Goal: Task Accomplishment & Management: Complete application form

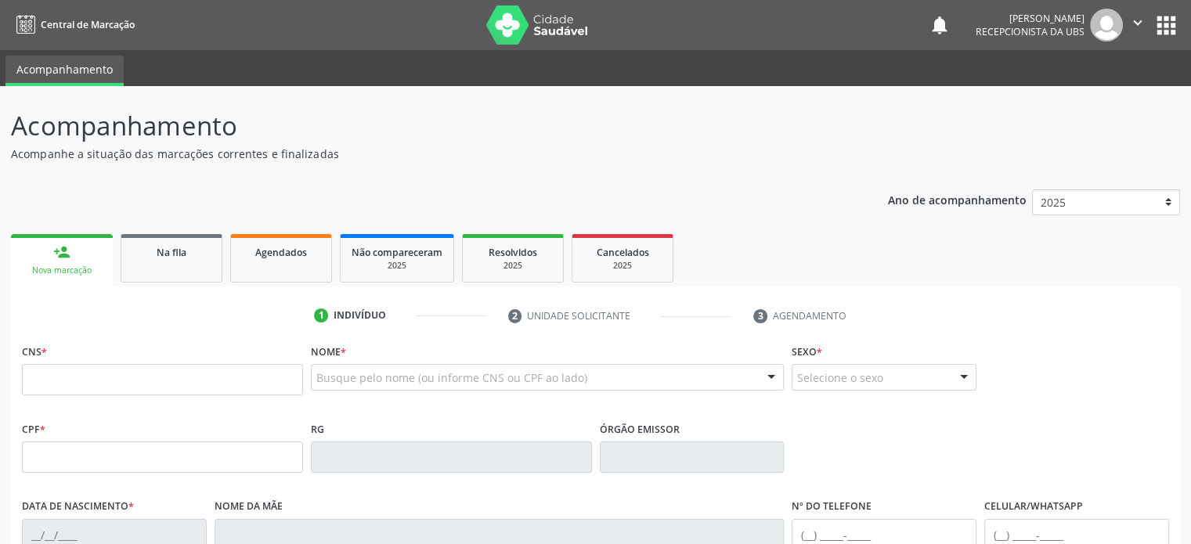
drag, startPoint x: 590, startPoint y: 28, endPoint x: 517, endPoint y: 37, distance: 73.4
click at [517, 37] on nav "Central de Marcação notifications [PERSON_NAME] Recepcionista da UBS  Configur…" at bounding box center [595, 25] width 1191 height 50
click at [348, 31] on nav "Central de Marcação notifications [PERSON_NAME] Recepcionista da UBS  Configur…" at bounding box center [595, 25] width 1191 height 50
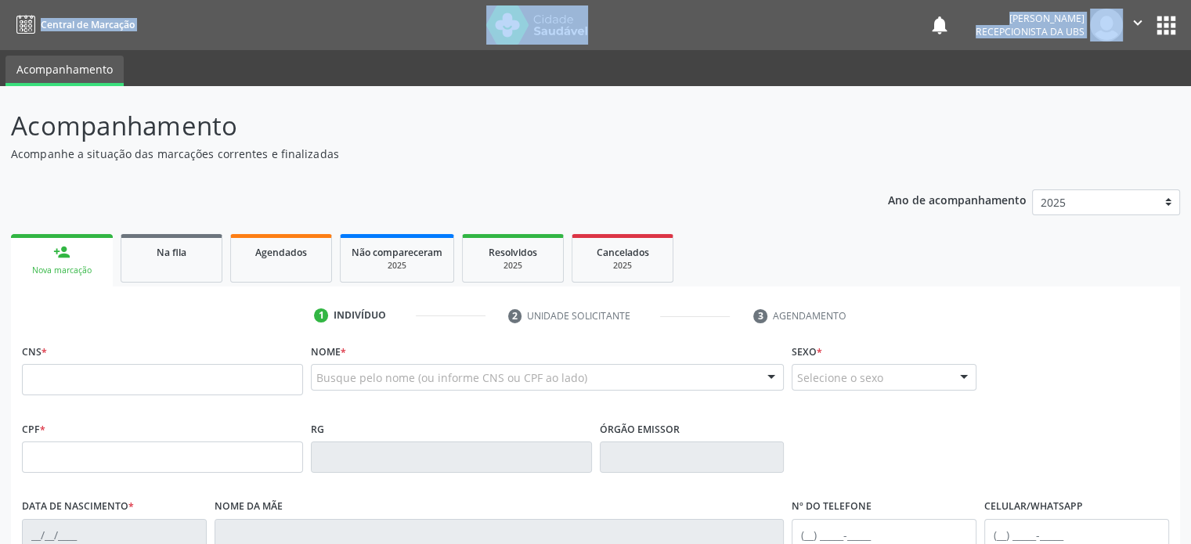
drag, startPoint x: 9, startPoint y: 31, endPoint x: 1181, endPoint y: 20, distance: 1171.9
click at [1181, 20] on nav "Central de Marcação notifications [PERSON_NAME] Recepcionista da UBS  Configur…" at bounding box center [595, 25] width 1191 height 50
click at [1168, 30] on button "apps" at bounding box center [1166, 25] width 27 height 27
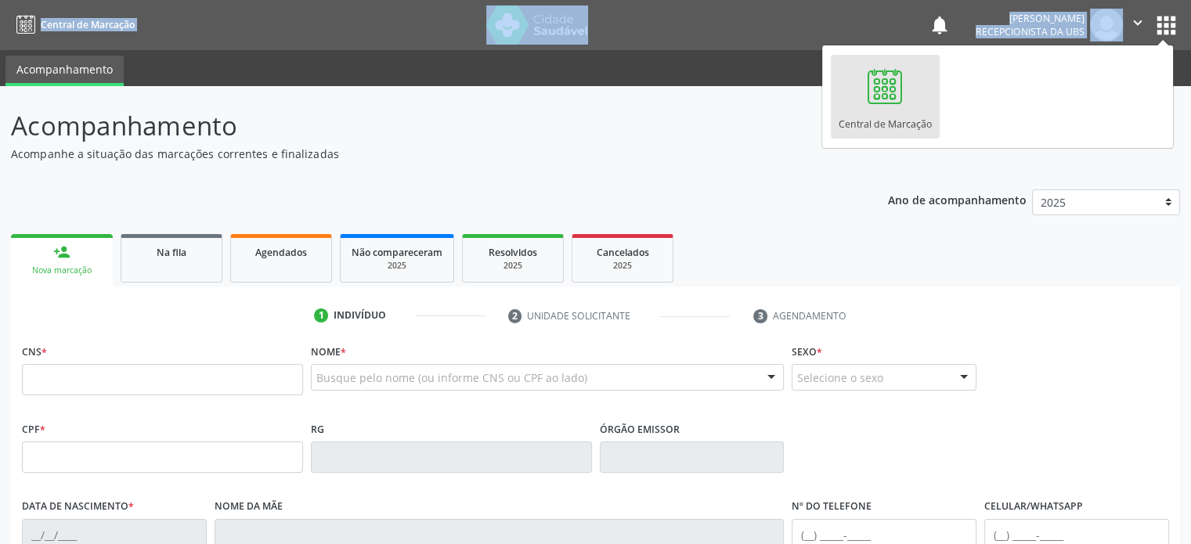
click at [698, 27] on nav "Central de Marcação notifications [PERSON_NAME] Recepcionista da UBS  Configur…" at bounding box center [595, 25] width 1191 height 50
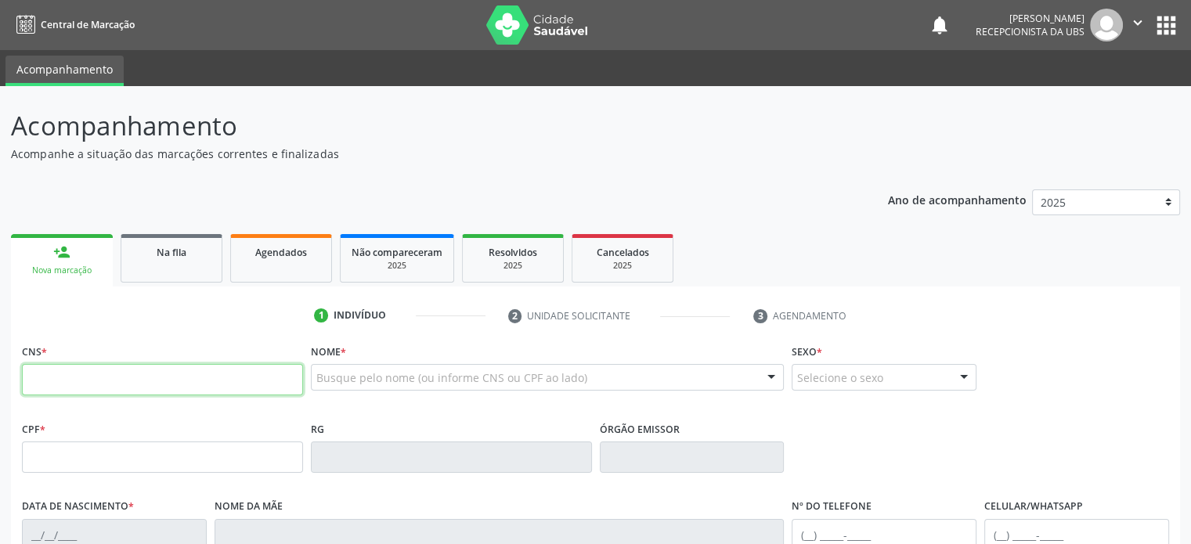
click at [53, 374] on input "text" at bounding box center [162, 379] width 281 height 31
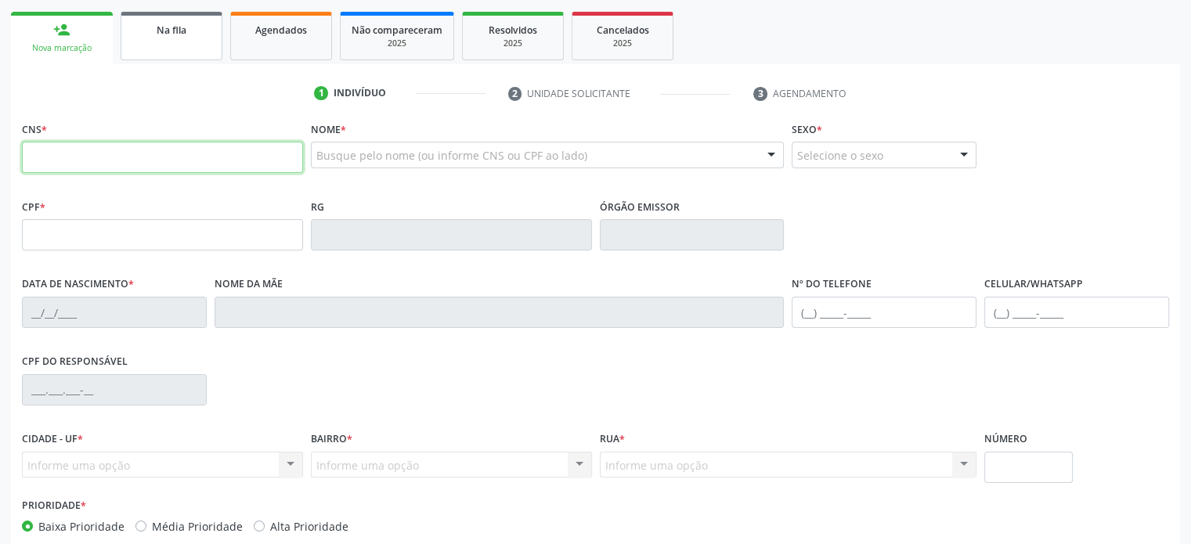
scroll to position [235, 0]
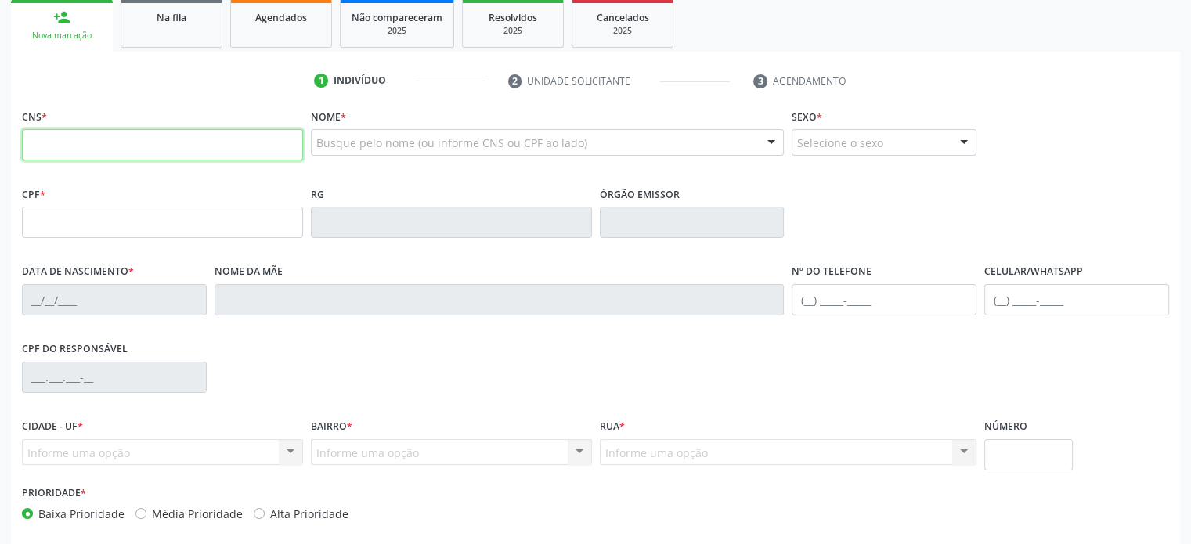
click at [169, 150] on input "text" at bounding box center [162, 144] width 281 height 31
click at [181, 146] on input "text" at bounding box center [162, 144] width 281 height 31
click at [181, 44] on link "Na fila" at bounding box center [172, 23] width 102 height 49
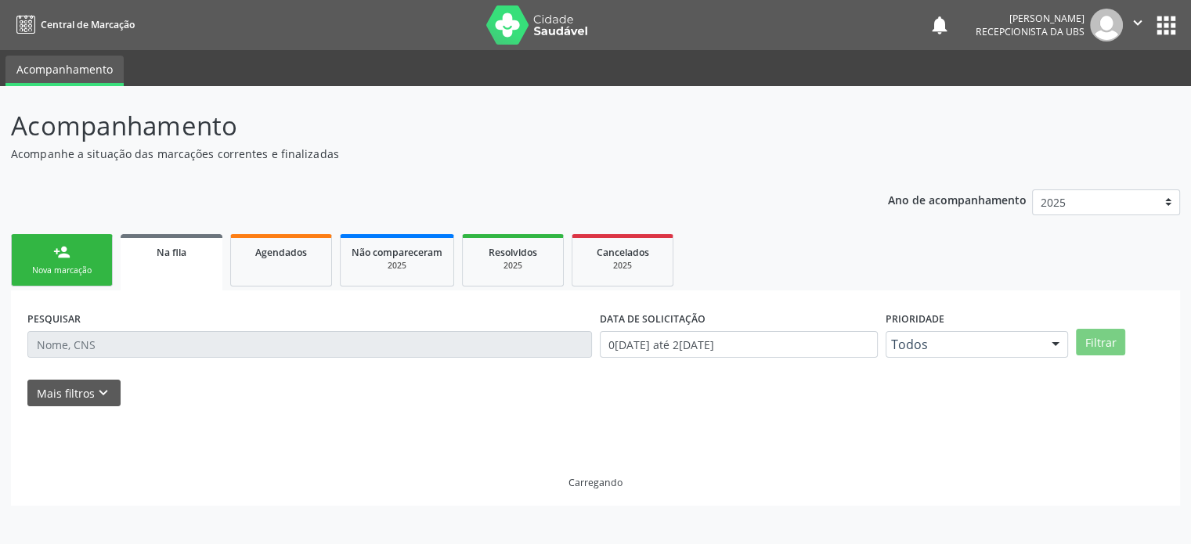
scroll to position [0, 0]
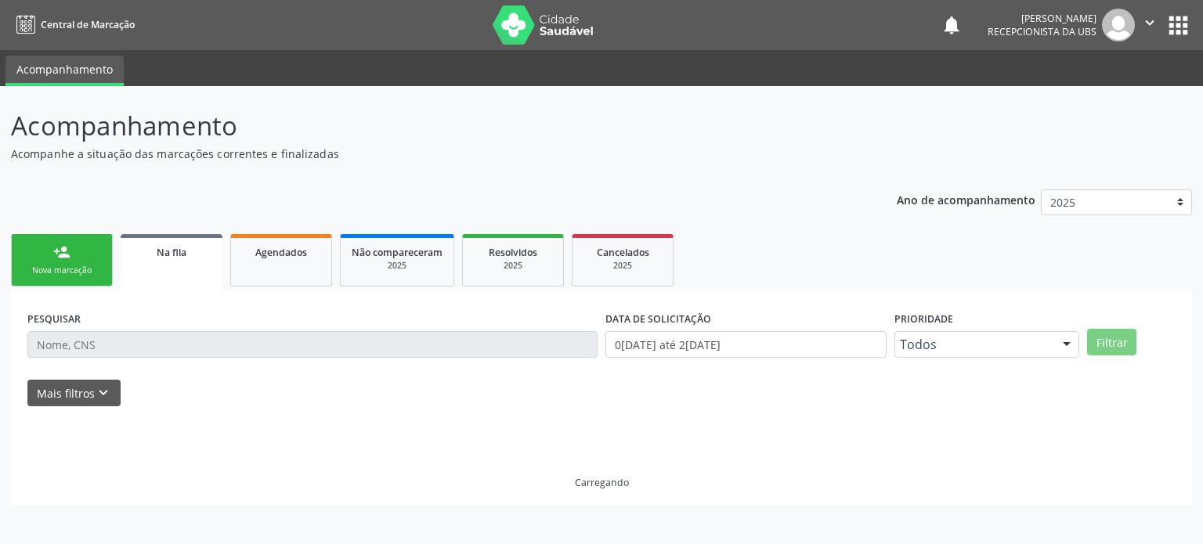
click at [72, 250] on link "person_add Nova marcação" at bounding box center [62, 260] width 102 height 52
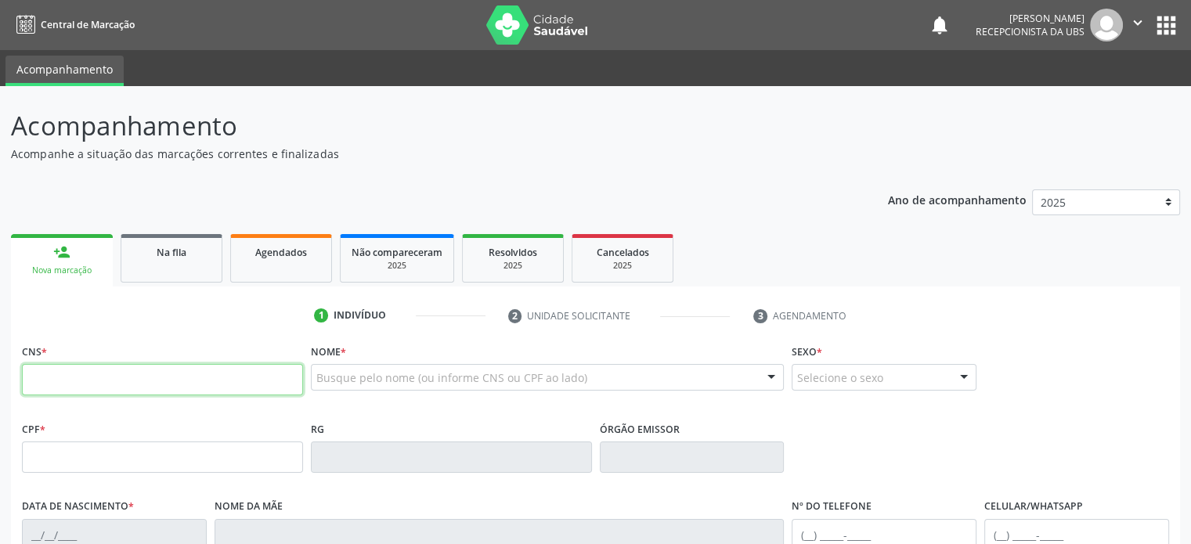
click at [103, 376] on input "text" at bounding box center [162, 379] width 281 height 31
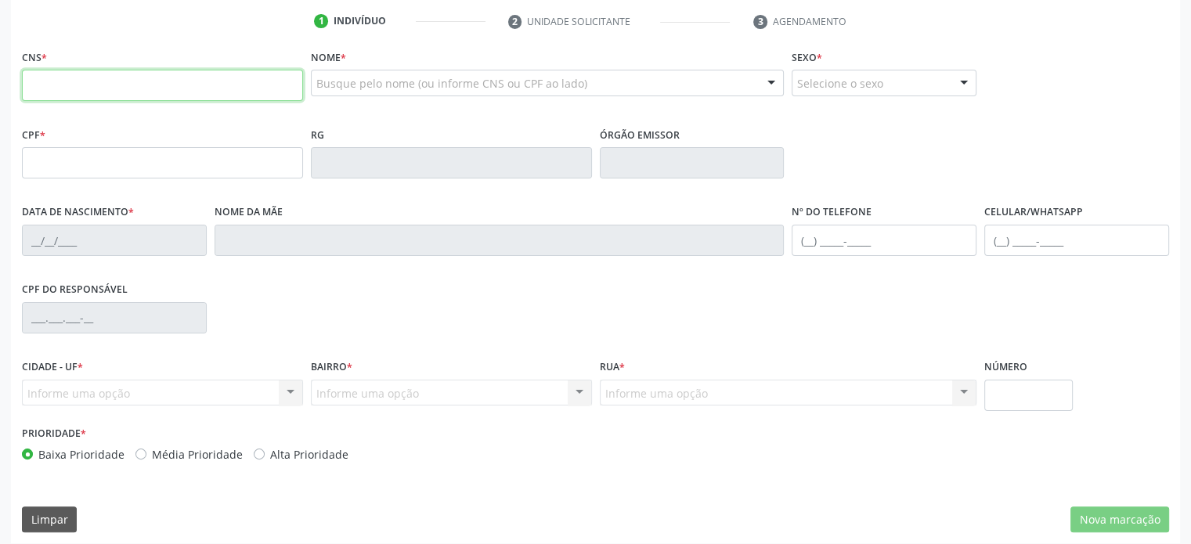
scroll to position [304, 0]
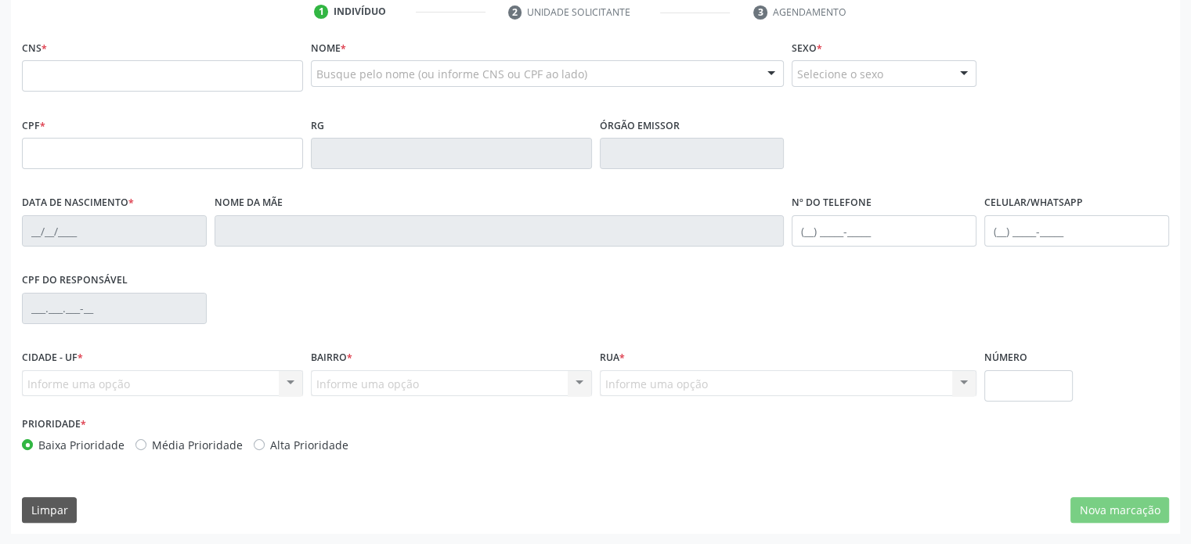
click at [690, 327] on div "CPF do responsável" at bounding box center [595, 308] width 1155 height 78
click at [102, 70] on input "text" at bounding box center [162, 75] width 281 height 31
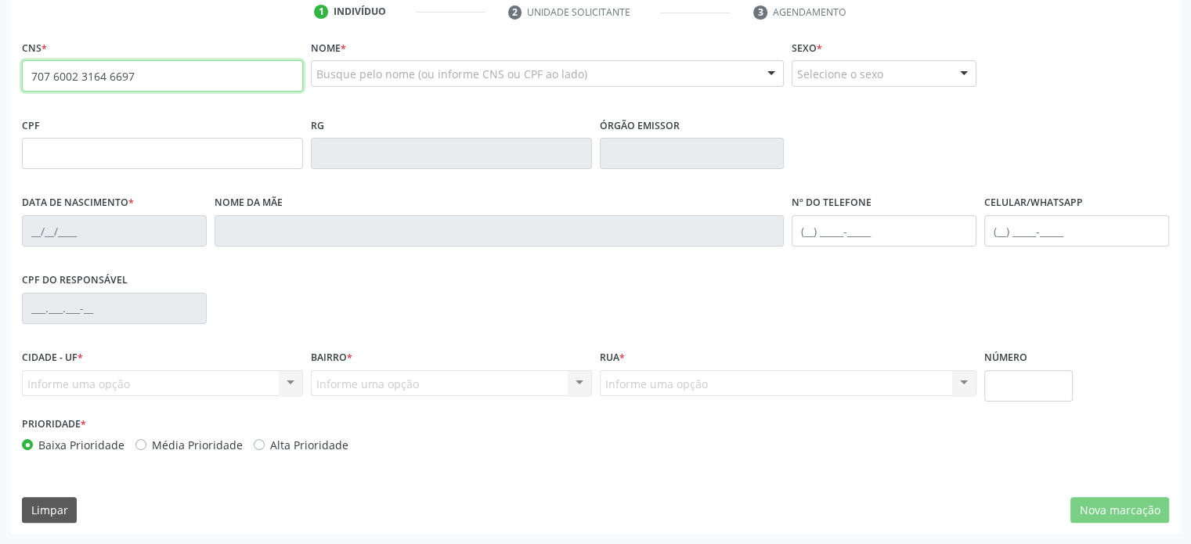
type input "707 6002 3164 6697"
type input "976.297.405-06"
type input "3[DATE]"
type input "[PERSON_NAME]"
type input "[PHONE_NUMBER]"
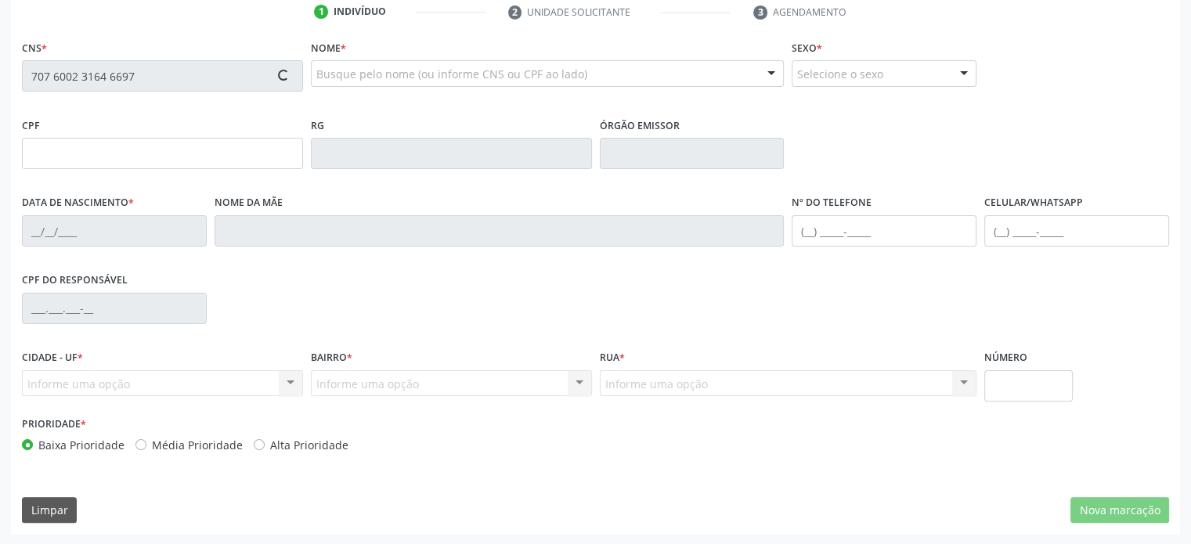
type input "[PHONE_NUMBER]"
type input "350.416.845-53"
type input "60"
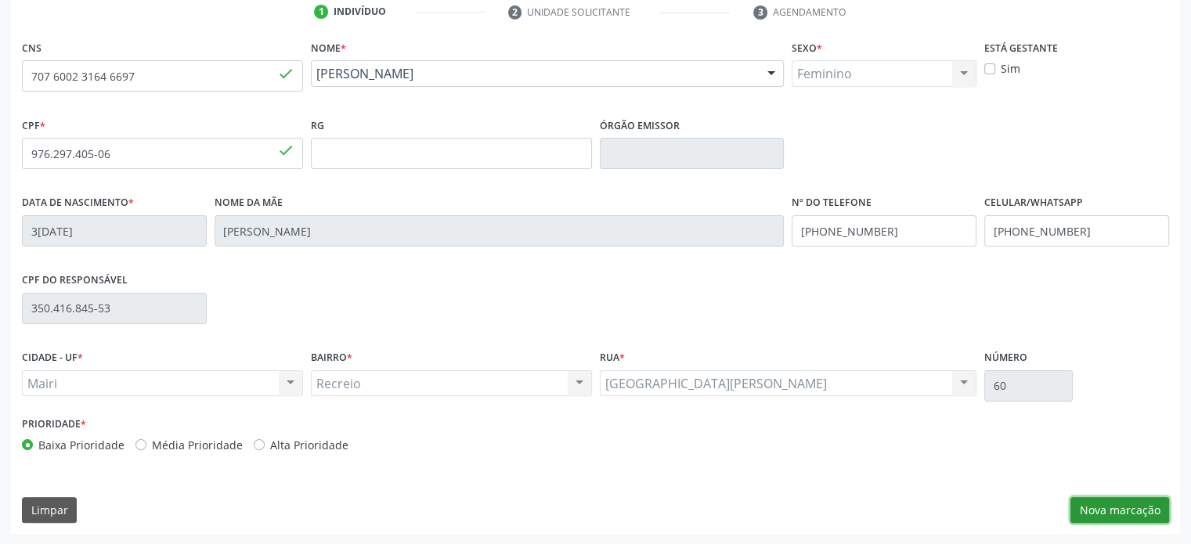
click at [1116, 512] on button "Nova marcação" at bounding box center [1120, 510] width 99 height 27
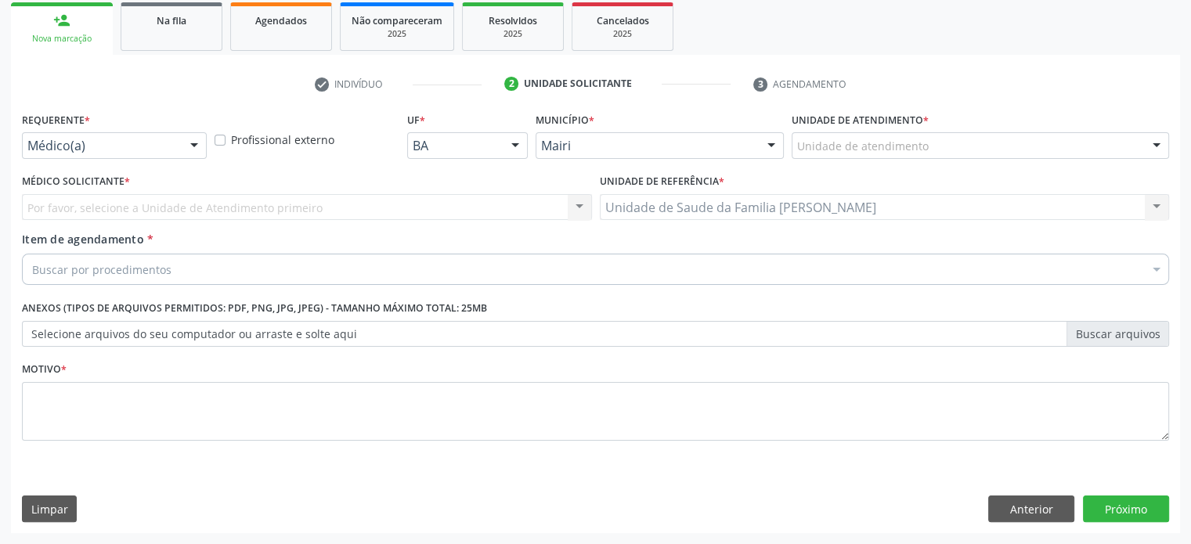
scroll to position [231, 0]
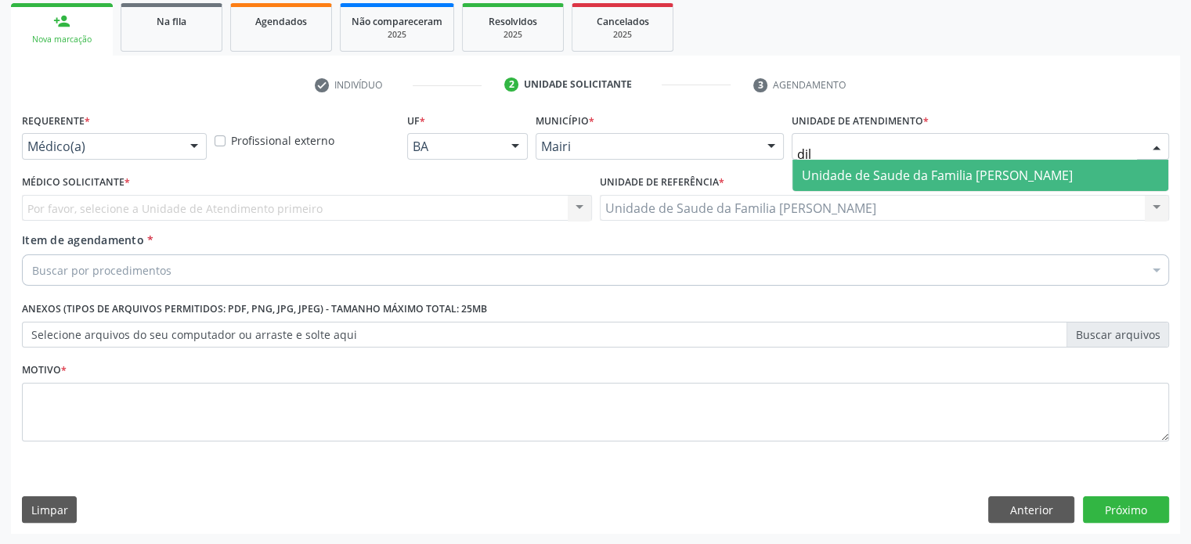
type input "dilt"
click at [899, 175] on span "Unidade de Saude da Familia [PERSON_NAME]" at bounding box center [937, 175] width 271 height 17
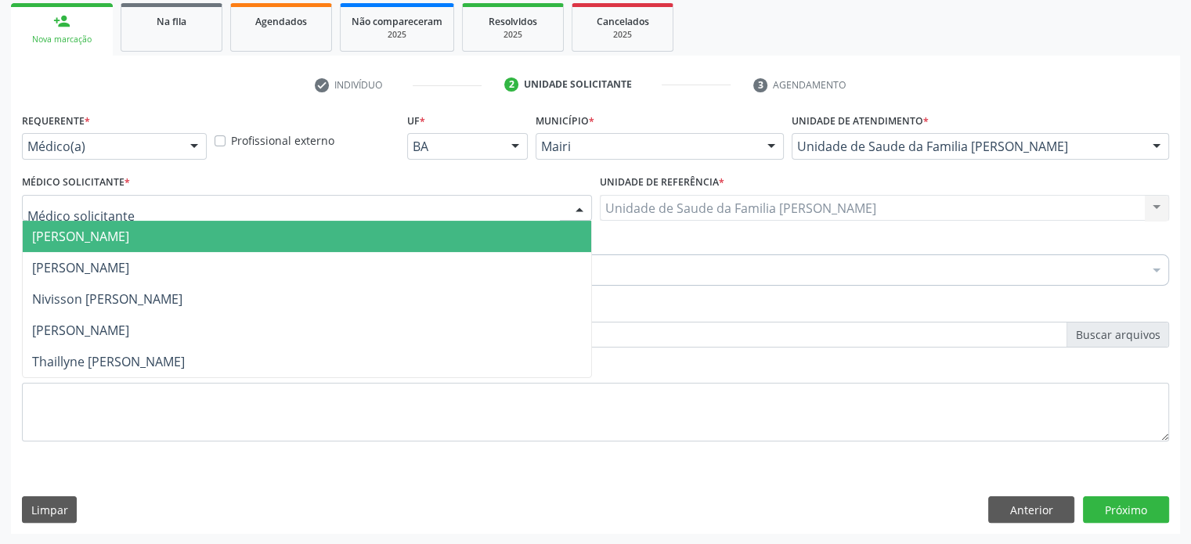
click at [122, 206] on div at bounding box center [307, 208] width 570 height 27
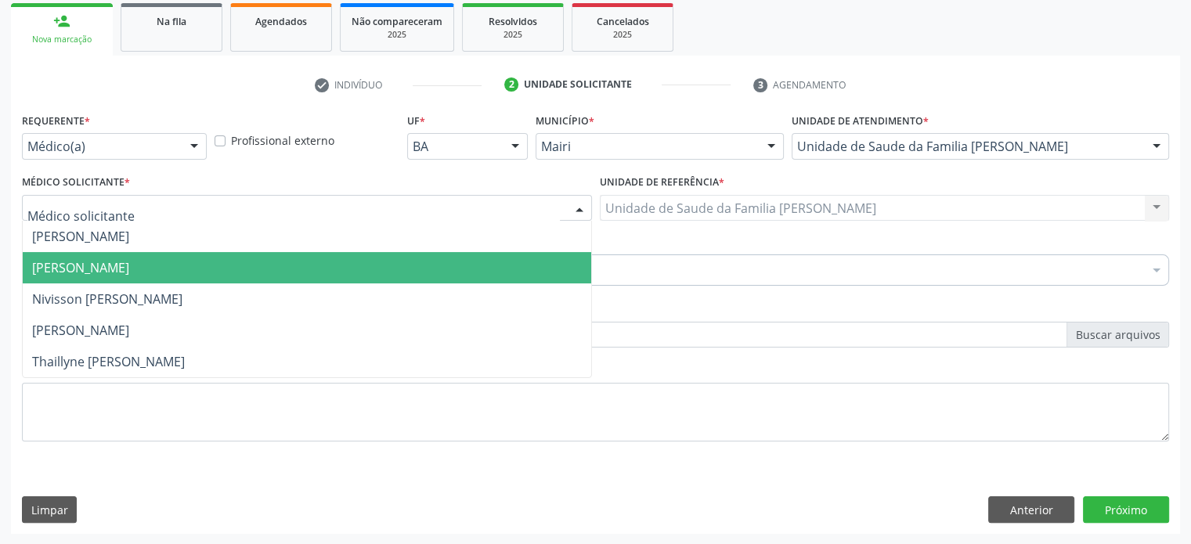
click at [110, 266] on span "[PERSON_NAME]" at bounding box center [80, 267] width 97 height 17
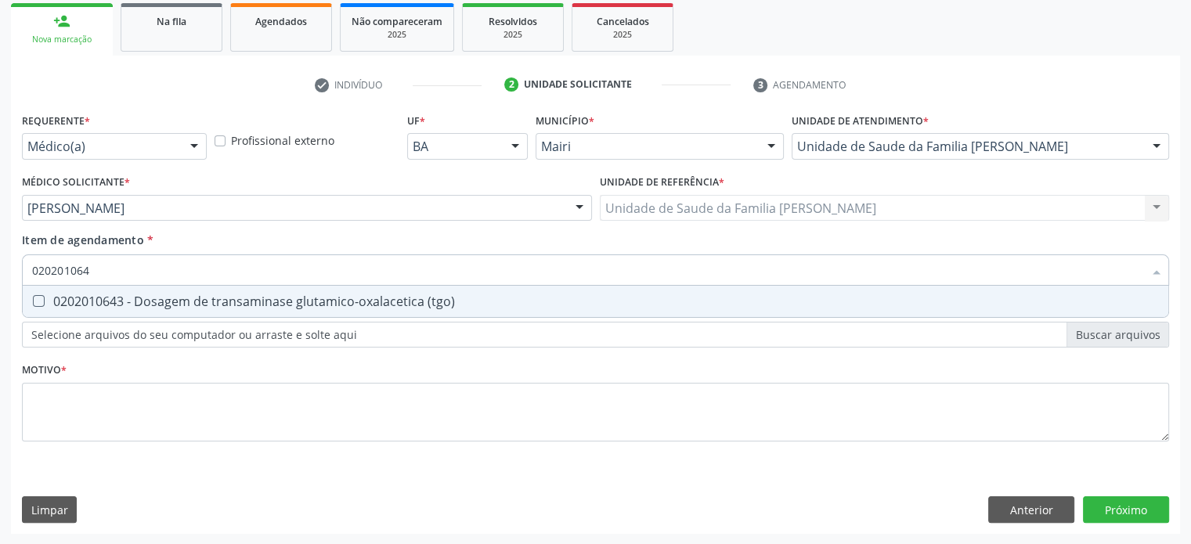
type input "0202010643"
click at [118, 305] on div "0202010643 - Dosagem de transaminase glutamico-oxalacetica (tgo)" at bounding box center [595, 301] width 1127 height 13
checkbox \(tgo\) "true"
click at [1040, 513] on div "Requerente * Médico(a) Médico(a) Enfermeiro(a) Paciente Nenhum resultado encont…" at bounding box center [596, 321] width 1170 height 425
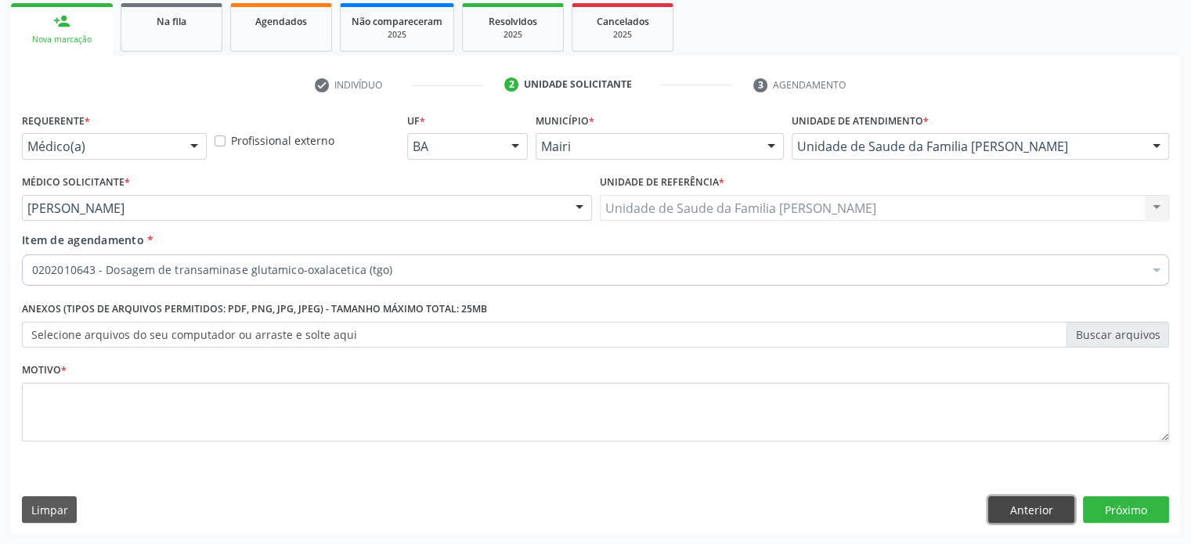
click at [1040, 513] on button "Anterior" at bounding box center [1032, 510] width 86 height 27
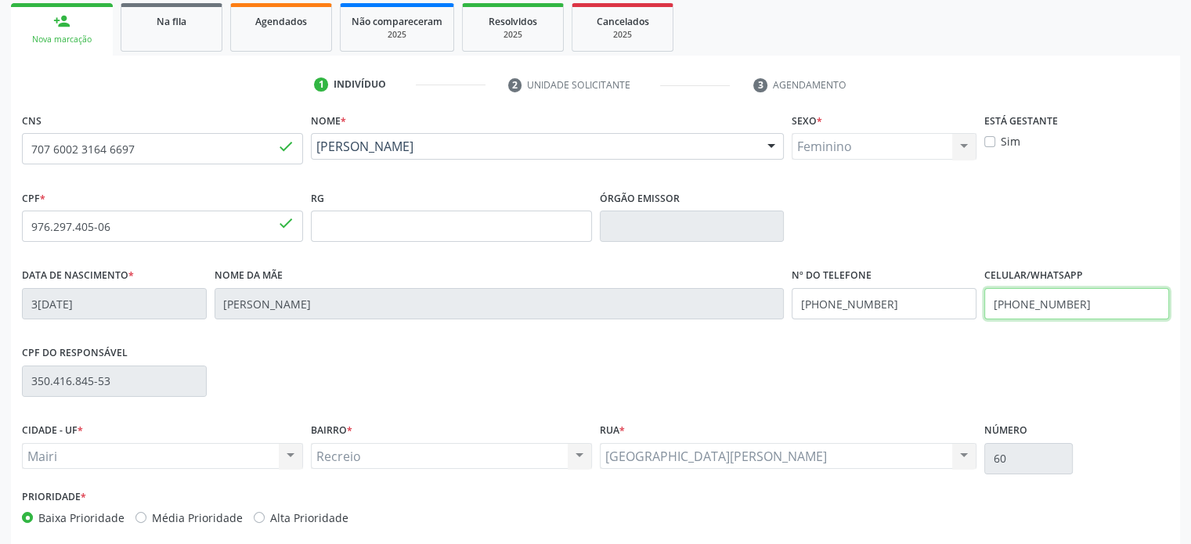
drag, startPoint x: 1088, startPoint y: 301, endPoint x: 983, endPoint y: 303, distance: 105.0
click at [983, 303] on div "Celular/WhatsApp [PHONE_NUMBER]" at bounding box center [1077, 303] width 193 height 78
click at [770, 308] on div "Data de nascimento * 3[DATE] Nome da mãe [PERSON_NAME] Nº do Telefone [PHONE_NU…" at bounding box center [595, 303] width 1155 height 78
click at [873, 302] on input "[PHONE_NUMBER]" at bounding box center [884, 303] width 185 height 31
drag, startPoint x: 893, startPoint y: 303, endPoint x: 822, endPoint y: 302, distance: 71.3
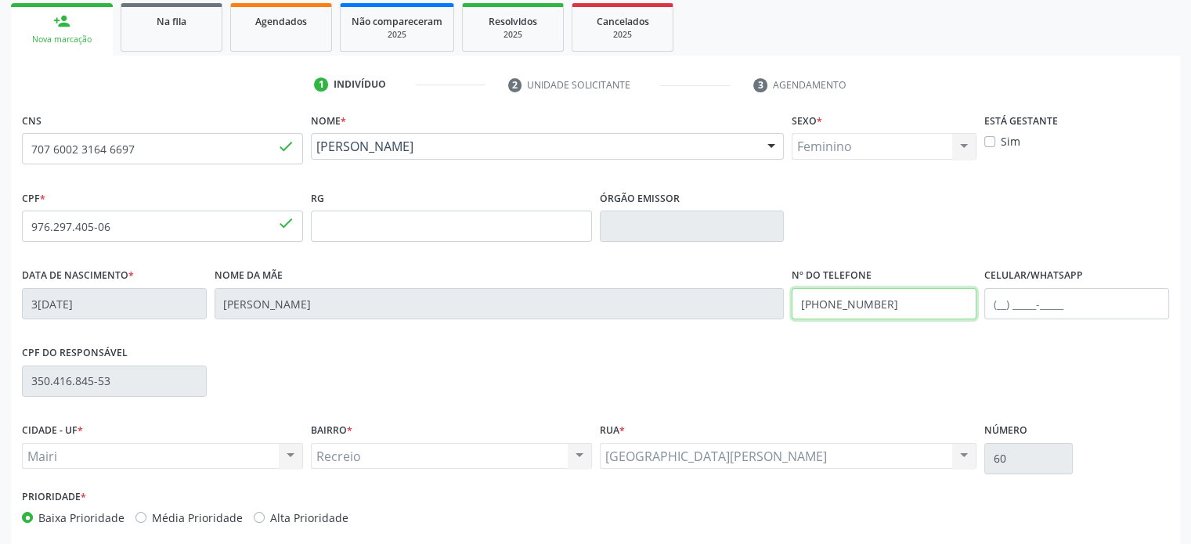
click at [822, 302] on input "[PHONE_NUMBER]" at bounding box center [884, 303] width 185 height 31
drag, startPoint x: 884, startPoint y: 300, endPoint x: 790, endPoint y: 309, distance: 94.4
click at [790, 309] on div "Nº do Telefone [PHONE_NUMBER]" at bounding box center [884, 303] width 193 height 78
type input "[PHONE_NUMBER]"
click at [1006, 302] on input "text" at bounding box center [1077, 303] width 185 height 31
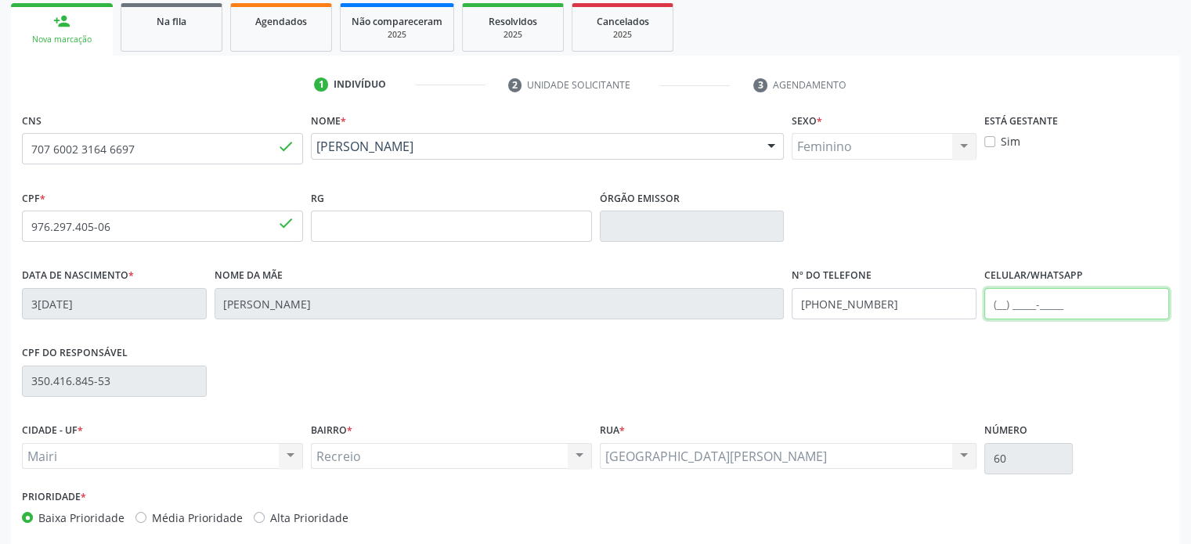
paste input "[PHONE_NUMBER]"
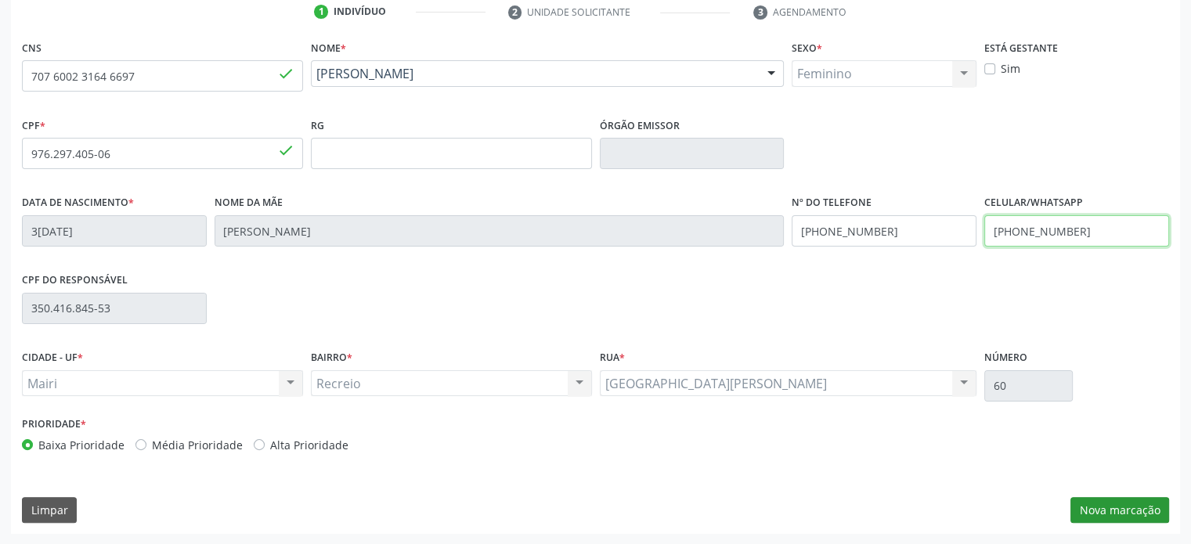
type input "[PHONE_NUMBER]"
click at [1101, 510] on button "Nova marcação" at bounding box center [1120, 510] width 99 height 27
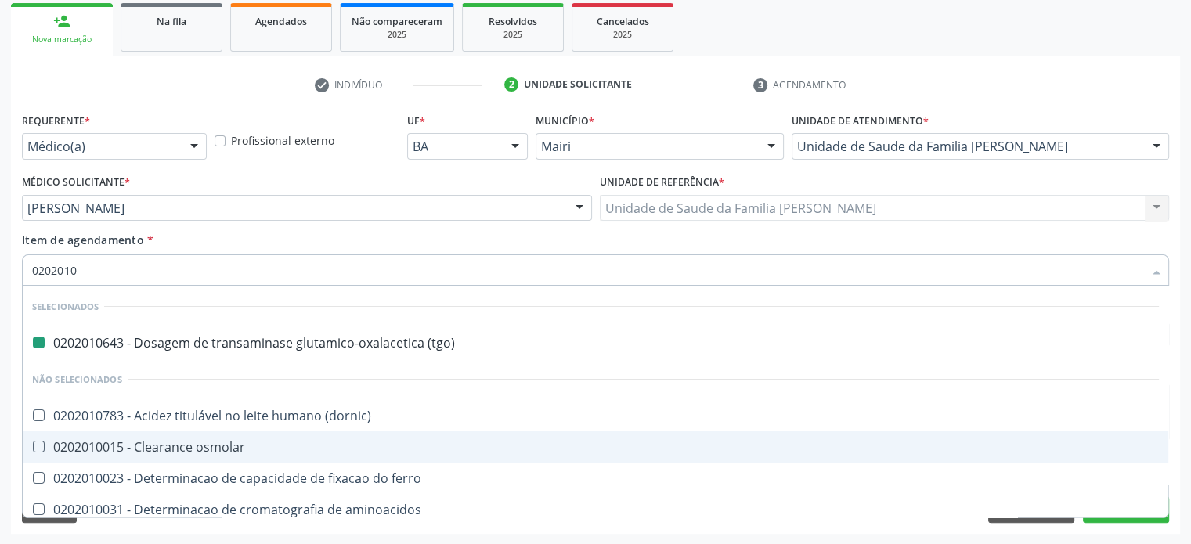
type input "02020107"
checkbox \(tgo\) "false"
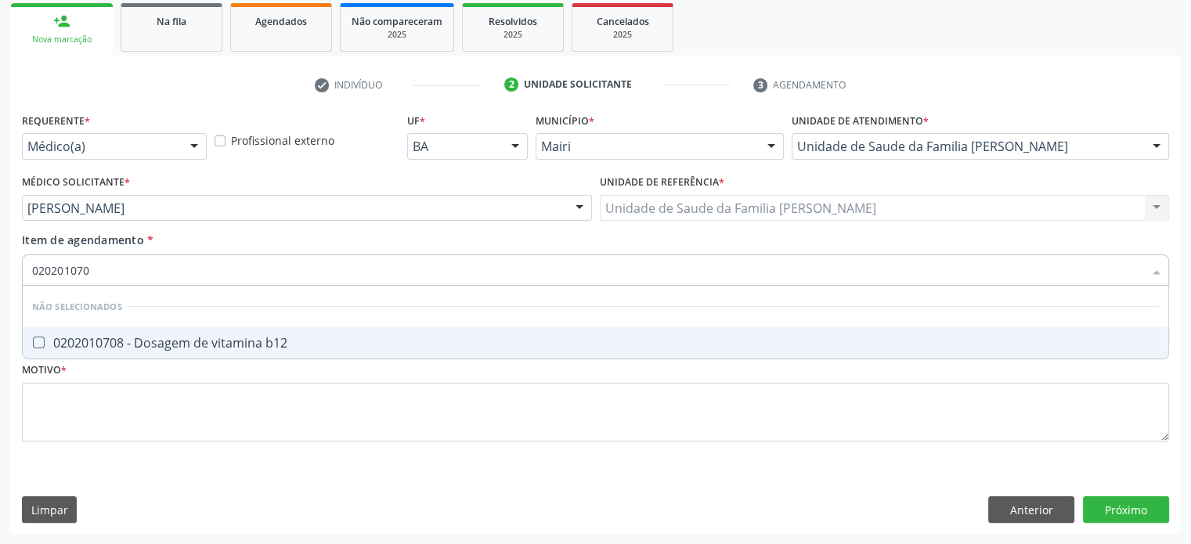
type input "0202010708"
click at [90, 340] on div "0202010708 - Dosagem de vitamina b12" at bounding box center [595, 343] width 1127 height 13
checkbox b12 "true"
type input "02020107"
checkbox b12 "false"
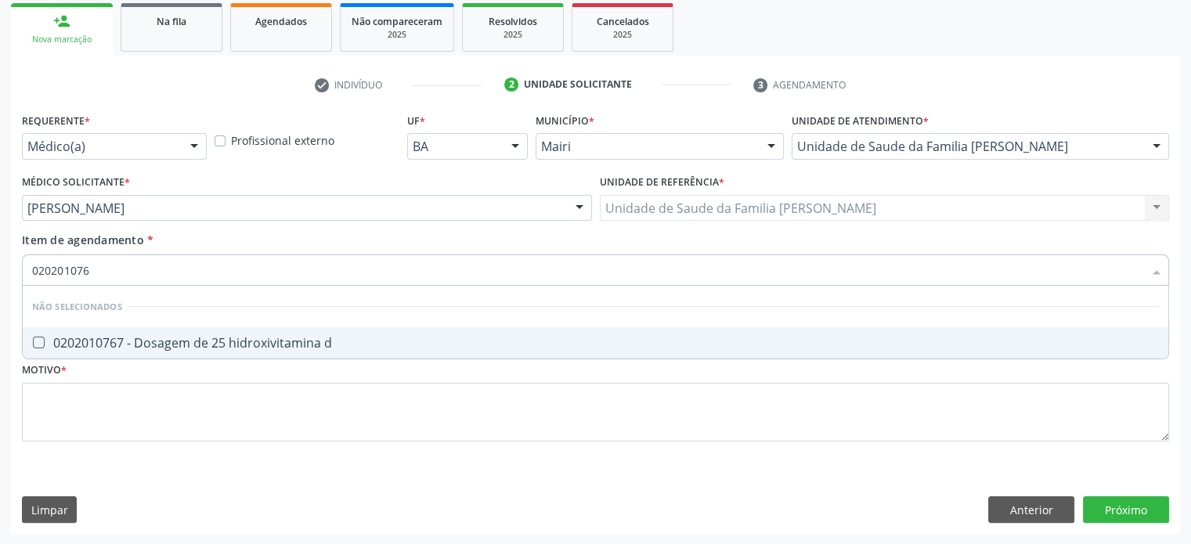
type input "0202010767"
click at [90, 341] on div "0202010767 - Dosagem de 25 hidroxivitamina d" at bounding box center [595, 343] width 1127 height 13
checkbox d "true"
type input "02020107"
checkbox d "false"
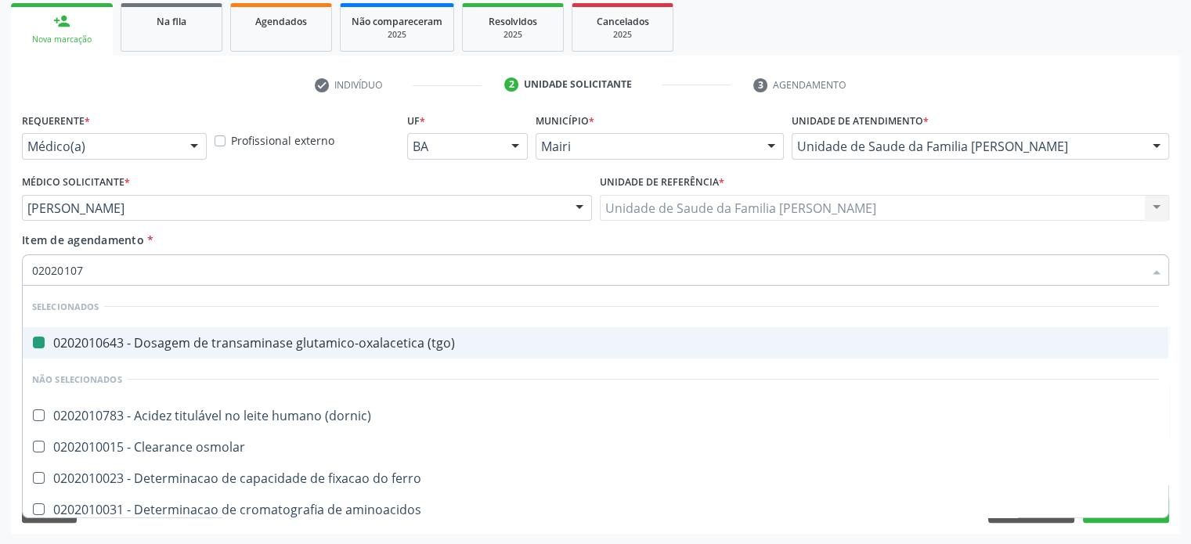
type input "0202010"
checkbox \(tgo\) "true"
type input "020201"
checkbox d "false"
checkbox vanilmandelico "true"
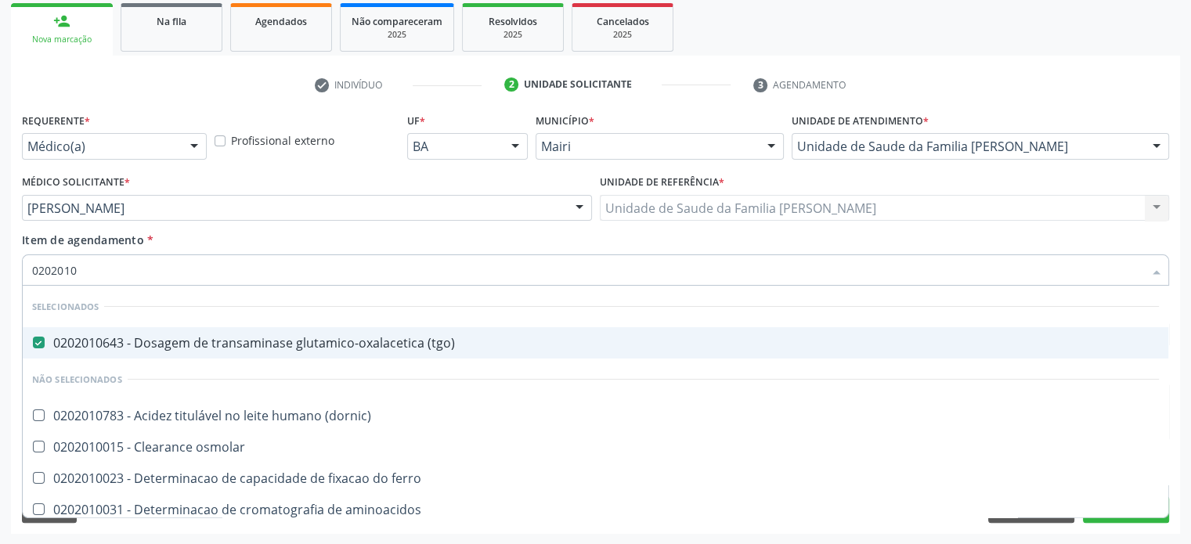
checkbox b12 "false"
type input "02020"
checkbox vanilmandelico "false"
checkbox b12 "true"
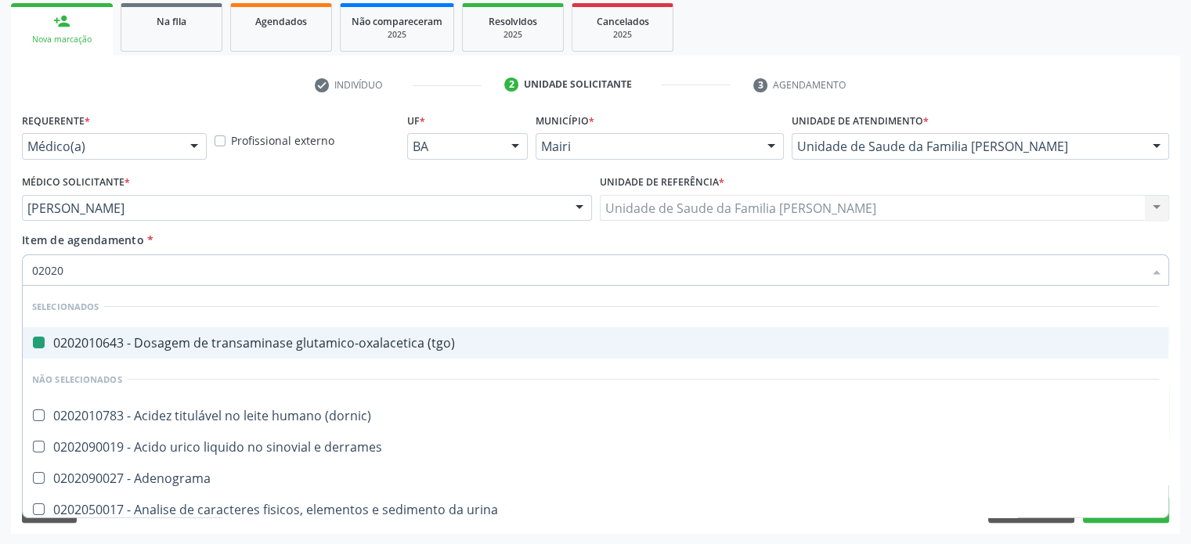
type input "020202"
checkbox \(tgo\) "false"
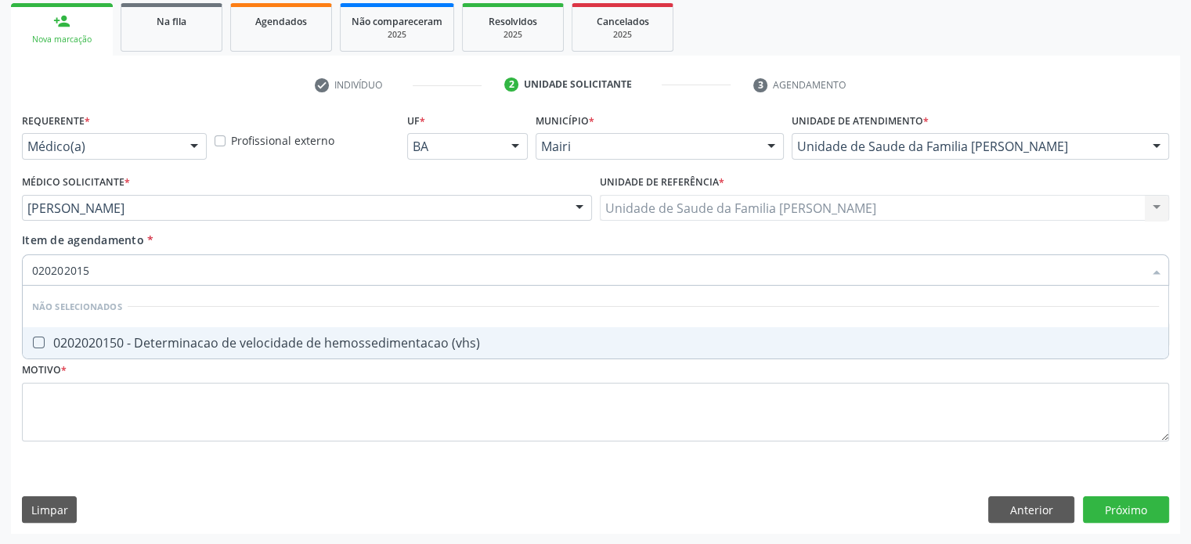
type input "0202020150"
click at [90, 341] on div "0202020150 - Determinacao de velocidade de hemossedimentacao (vhs)" at bounding box center [595, 343] width 1127 height 13
checkbox \(vhs\) "true"
type input "02020201"
checkbox \(vhs\) "false"
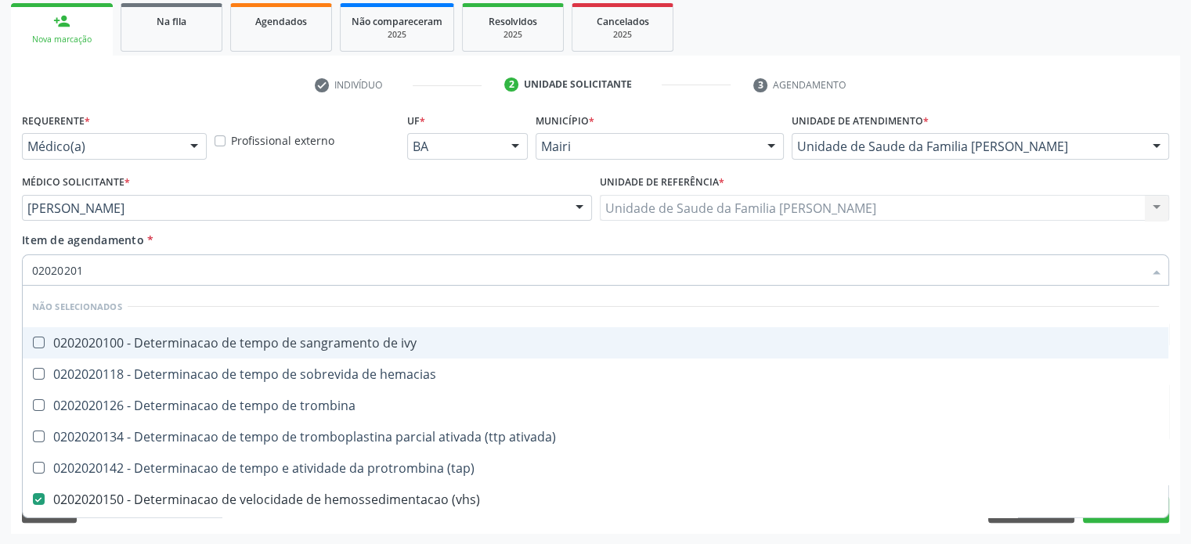
type input "0202020"
checkbox \(vhs\) "false"
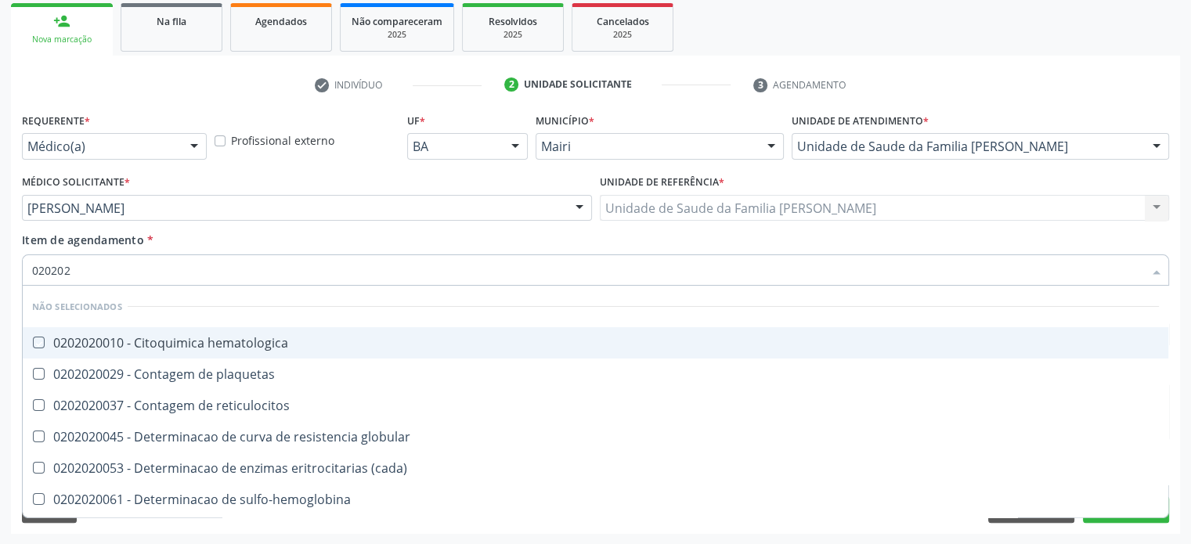
type input "02020"
checkbox hematologica "true"
checkbox \(vhs\) "false"
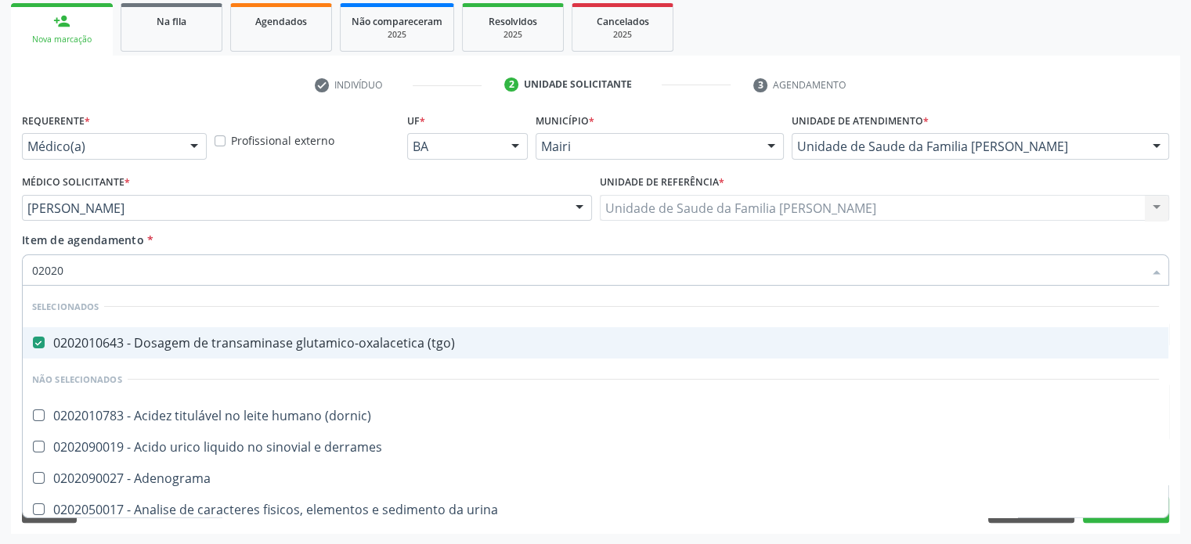
type input "020204"
checkbox \(tgo\) "false"
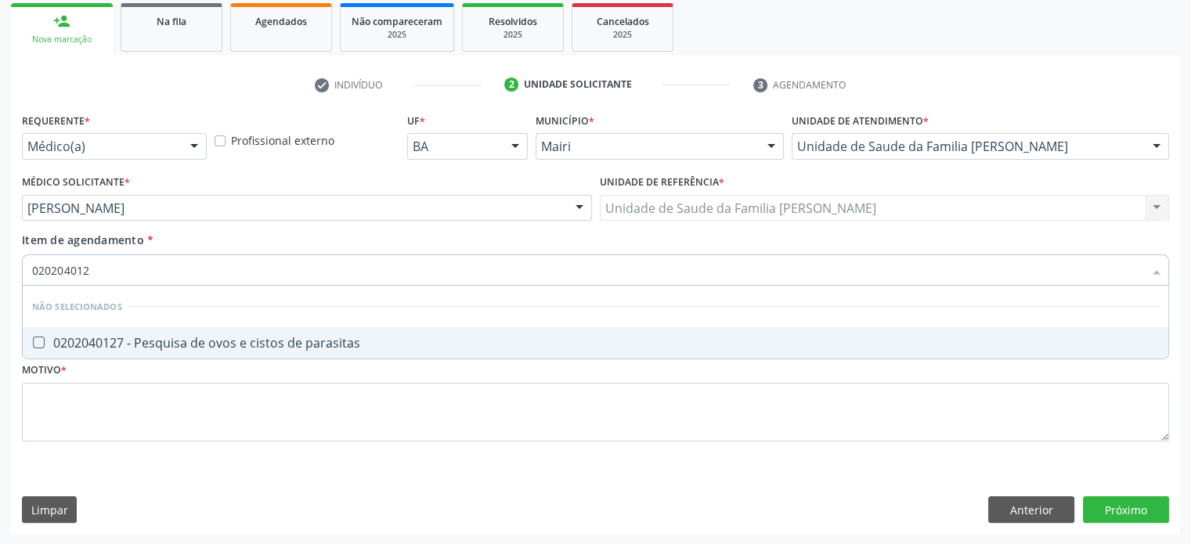
type input "0202040127"
click at [90, 341] on div "0202040127 - Pesquisa de ovos e cistos de parasitas" at bounding box center [595, 343] width 1127 height 13
checkbox parasitas "true"
drag, startPoint x: 64, startPoint y: 269, endPoint x: 122, endPoint y: 275, distance: 58.2
click at [122, 275] on input "0202040127" at bounding box center [588, 270] width 1112 height 31
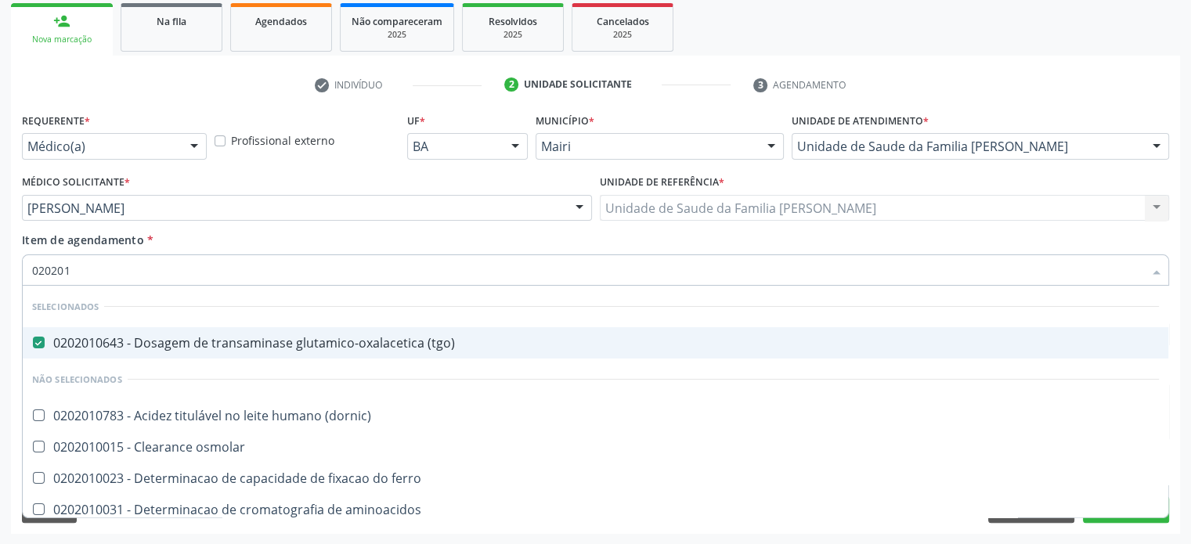
type input "0202010"
checkbox trombina "true"
checkbox \(vhs\) "false"
checkbox d "false"
checkbox potassio "true"
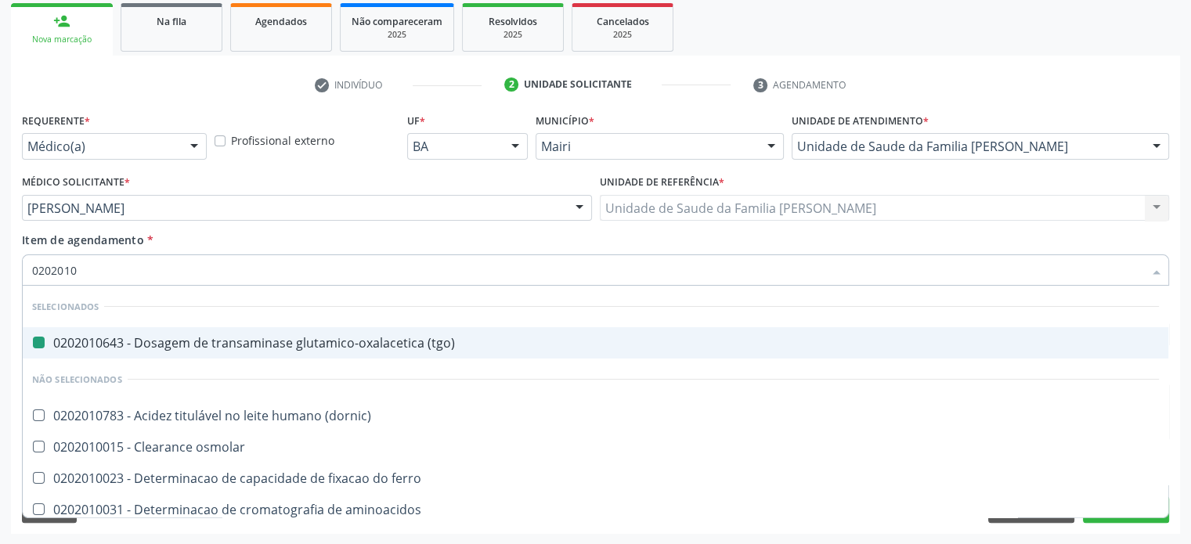
type input "02020102"
checkbox \(tgo\) "false"
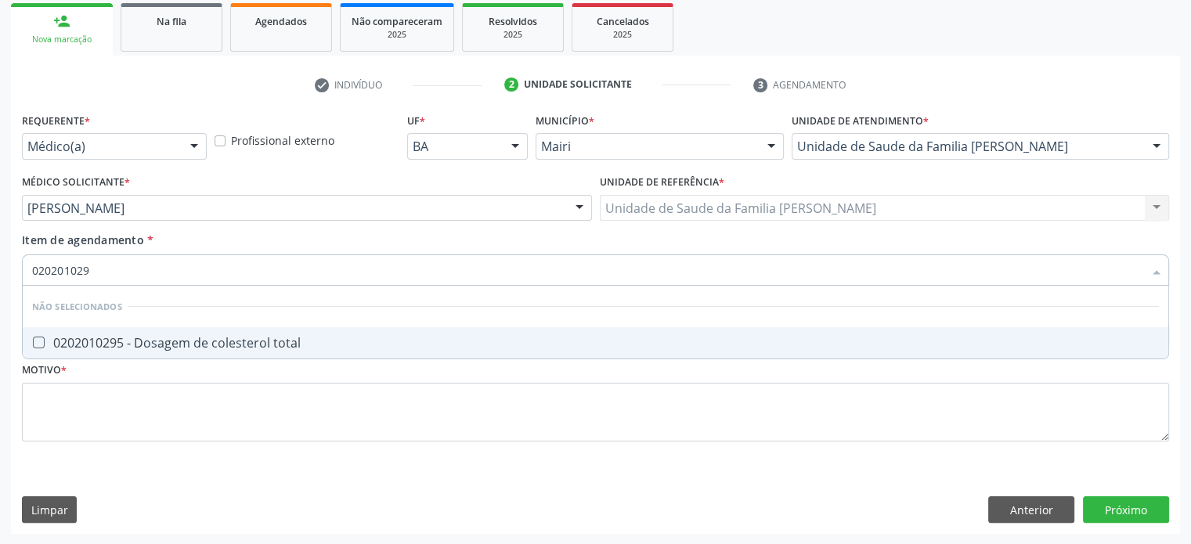
type input "0202010295"
click at [143, 343] on div "0202010295 - Dosagem de colesterol total" at bounding box center [595, 343] width 1127 height 13
checkbox total "true"
drag, startPoint x: 76, startPoint y: 272, endPoint x: 113, endPoint y: 272, distance: 36.8
click at [113, 272] on input "0202010295" at bounding box center [588, 270] width 1112 height 31
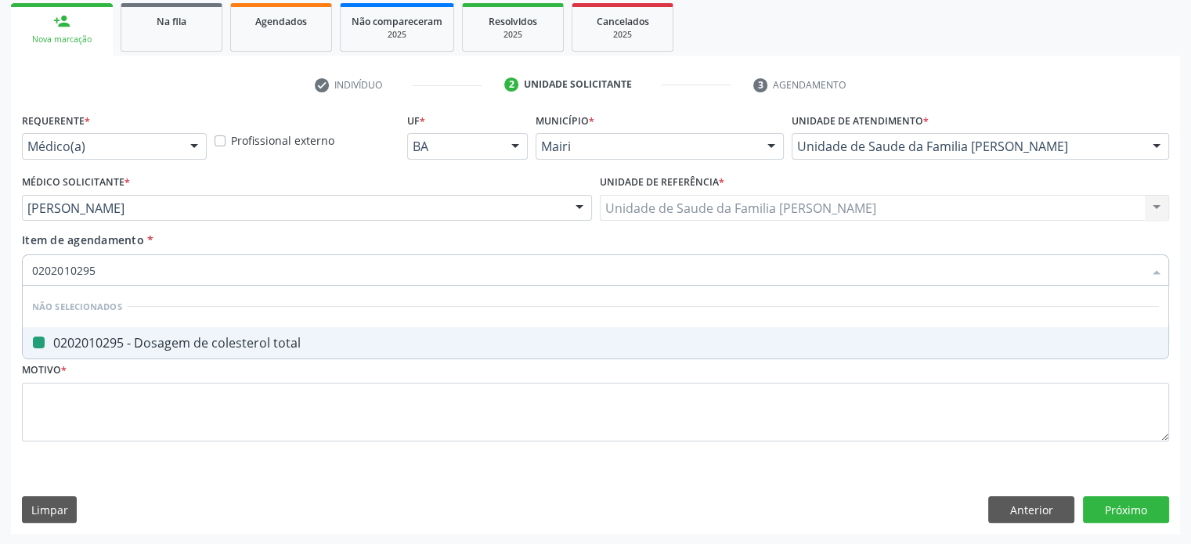
type input "02020103"
checkbox total "false"
type input "0202010317"
click at [116, 344] on div "0202010317 - Dosagem de creatinina" at bounding box center [595, 343] width 1127 height 13
checkbox creatinina "true"
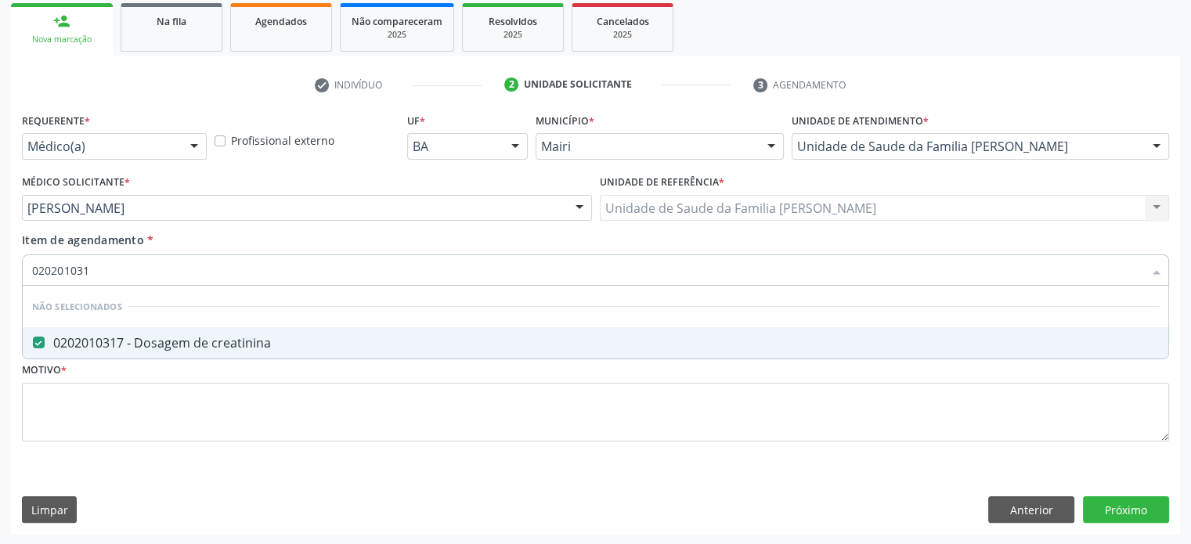
type input "02020103"
checkbox creatinina "false"
type input "0202010"
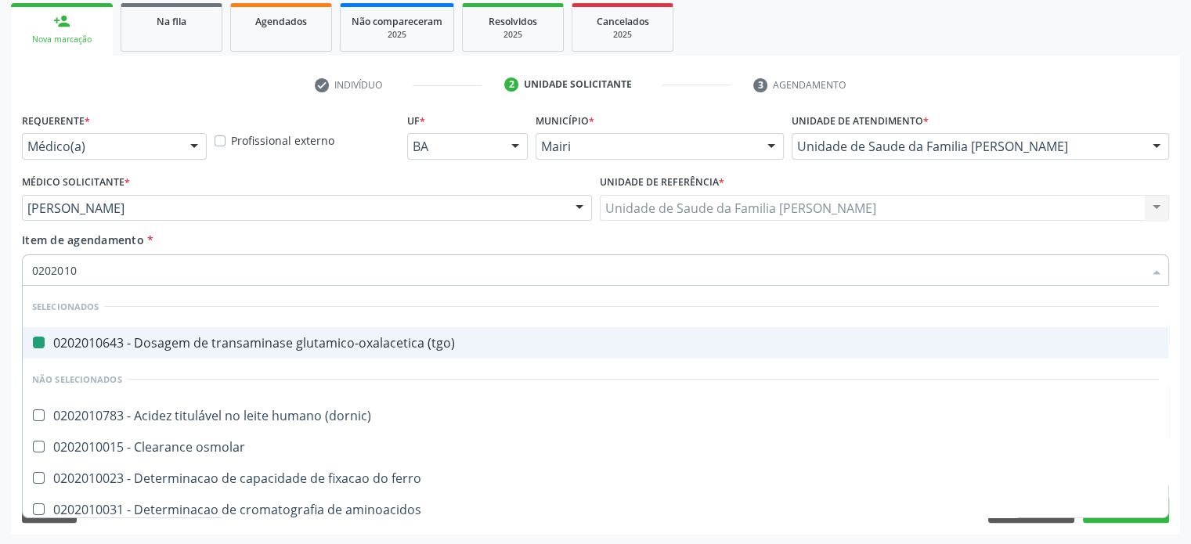
checkbox \(tgo\) "true"
type input "02020100"
checkbox \(tgo\) "false"
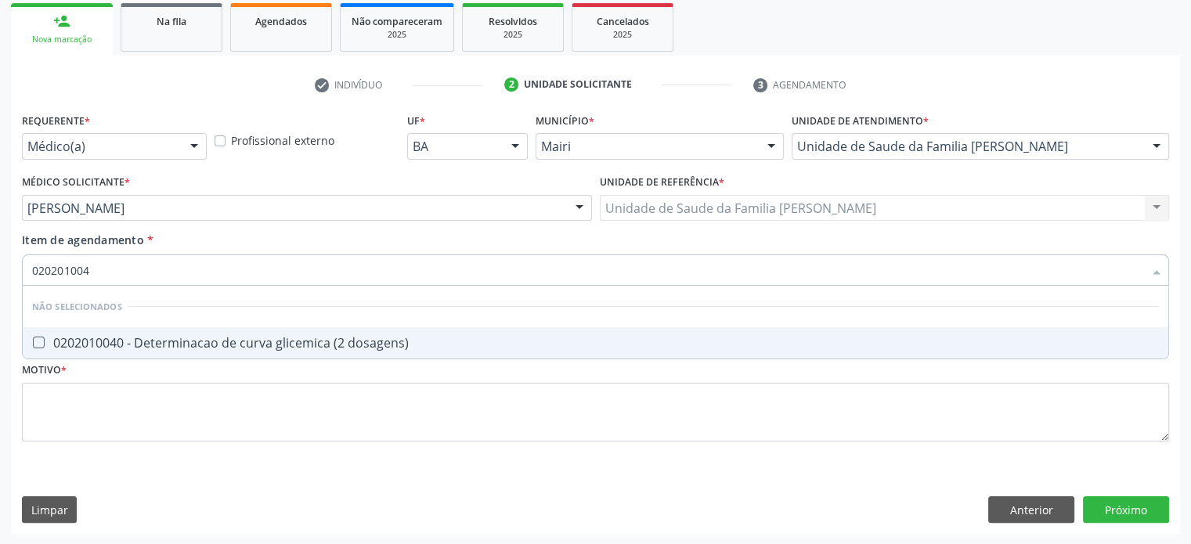
type input "0202010040"
click at [116, 344] on div "0202010040 - Determinacao de curva glicemica (2 dosagens)" at bounding box center [595, 343] width 1127 height 13
checkbox dosagens\) "true"
type input "02020100"
checkbox dosagens\) "false"
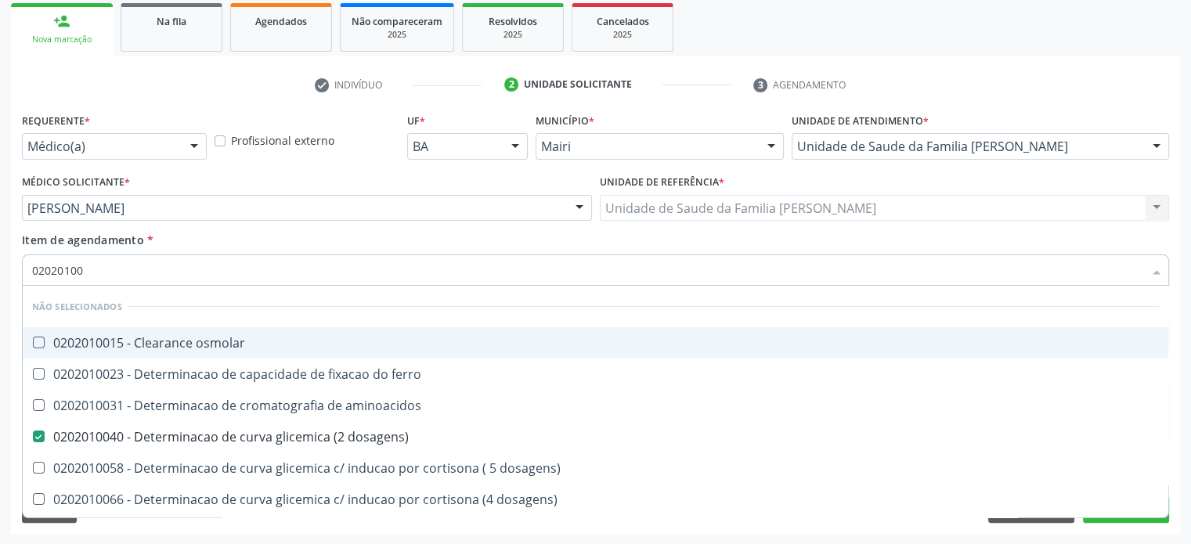
type input "0202010"
checkbox osmolar "true"
checkbox dosagens\) "false"
checkbox dosagens\) "true"
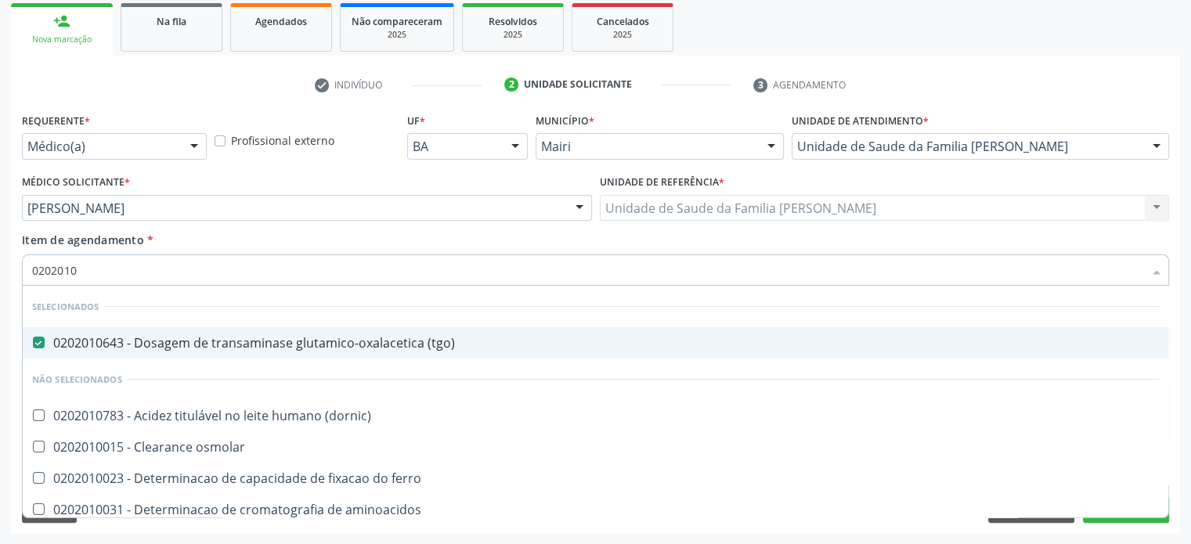
type input "02020106"
checkbox dosagens\) "false"
type input "020201060"
checkbox \(tgo\) "false"
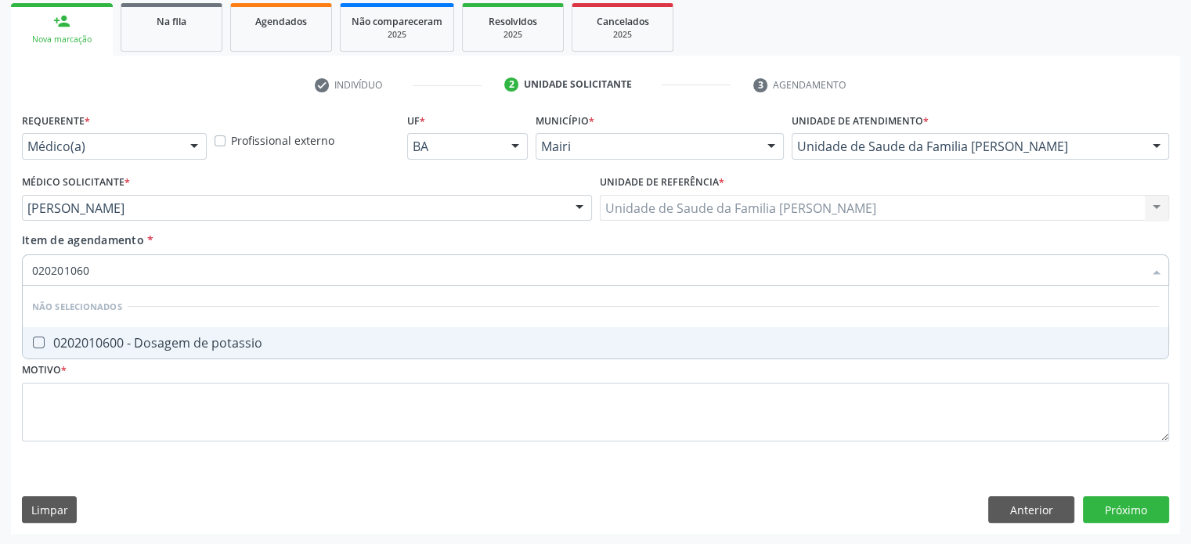
type input "0202010600"
click at [116, 344] on div "0202010600 - Dosagem de potassio" at bounding box center [595, 343] width 1127 height 13
checkbox potassio "true"
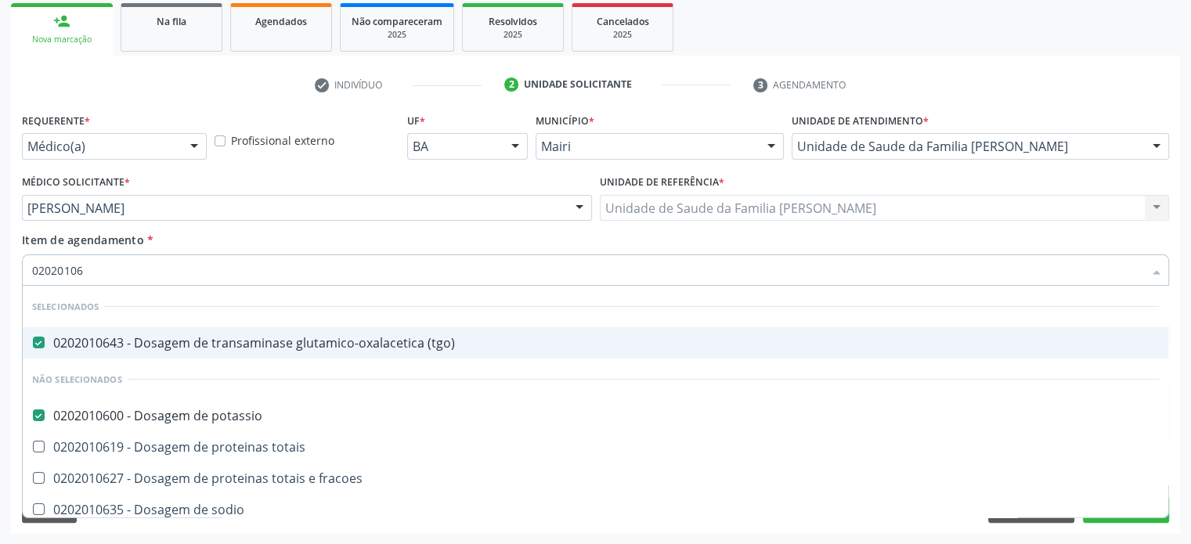
type input "020201067"
checkbox \(tgo\) "false"
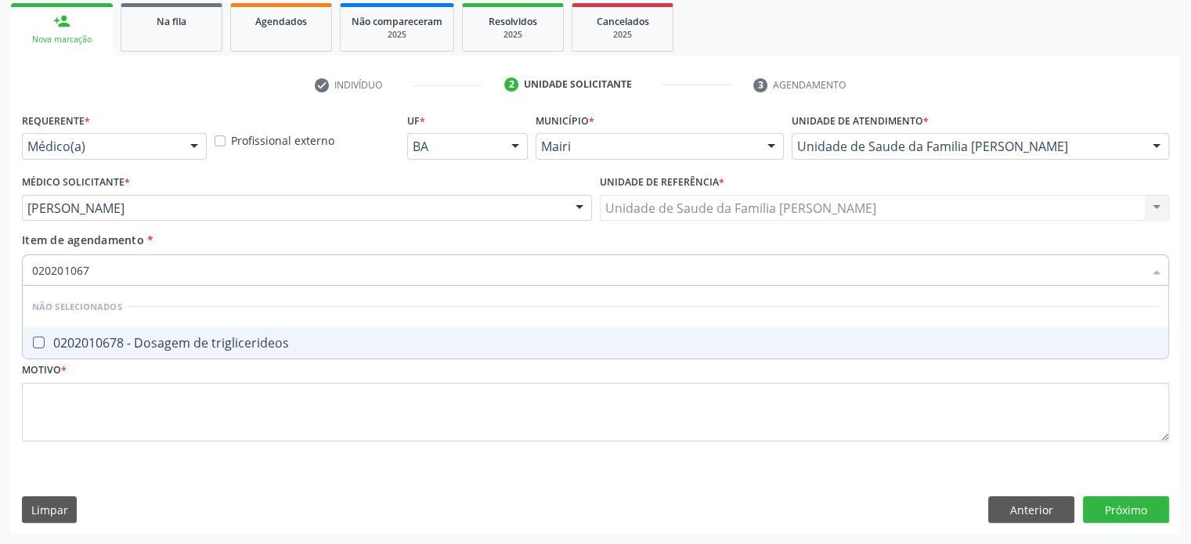
type input "0202010678"
click at [116, 344] on div "0202010678 - Dosagem de triglicerideos" at bounding box center [595, 343] width 1127 height 13
checkbox triglicerideos "true"
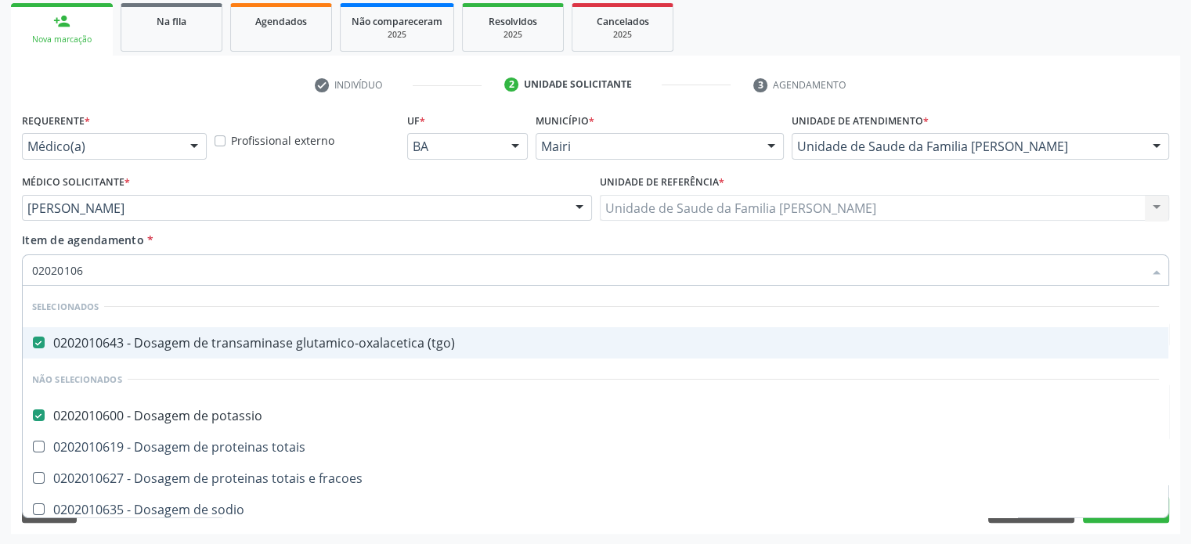
type input "0202010"
checkbox potassio "false"
checkbox \(tgp\) "true"
checkbox triglicerideos "false"
type input "020201"
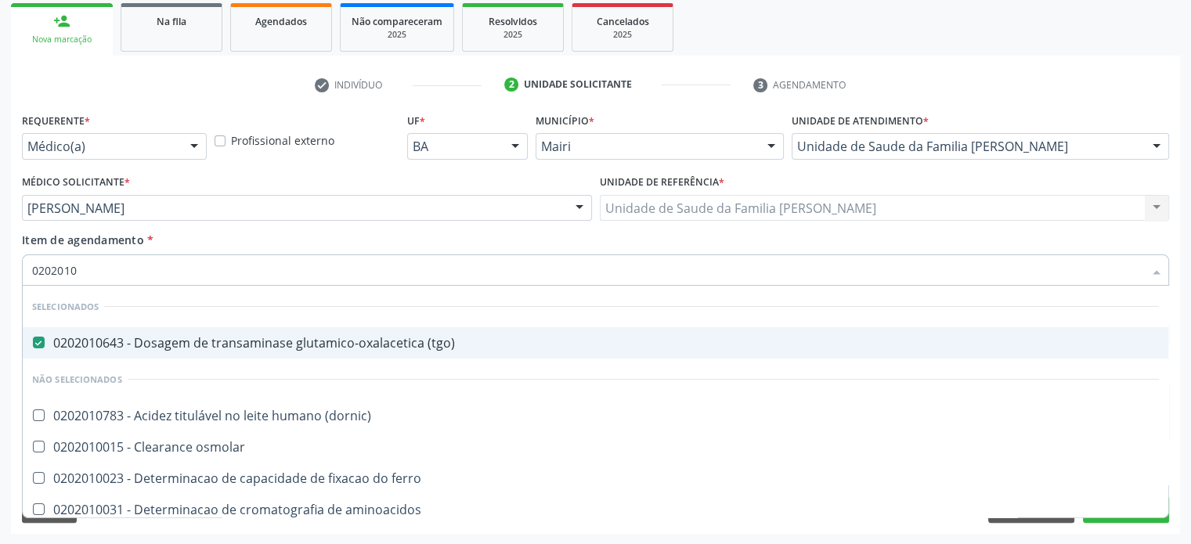
checkbox d "false"
checkbox ascorbico "true"
checkbox vanilmandelico "true"
checkbox total "false"
checkbox creatinina "false"
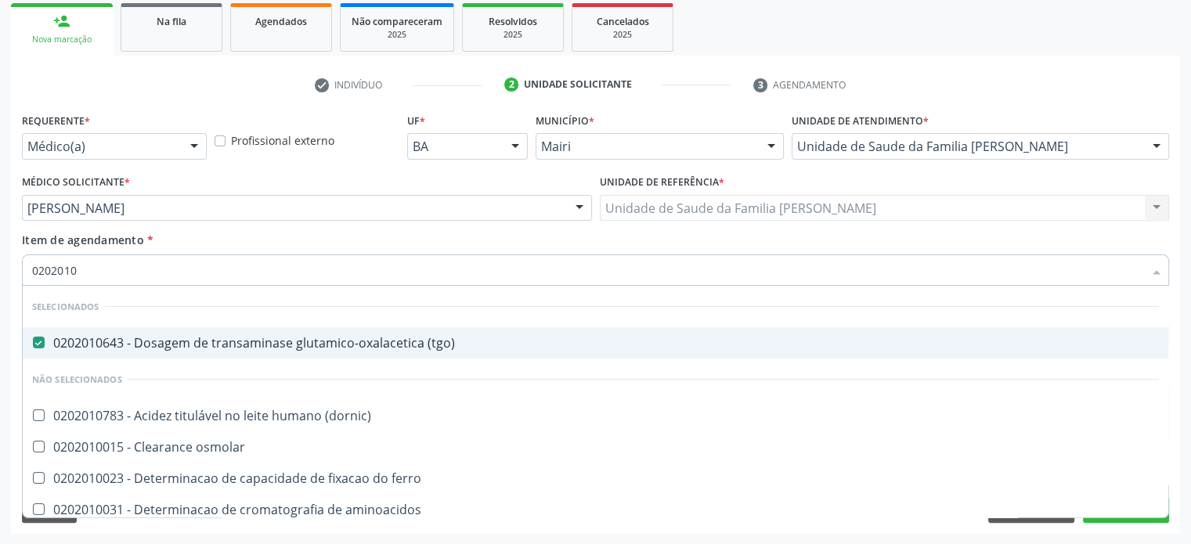
checkbox latica "true"
checkbox ferritina "true"
checkbox potassio "false"
checkbox triglicerideos "false"
type input "02020"
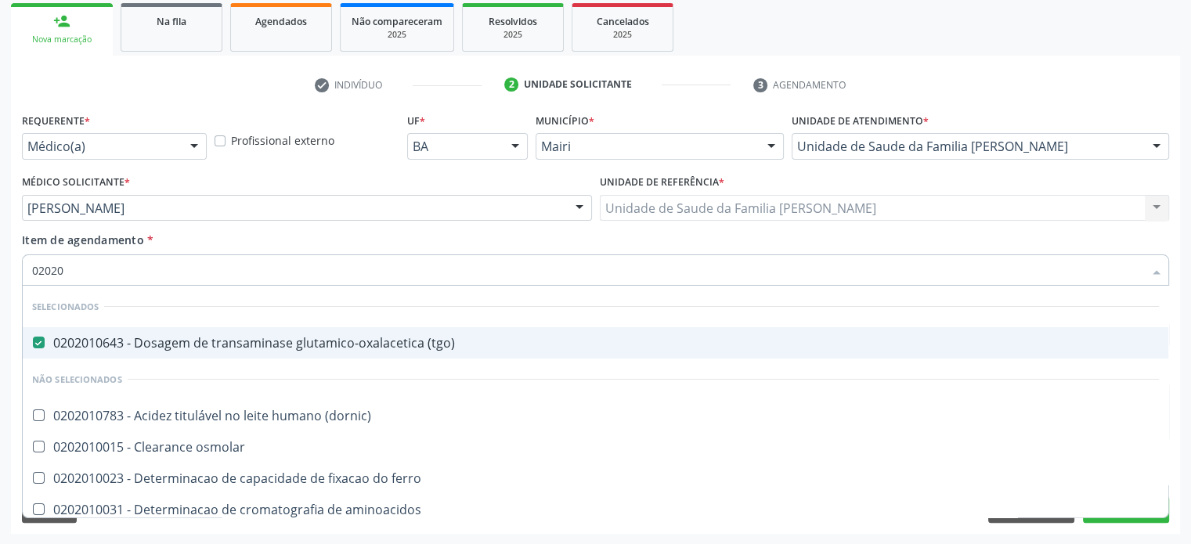
checkbox dosagens\) "false"
checkbox \(vhs\) "false"
checkbox d "false"
checkbox total "false"
checkbox creatinina "false"
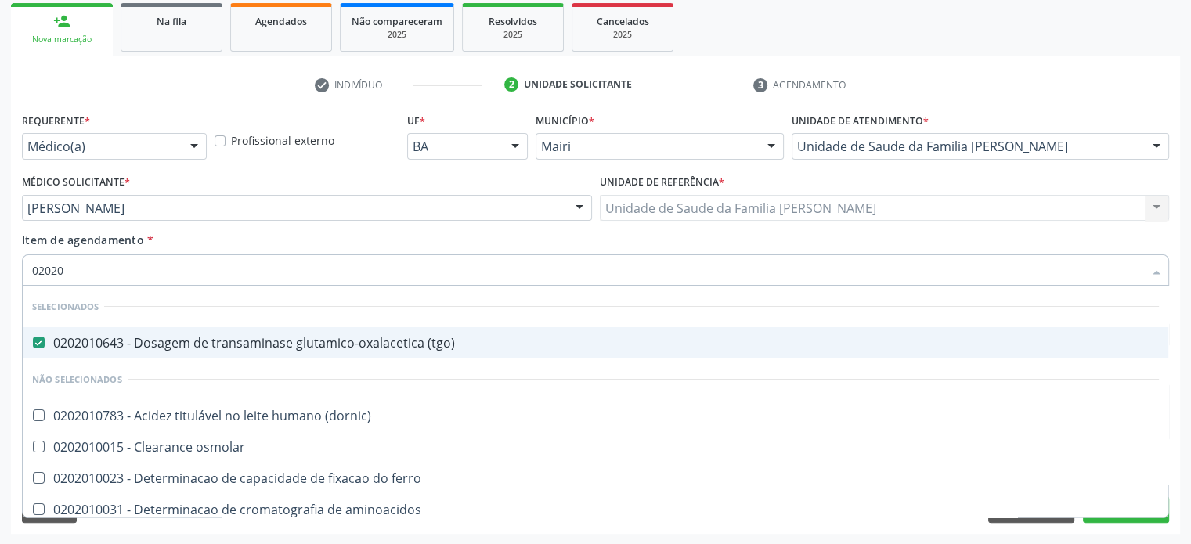
checkbox alfa-hidroxibutirica "true"
checkbox lactato "true"
checkbox triglicerideos "false"
checkbox b12 "false"
type input "020205"
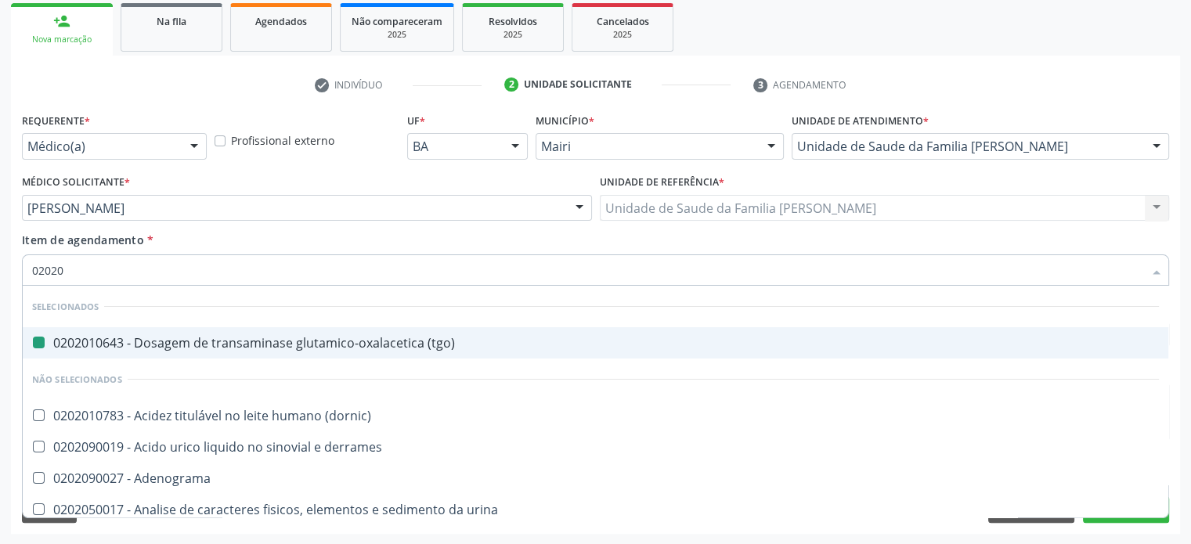
checkbox \(tgo\) "false"
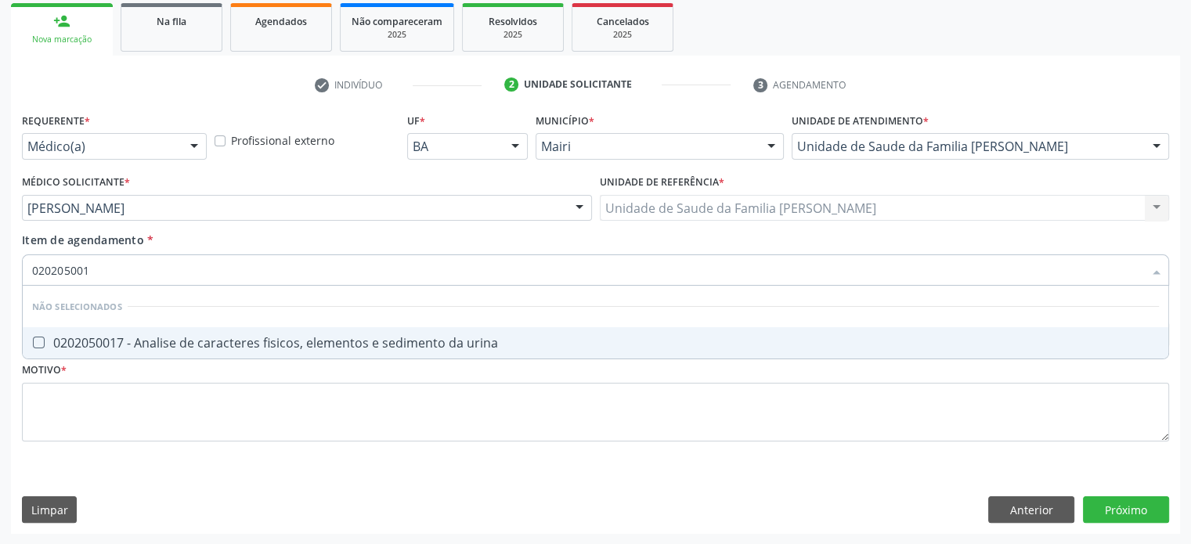
type input "0202050017"
click at [116, 344] on div "0202050017 - Analise de caracteres fisicos, elementos e sedimento da urina" at bounding box center [595, 343] width 1127 height 13
checkbox urina "true"
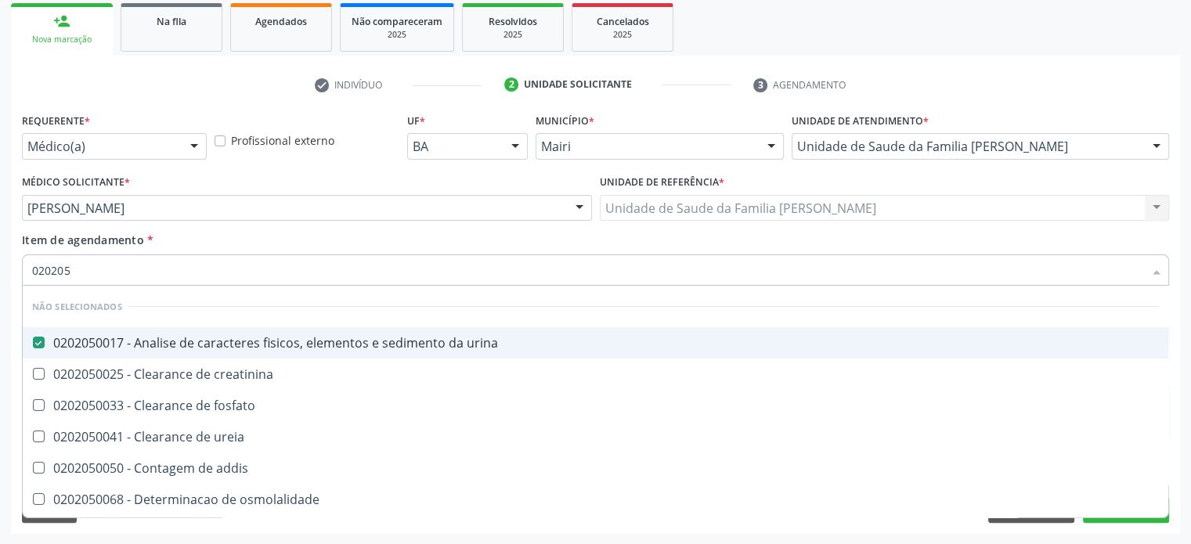
type input "02020"
checkbox osmolalidade "true"
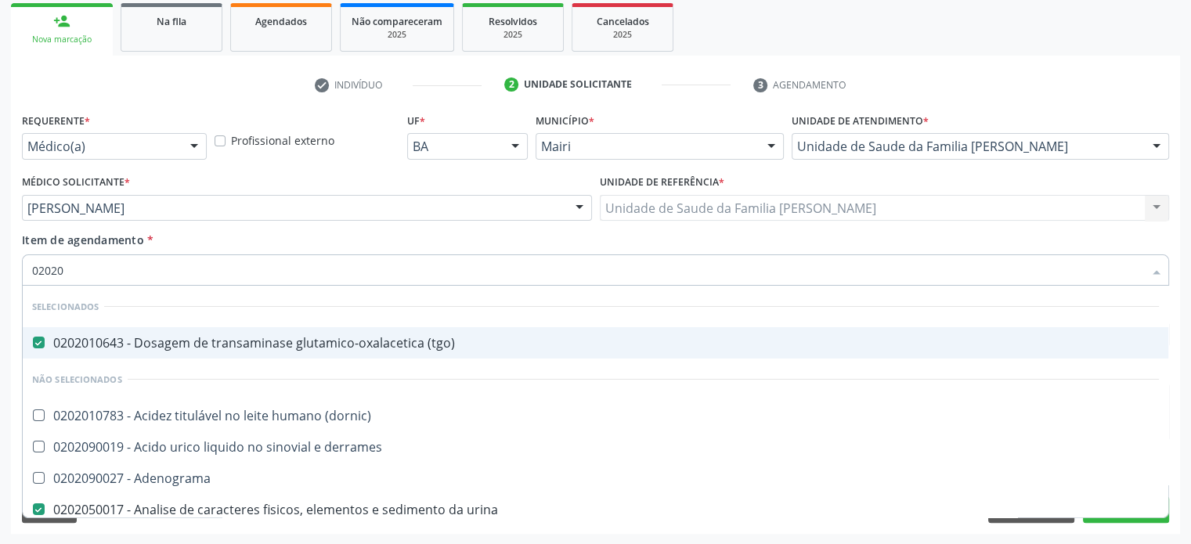
type input "020201"
checkbox urina "false"
checkbox Antibiograma "true"
checkbox \(gram\) "true"
checkbox herpesvirus "true"
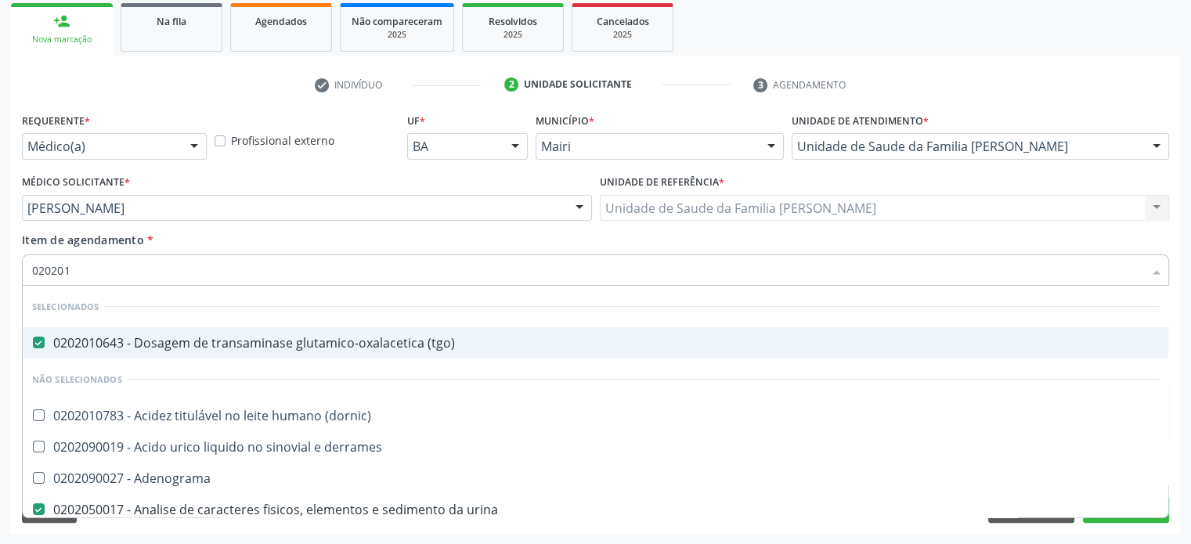
checkbox htlv-1 "true"
checkbox \(ch50\) "true"
checkbox dosagens\) "false"
checkbox \(vhs\) "false"
checkbox hipurico "true"
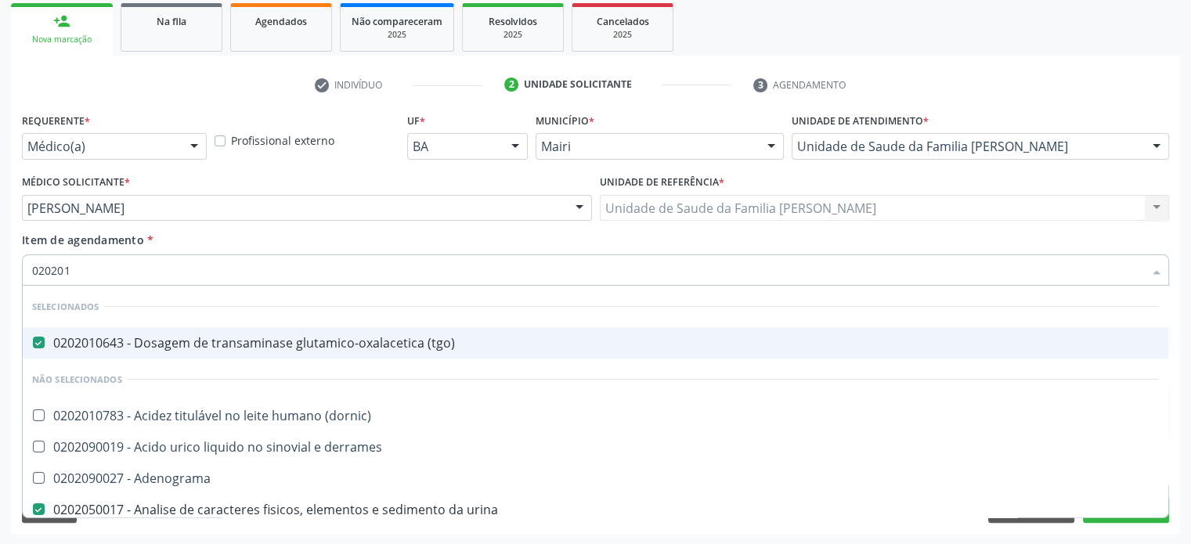
checkbox urico "true"
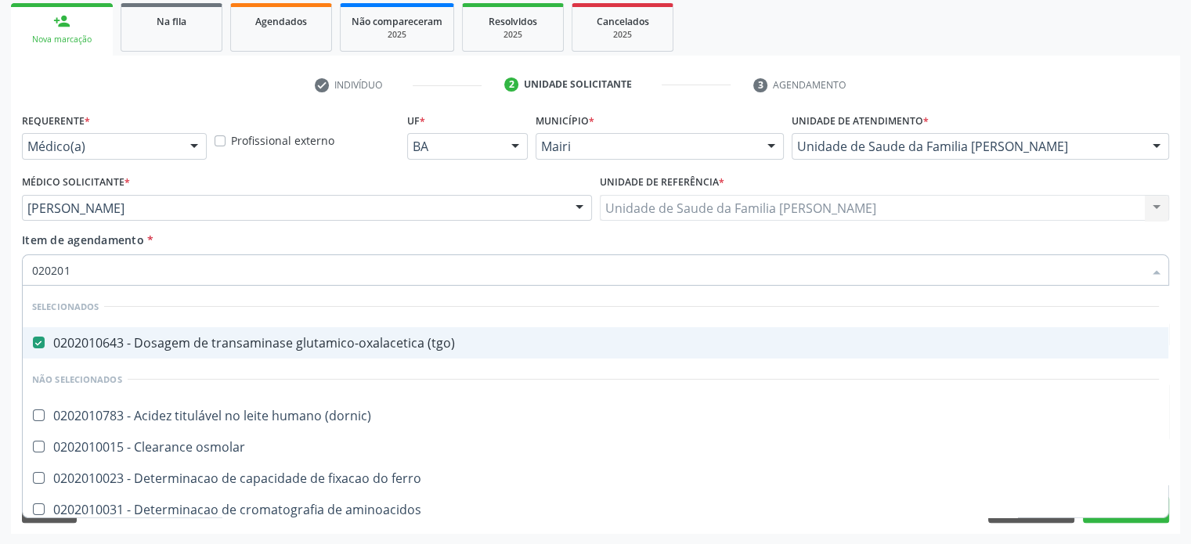
type input "0202010"
checkbox trombina "true"
checkbox \(vhs\) "false"
checkbox d "false"
checkbox ionizavel "true"
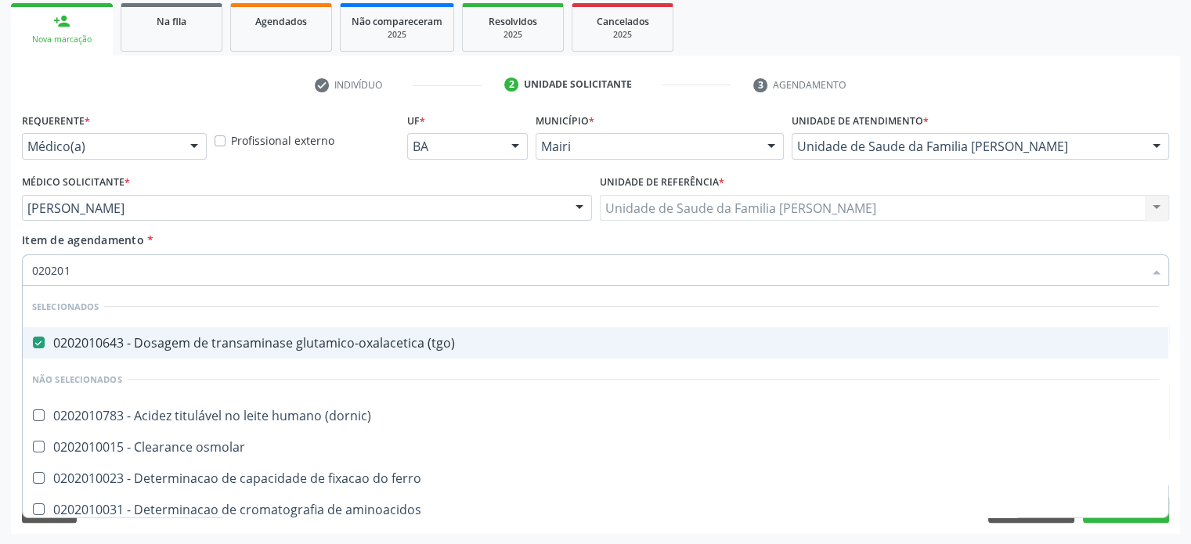
checkbox catecolaminas "true"
checkbox total "false"
checkbox creatinina "false"
checkbox hidroxiprolina "true"
checkbox muco-proteinas "true"
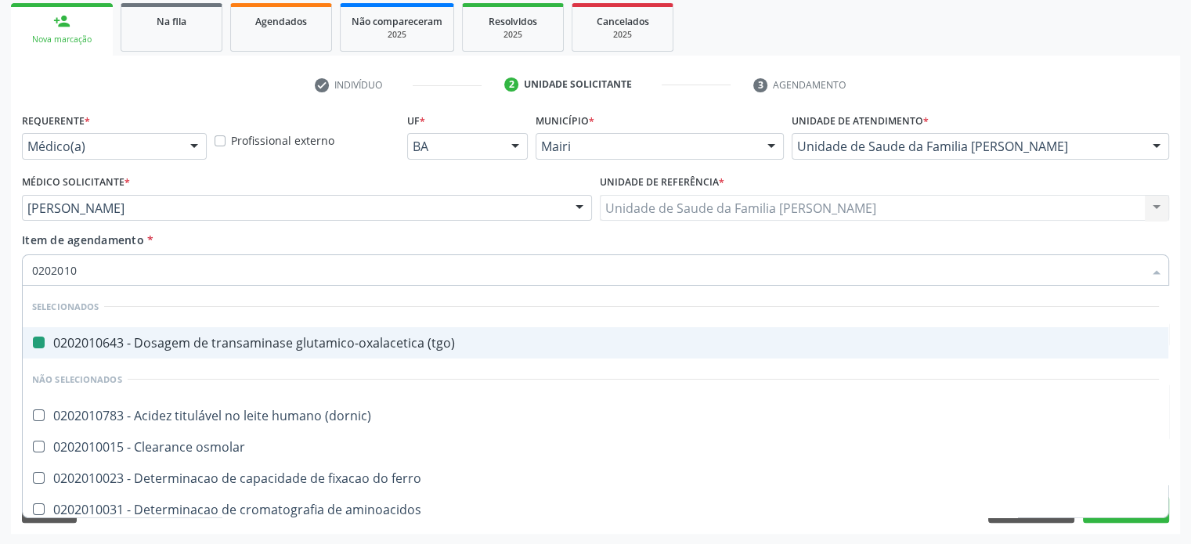
type input "02020104"
checkbox \(tgo\) "false"
checkbox dosagens\) "false"
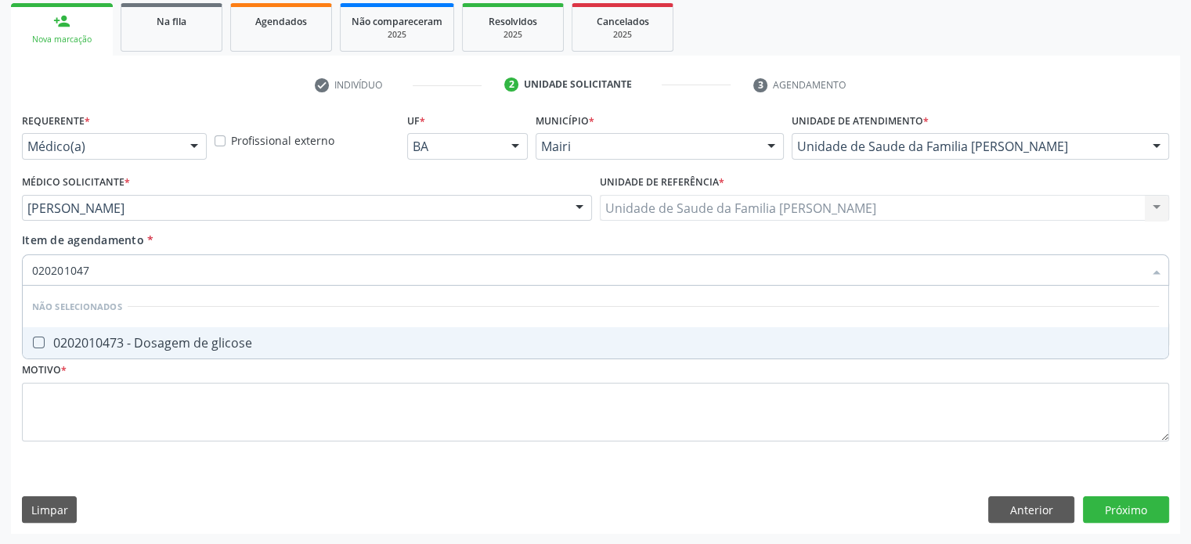
type input "0202010473"
click at [116, 344] on div "0202010473 - Dosagem de glicose" at bounding box center [595, 343] width 1127 height 13
checkbox glicose "true"
type input "02020104"
checkbox glicose "false"
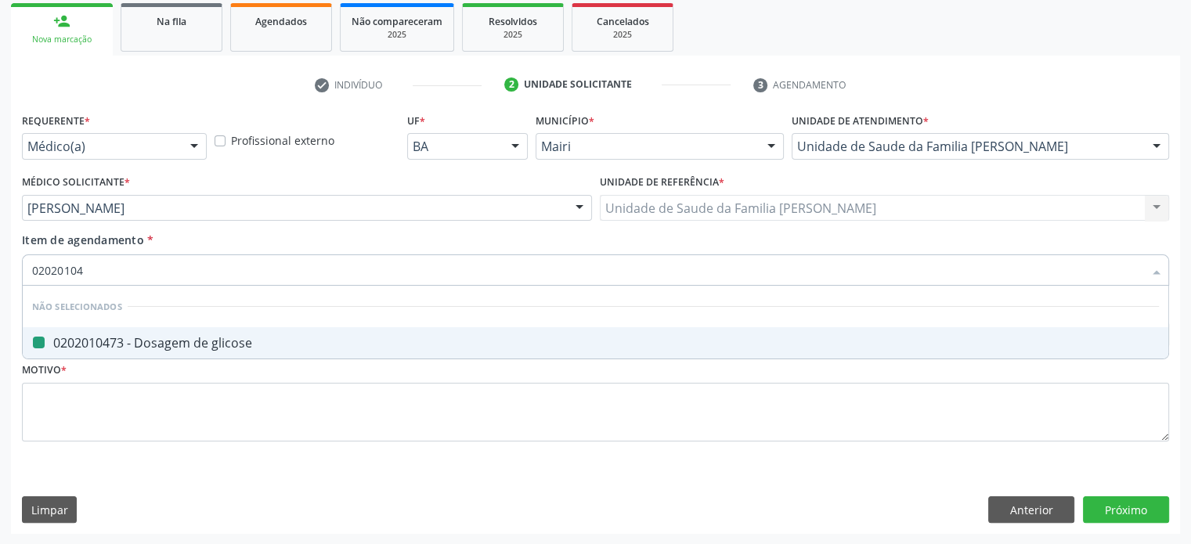
type input "0202010"
checkbox glicose "true"
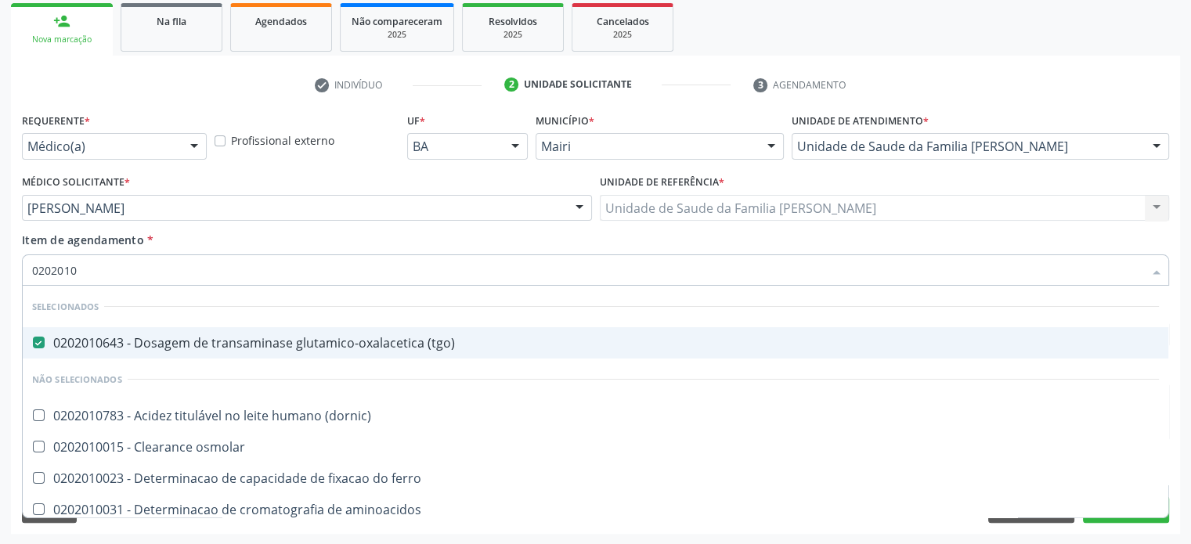
type input "02020102"
checkbox \(tgo\) "false"
checkbox dosagens\) "false"
checkbox dosagens\) "true"
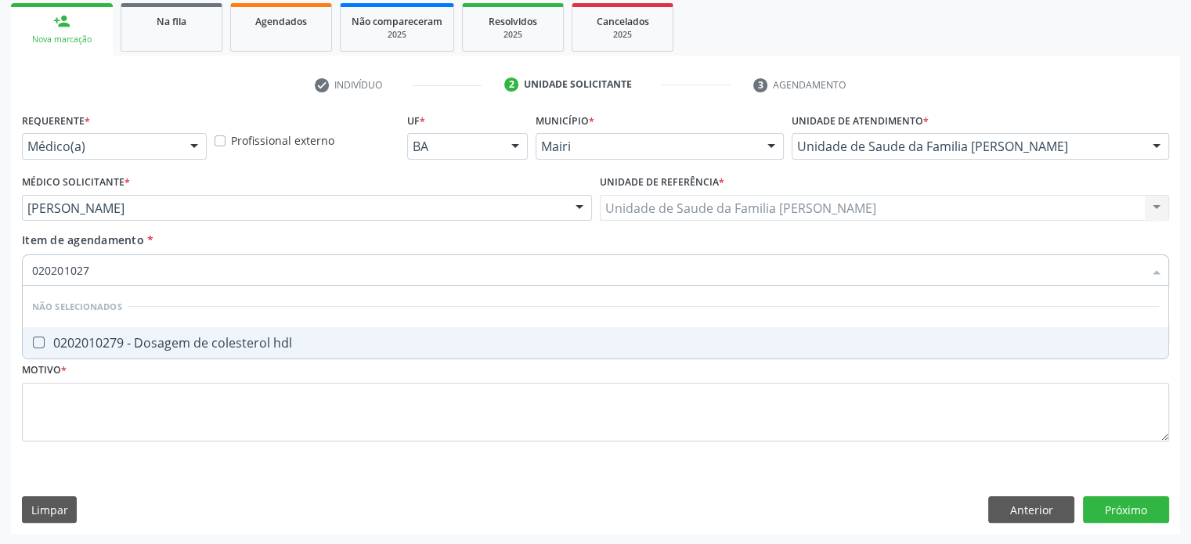
type input "0202010279"
click at [116, 344] on div "0202010279 - Dosagem de colesterol hdl" at bounding box center [595, 343] width 1127 height 13
checkbox hdl "true"
type input "02020102"
checkbox hdl "false"
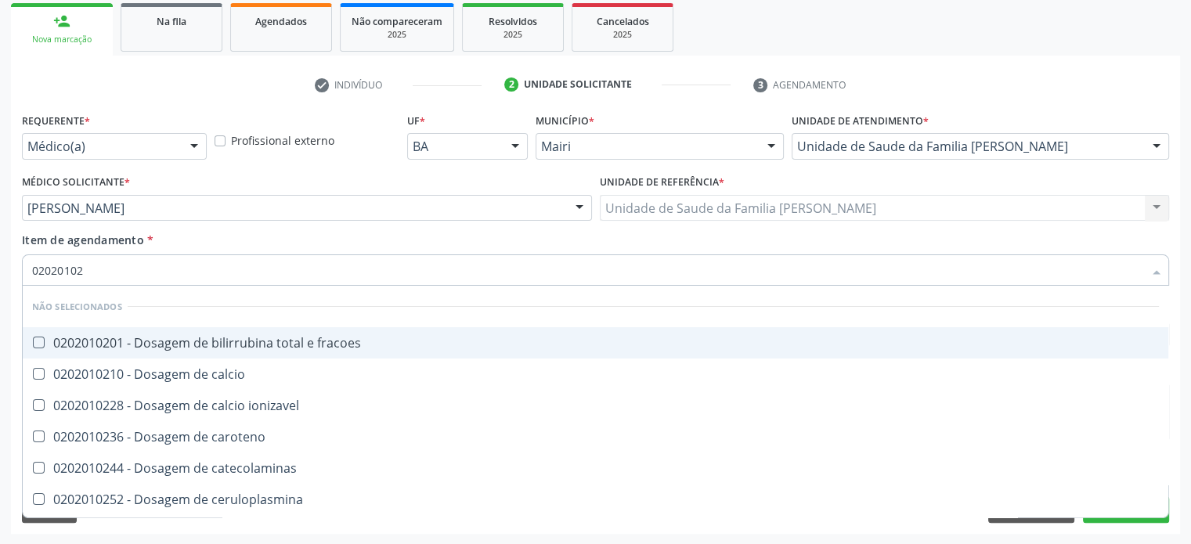
type input "0202010"
checkbox fracoes "true"
checkbox cloreto "true"
checkbox hdl "false"
checkbox total "false"
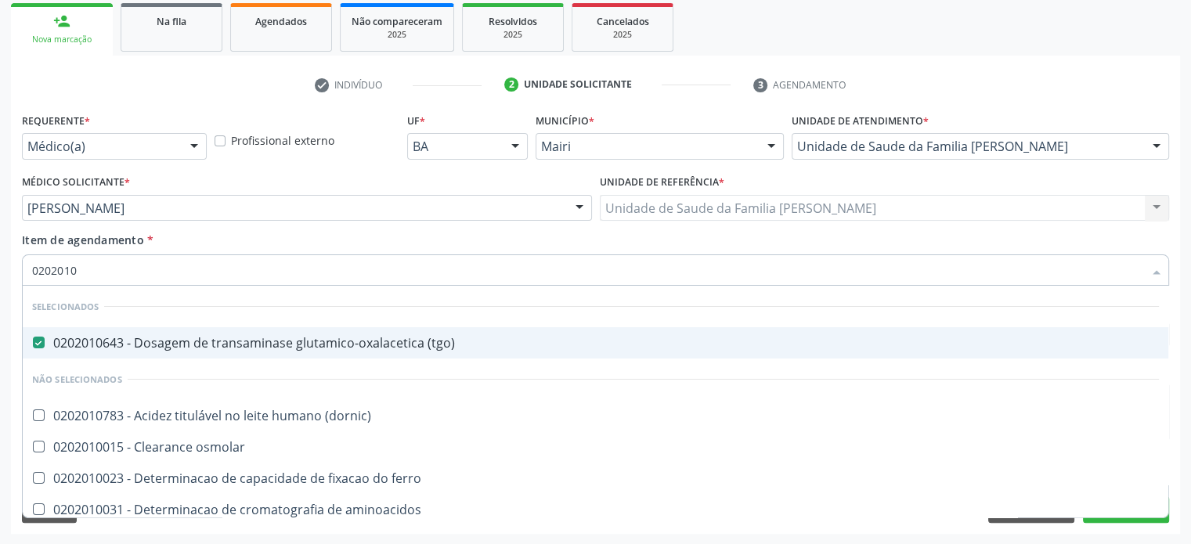
type input "02020105"
checkbox \(tgo\) "false"
checkbox dosagens\) "false"
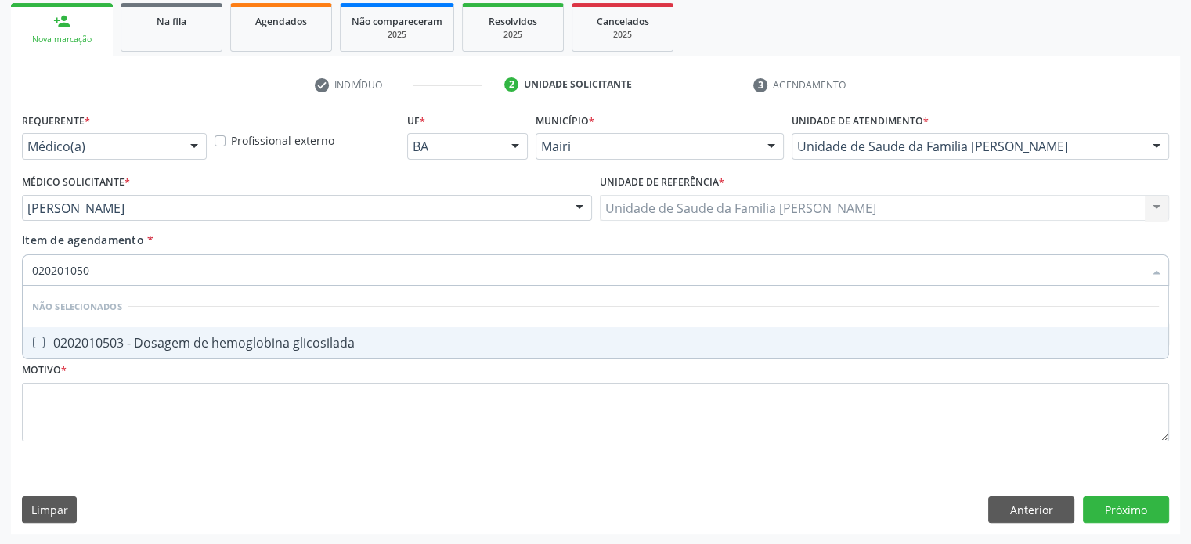
type input "0202010503"
click at [116, 344] on div "0202010503 - Dosagem de hemoglobina glicosilada" at bounding box center [595, 343] width 1127 height 13
checkbox glicosilada "true"
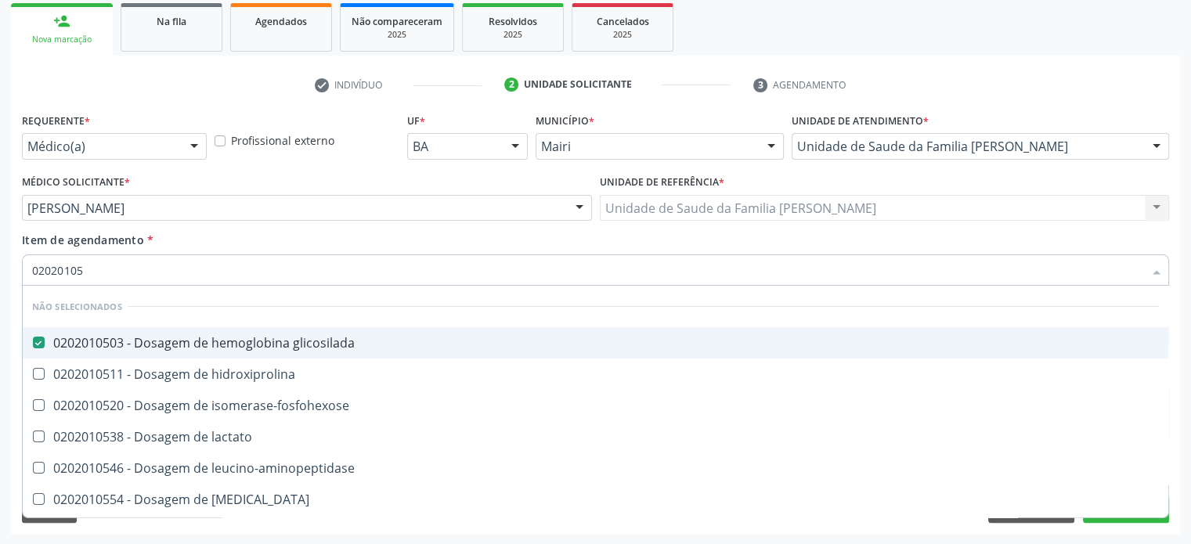
type input "0202010"
checkbox magnesio "true"
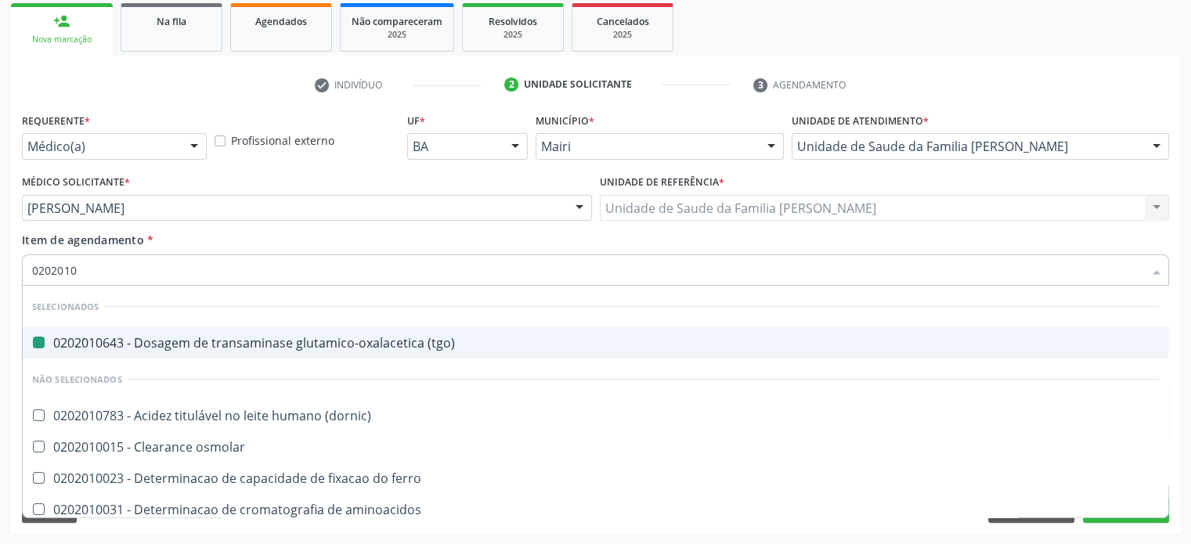
type input "02020102"
checkbox \(tgo\) "false"
checkbox dosagens\) "false"
checkbox dosagens\) "true"
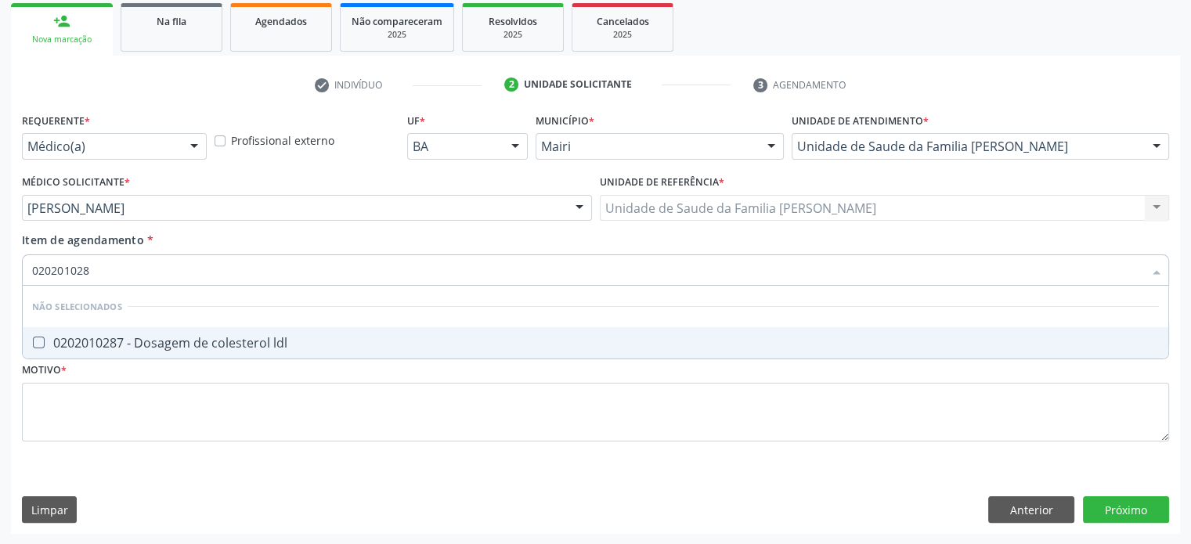
type input "0202010287"
click at [116, 344] on div "0202010287 - Dosagem de colesterol ldl" at bounding box center [595, 343] width 1127 height 13
checkbox ldl "true"
type input "02020102"
checkbox ldl "false"
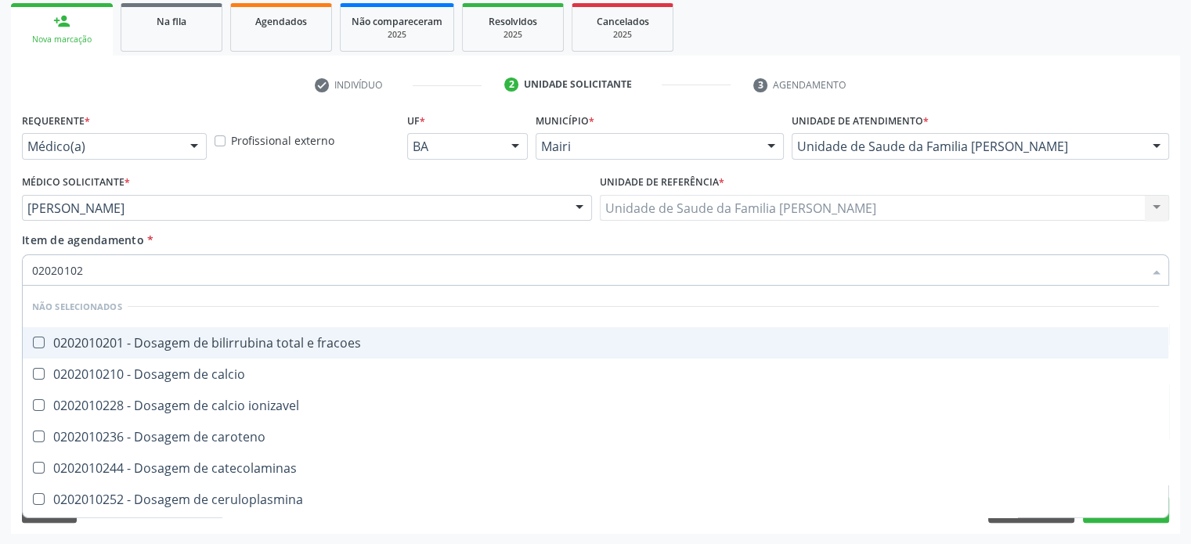
type input "0202010"
checkbox fracoes "true"
checkbox cloreto "true"
checkbox hdl "false"
checkbox ldl "false"
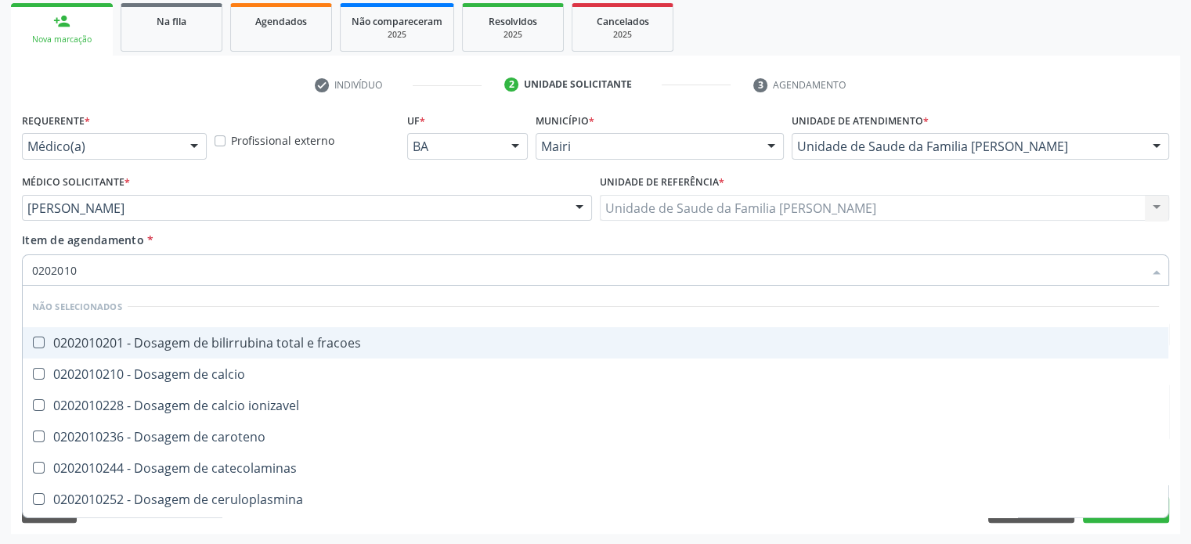
checkbox total "false"
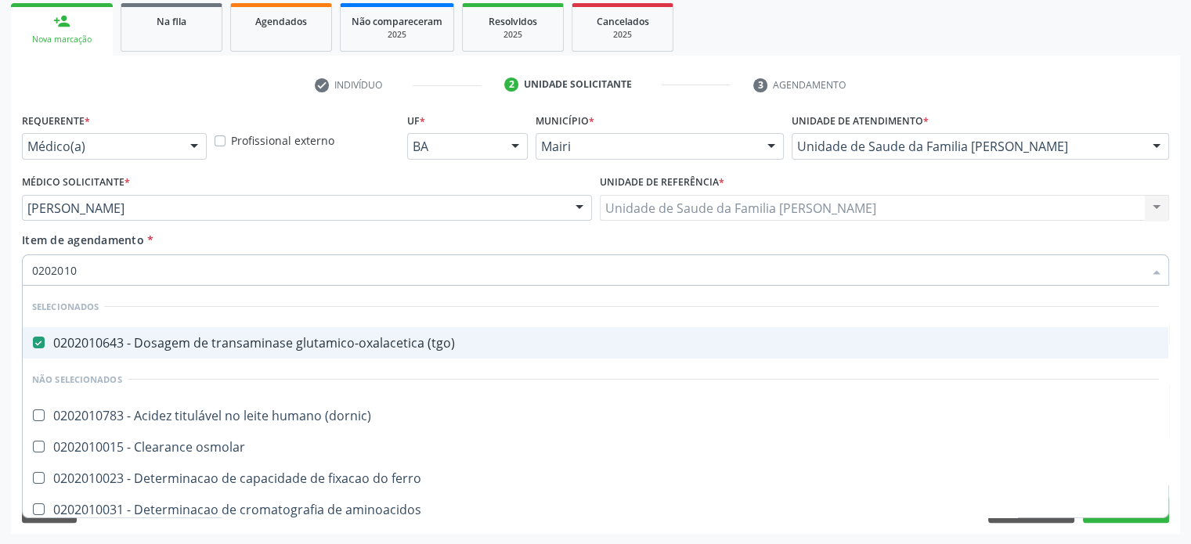
type input "020201"
checkbox d "false"
checkbox ascorbico "true"
checkbox vanilmandelico "true"
checkbox hdl "false"
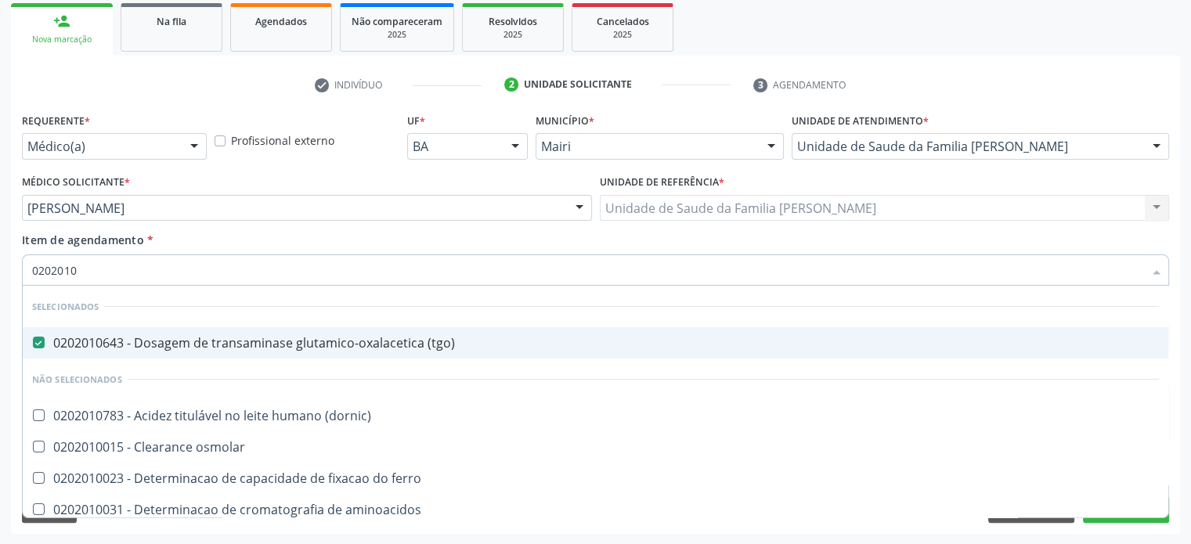
checkbox ldl "false"
checkbox total "false"
checkbox creatinina "false"
checkbox alfa-hidroxibutirica "true"
checkbox glutamica "true"
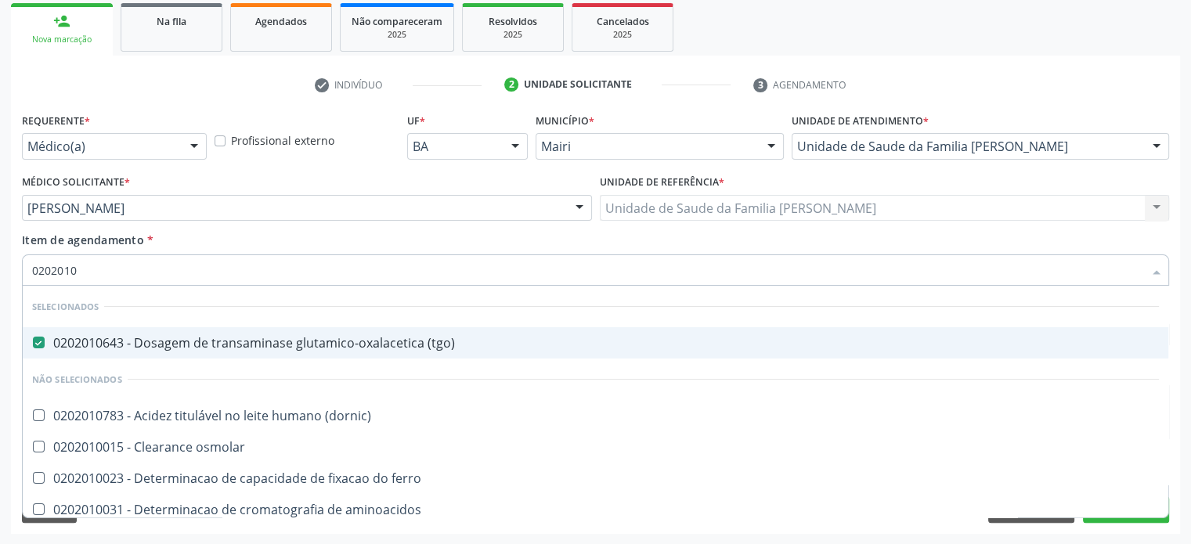
checkbox latica "true"
checkbox ferritina "true"
checkbox glicose "false"
checkbox glicosilada "false"
checkbox magnesio "true"
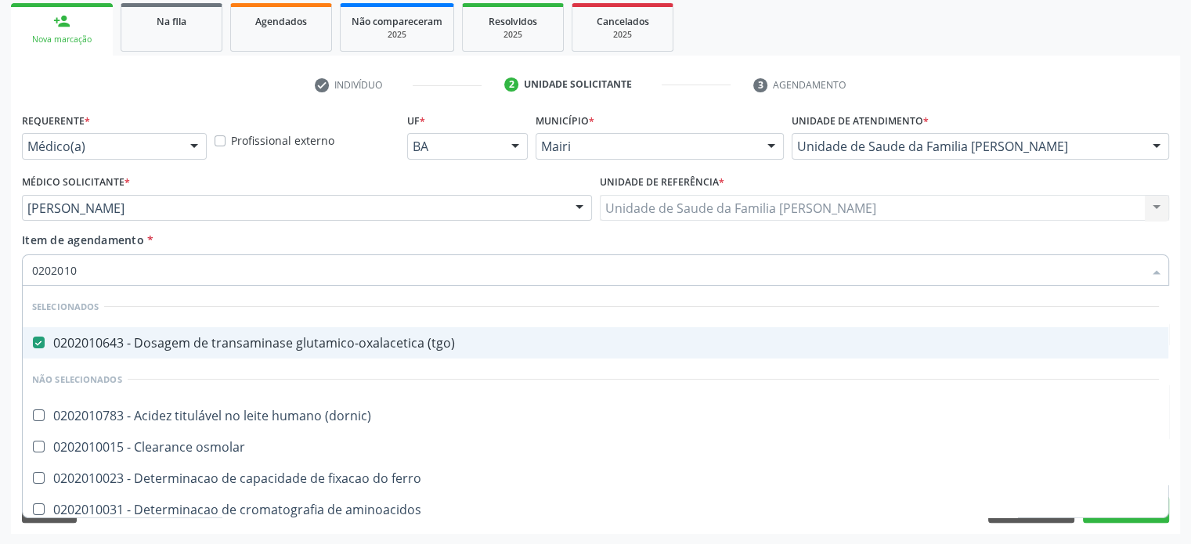
checkbox porfirinas "true"
checkbox potassio "false"
checkbox triglicerideos "false"
type input "02020"
checkbox aminoacidos "true"
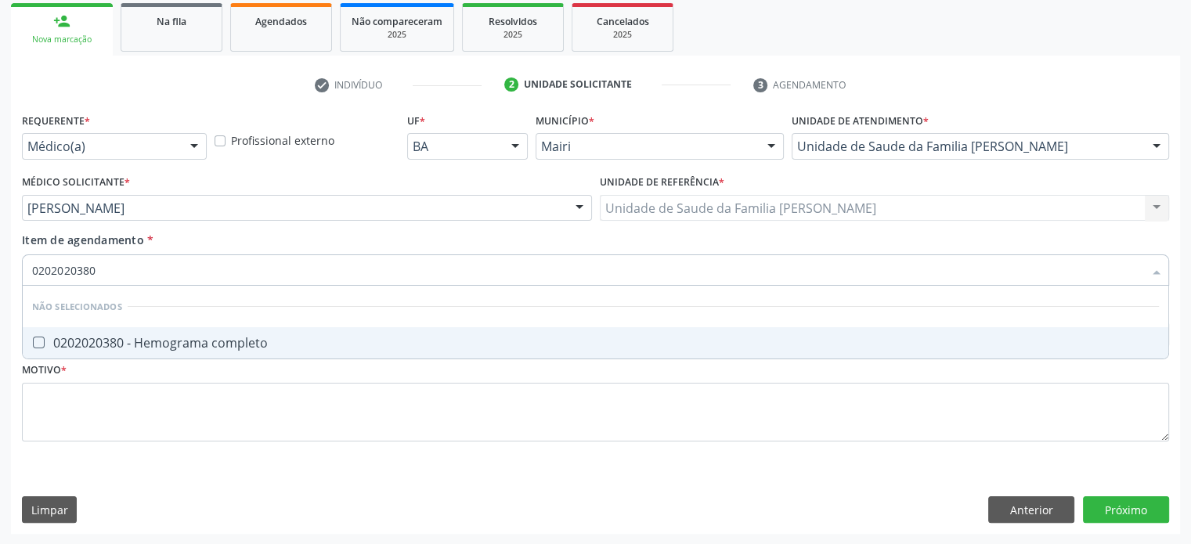
click at [116, 344] on div "0202020380 - Hemograma completo" at bounding box center [595, 343] width 1127 height 13
click at [116, 344] on div "0202010651 - Dosagem de transaminase glutamico-piruvica (tgp)" at bounding box center [595, 343] width 1127 height 13
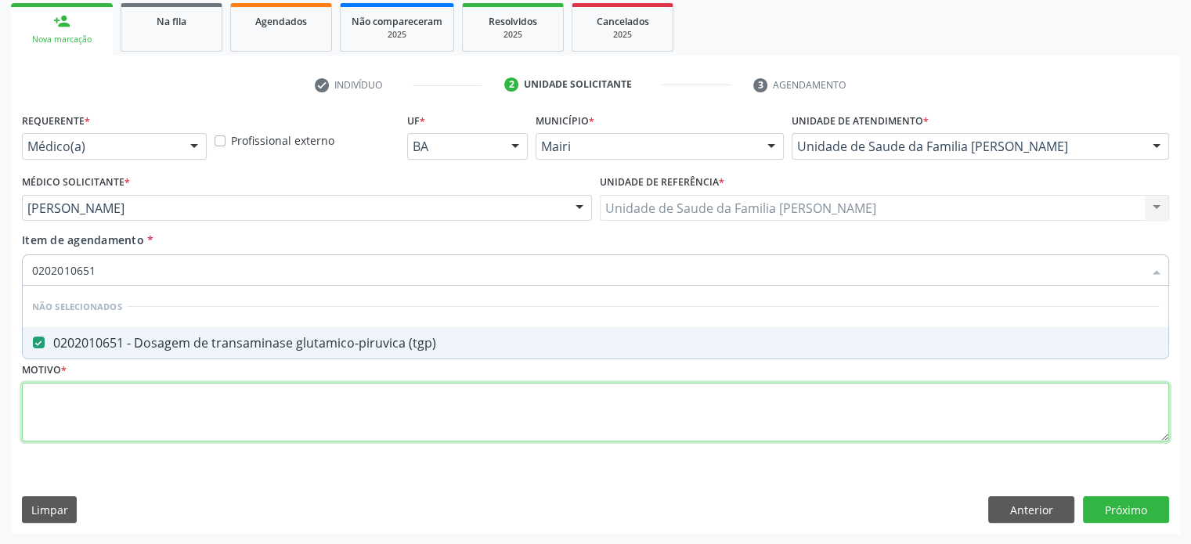
click at [91, 403] on div "Requerente * Médico(a) Médico(a) Enfermeiro(a) Paciente Nenhum resultado encont…" at bounding box center [596, 286] width 1148 height 355
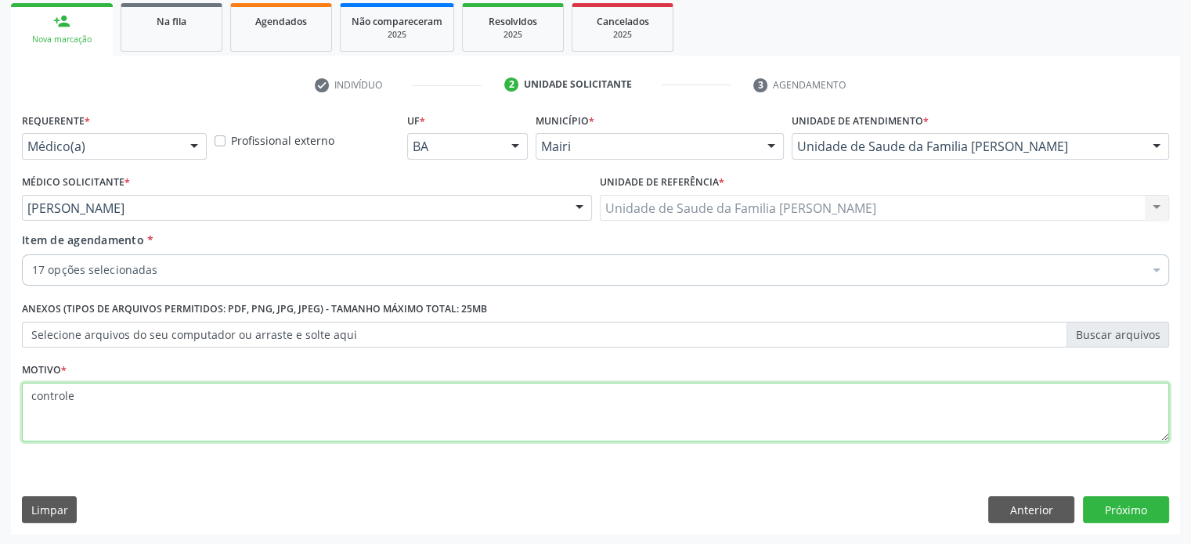
drag, startPoint x: 108, startPoint y: 396, endPoint x: 21, endPoint y: 408, distance: 87.8
click at [21, 408] on div "Motivo * controle" at bounding box center [595, 411] width 1155 height 105
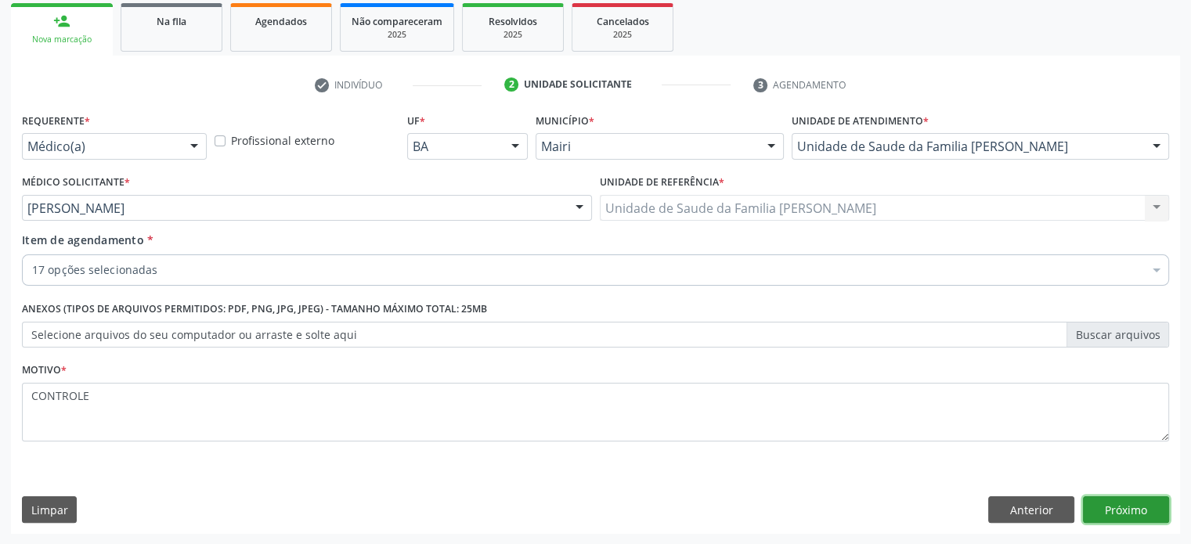
click at [1128, 508] on button "Próximo" at bounding box center [1126, 510] width 86 height 27
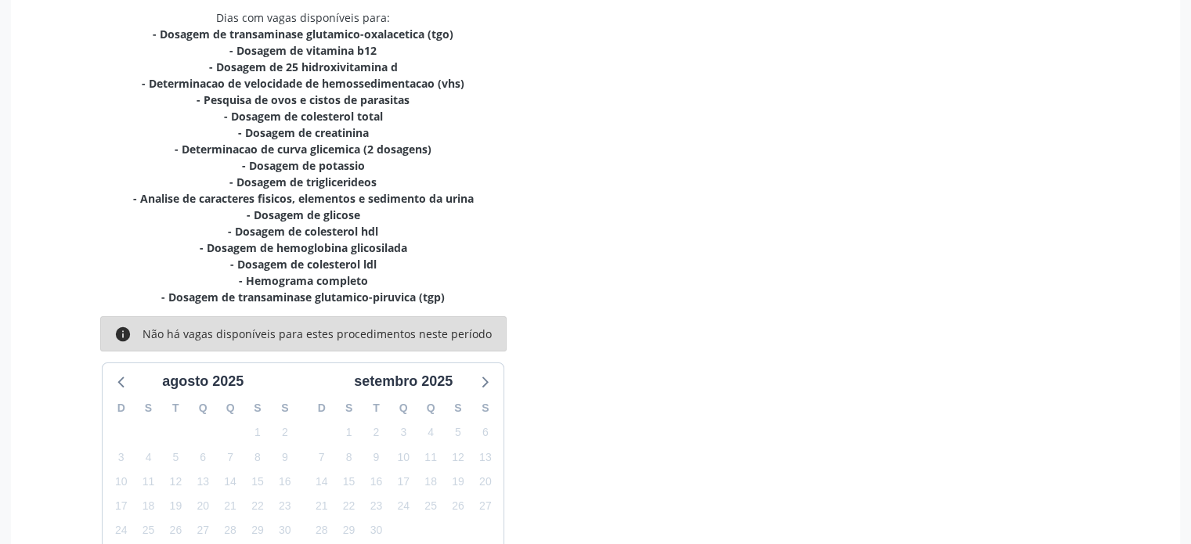
scroll to position [445, 0]
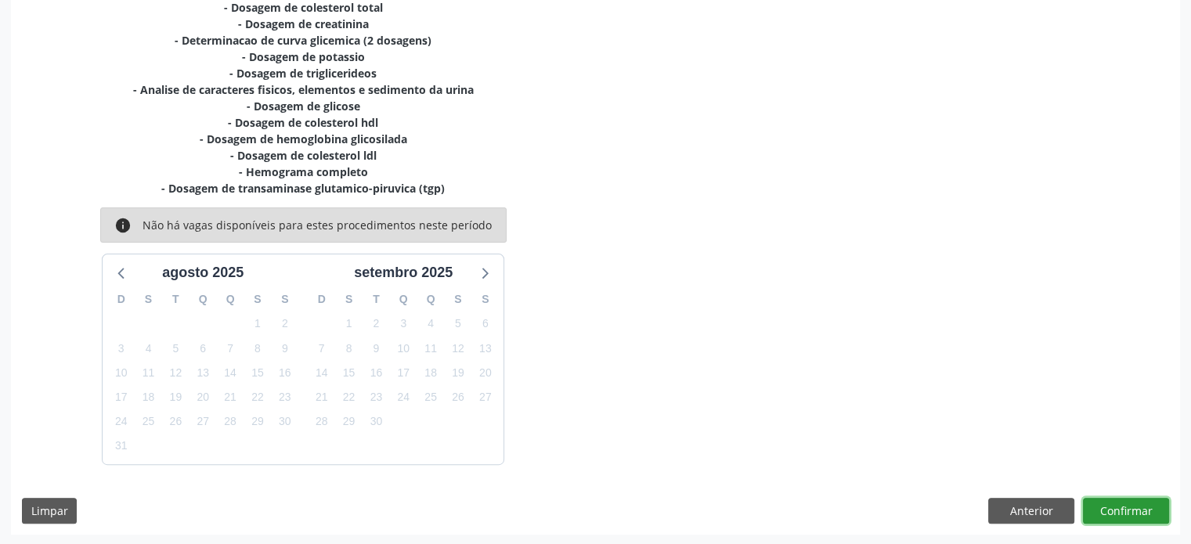
click at [1141, 509] on button "Confirmar" at bounding box center [1126, 511] width 86 height 27
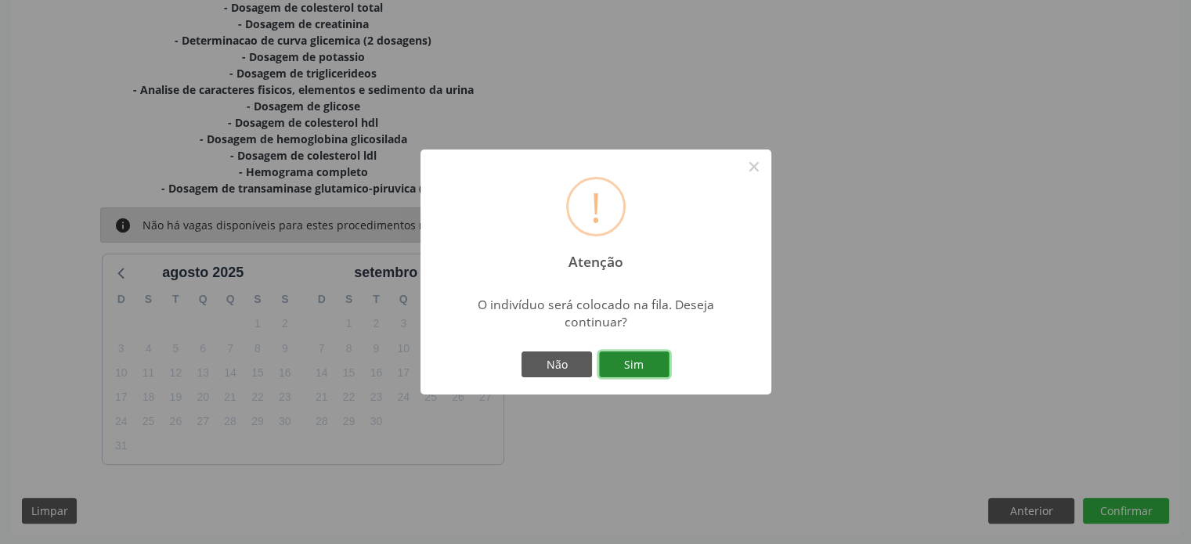
click at [642, 363] on button "Sim" at bounding box center [634, 365] width 71 height 27
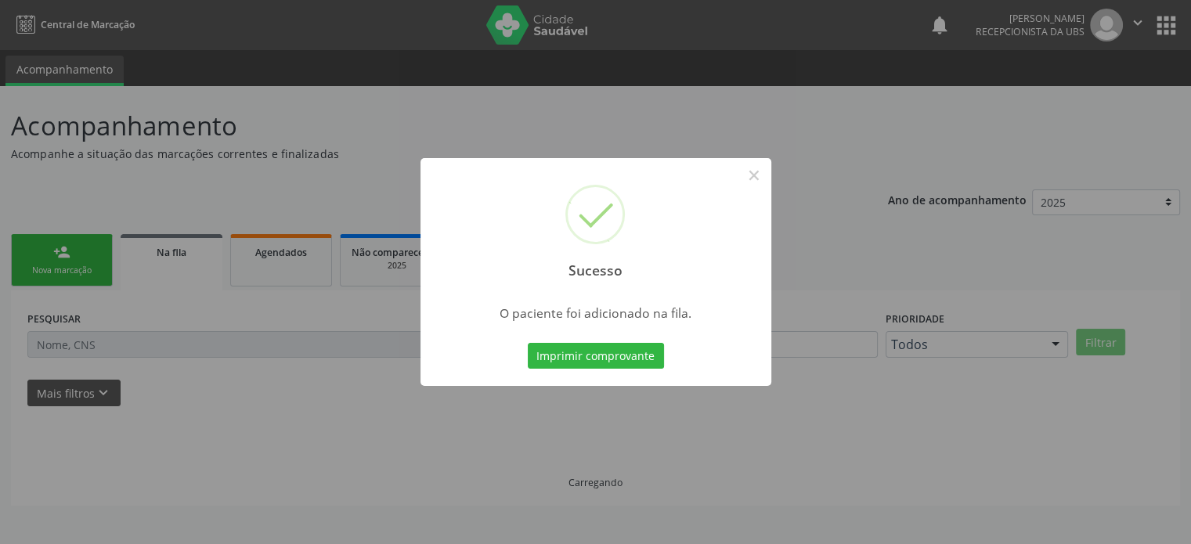
scroll to position [0, 0]
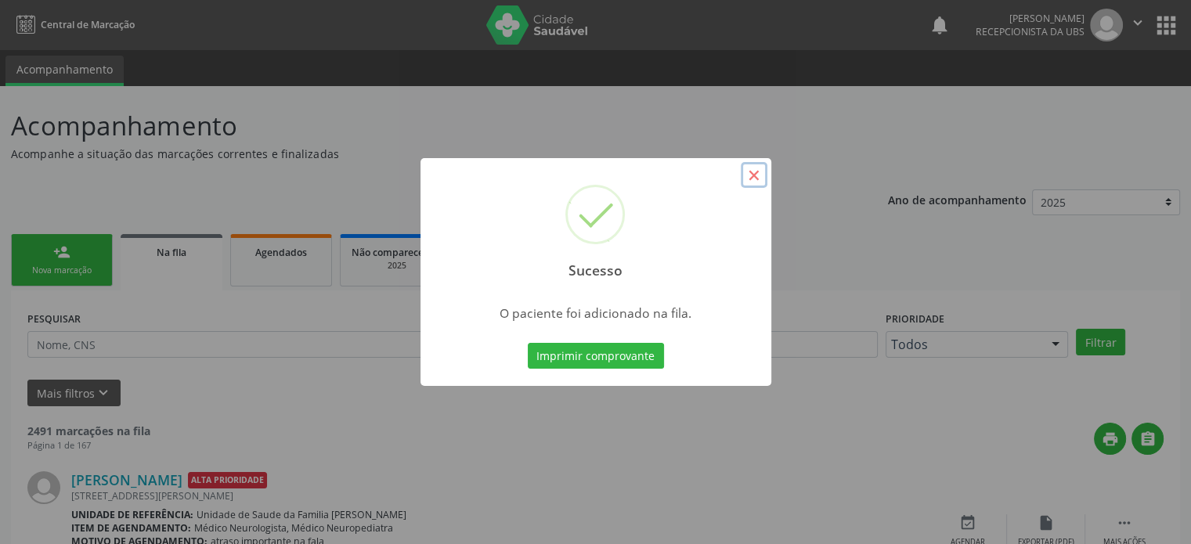
click at [752, 175] on button "×" at bounding box center [754, 175] width 27 height 27
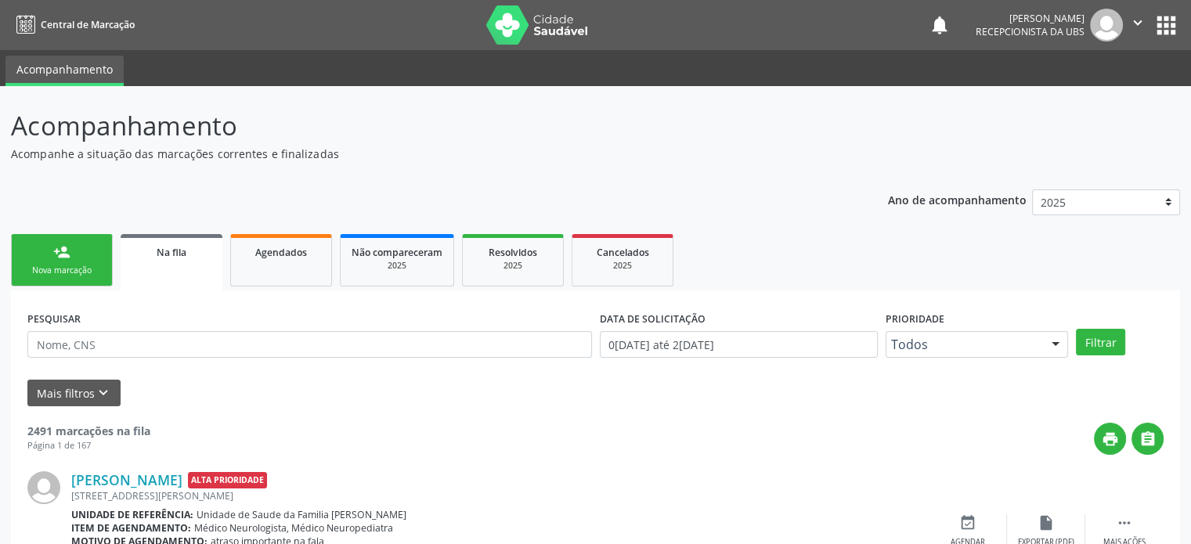
click at [88, 270] on div "Nova marcação" at bounding box center [62, 271] width 78 height 12
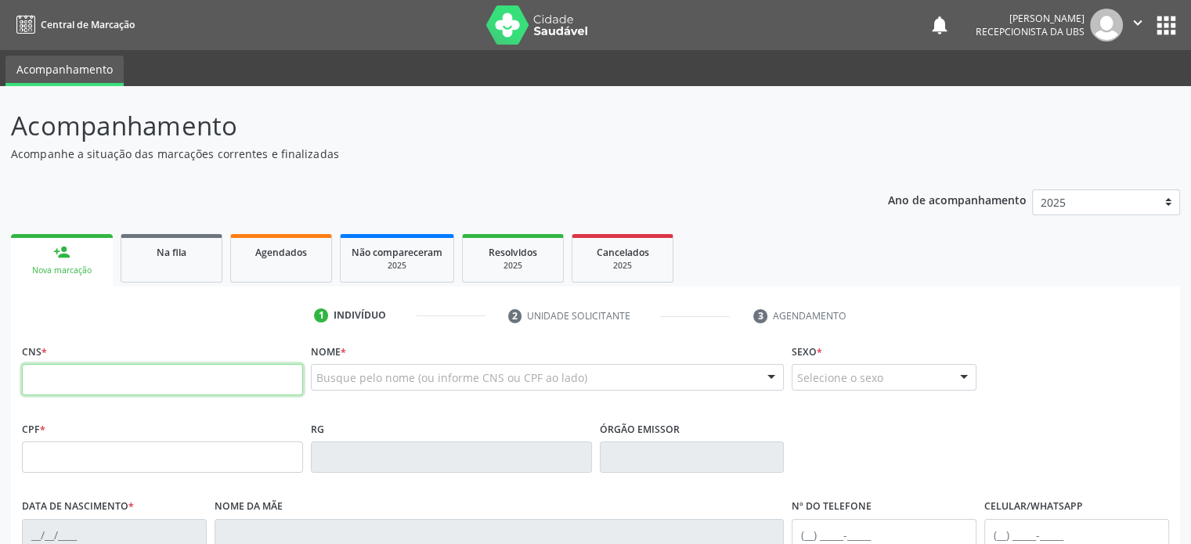
click at [84, 381] on input "text" at bounding box center [162, 379] width 281 height 31
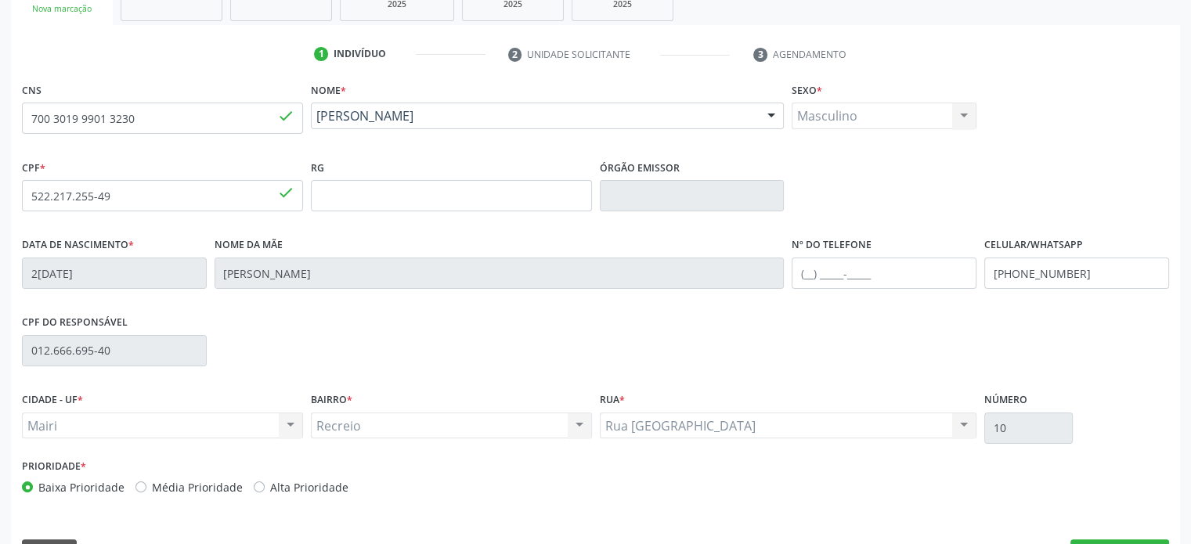
scroll to position [304, 0]
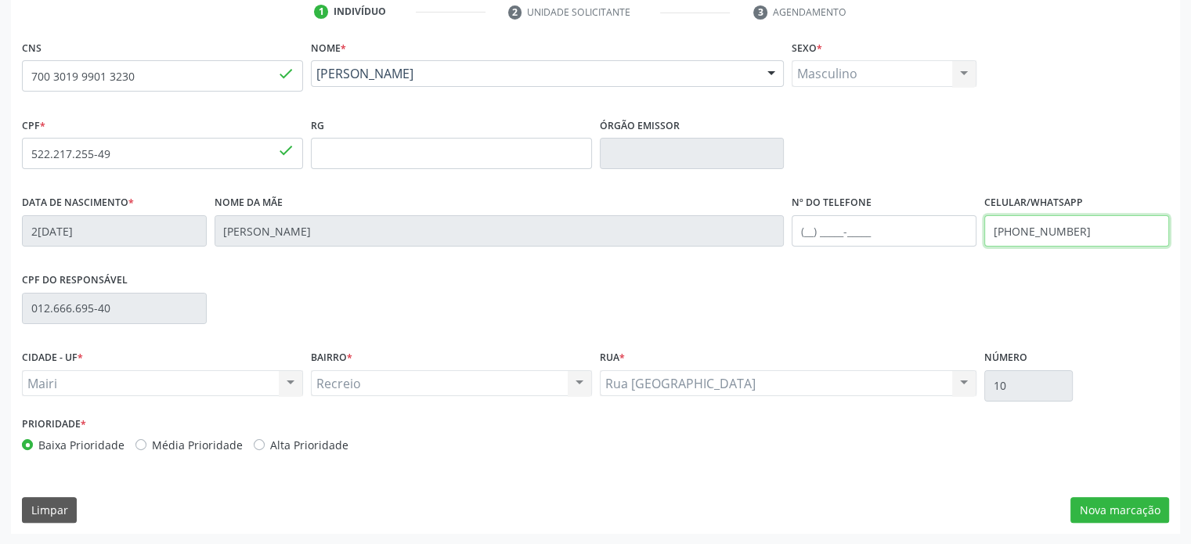
drag, startPoint x: 1112, startPoint y: 232, endPoint x: 984, endPoint y: 232, distance: 128.5
click at [985, 232] on input "[PHONE_NUMBER]" at bounding box center [1077, 230] width 185 height 31
click at [1014, 228] on input "[PHONE_NUMBER]" at bounding box center [1077, 230] width 185 height 31
drag, startPoint x: 1128, startPoint y: 233, endPoint x: 981, endPoint y: 233, distance: 147.3
click at [981, 233] on div "Celular/WhatsApp [PHONE_NUMBER]" at bounding box center [1077, 230] width 193 height 78
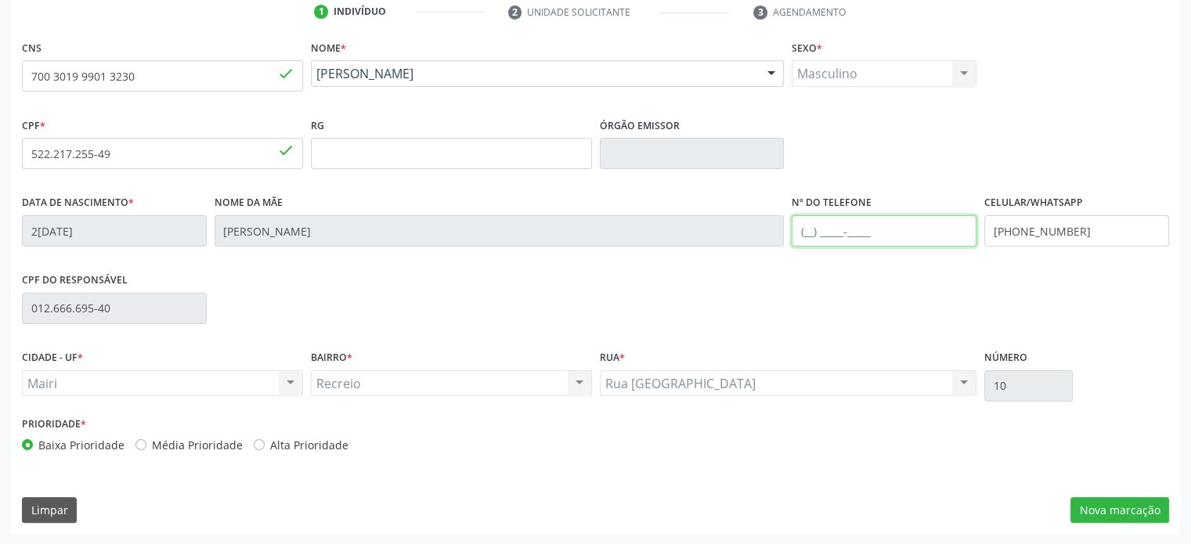
click at [811, 233] on input "text" at bounding box center [884, 230] width 185 height 31
paste input "[PHONE_NUMBER]"
click at [1116, 504] on button "Nova marcação" at bounding box center [1120, 510] width 99 height 27
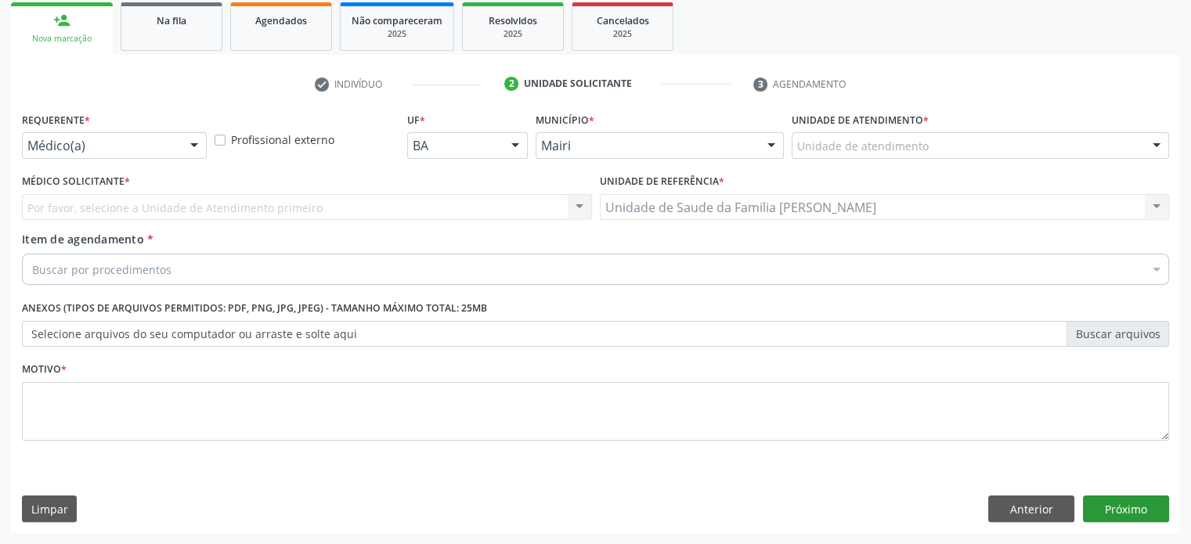
scroll to position [231, 0]
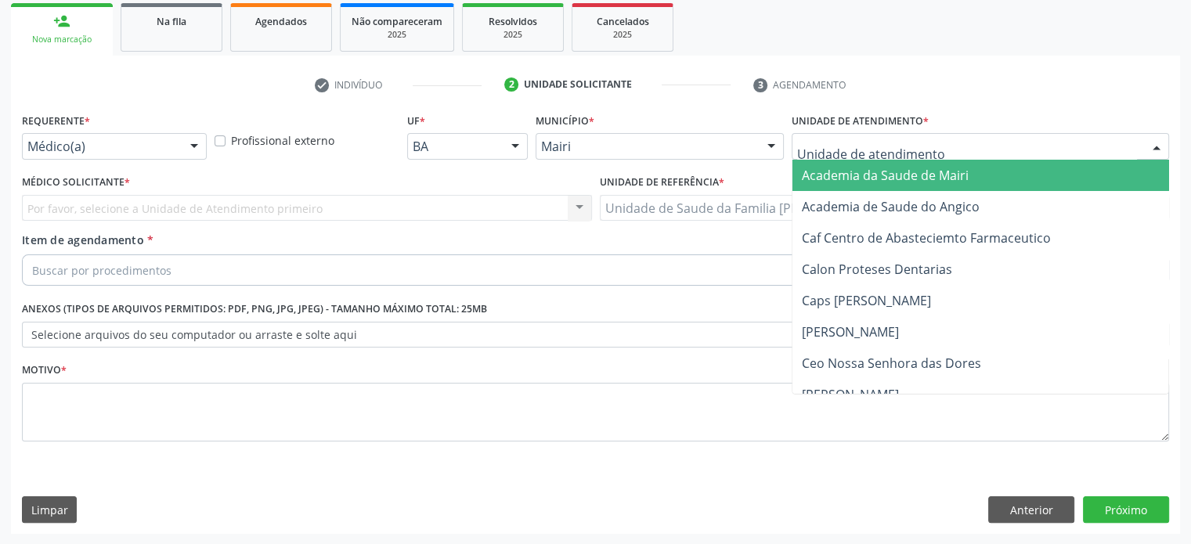
click at [930, 137] on div at bounding box center [981, 146] width 378 height 27
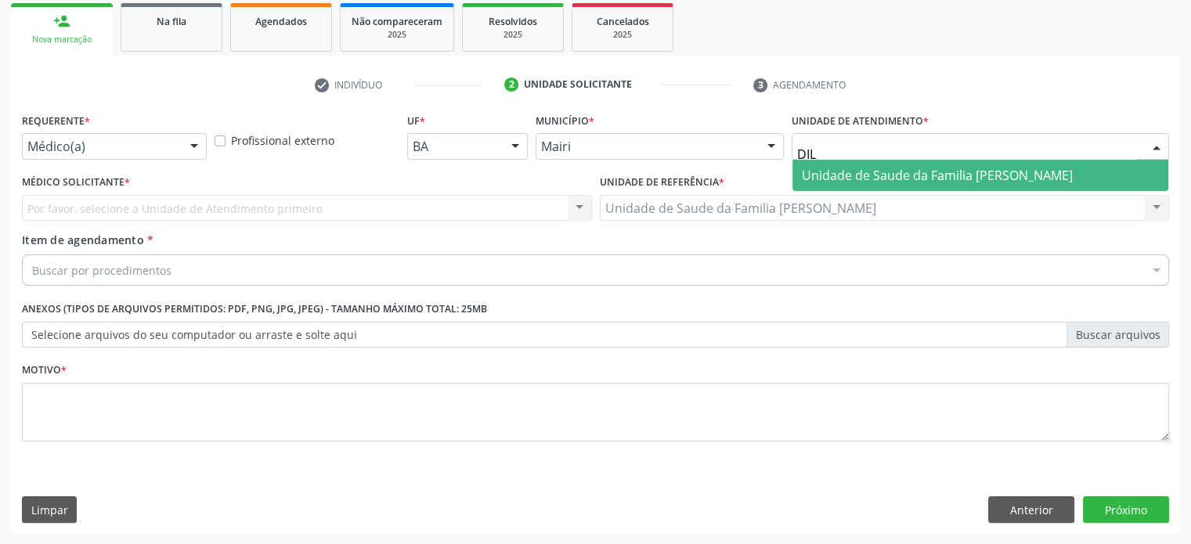
click at [981, 175] on span "Unidade de Saude da Familia [PERSON_NAME]" at bounding box center [937, 175] width 271 height 17
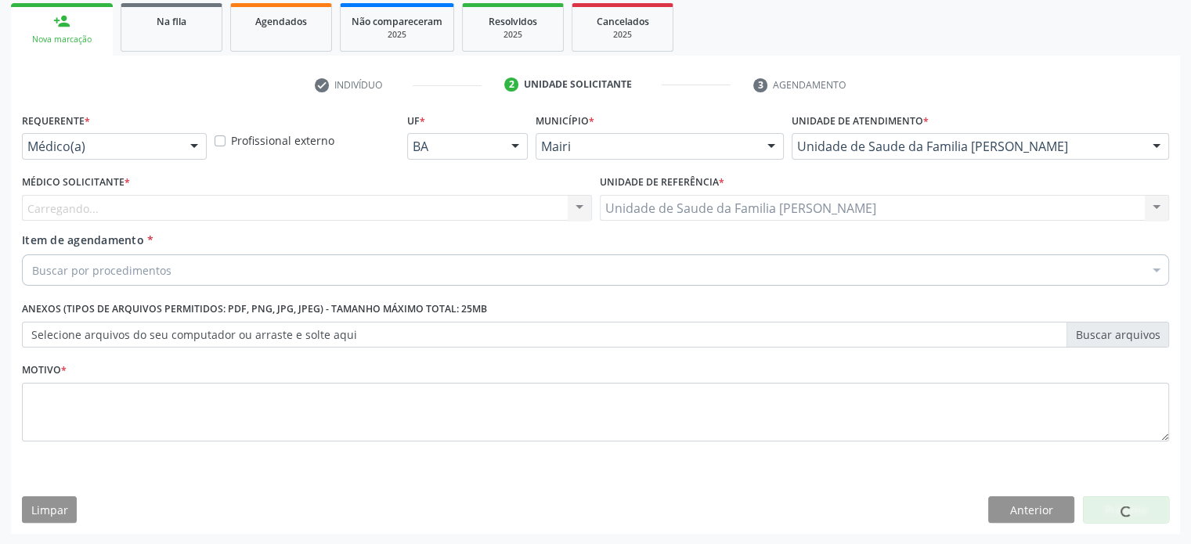
click at [160, 202] on div "Carregando... Nenhum resultado encontrado para: " " Não há nenhuma opção para s…" at bounding box center [307, 208] width 570 height 27
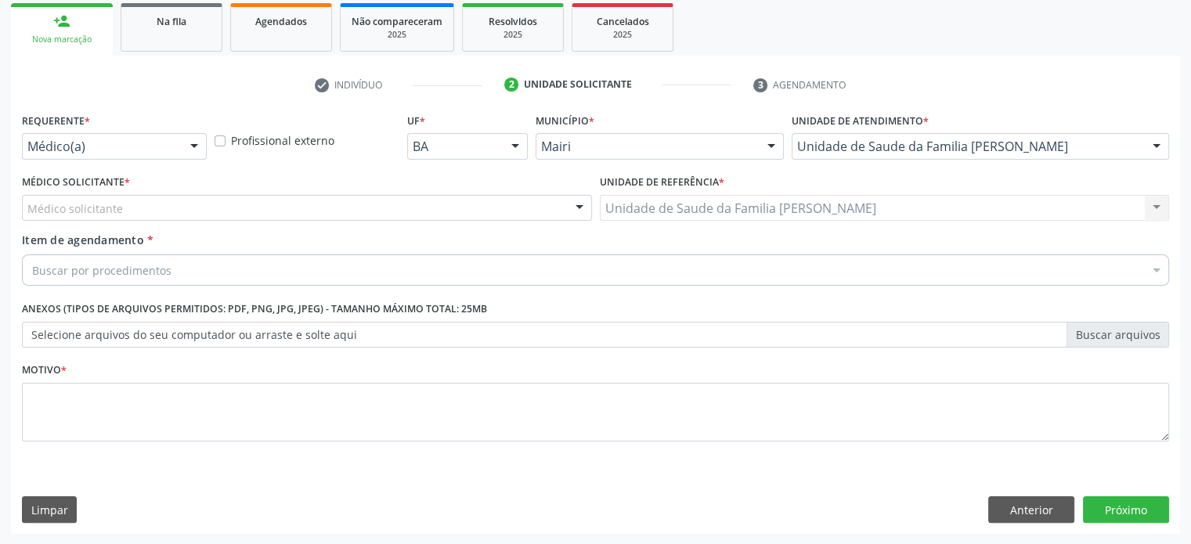
click at [146, 210] on div "Médico solicitante" at bounding box center [307, 208] width 570 height 27
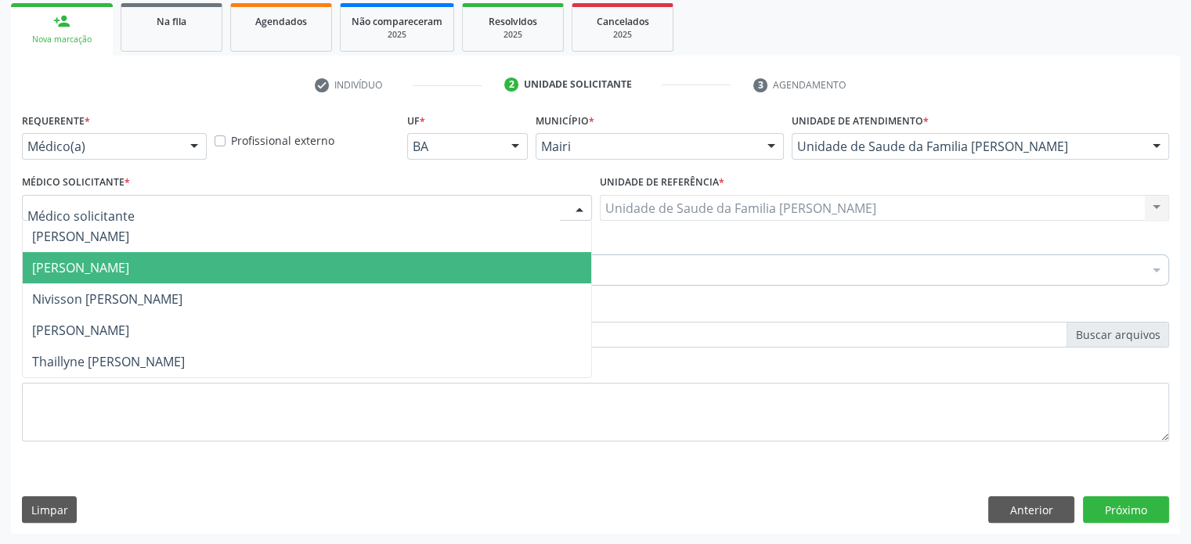
click at [106, 272] on span "[PERSON_NAME]" at bounding box center [80, 267] width 97 height 17
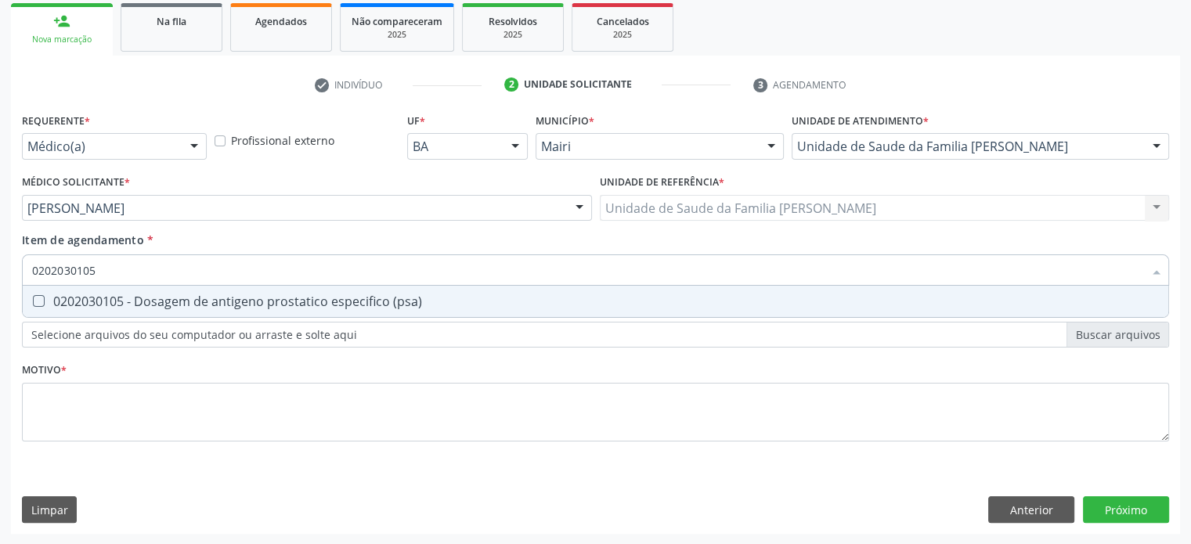
click at [97, 303] on div "0202030105 - Dosagem de antigeno prostatico especifico (psa)" at bounding box center [595, 301] width 1127 height 13
click at [40, 304] on \(tgo\) at bounding box center [39, 301] width 12 height 12
click at [33, 304] on \(tgo\) "checkbox" at bounding box center [28, 301] width 10 height 10
click at [40, 304] on d at bounding box center [39, 301] width 12 height 12
click at [33, 304] on d "checkbox" at bounding box center [28, 301] width 10 height 10
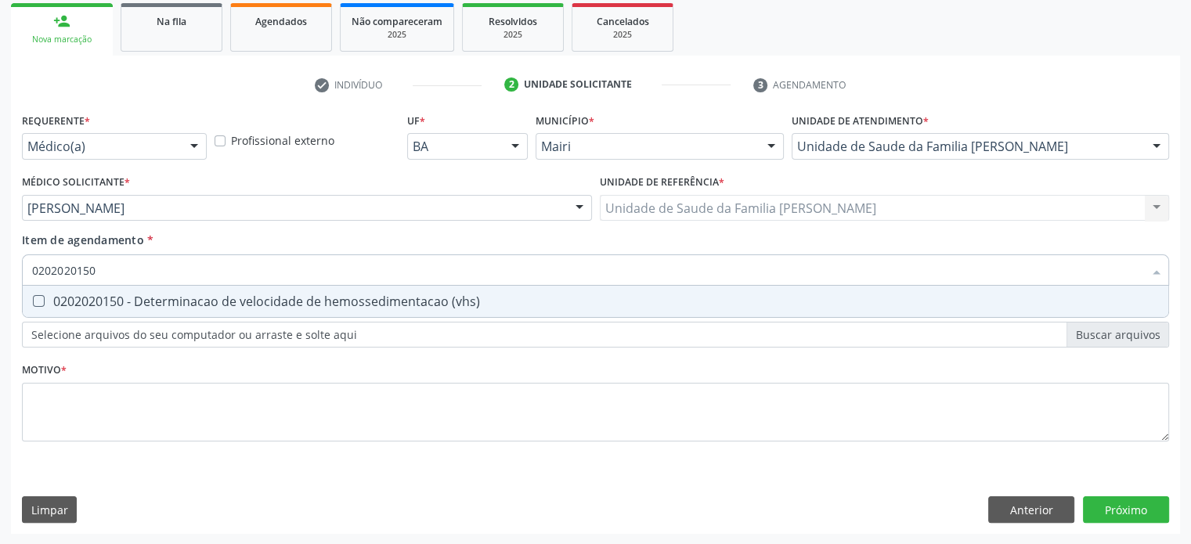
click at [40, 304] on \(vhs\) at bounding box center [39, 301] width 12 height 12
click at [33, 304] on \(vhs\) "checkbox" at bounding box center [28, 301] width 10 height 10
click at [40, 304] on creatinina at bounding box center [39, 301] width 12 height 12
click at [33, 304] on creatinina "checkbox" at bounding box center [28, 301] width 10 height 10
click at [40, 304] on dosagens\) at bounding box center [39, 301] width 12 height 12
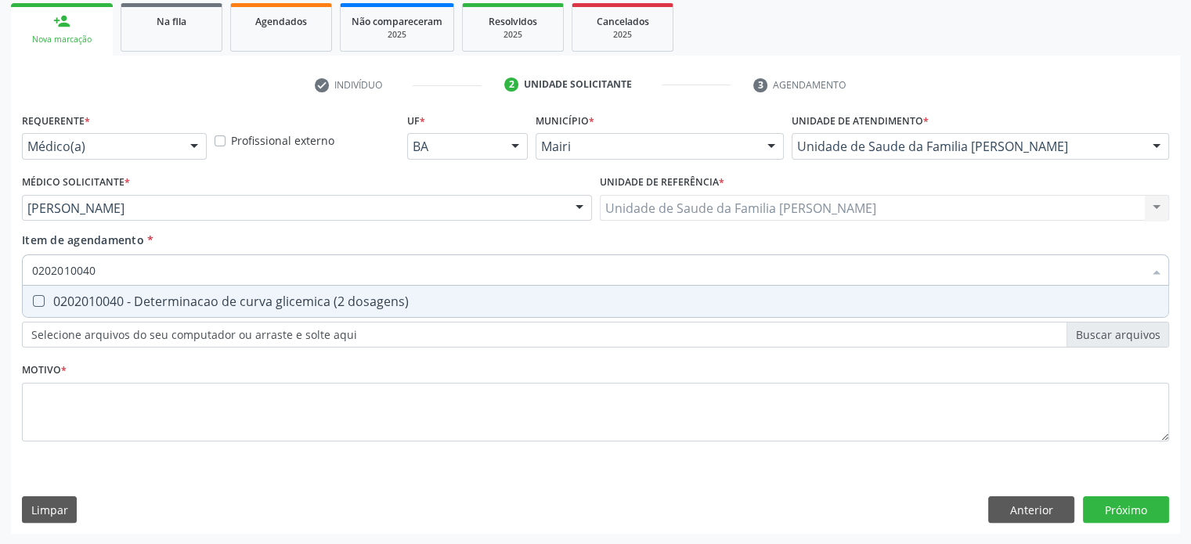
click at [33, 304] on dosagens\) "checkbox" at bounding box center [28, 301] width 10 height 10
click at [40, 304] on potassio at bounding box center [39, 301] width 12 height 12
click at [33, 304] on potassio "checkbox" at bounding box center [28, 301] width 10 height 10
click at [40, 304] on triglicerideos at bounding box center [39, 301] width 12 height 12
click at [33, 304] on triglicerideos "checkbox" at bounding box center [28, 301] width 10 height 10
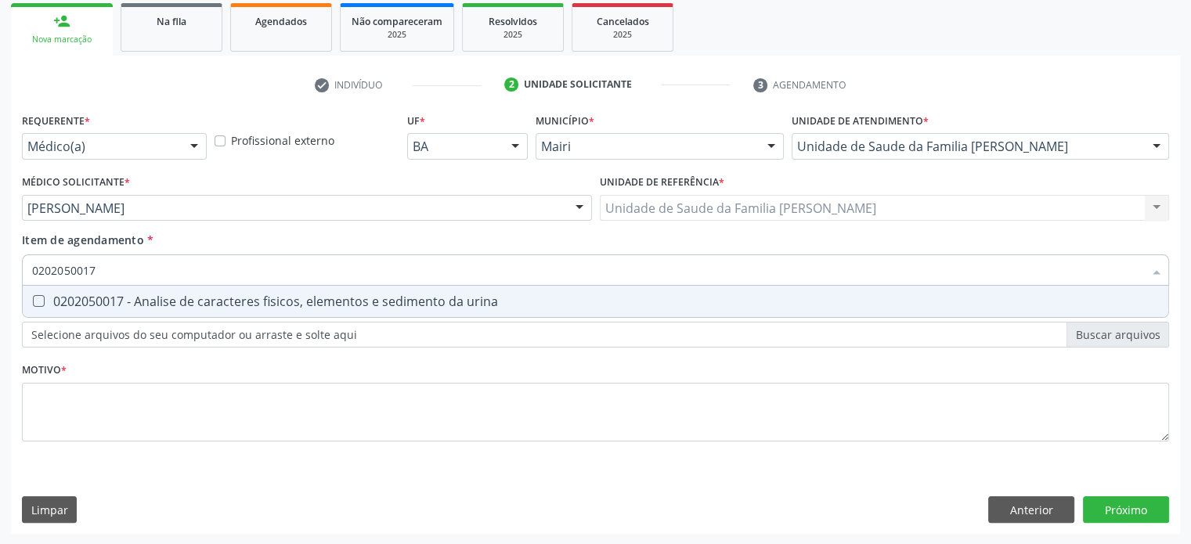
click at [40, 304] on urina at bounding box center [39, 301] width 12 height 12
click at [33, 304] on urina "checkbox" at bounding box center [28, 301] width 10 height 10
click at [40, 304] on glicose at bounding box center [39, 301] width 12 height 12
click at [33, 304] on glicose "checkbox" at bounding box center [28, 301] width 10 height 10
click at [40, 304] on hdl at bounding box center [39, 301] width 12 height 12
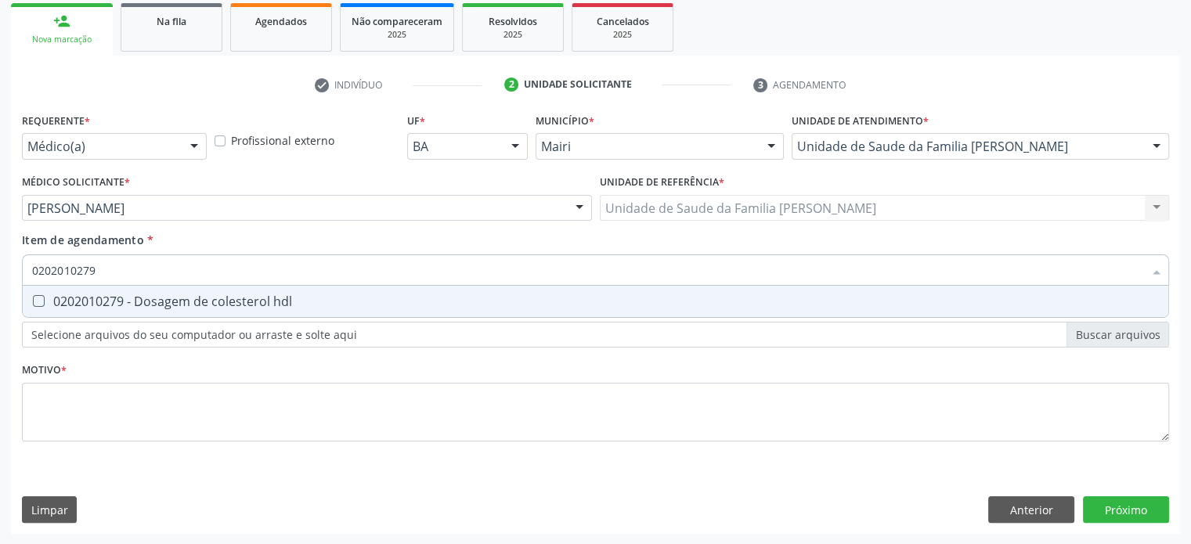
click at [33, 304] on hdl "checkbox" at bounding box center [28, 301] width 10 height 10
click at [40, 304] on glicosilada at bounding box center [39, 301] width 12 height 12
click at [33, 304] on glicosilada "checkbox" at bounding box center [28, 301] width 10 height 10
click at [40, 304] on ldl at bounding box center [39, 301] width 12 height 12
click at [33, 304] on ldl "checkbox" at bounding box center [28, 301] width 10 height 10
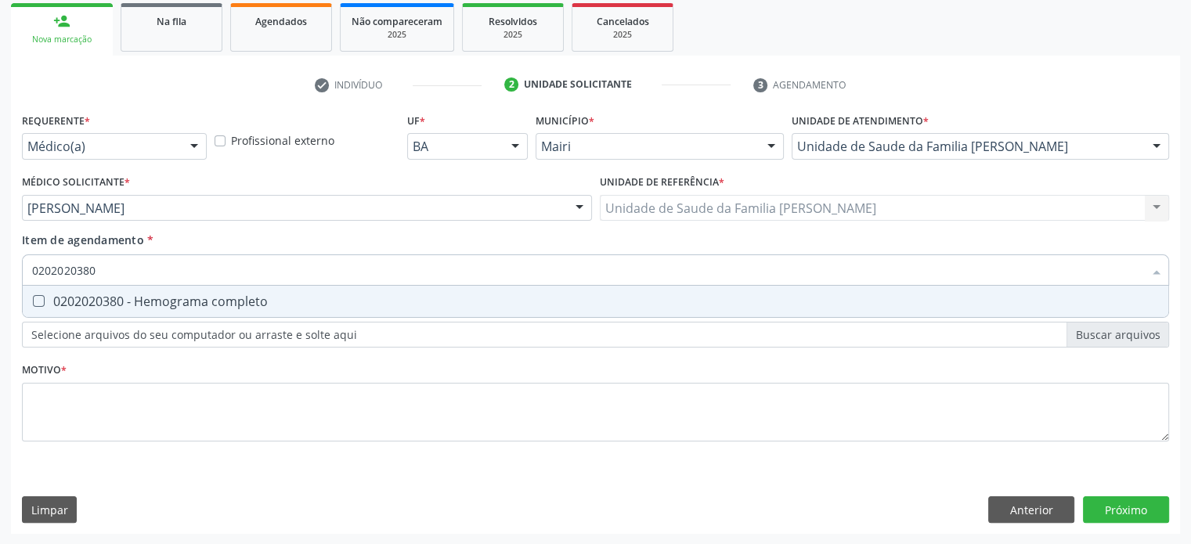
click at [40, 304] on completo at bounding box center [39, 301] width 12 height 12
click at [33, 304] on completo "checkbox" at bounding box center [28, 301] width 10 height 10
click at [40, 304] on \(tgp\) at bounding box center [39, 301] width 12 height 12
click at [33, 304] on \(tgp\) "checkbox" at bounding box center [28, 301] width 10 height 10
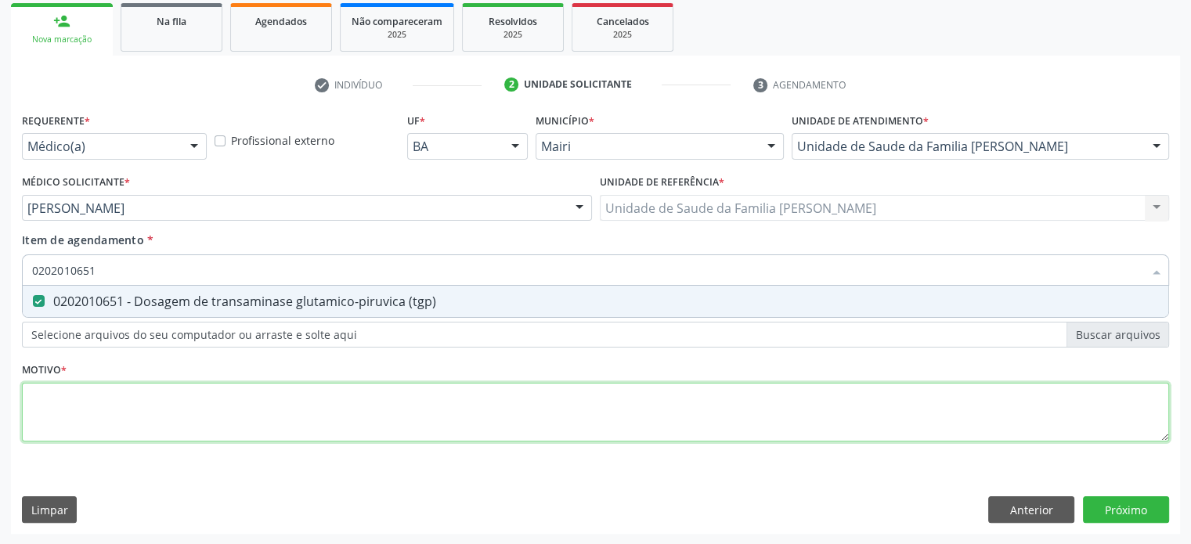
click at [38, 396] on div "Requerente * Médico(a) Médico(a) Enfermeiro(a) Paciente Nenhum resultado encont…" at bounding box center [596, 286] width 1148 height 355
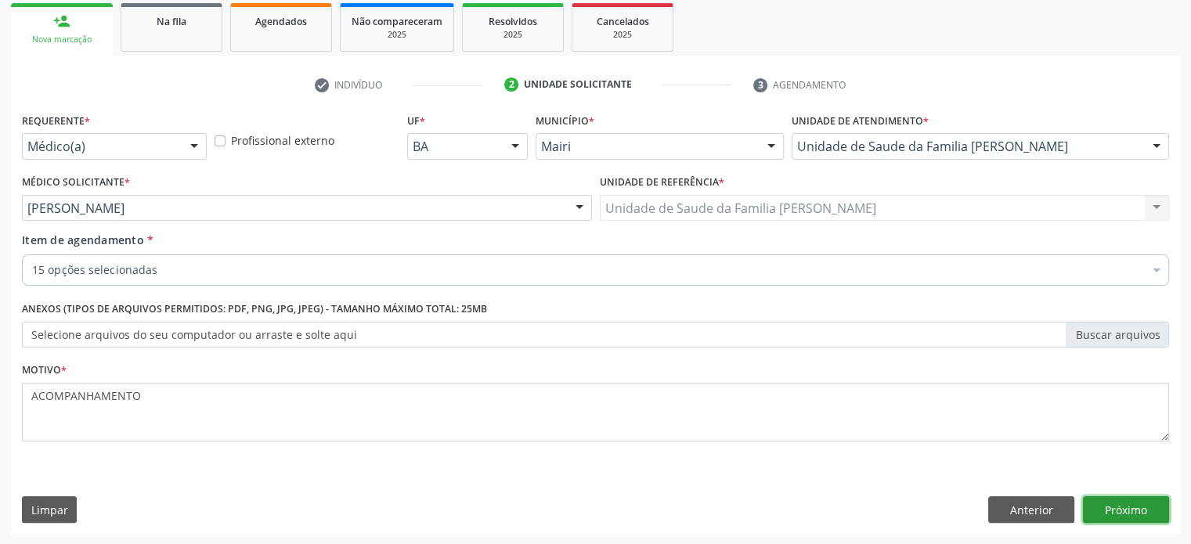
click at [1123, 513] on button "Próximo" at bounding box center [1126, 510] width 86 height 27
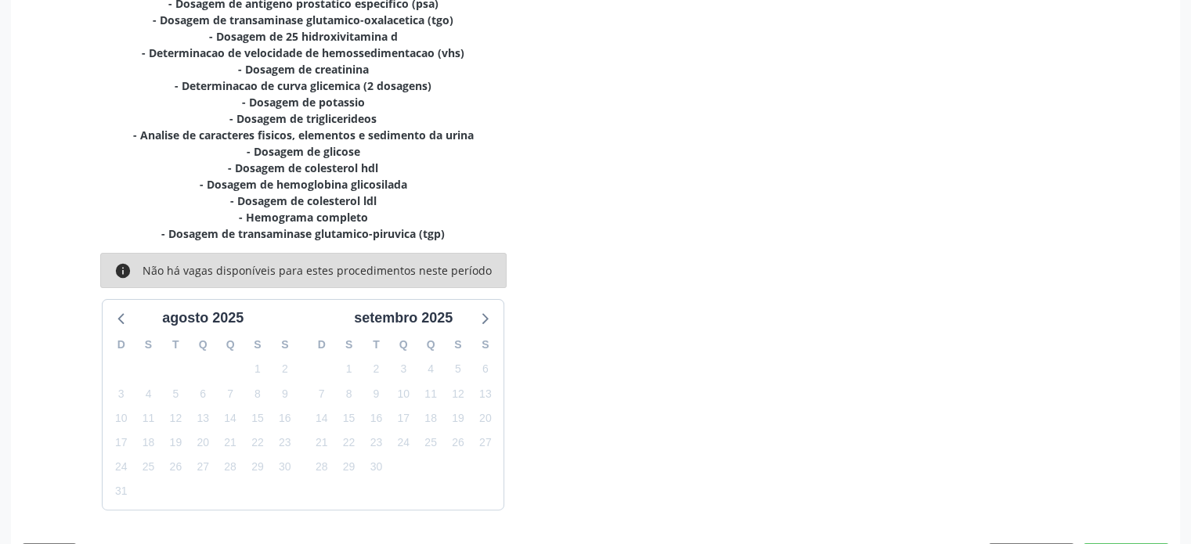
scroll to position [412, 0]
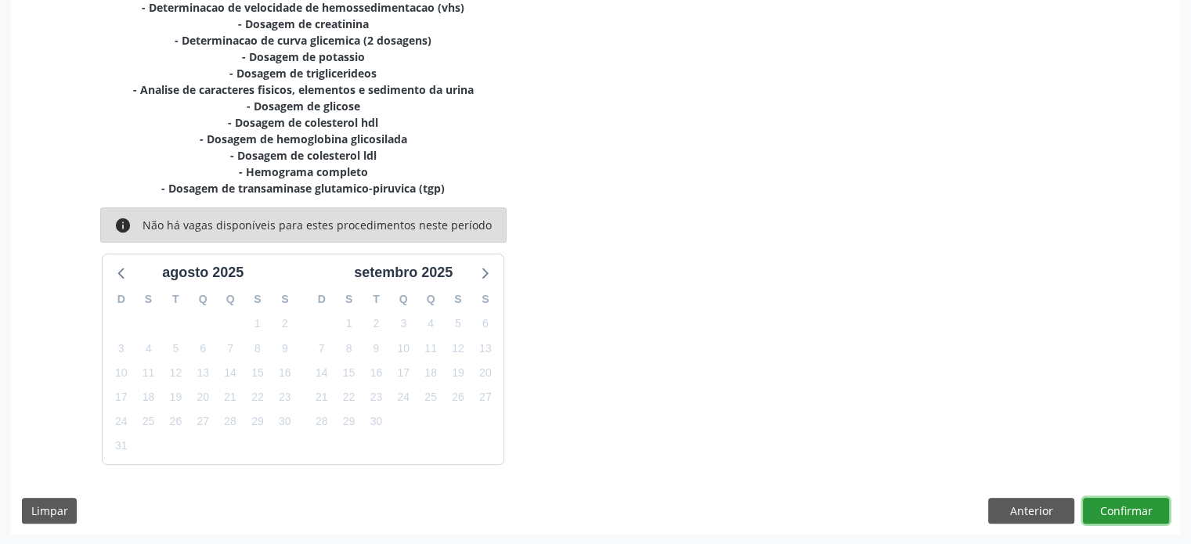
click at [1137, 509] on button "Confirmar" at bounding box center [1126, 511] width 86 height 27
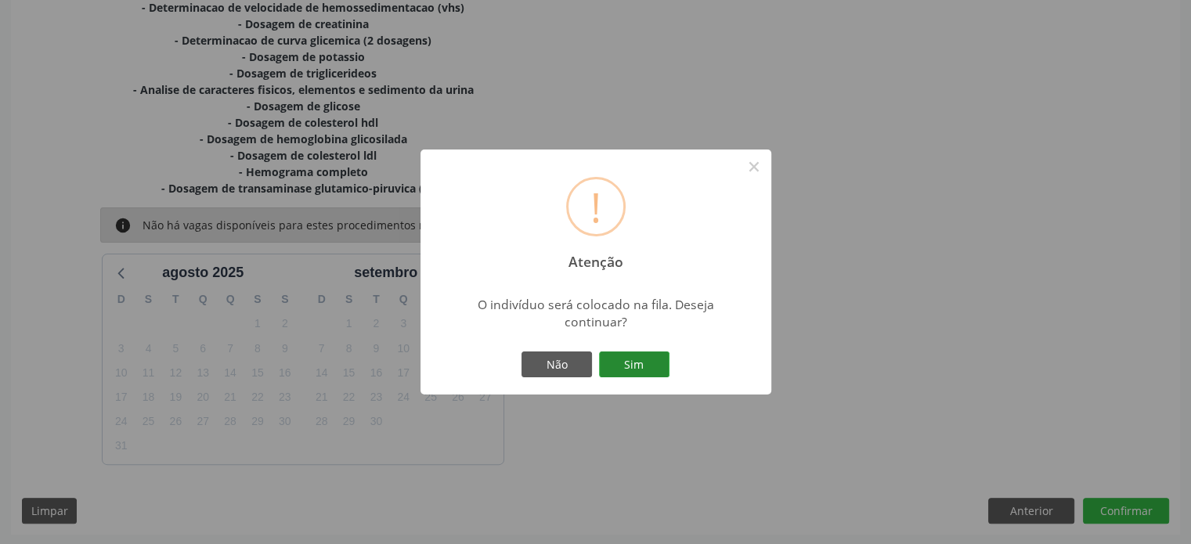
click at [615, 367] on button "Sim" at bounding box center [634, 365] width 71 height 27
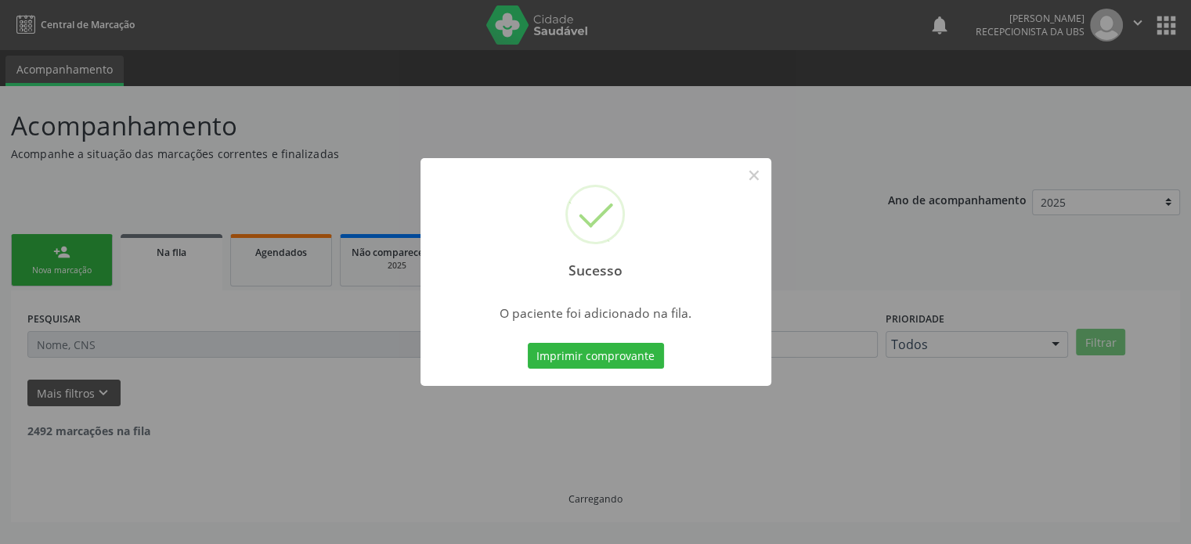
scroll to position [0, 0]
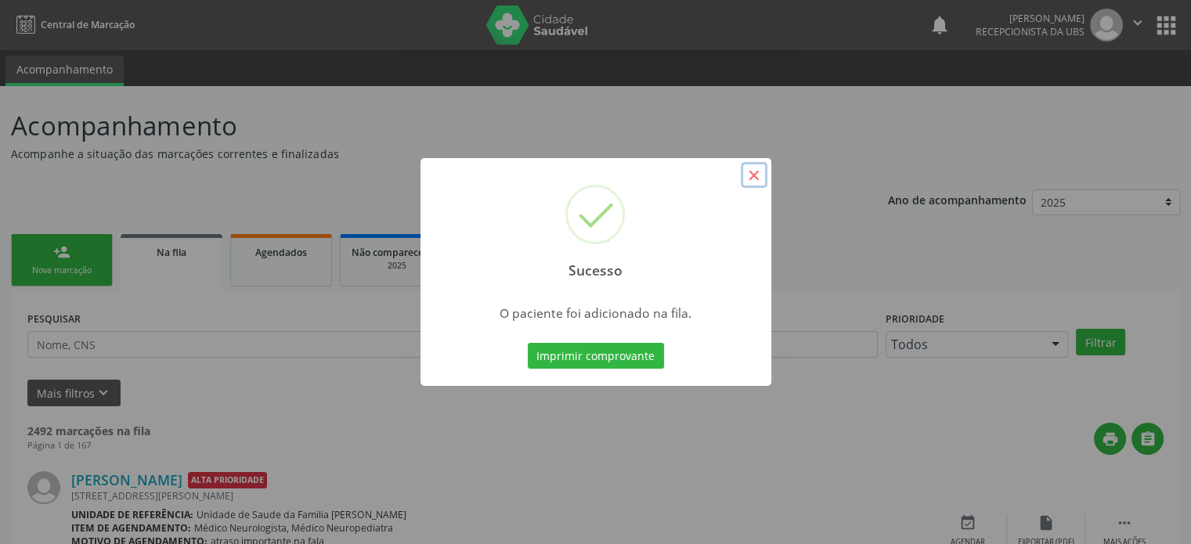
click at [757, 172] on button "×" at bounding box center [754, 175] width 27 height 27
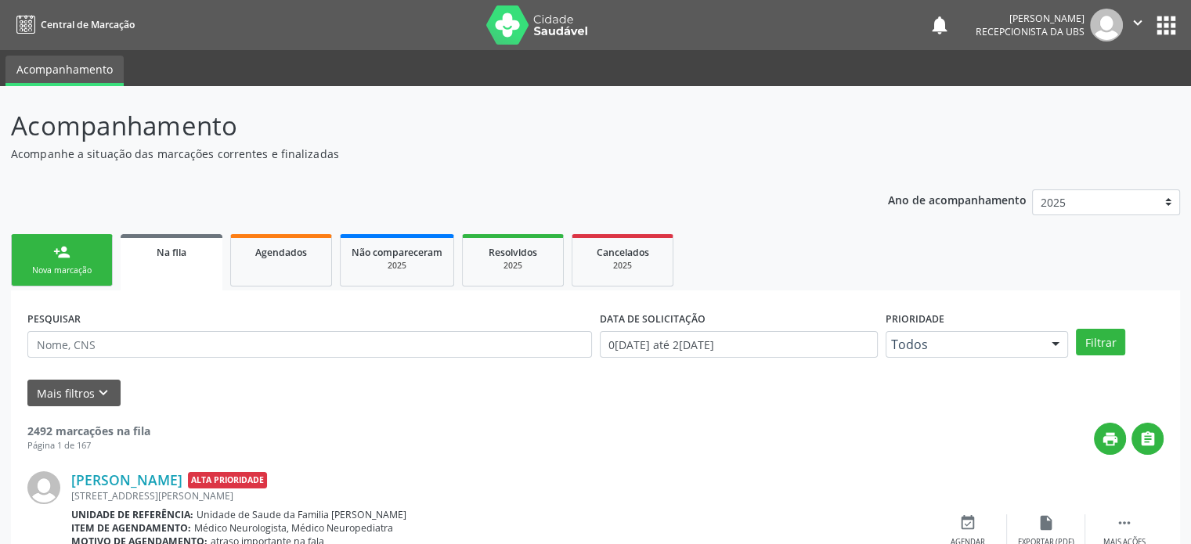
click at [46, 262] on link "person_add Nova marcação" at bounding box center [62, 260] width 102 height 52
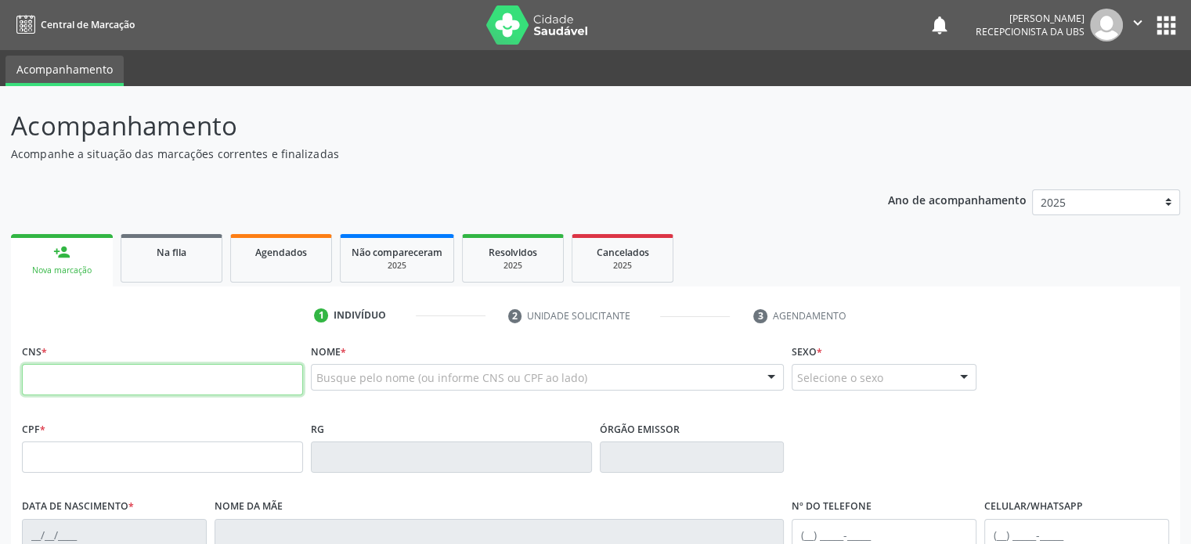
click at [47, 379] on input "text" at bounding box center [162, 379] width 281 height 31
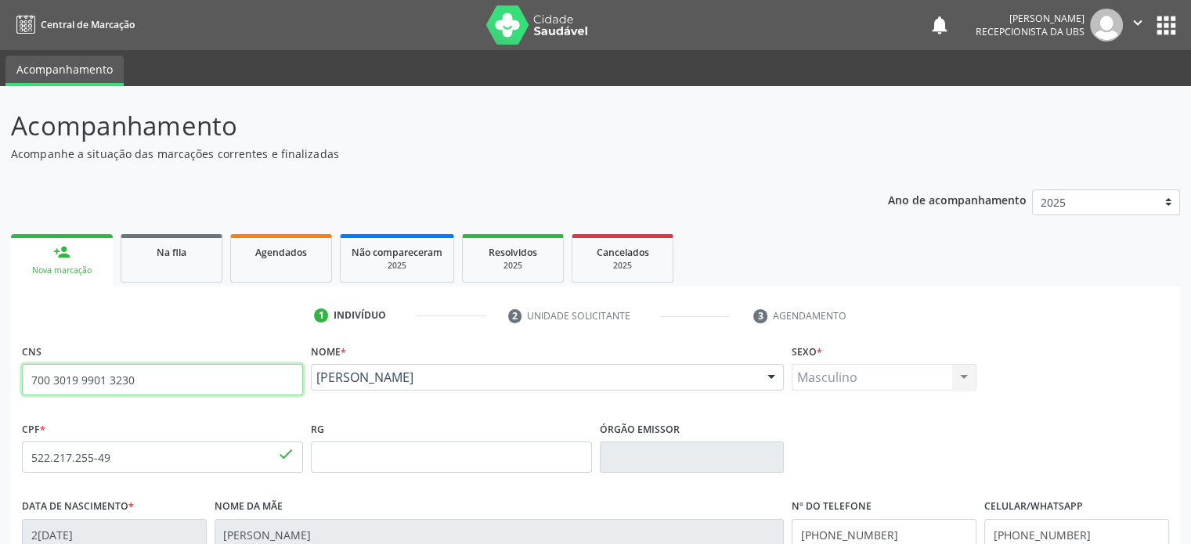
drag, startPoint x: 158, startPoint y: 378, endPoint x: 10, endPoint y: 381, distance: 148.1
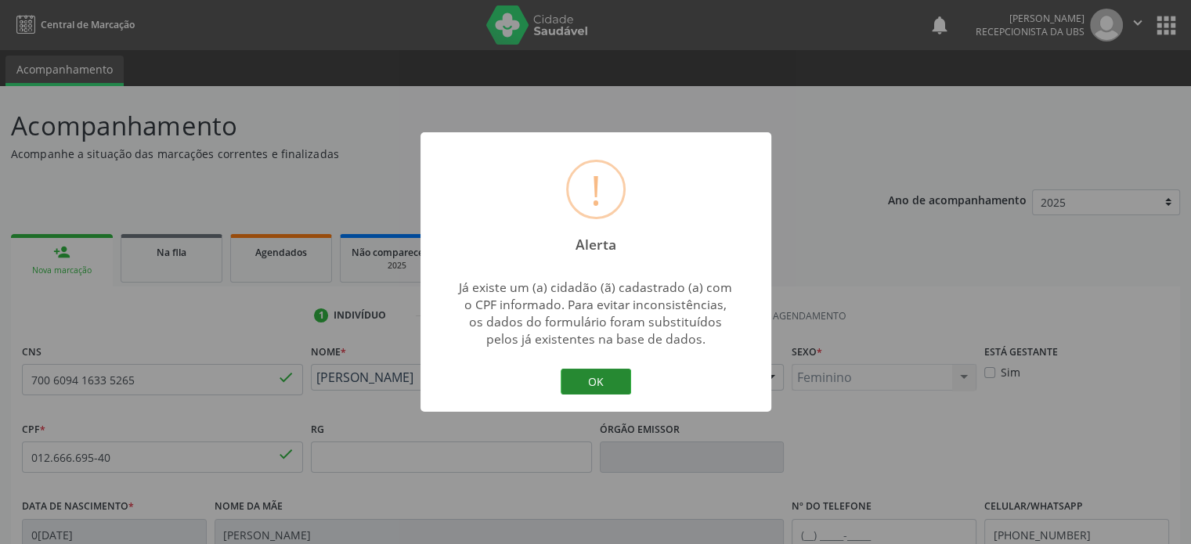
click at [601, 384] on button "OK" at bounding box center [596, 382] width 71 height 27
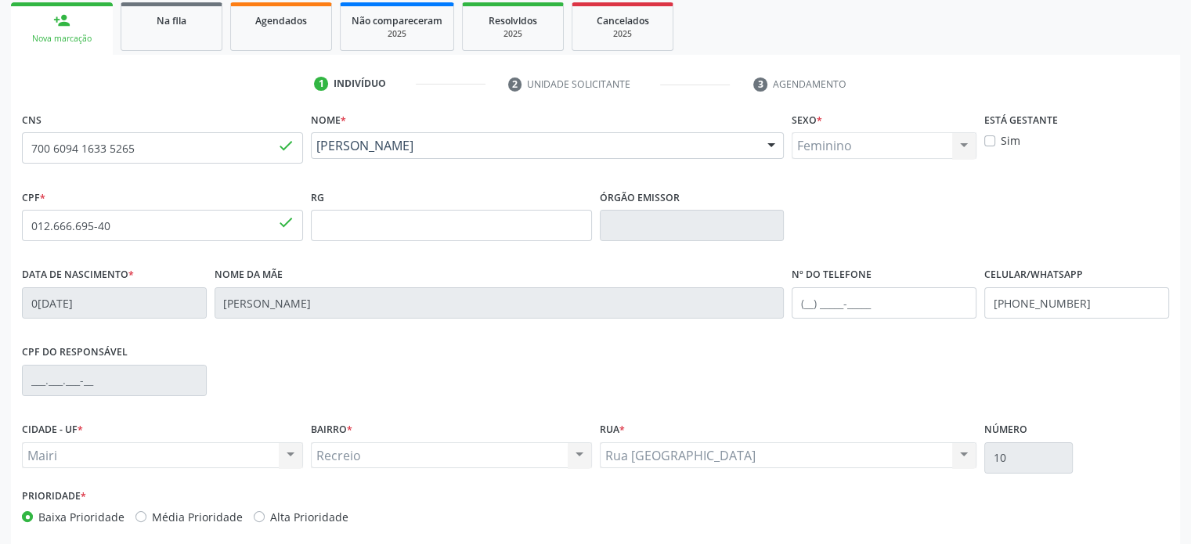
scroll to position [304, 0]
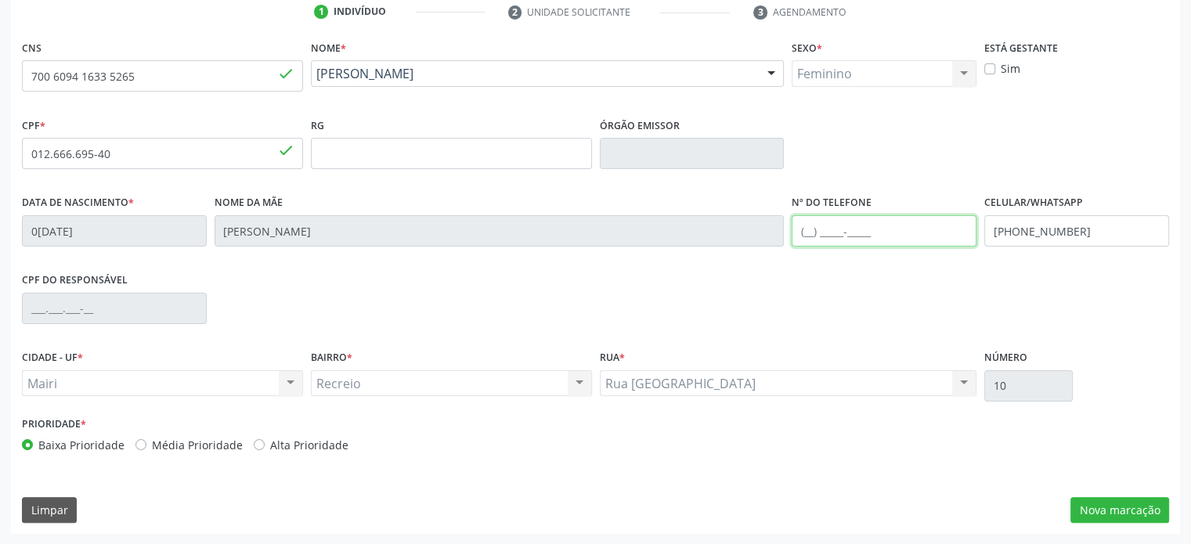
click at [813, 230] on input "text" at bounding box center [884, 230] width 185 height 31
click at [829, 231] on input "[PHONE_NUMBER]" at bounding box center [884, 230] width 185 height 31
click at [897, 231] on input "[PHONE_NUMBER]" at bounding box center [884, 230] width 185 height 31
drag, startPoint x: 1003, startPoint y: 228, endPoint x: 1081, endPoint y: 228, distance: 78.3
click at [1081, 228] on input "[PHONE_NUMBER]" at bounding box center [1077, 230] width 185 height 31
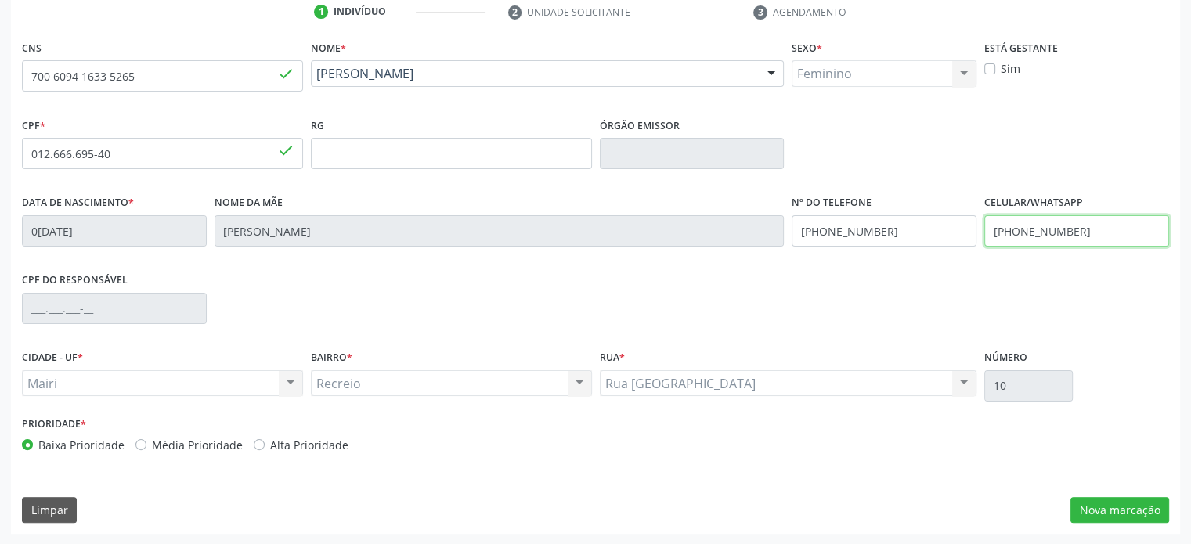
click at [1027, 229] on input "[PHONE_NUMBER]" at bounding box center [1077, 230] width 185 height 31
click at [1097, 506] on button "Nova marcação" at bounding box center [1120, 510] width 99 height 27
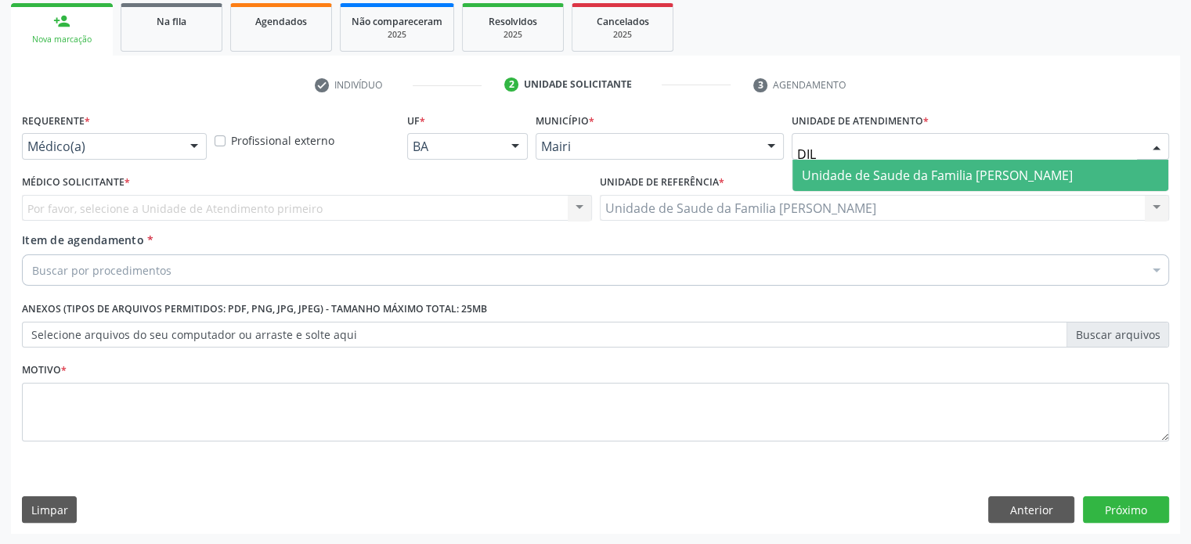
click at [862, 167] on span "Unidade de Saude da Familia [PERSON_NAME]" at bounding box center [937, 175] width 271 height 17
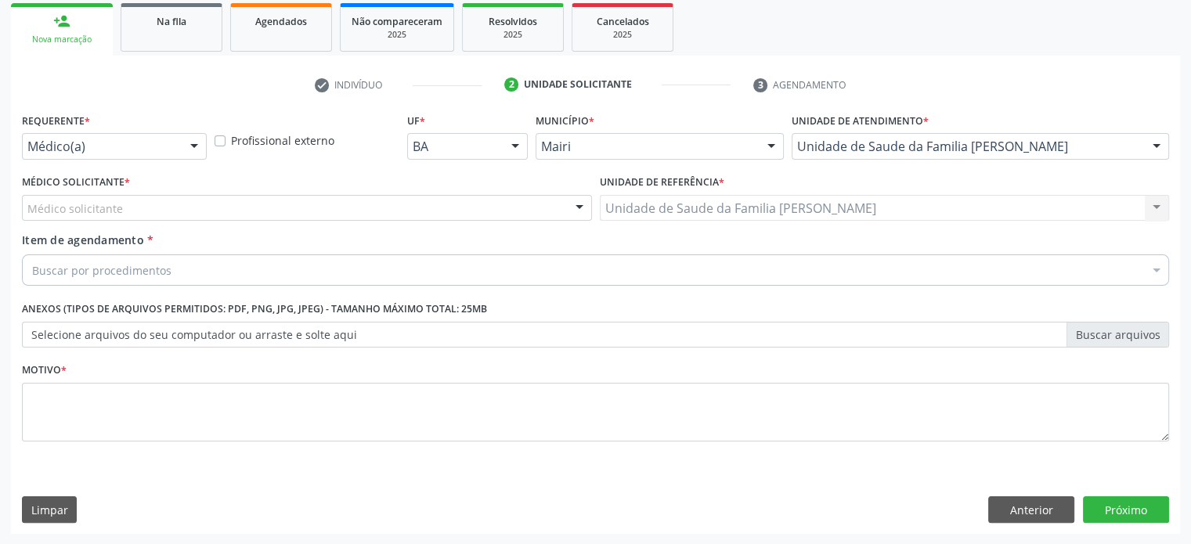
click at [180, 206] on div "Médico solicitante" at bounding box center [307, 208] width 570 height 27
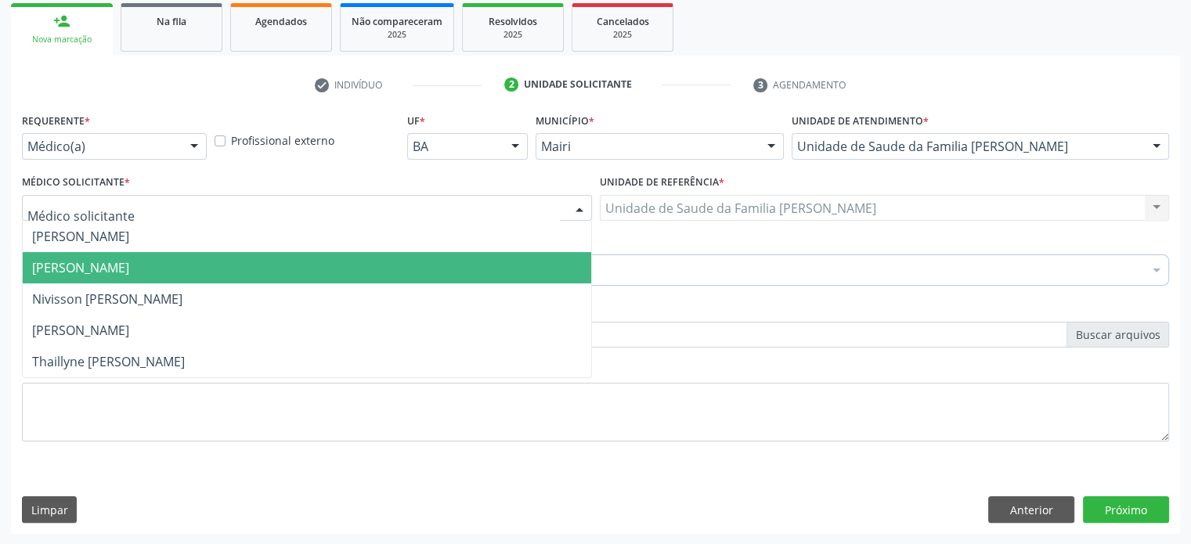
click at [129, 273] on span "[PERSON_NAME]" at bounding box center [80, 267] width 97 height 17
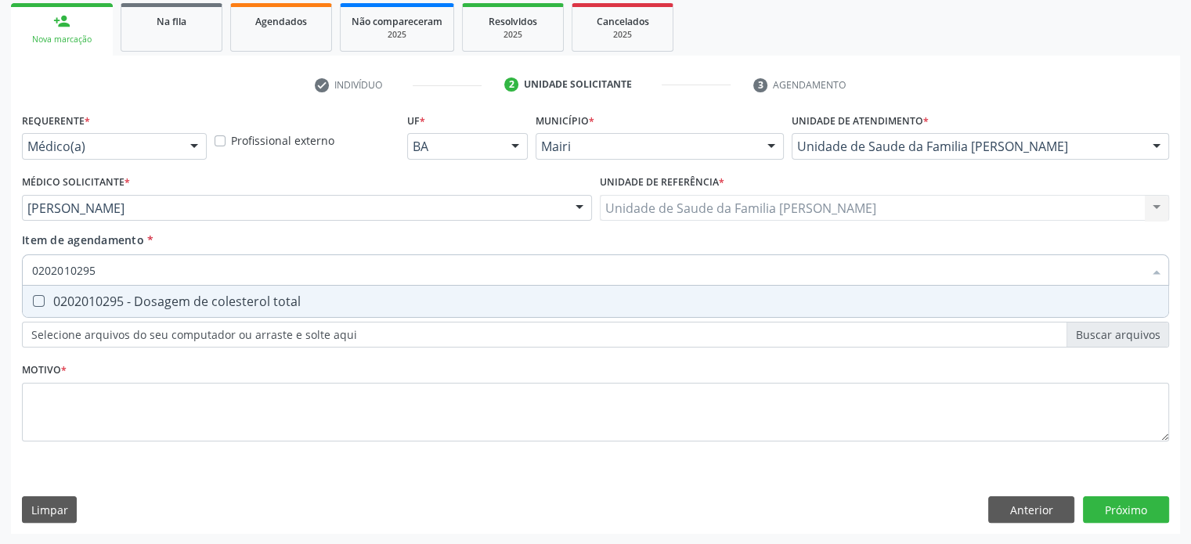
drag, startPoint x: 119, startPoint y: 269, endPoint x: 20, endPoint y: 264, distance: 98.8
click at [21, 264] on div "Item de agendamento * 0202010295 Selecionar todos 0202010295 - Dosagem de coles…" at bounding box center [595, 262] width 1155 height 60
click at [94, 309] on span "0202010295 - Dosagem de colesterol total" at bounding box center [596, 301] width 1146 height 31
click at [113, 271] on input "0202010295" at bounding box center [588, 270] width 1112 height 31
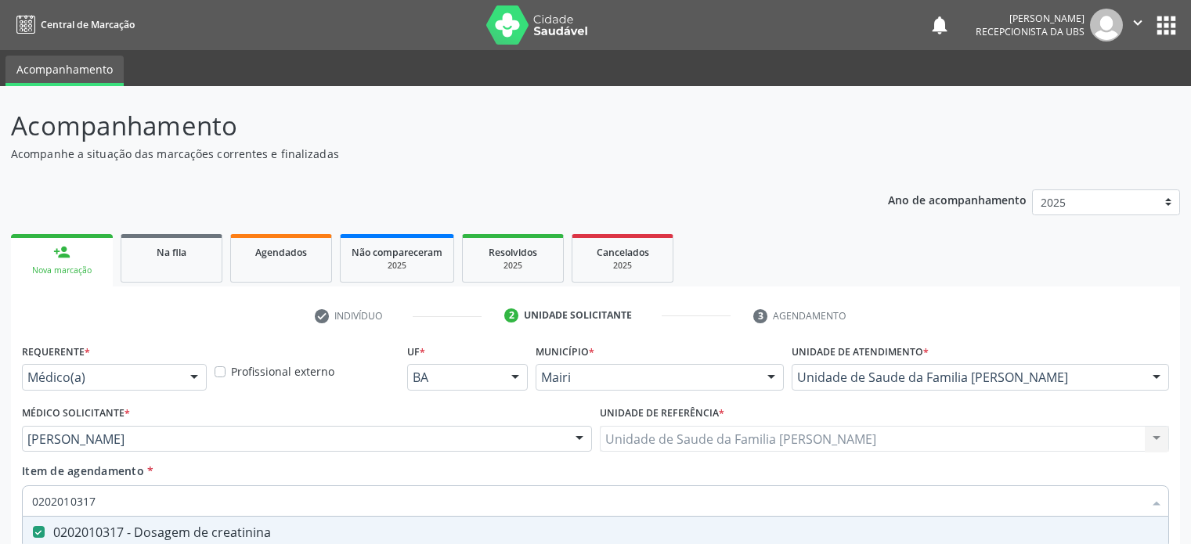
scroll to position [231, 0]
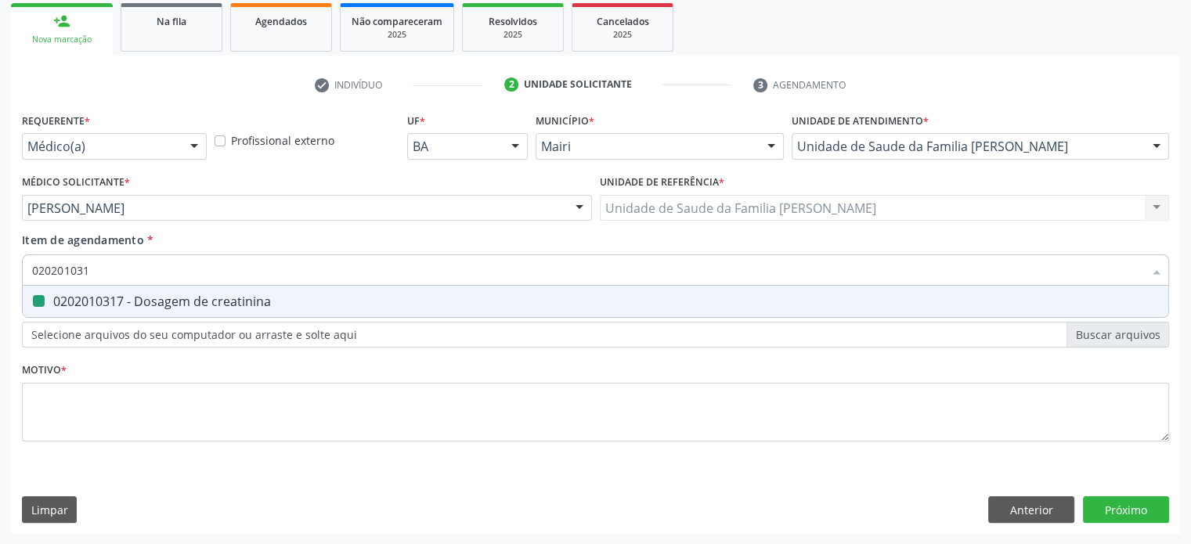
type input "02020103"
checkbox creatinina "false"
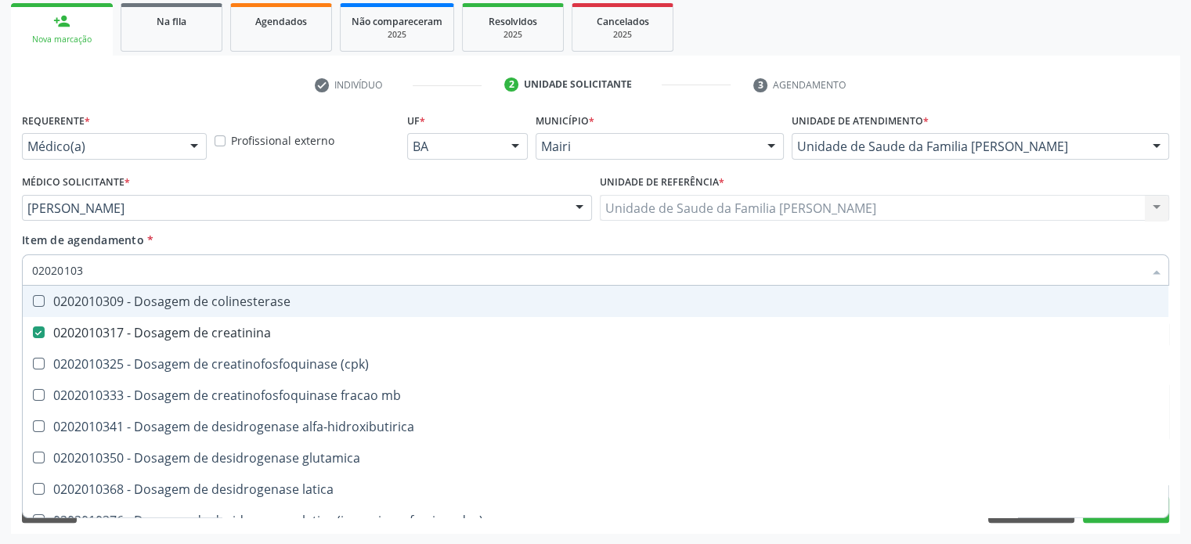
type input "0202010"
checkbox creatinina "false"
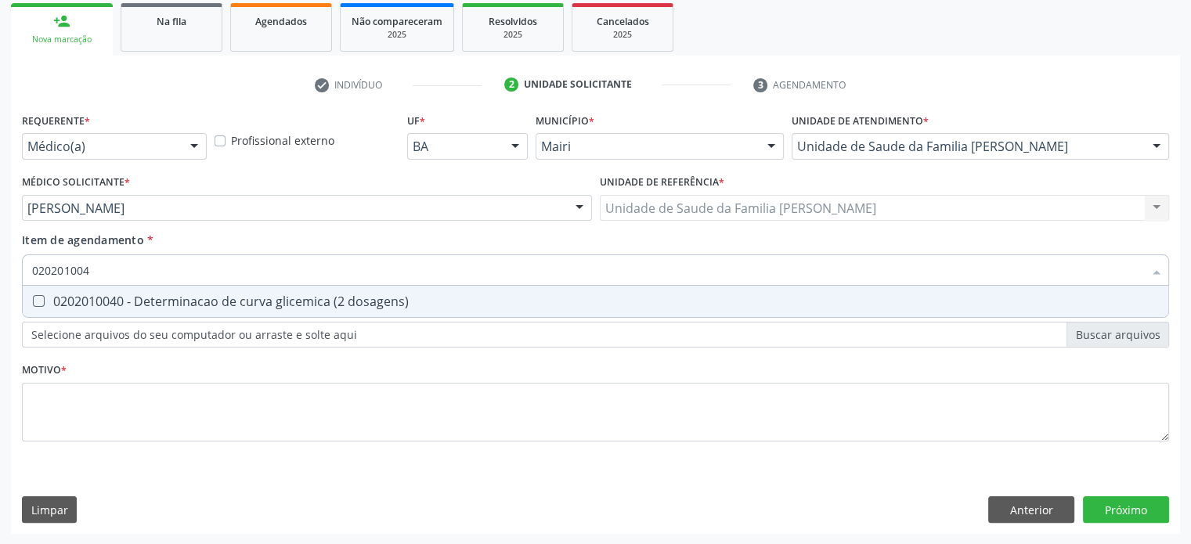
type input "0202010040"
click at [81, 298] on div "0202010040 - Determinacao de curva glicemica (2 dosagens)" at bounding box center [595, 301] width 1127 height 13
checkbox dosagens\) "true"
type input "02020100"
checkbox dosagens\) "false"
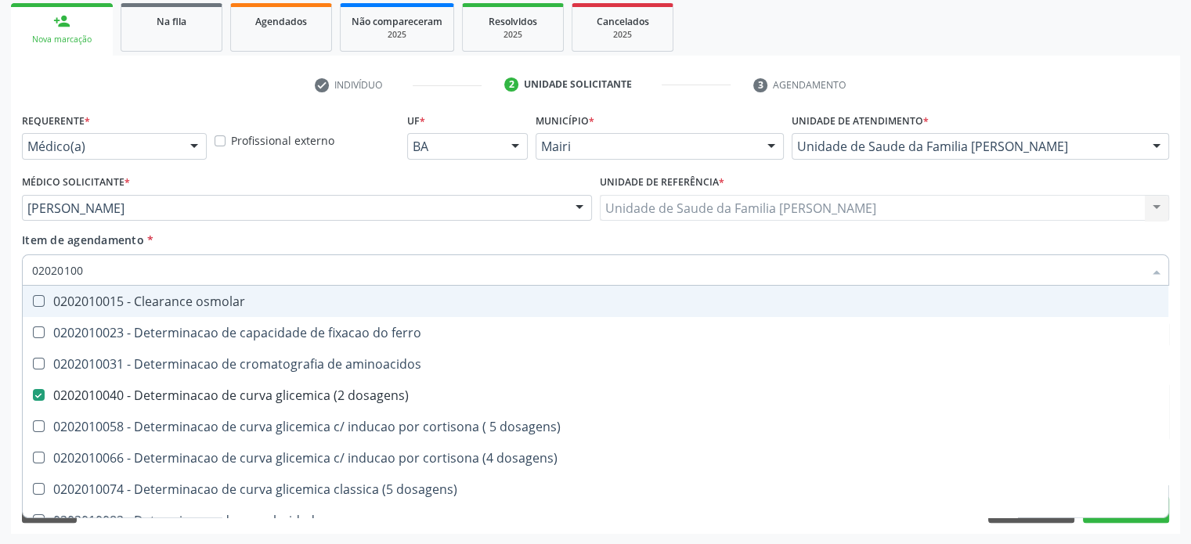
type input "0202010"
checkbox dosagens\) "false"
checkbox dosagens\) "true"
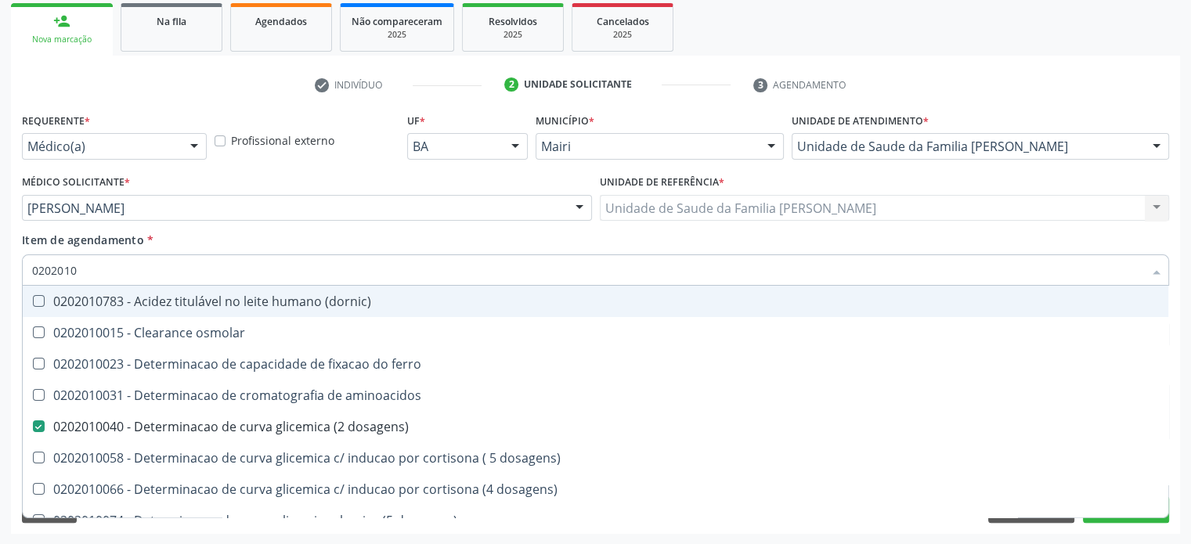
type input "02020106"
checkbox dosagens\) "false"
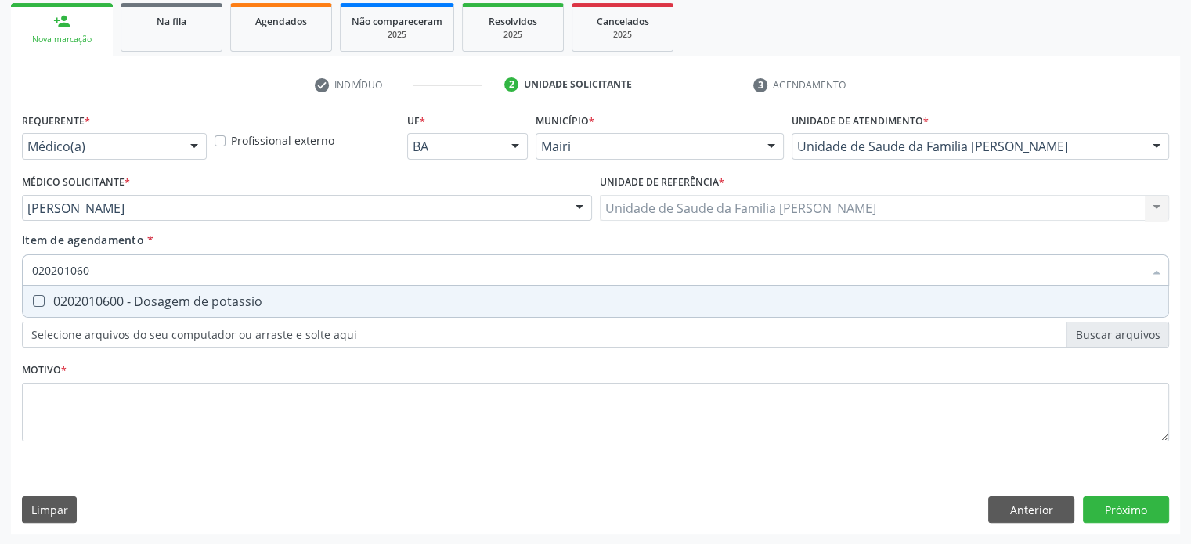
type input "0202010600"
click at [81, 298] on div "0202010600 - Dosagem de potassio" at bounding box center [595, 301] width 1127 height 13
checkbox potassio "true"
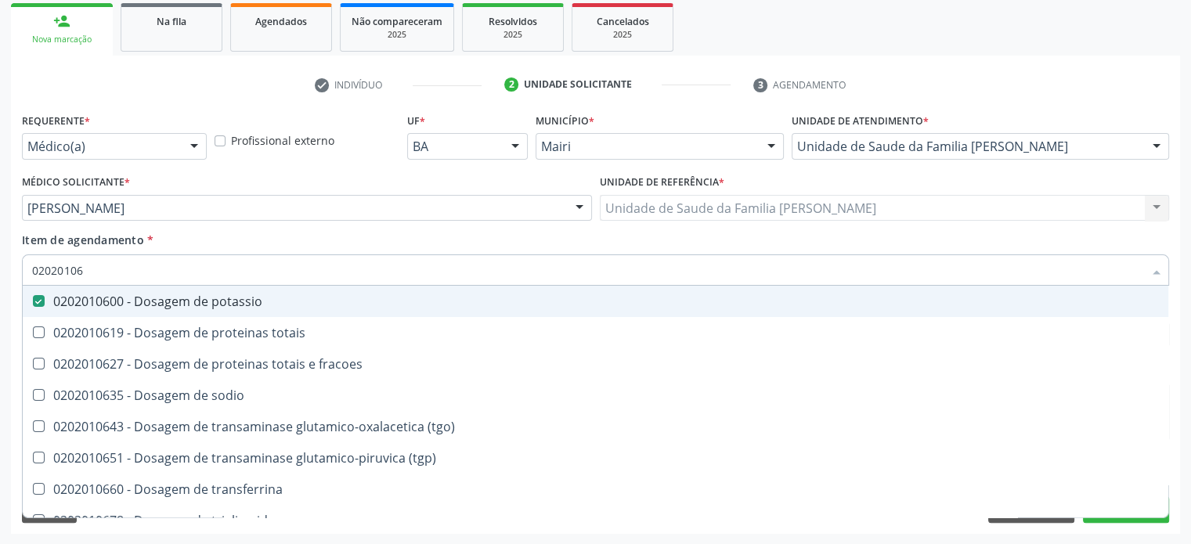
type input "020201067"
checkbox potassio "false"
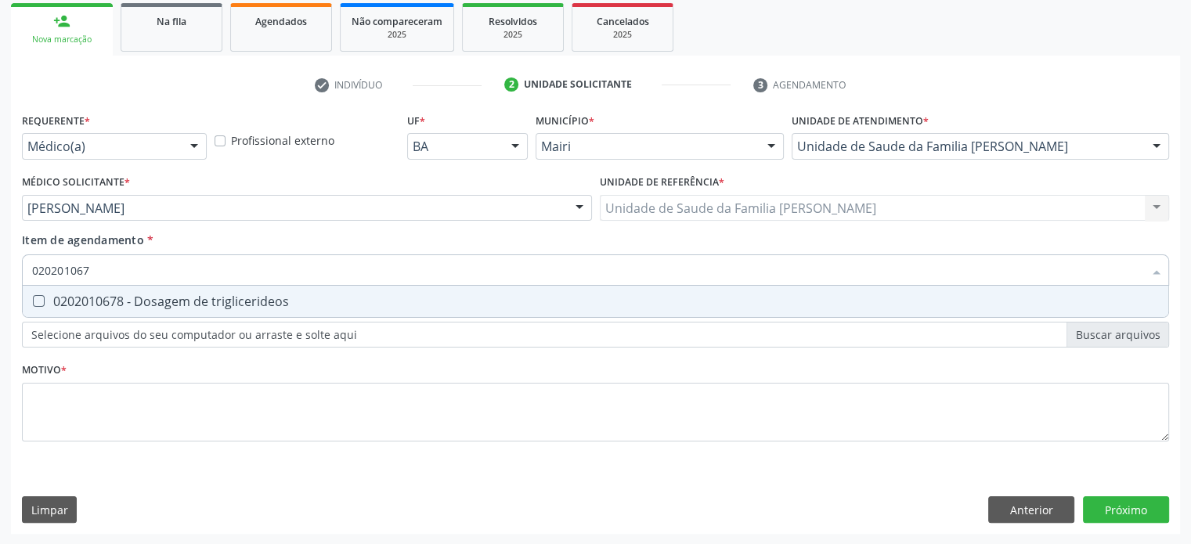
type input "0202010678"
click at [81, 298] on div "0202010678 - Dosagem de triglicerideos" at bounding box center [595, 301] width 1127 height 13
checkbox triglicerideos "true"
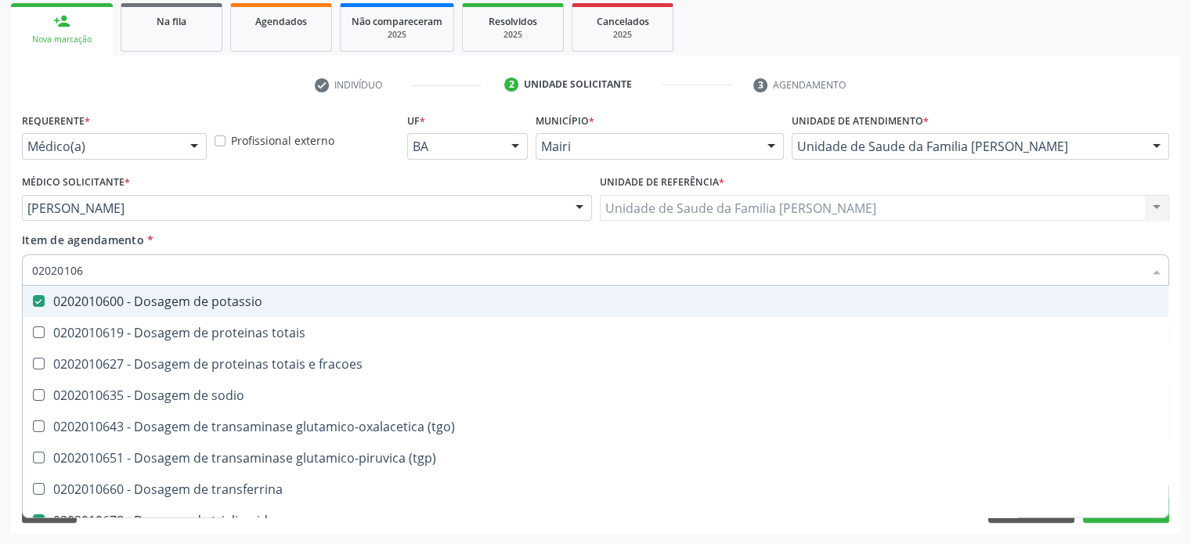
type input "0202010"
checkbox potassio "false"
checkbox \(tgo\) "true"
checkbox triglicerideos "false"
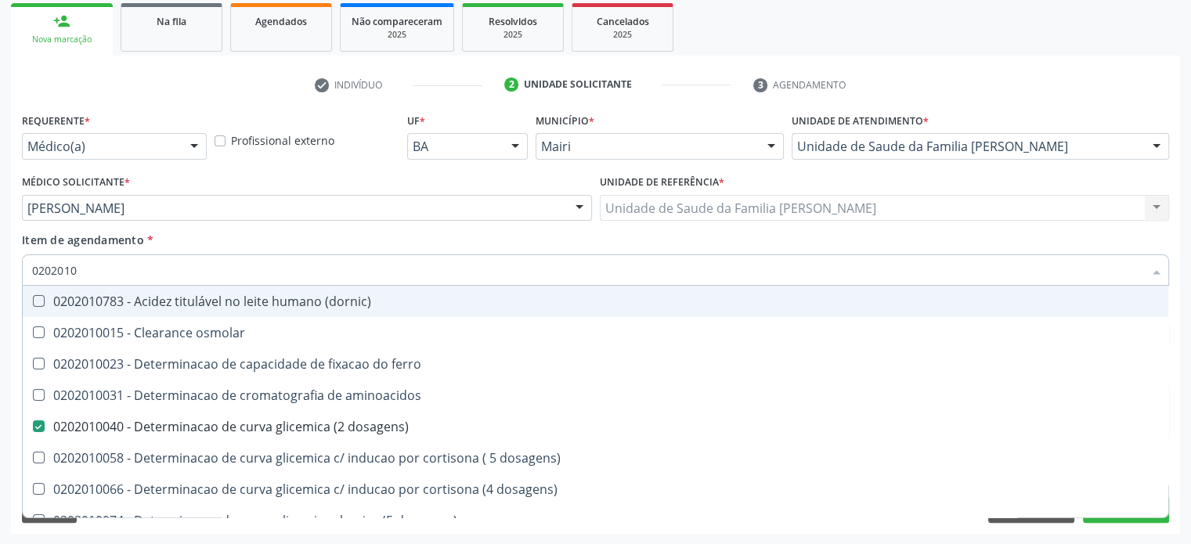
type input "020201"
checkbox total "false"
checkbox creatinina "false"
checkbox latica "true"
checkbox ferritina "true"
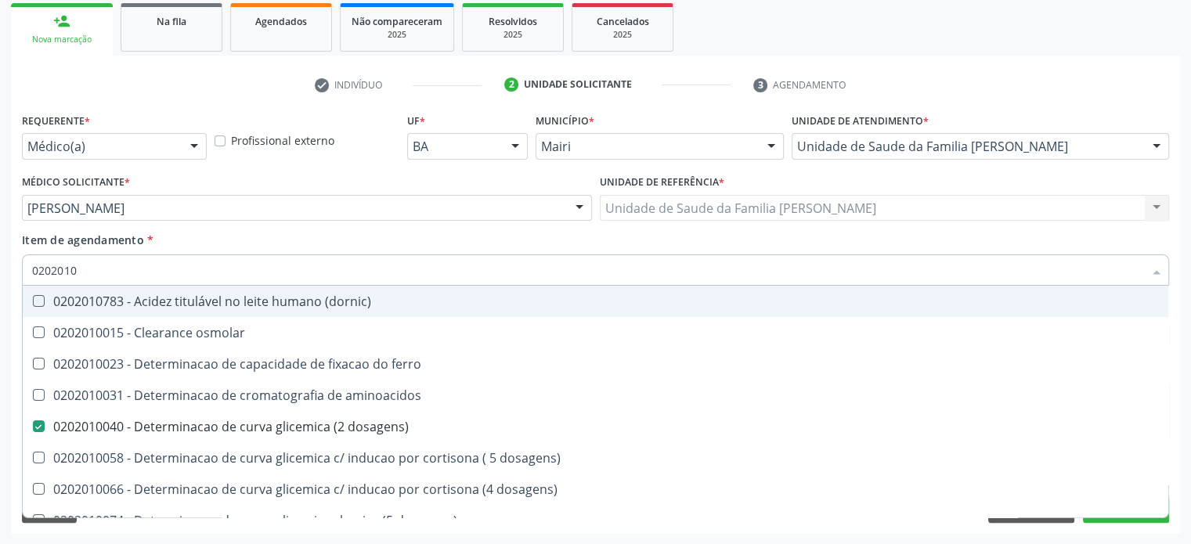
checkbox potassio "false"
checkbox triglicerideos "false"
checkbox ureia "true"
type input "0202010"
checkbox ionizavel "true"
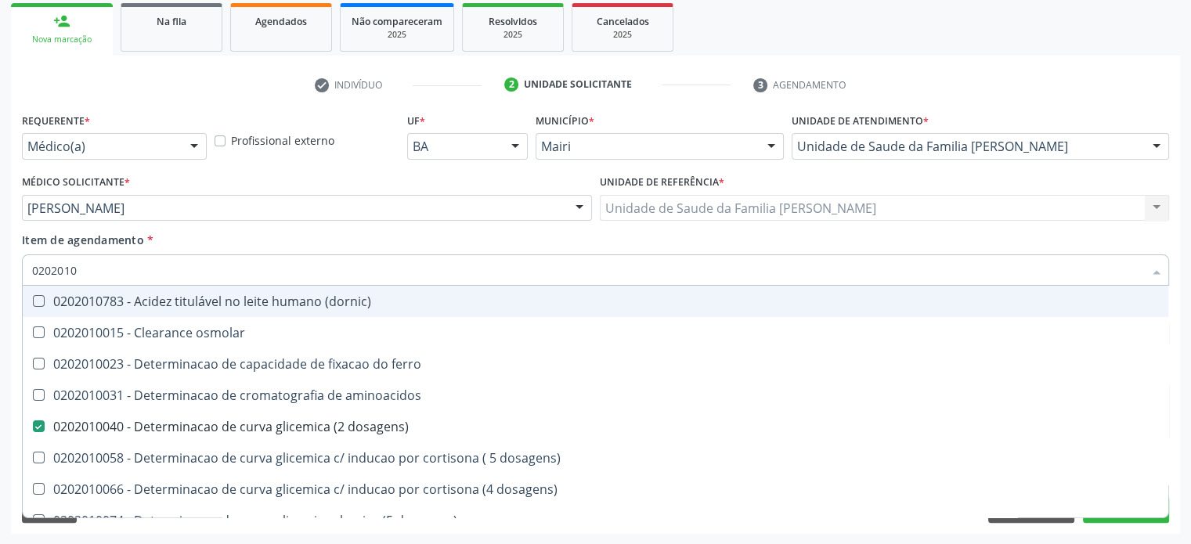
checkbox catecolaminas "true"
checkbox total "false"
checkbox creatinina "false"
checkbox hidroxiprolina "true"
checkbox piruvato "true"
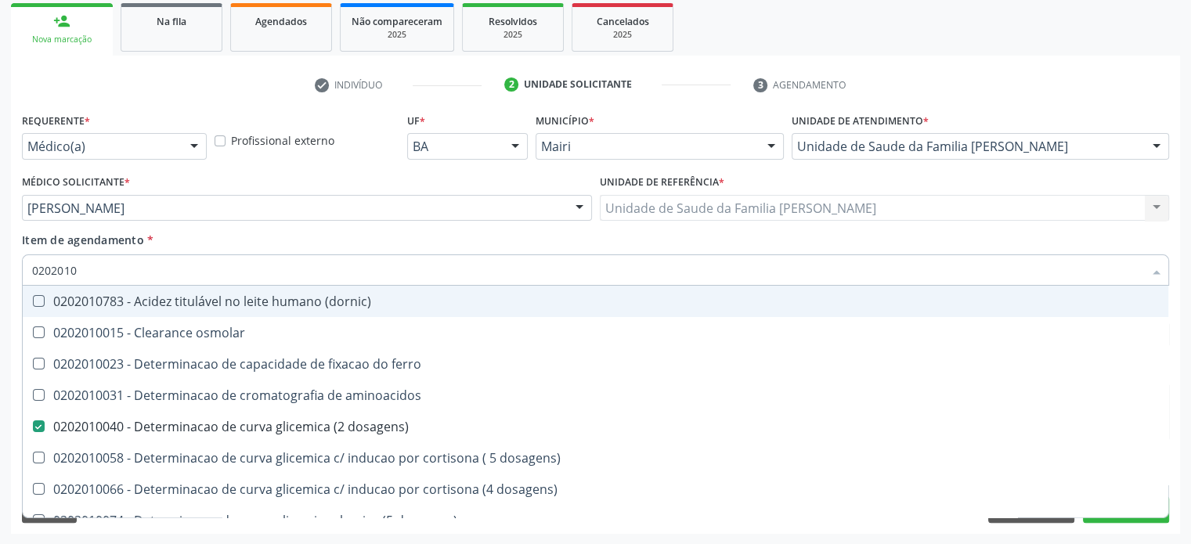
checkbox potassio "false"
type input "02020105"
checkbox dosagens\) "false"
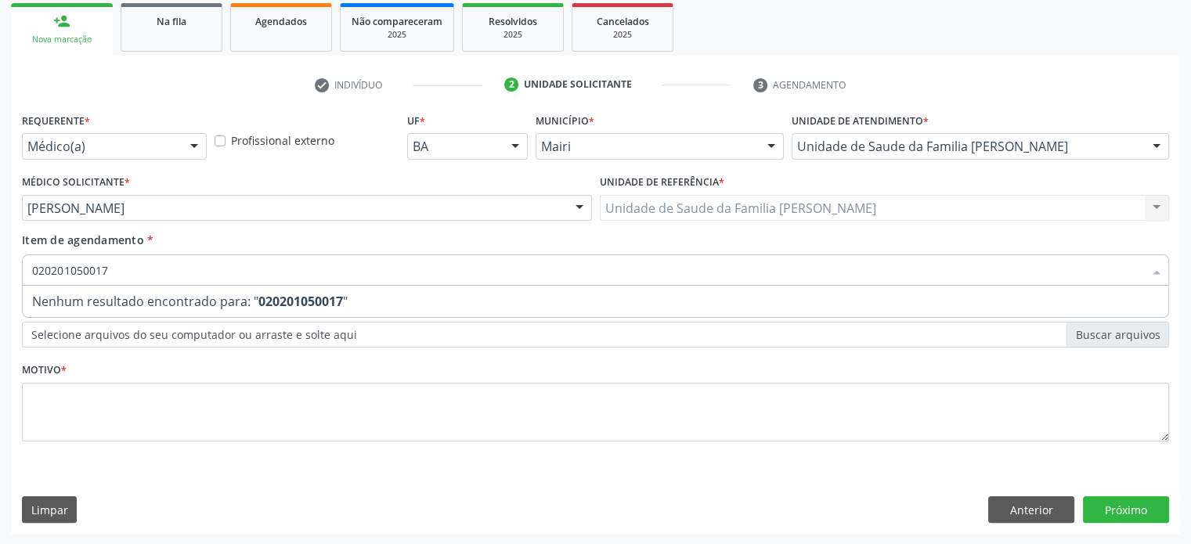
click at [81, 298] on span "Nenhum resultado encontrado para: " 020201050017 "" at bounding box center [596, 301] width 1146 height 31
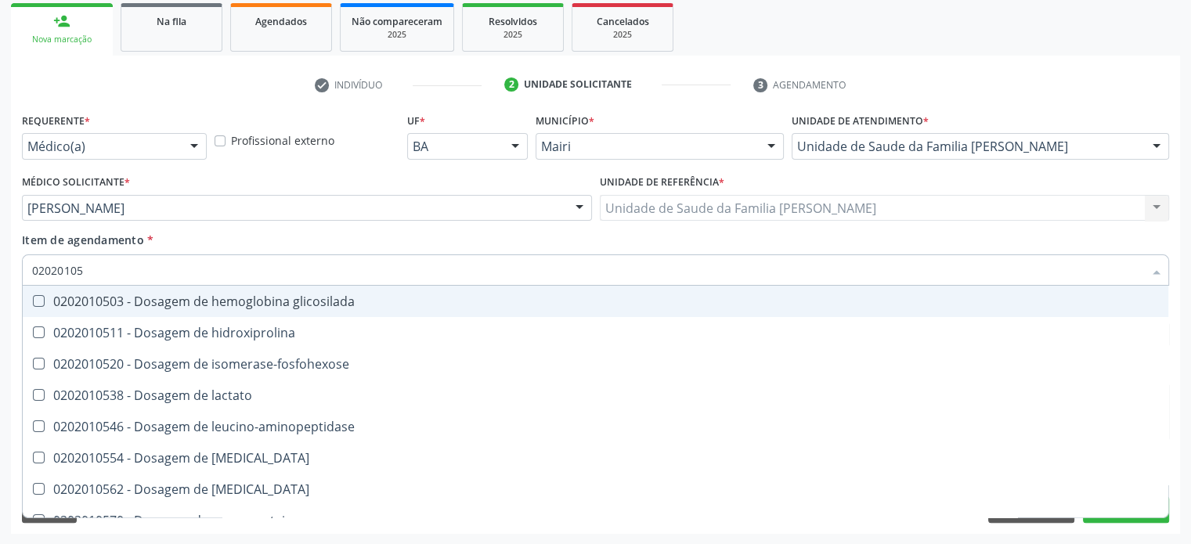
type input "0202010"
checkbox leucino-aminopeptidase "true"
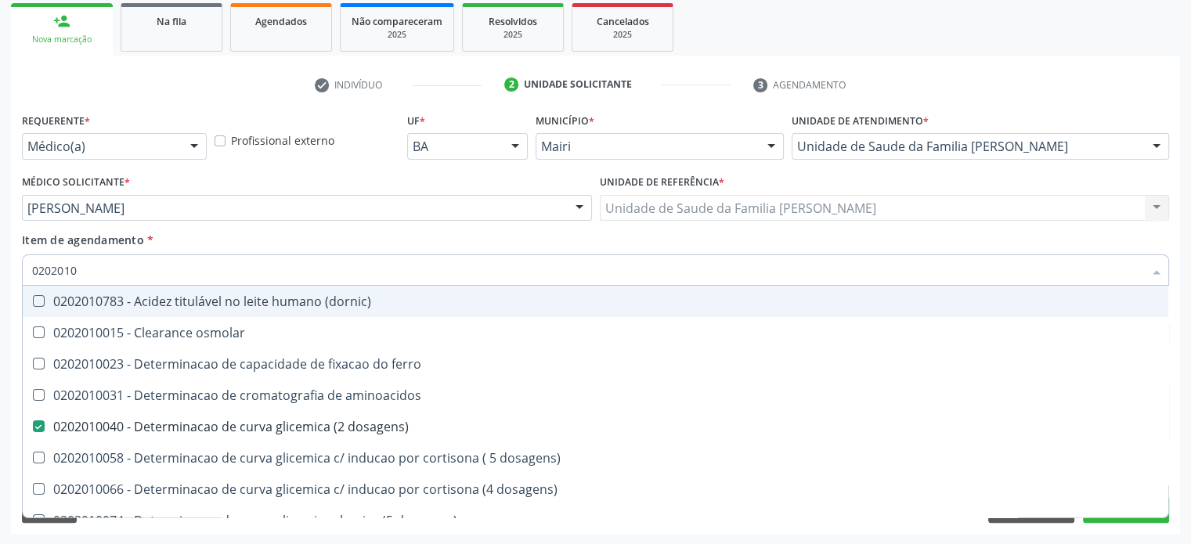
type input "020201"
checkbox total "false"
checkbox creatinina "false"
checkbox latica "true"
checkbox ferritina "true"
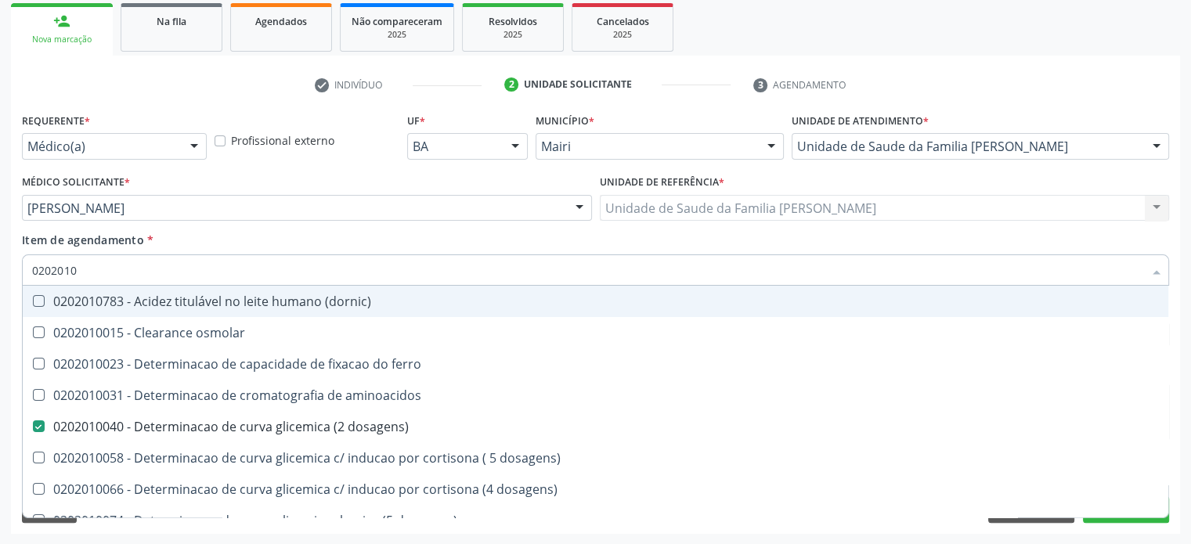
checkbox potassio "false"
checkbox triglicerideos "false"
checkbox ureia "true"
type input "02020"
checkbox dosagens\) "false"
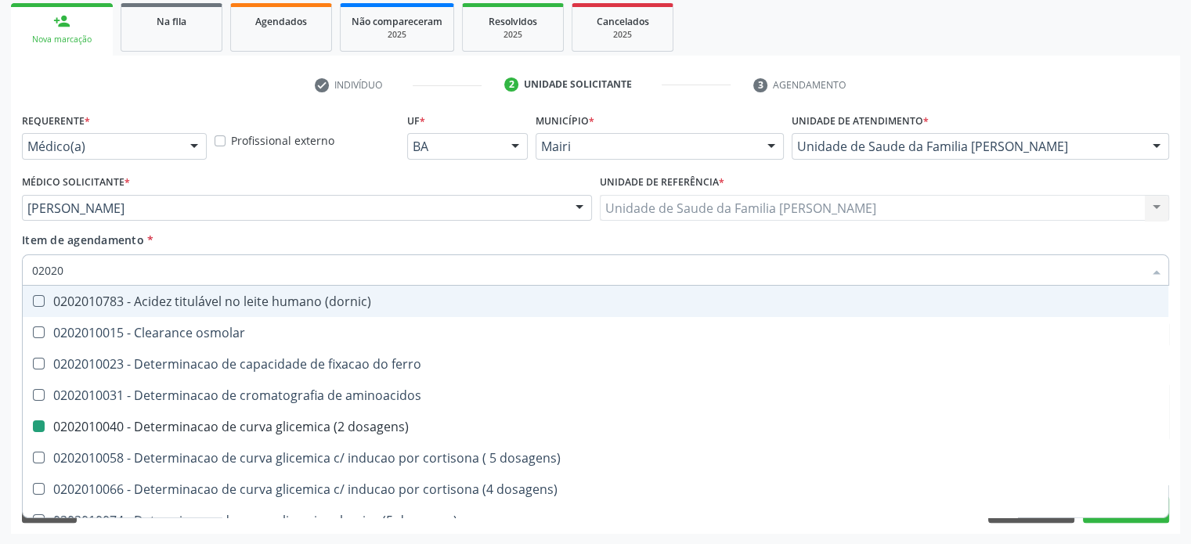
checkbox total "false"
checkbox creatinina "false"
checkbox alfa-hidroxibutirica "true"
checkbox potassio "false"
checkbox triglicerideos "false"
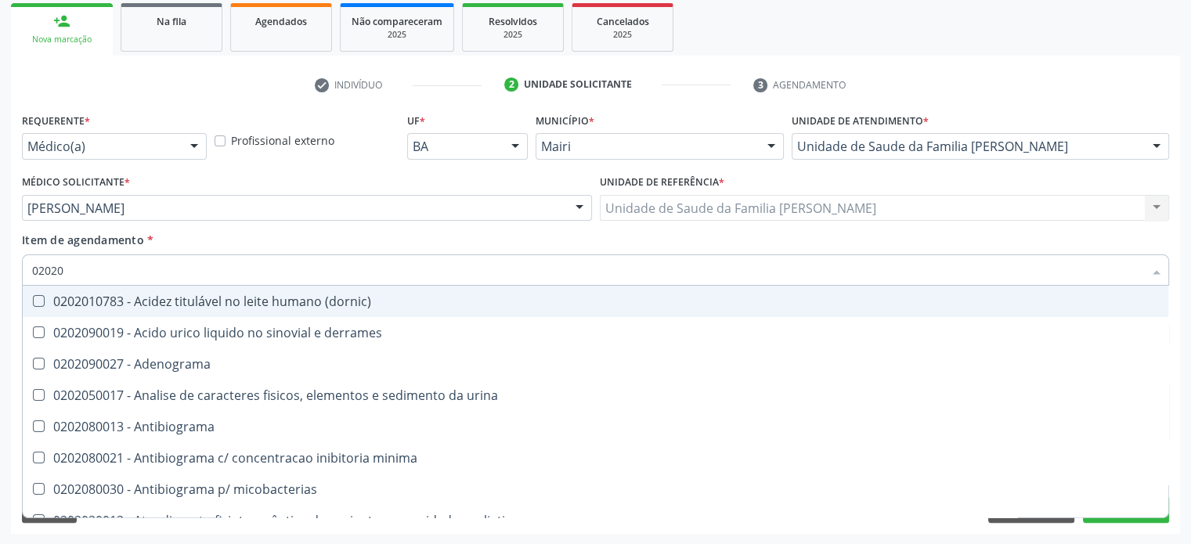
type input "020202"
checkbox dosagens\) "false"
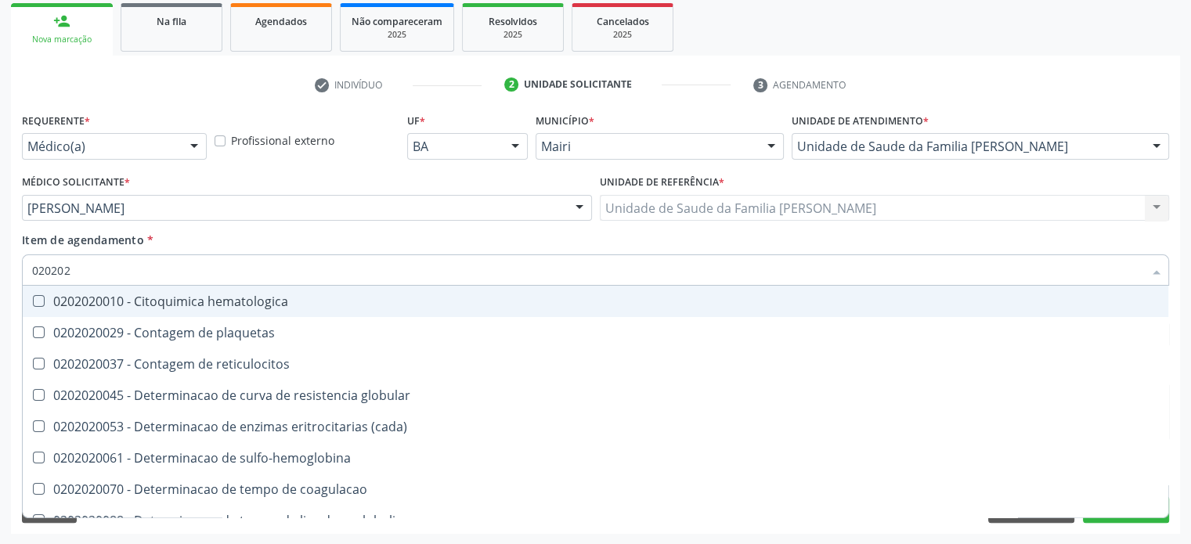
type input "02020"
checkbox s "true"
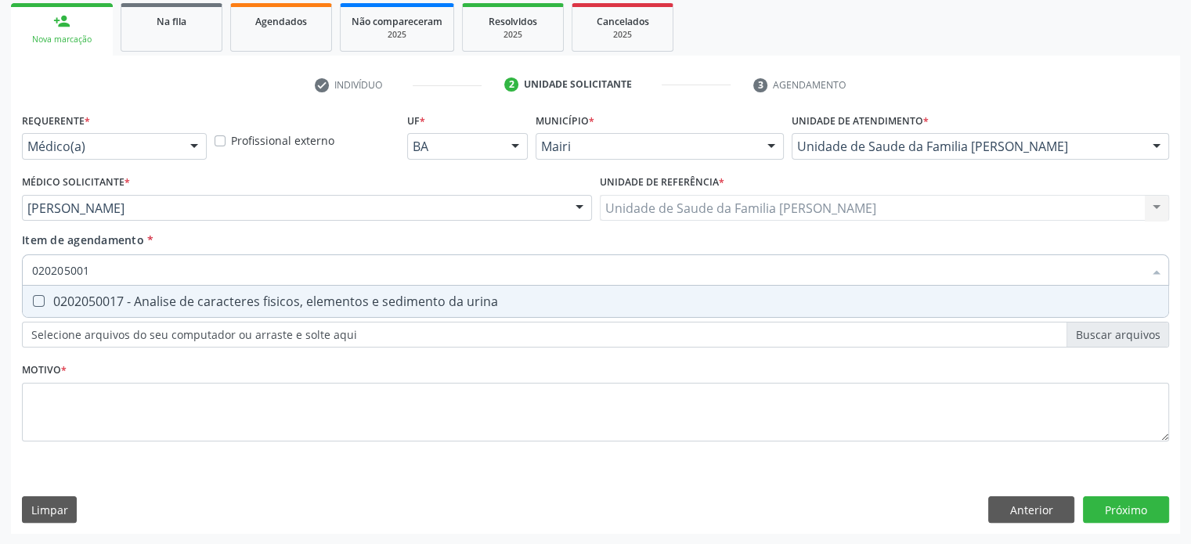
type input "0202050017"
click at [81, 298] on div "0202050017 - Analise de caracteres fisicos, elementos e sedimento da urina" at bounding box center [595, 301] width 1127 height 13
checkbox urina "true"
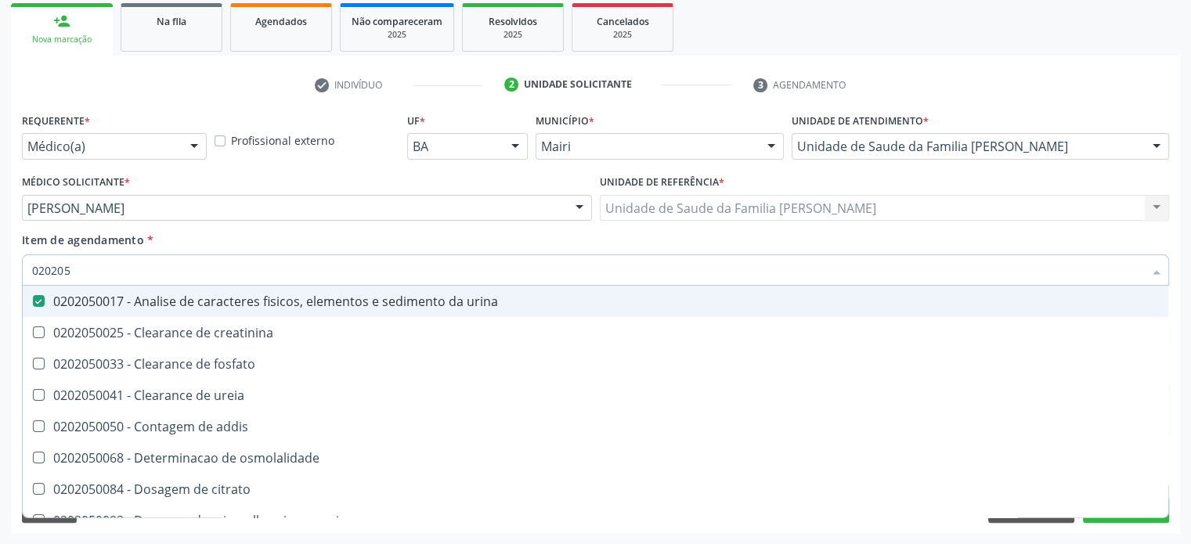
type input "02020"
checkbox urina "false"
checkbox ureia "true"
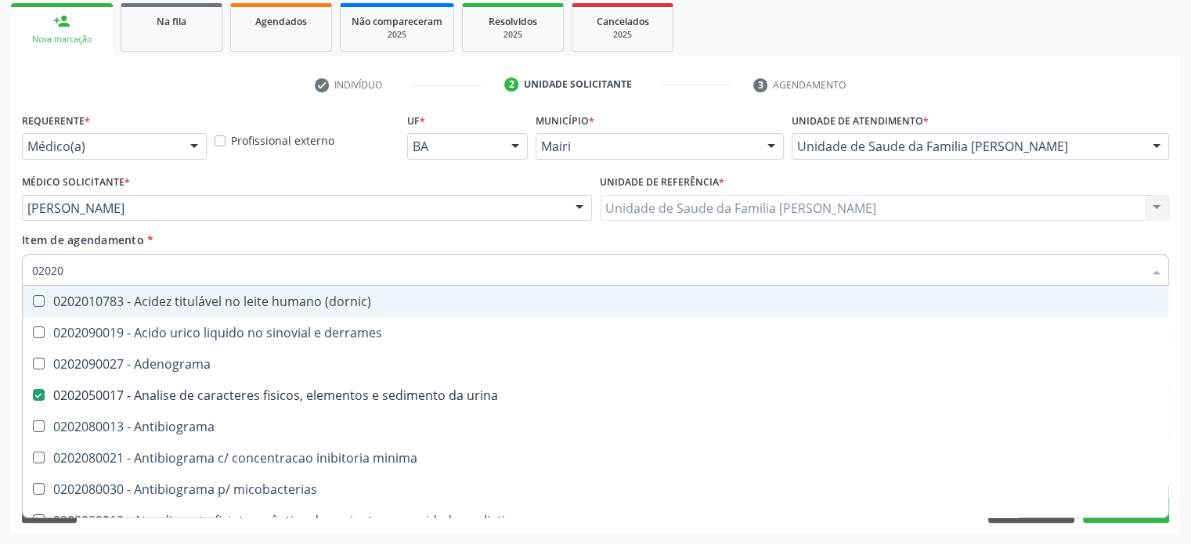
type input "020201"
checkbox urina "false"
checkbox Antibiograma "true"
checkbox htlv-1 "true"
checkbox \(ch50\) "true"
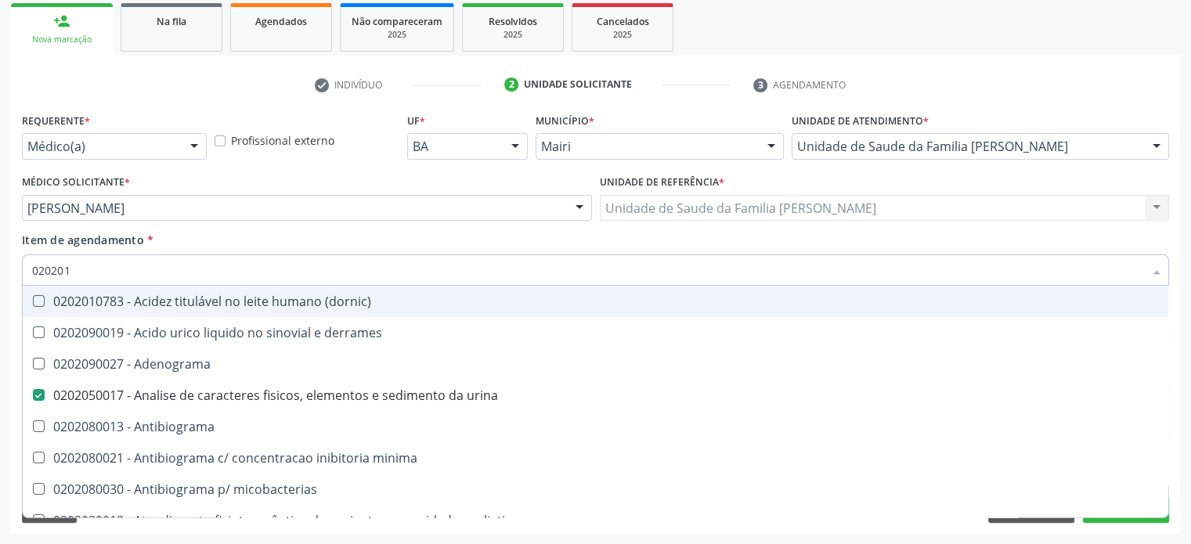
checkbox dosagens\) "false"
checkbox d "true"
checkbox mandelico "true"
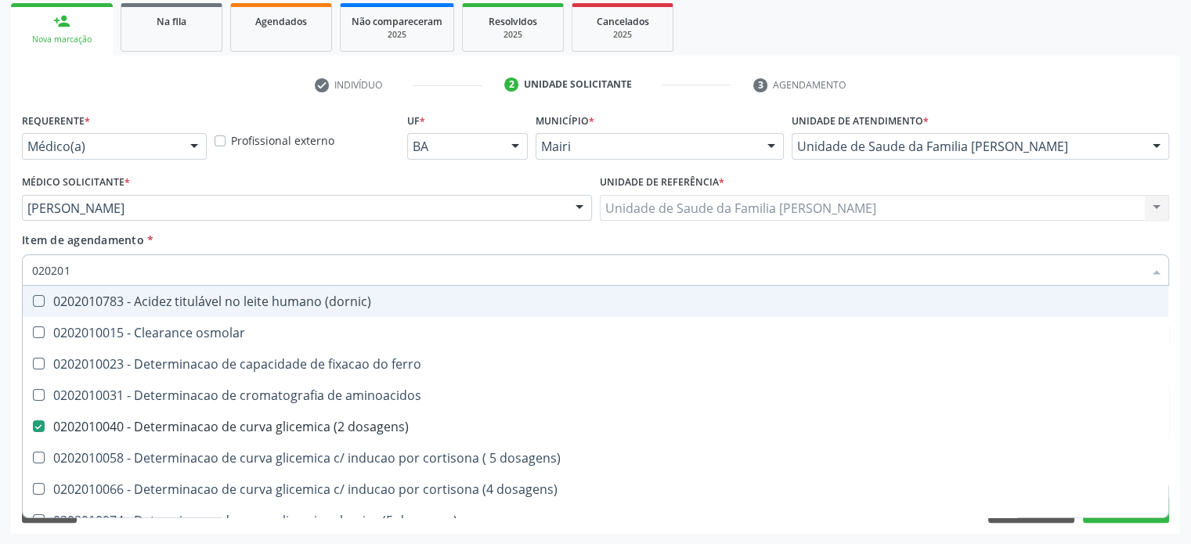
type input "0202010"
checkbox ionizavel "true"
checkbox catecolaminas "true"
checkbox total "false"
checkbox creatinina "false"
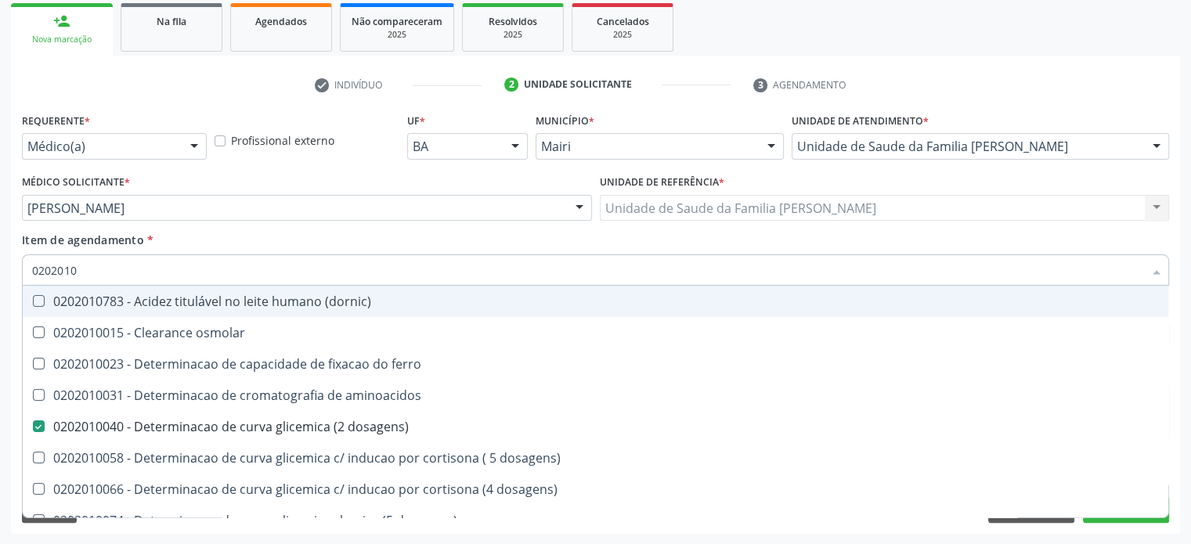
checkbox hidroxiprolina "true"
checkbox piruvato "true"
checkbox potassio "false"
type input "02020104"
checkbox dosagens\) "false"
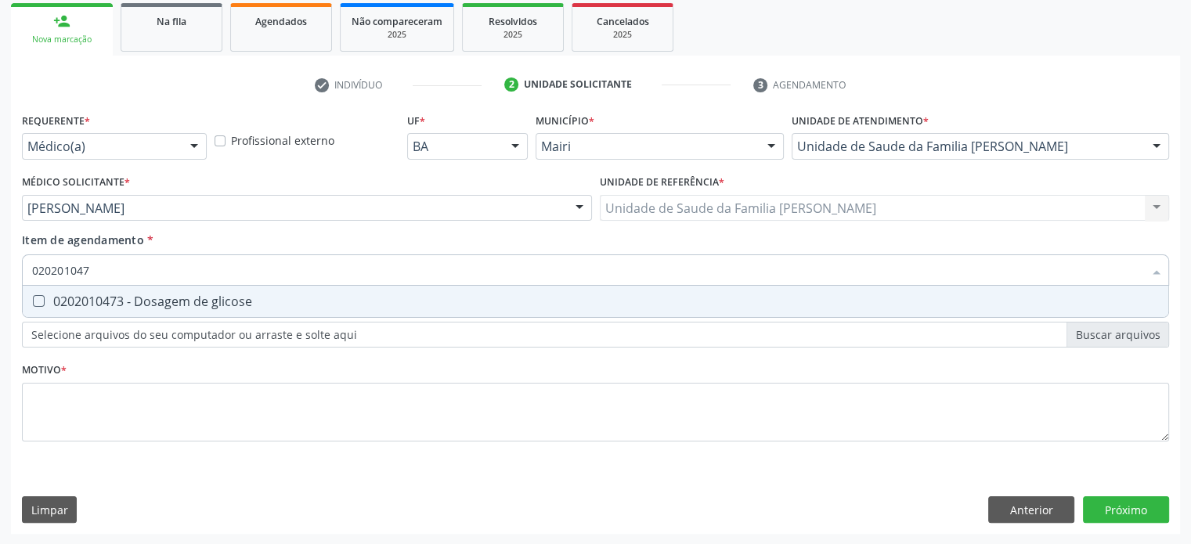
type input "0202010473"
click at [81, 298] on div "0202010473 - Dosagem de glicose" at bounding box center [595, 301] width 1127 height 13
checkbox glicose "true"
type input "02020104"
checkbox glicose "false"
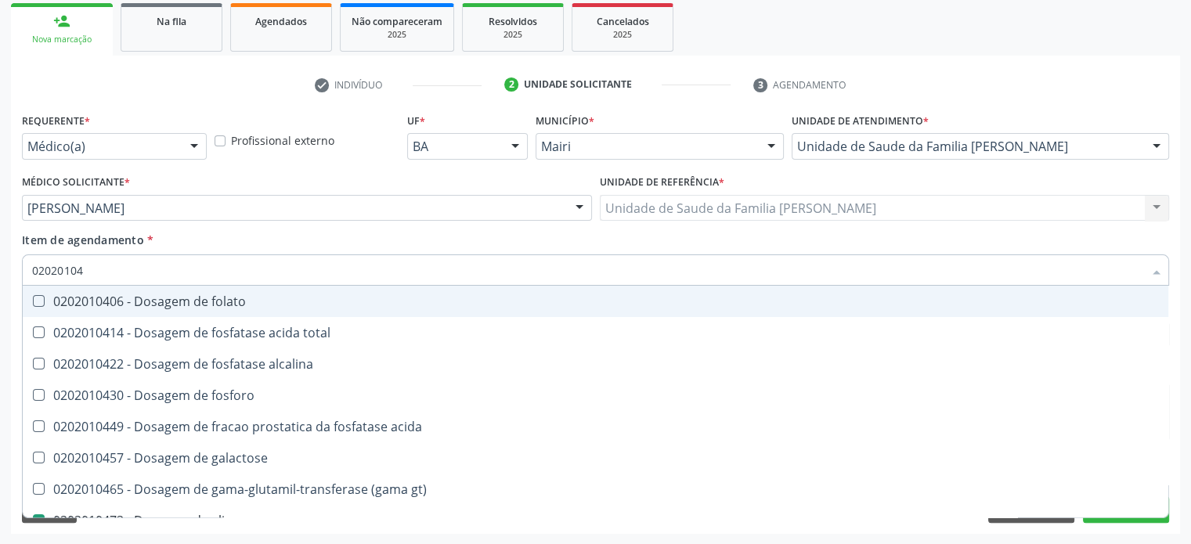
type input "0202010"
checkbox acida "true"
checkbox glicose "false"
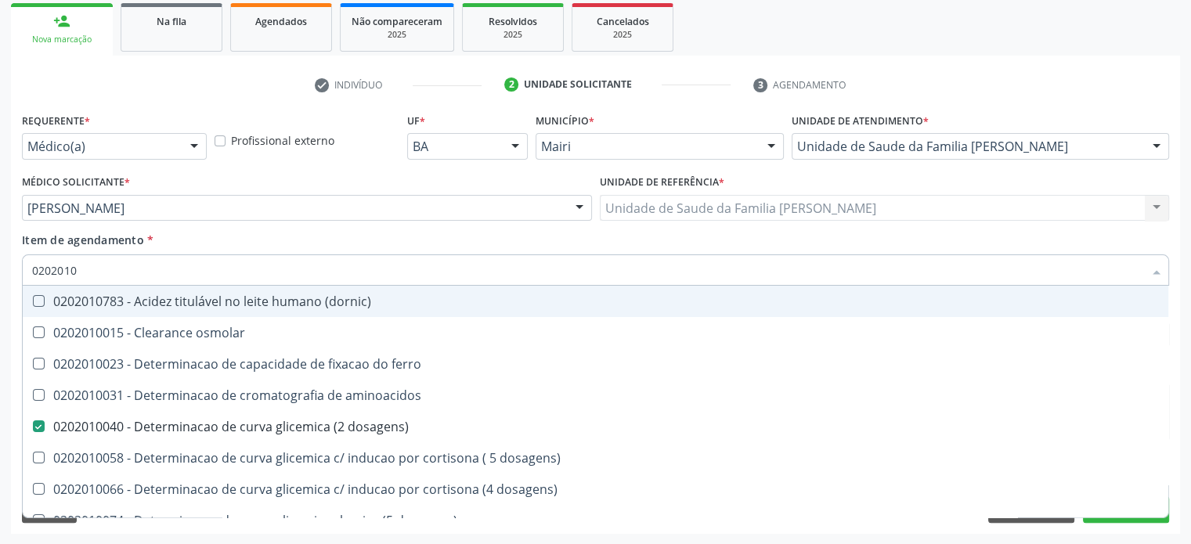
type input "02020102"
checkbox dosagens\) "false"
checkbox ivy "true"
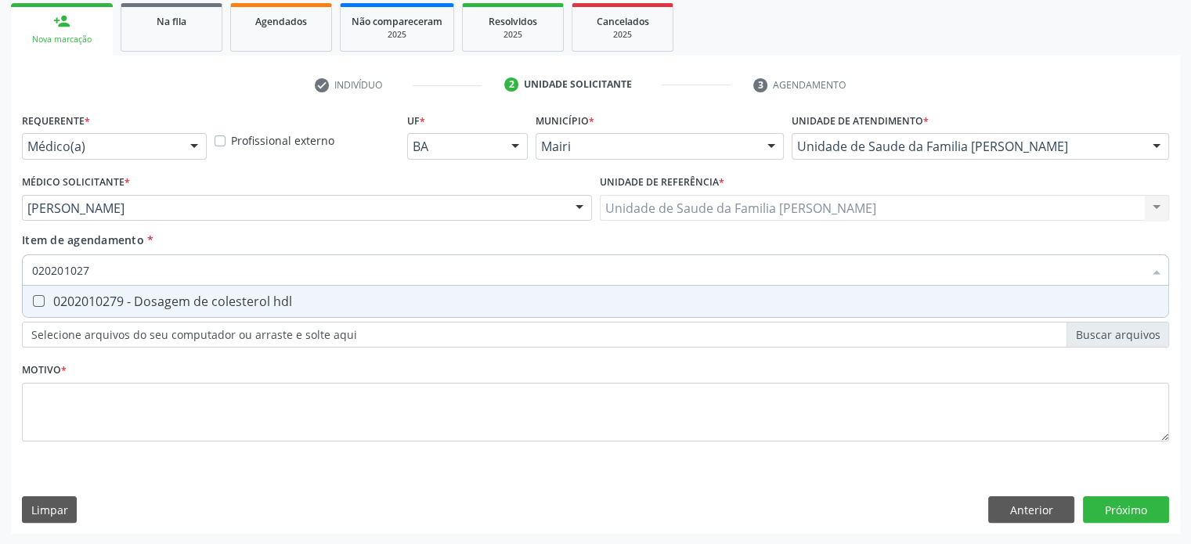
type input "0202010279"
click at [81, 298] on div "0202010279 - Dosagem de colesterol hdl" at bounding box center [595, 301] width 1127 height 13
checkbox hdl "true"
type input "02020102"
checkbox hdl "false"
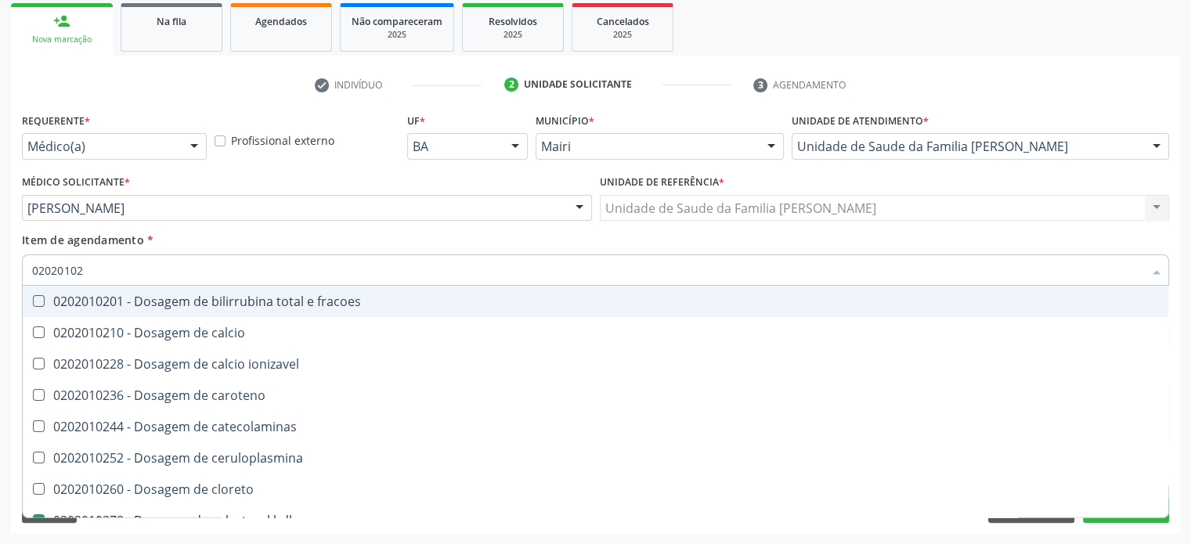
type input "0202010"
checkbox catecolaminas "true"
checkbox hdl "false"
checkbox total "false"
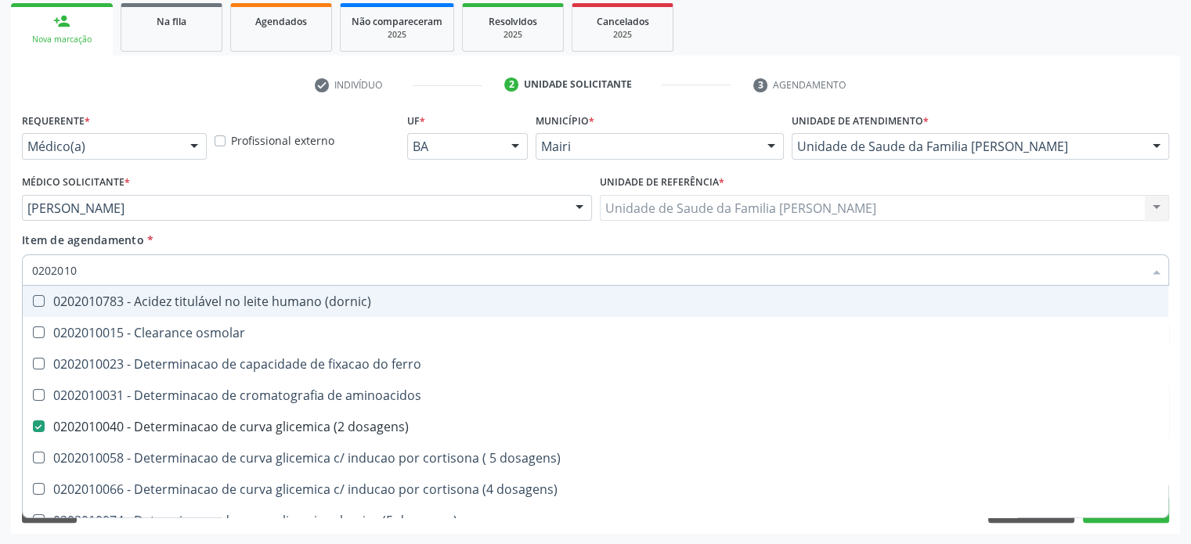
type input "02020105"
checkbox dosagens\) "false"
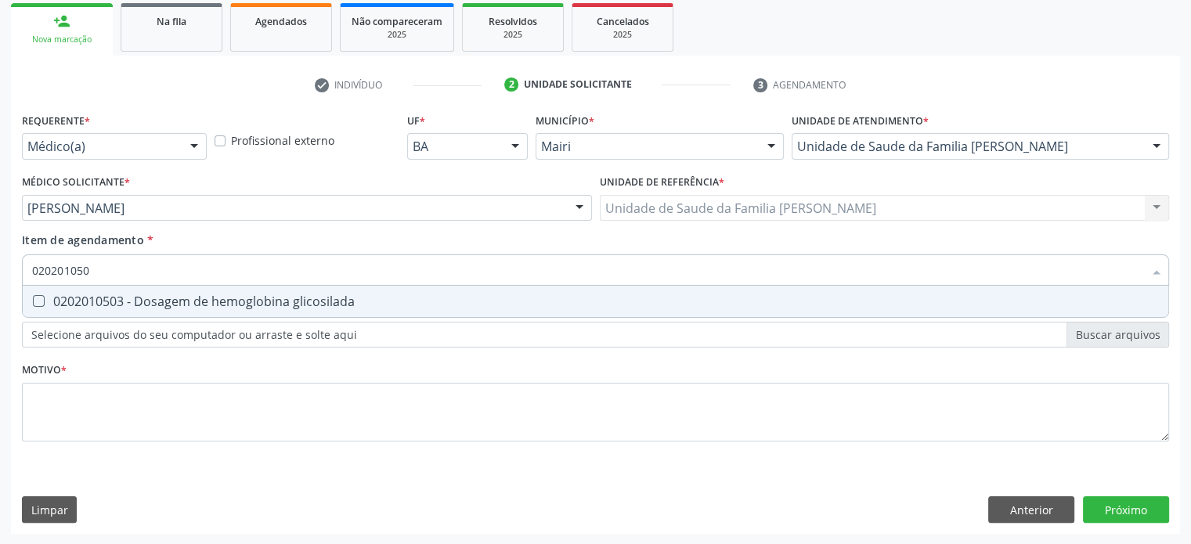
type input "0202010503"
click at [81, 298] on div "0202010503 - Dosagem de hemoglobina glicosilada" at bounding box center [595, 301] width 1127 height 13
checkbox glicosilada "true"
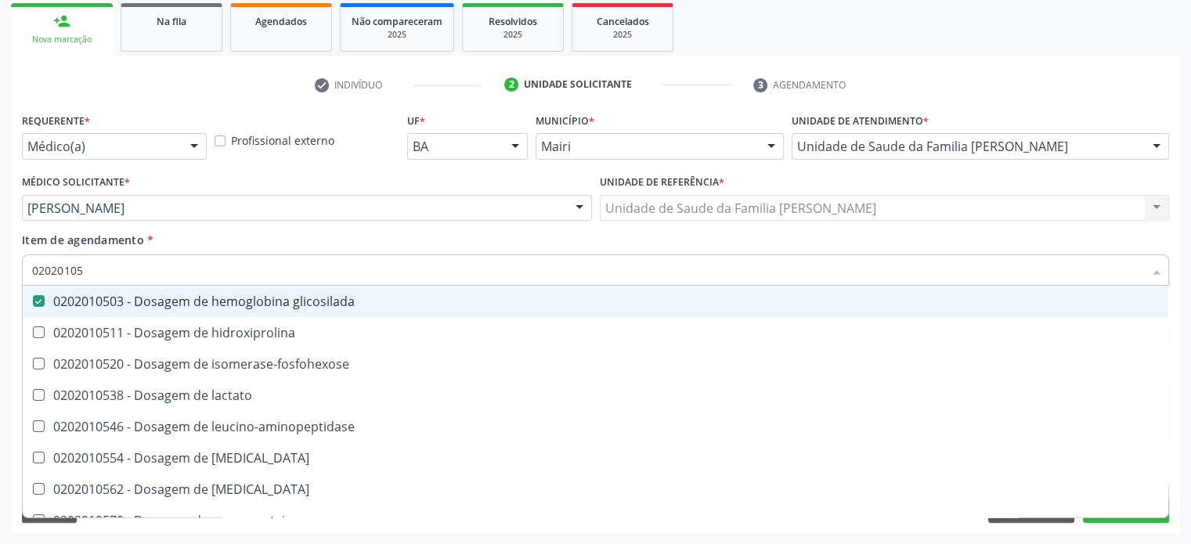
type input "0202010"
checkbox glicosilada "false"
checkbox leucino-aminopeptidase "true"
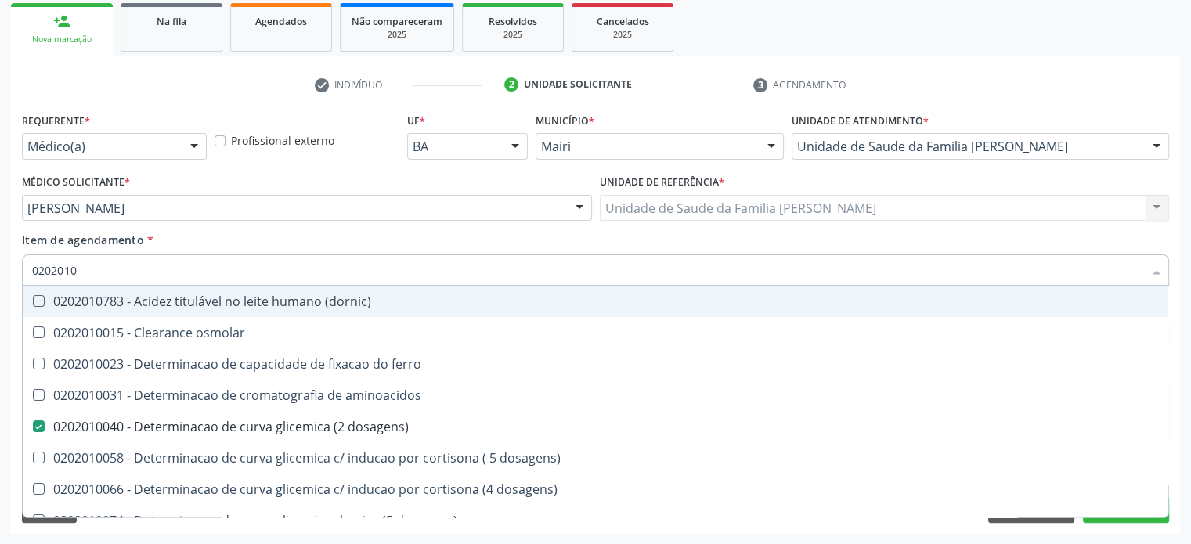
type input "02020102"
checkbox dosagens\) "false"
checkbox dosagens\) "true"
checkbox ivy "true"
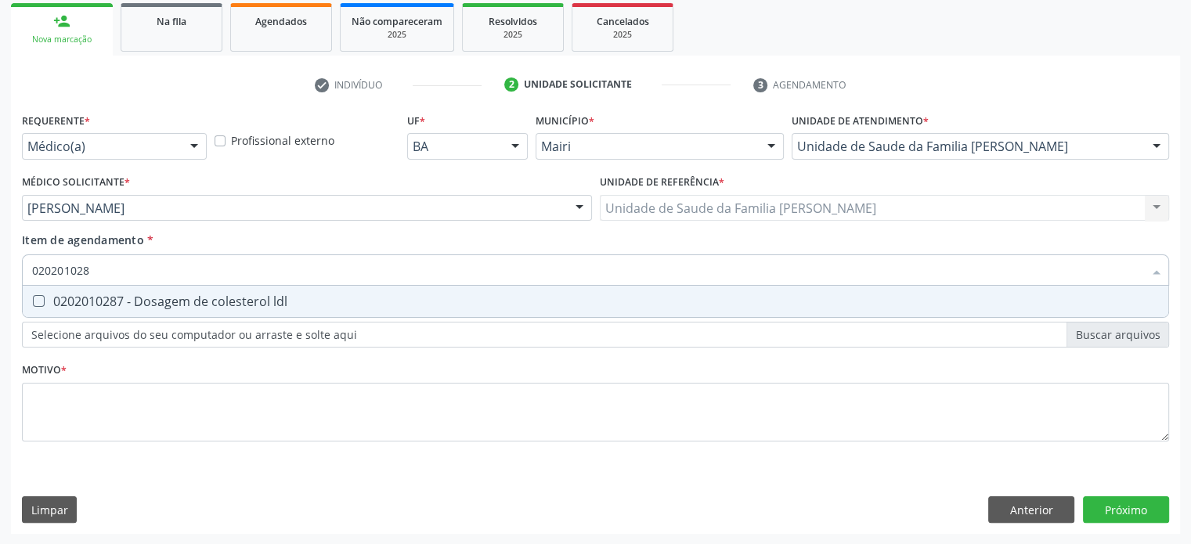
type input "0202010287"
click at [81, 298] on div "0202010287 - Dosagem de colesterol ldl" at bounding box center [595, 301] width 1127 height 13
checkbox ldl "true"
type input "02020102"
checkbox ldl "false"
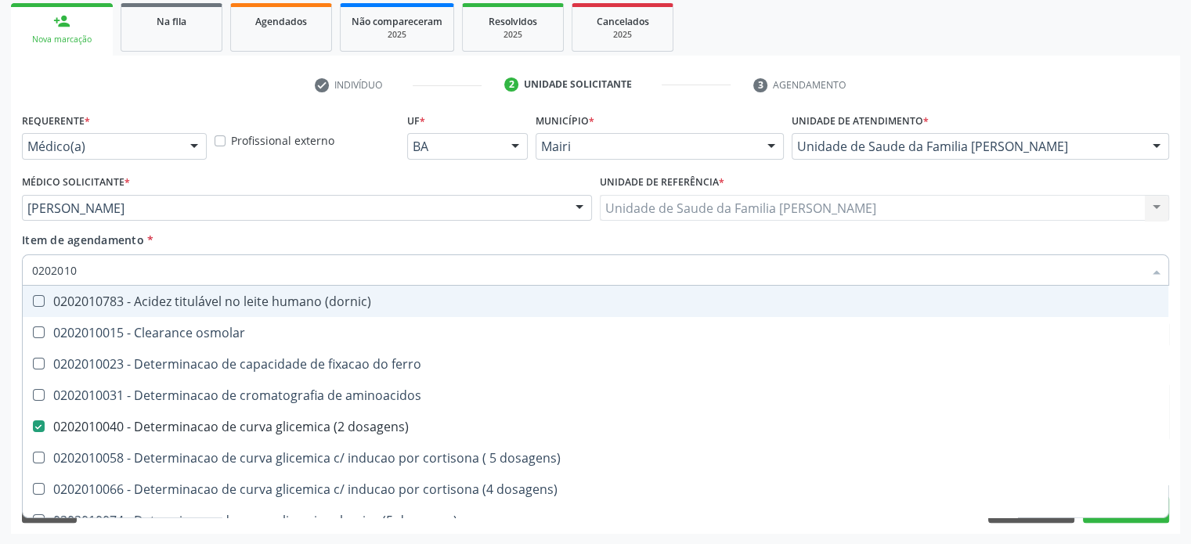
type input "020201"
checkbox hdl "false"
checkbox ldl "false"
checkbox total "false"
checkbox creatinina "false"
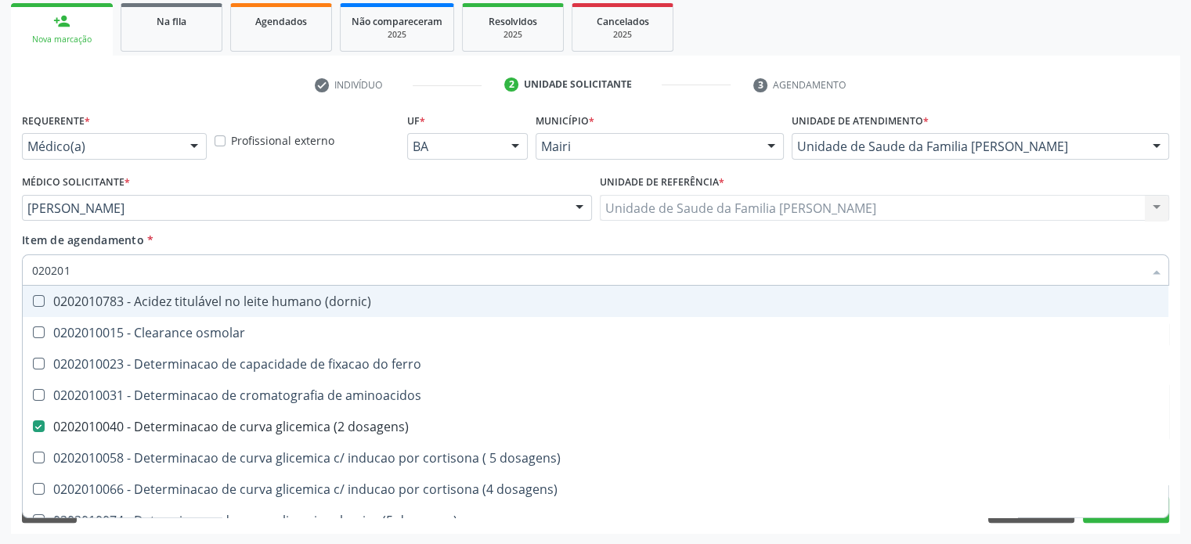
checkbox alfa-hidroxibutirica "true"
checkbox glutamica "true"
checkbox latica "true"
checkbox ferritina "true"
checkbox glicose "false"
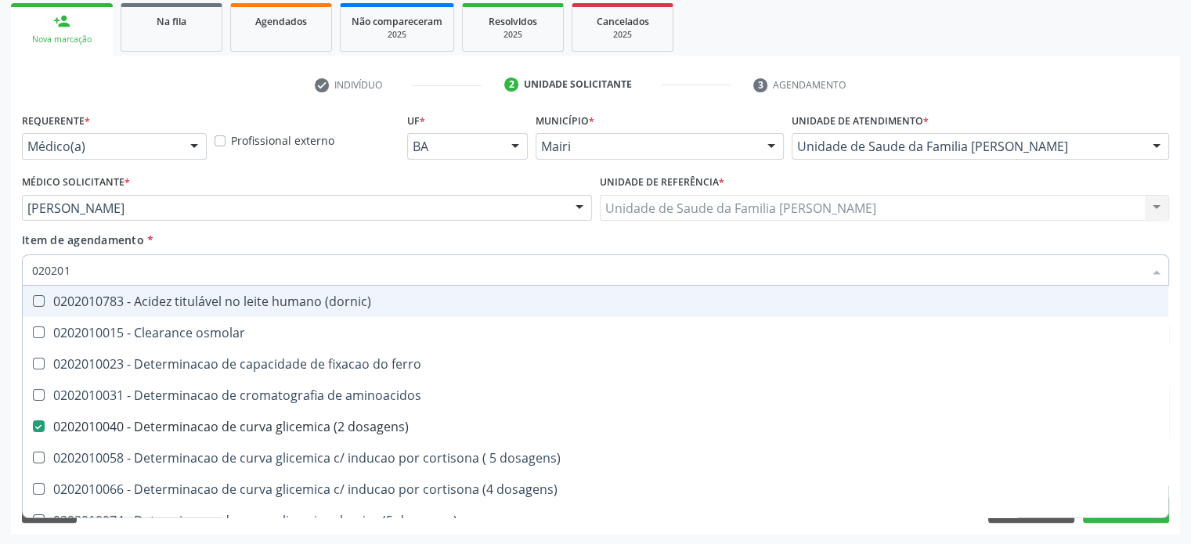
checkbox glicosilada "false"
checkbox magnesio "true"
checkbox porfirinas "true"
checkbox potassio "false"
checkbox triglicerideos "false"
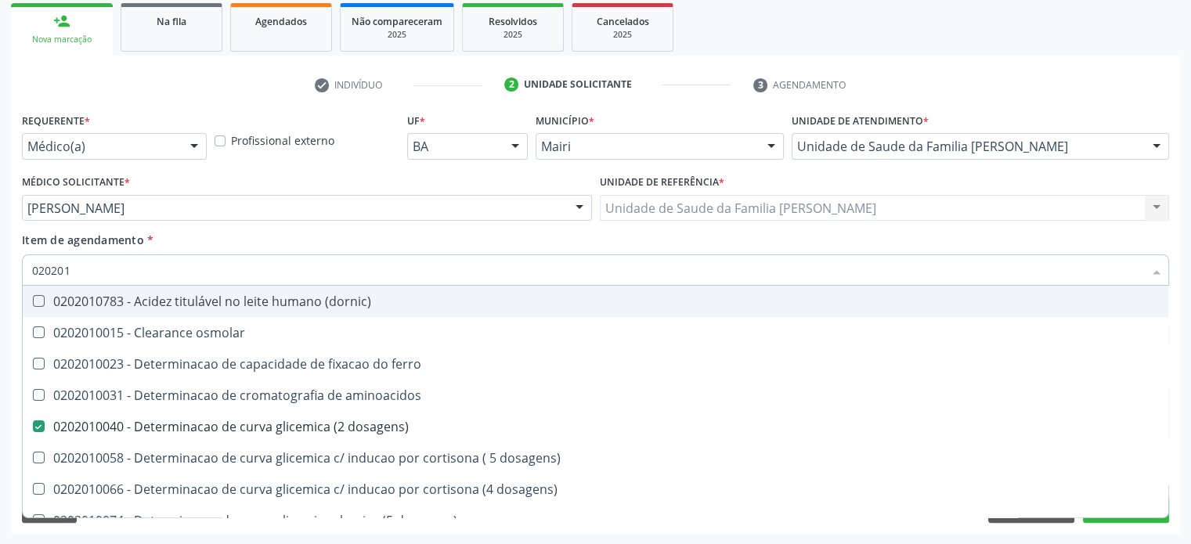
checkbox ureia "true"
type input "02020"
checkbox aminoacidos "true"
checkbox dosagens\) "false"
checkbox hdl "false"
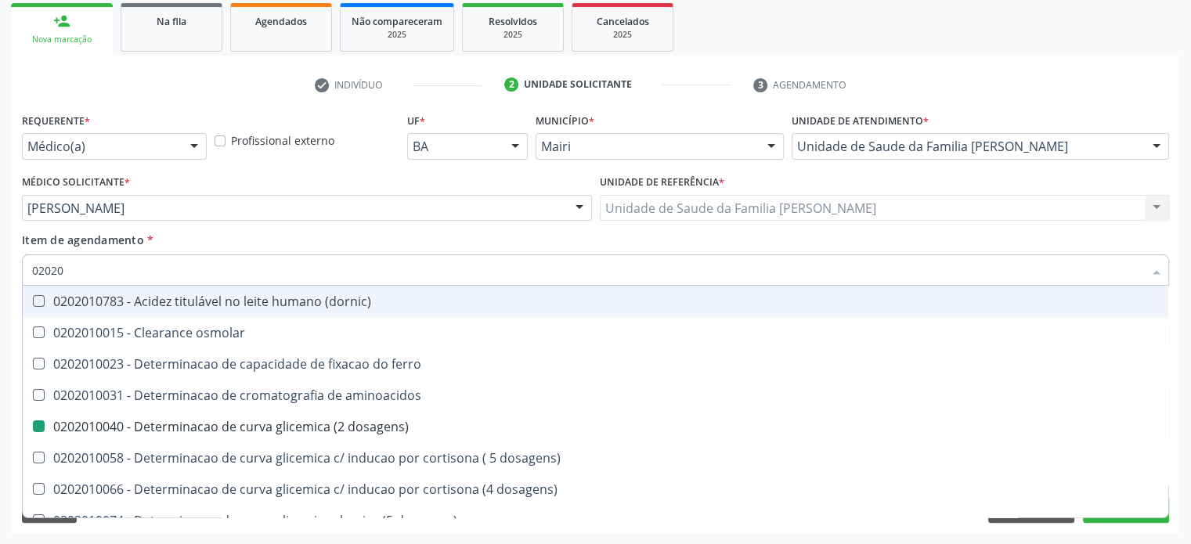
checkbox ldl "false"
checkbox total "false"
checkbox creatinina "false"
checkbox alfa-hidroxibutirica "true"
checkbox glicose "false"
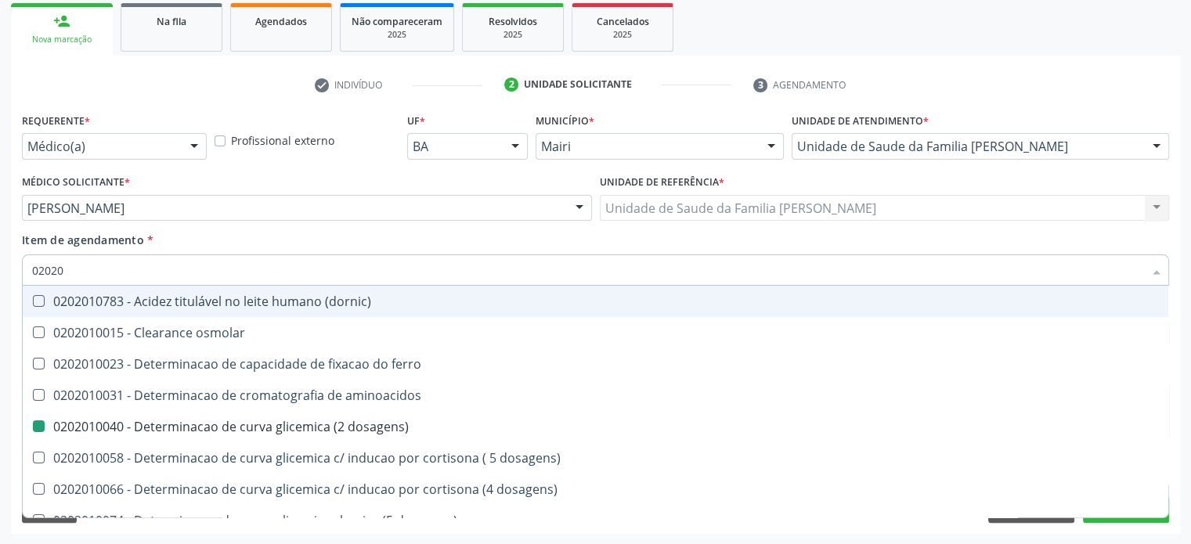
checkbox glicosilada "false"
checkbox potassio "false"
checkbox triglicerideos "false"
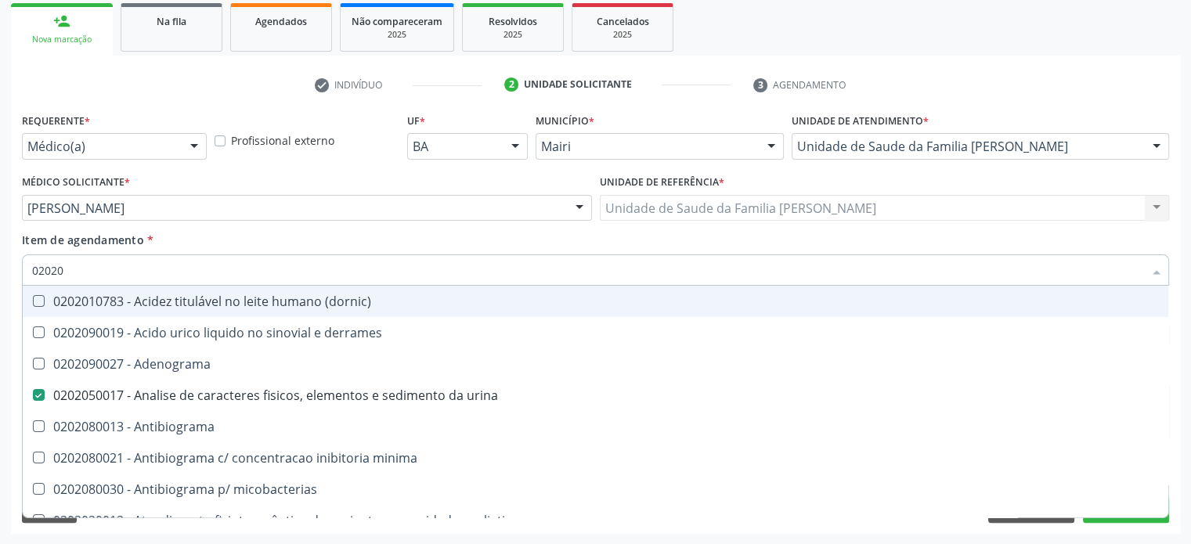
type input "020202"
checkbox urina "false"
checkbox dosagens\) "false"
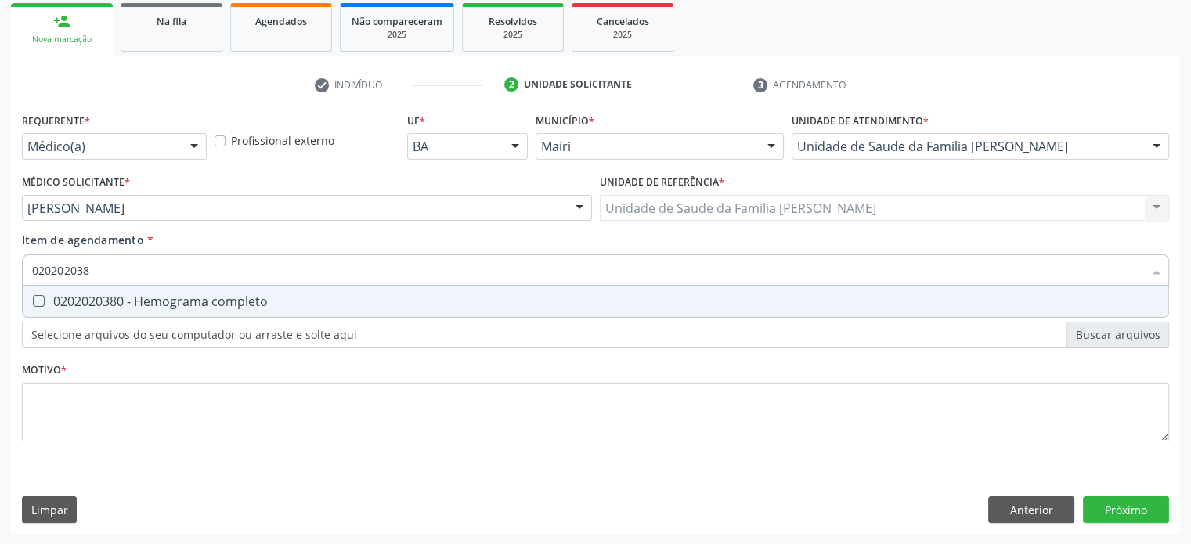
type input "0202020380"
click at [81, 298] on div "0202020380 - Hemograma completo" at bounding box center [595, 301] width 1127 height 13
checkbox completo "true"
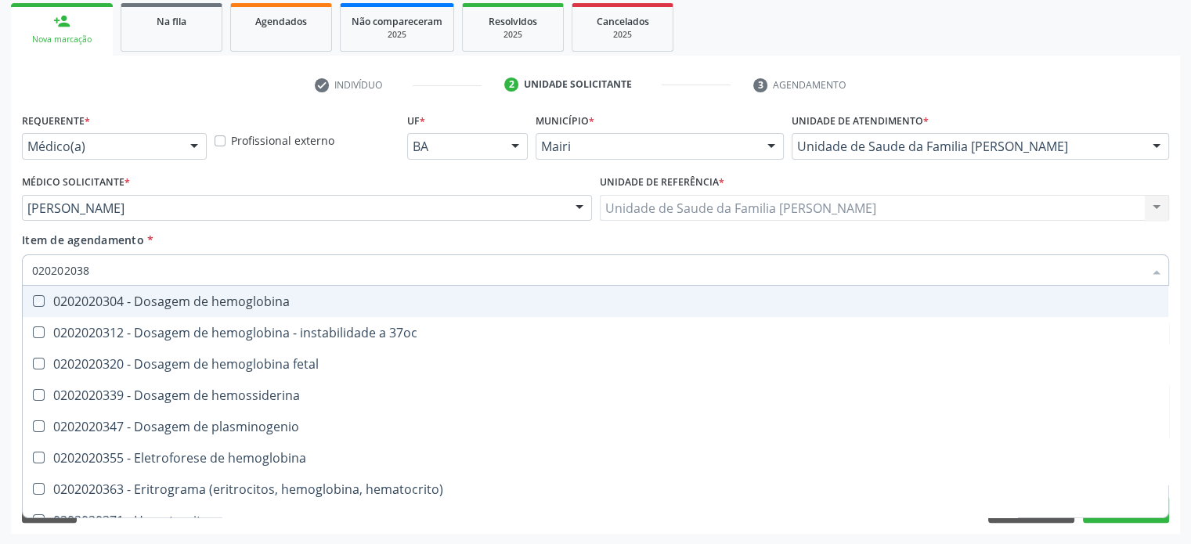
type input "02020203"
checkbox hemoglobina "false"
type input "0202020"
checkbox completo "false"
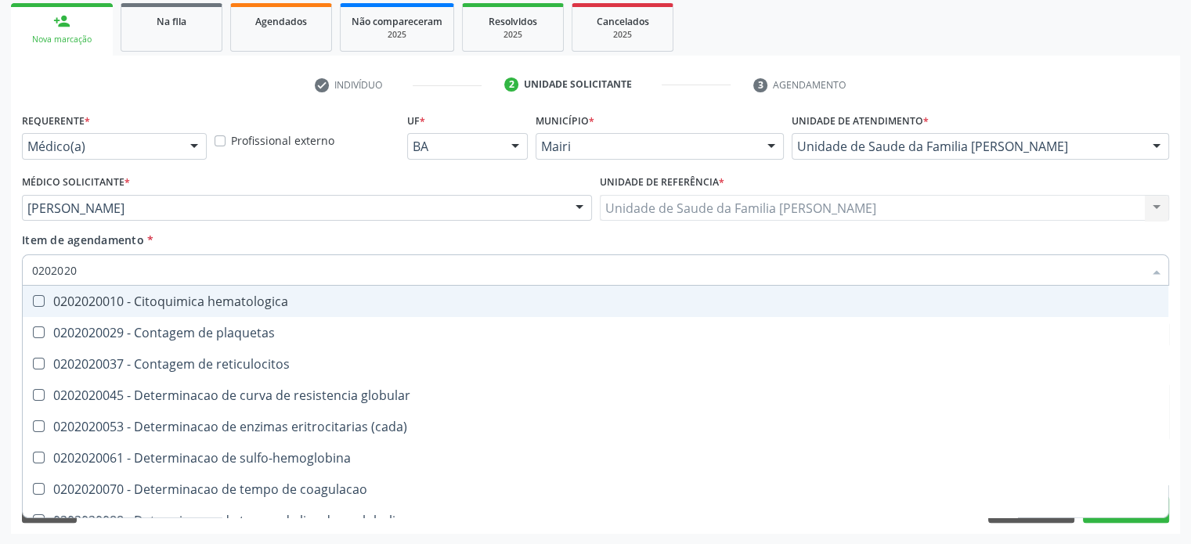
type input "020202"
checkbox completo "false"
checkbox Leucograma "true"
type input "02020"
checkbox globular "true"
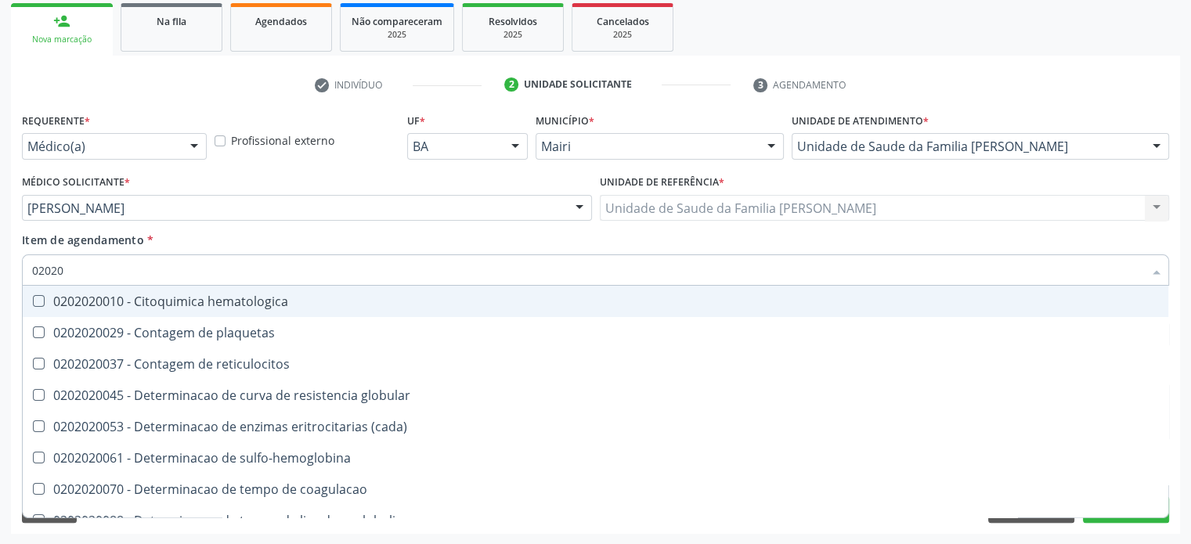
checkbox completo "false"
checkbox s "true"
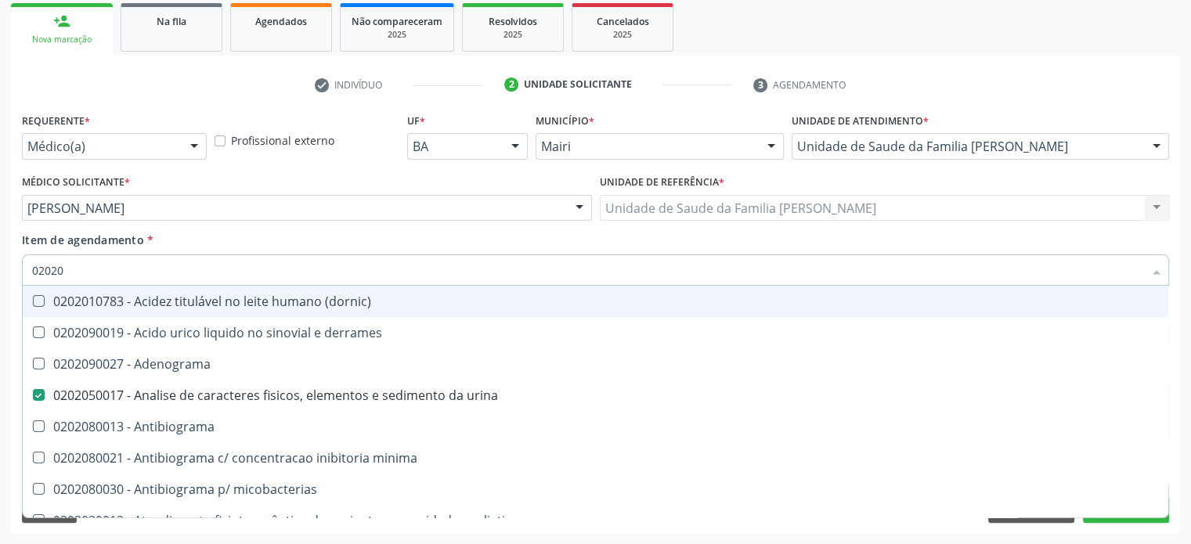
type input "020201"
checkbox urina "false"
checkbox Antibiograma "true"
checkbox \(qualitativo\) "true"
checkbox molecular "true"
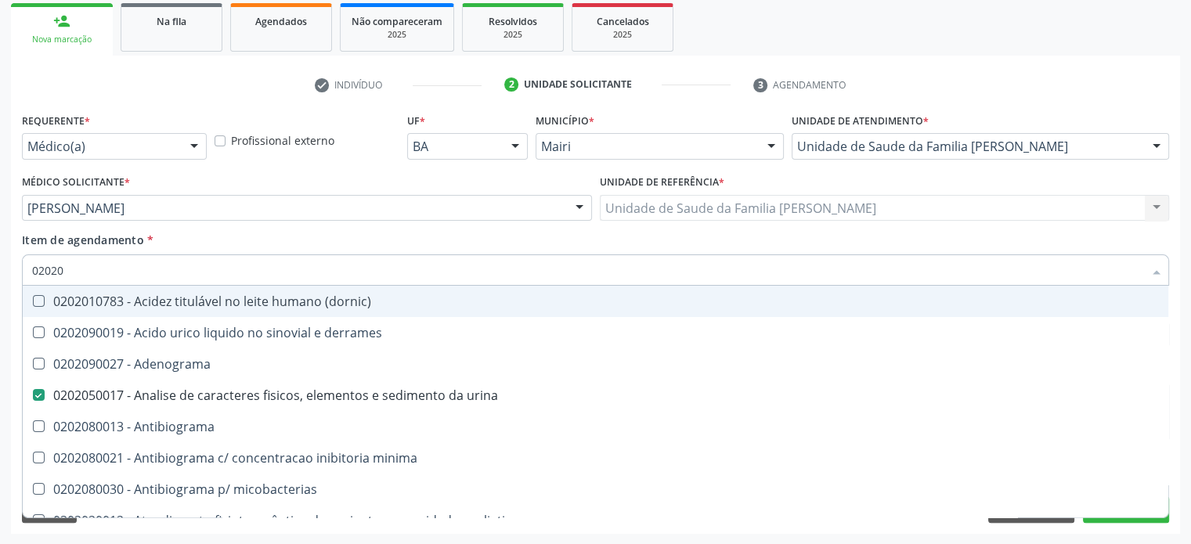
checkbox htlv-1 "true"
checkbox \(ch50\) "true"
checkbox dosagens\) "false"
checkbox -duke "true"
checkbox trombina "true"
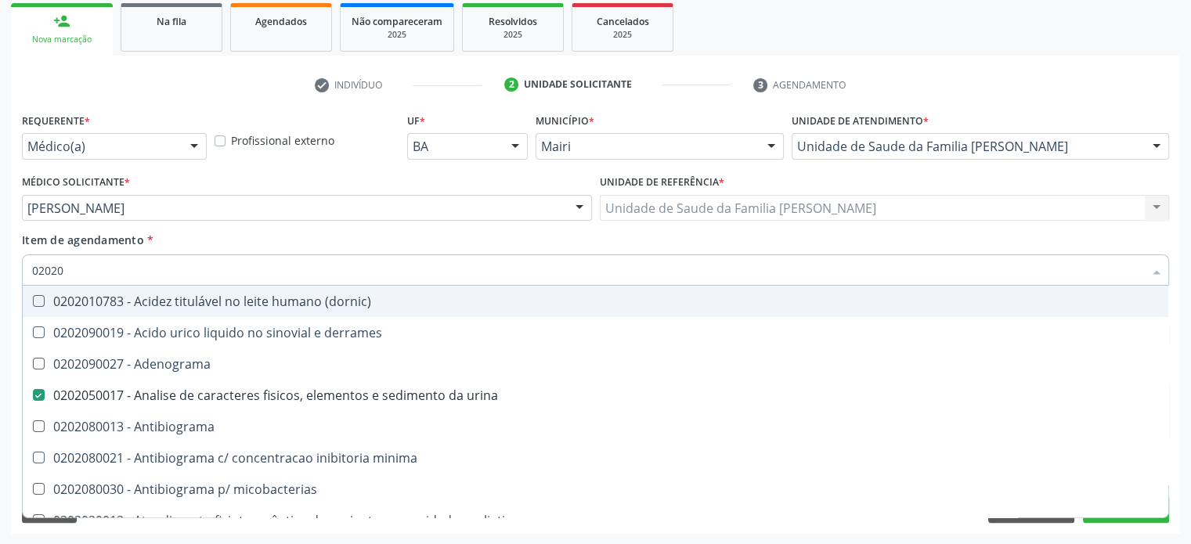
checkbox d "true"
checkbox mandelico "true"
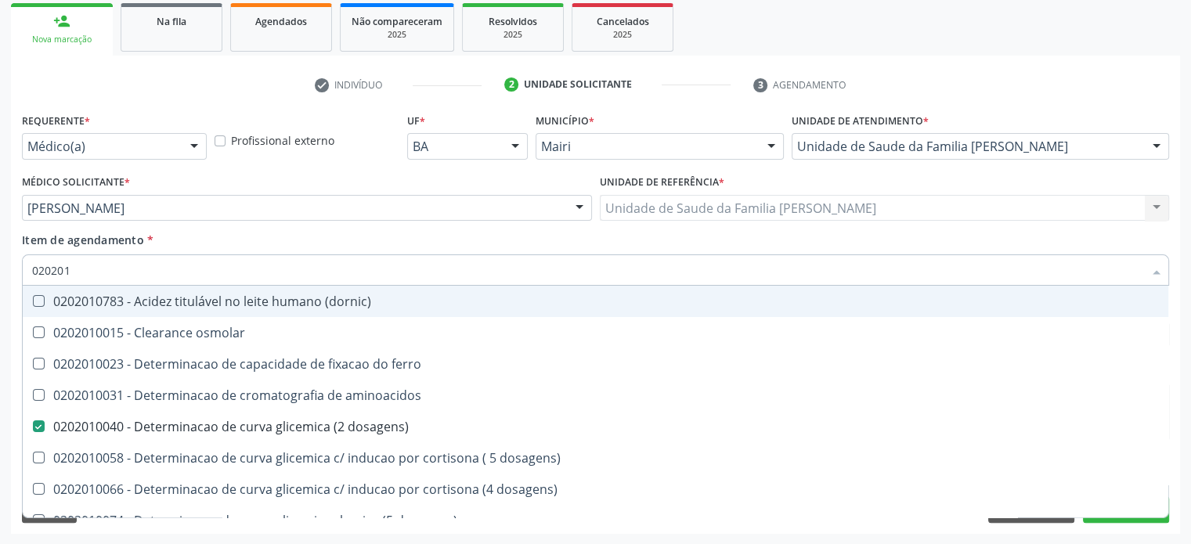
type input "0202010"
checkbox fracoes "true"
checkbox calcio "true"
checkbox ionizavel "true"
checkbox catecolaminas "true"
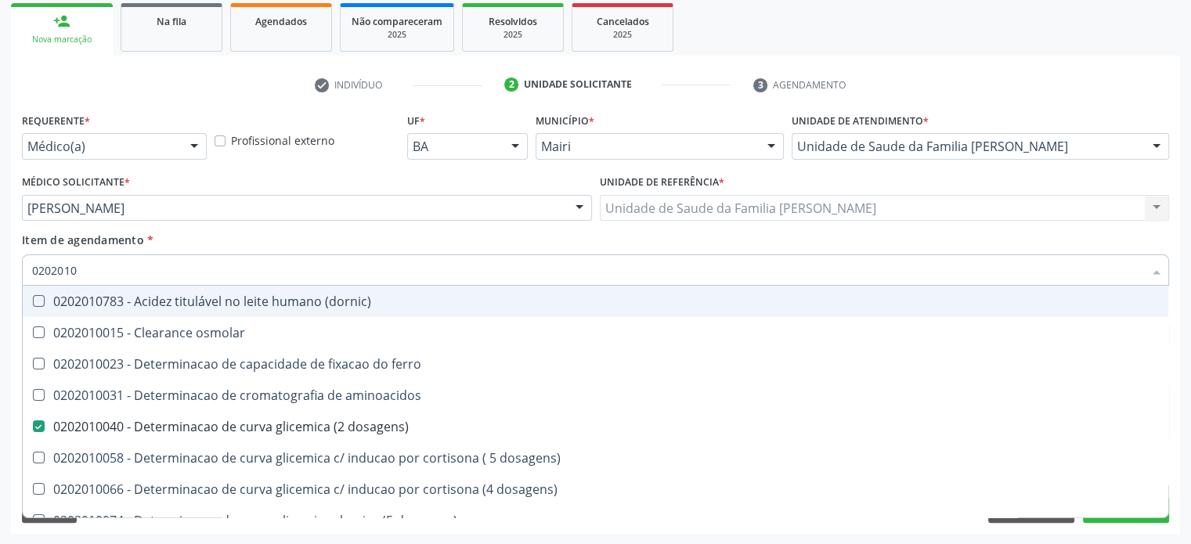
checkbox hdl "false"
checkbox ldl "false"
checkbox total "false"
checkbox creatinina "false"
checkbox ferritina "true"
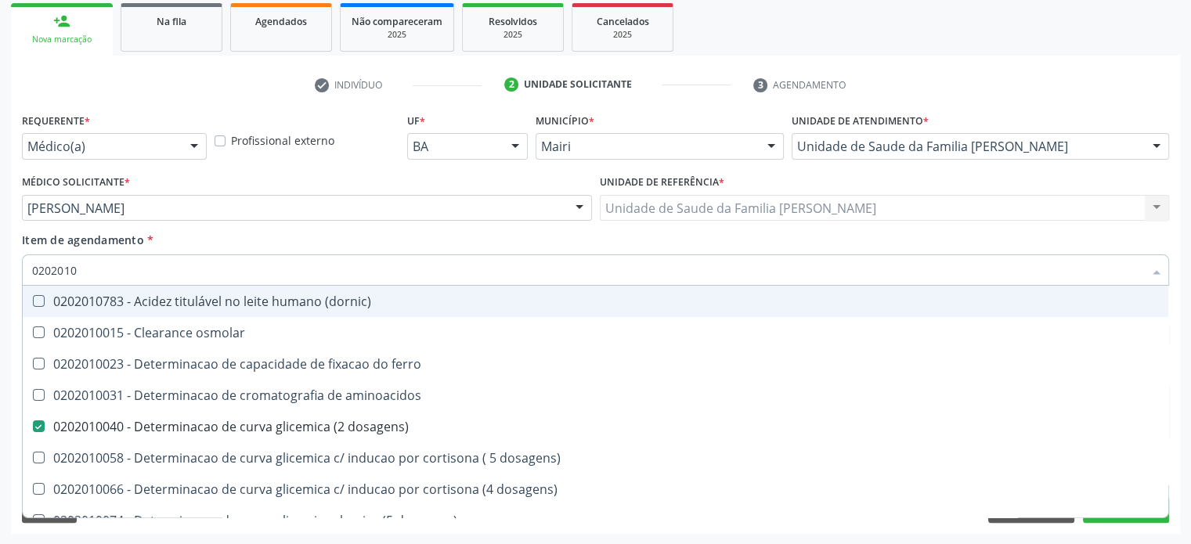
checkbox total "true"
checkbox glicose "false"
checkbox glicosilada "false"
checkbox hidroxiprolina "true"
checkbox piruvato "true"
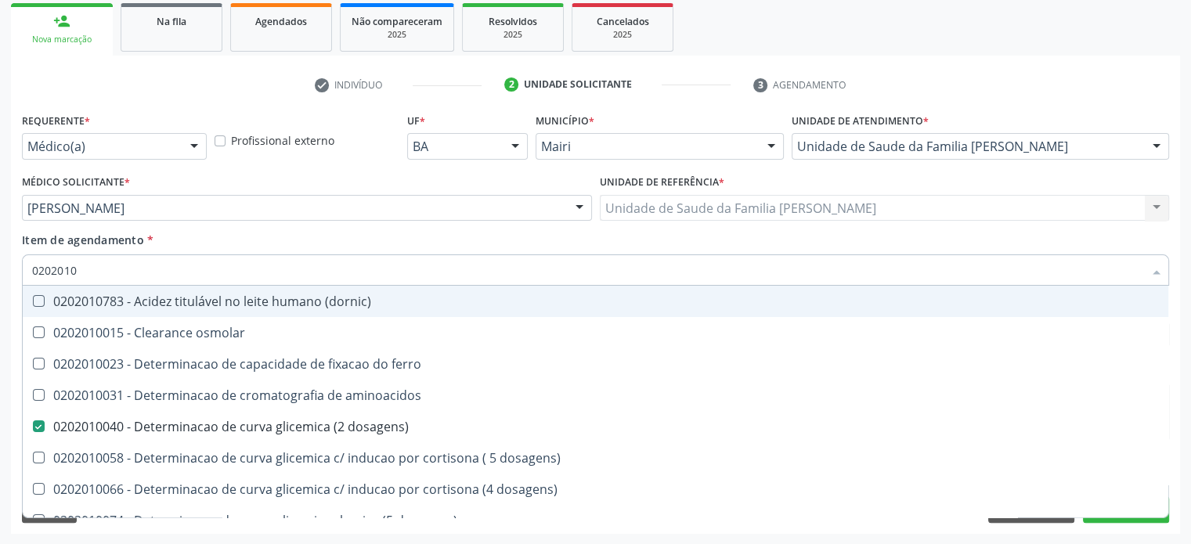
checkbox potassio "false"
type input "02020106"
checkbox \(dornic\) "true"
checkbox dosagens\) "false"
checkbox dosagens\) "true"
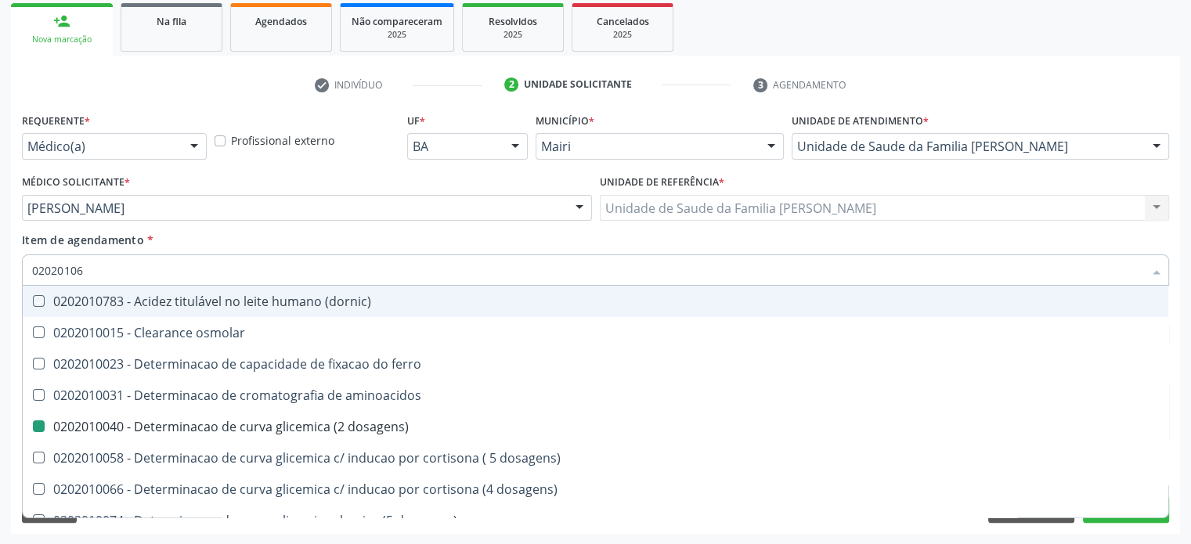
type input "020201065"
checkbox \(dornic\) "false"
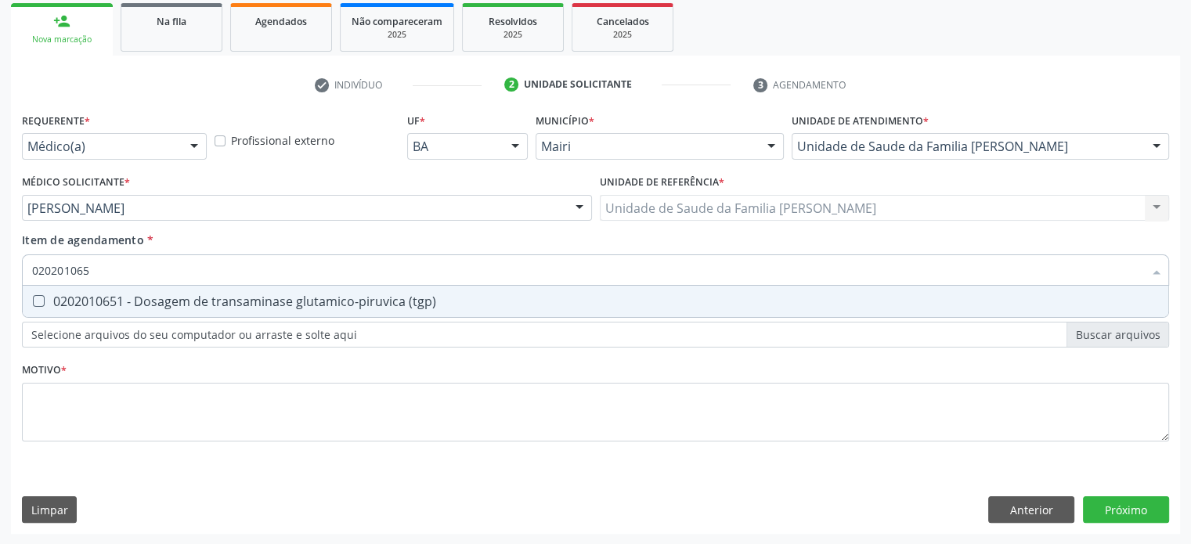
type input "0202010651"
click at [81, 298] on div "0202010651 - Dosagem de transaminase glutamico-piruvica (tgp)" at bounding box center [595, 301] width 1127 height 13
checkbox \(tgp\) "true"
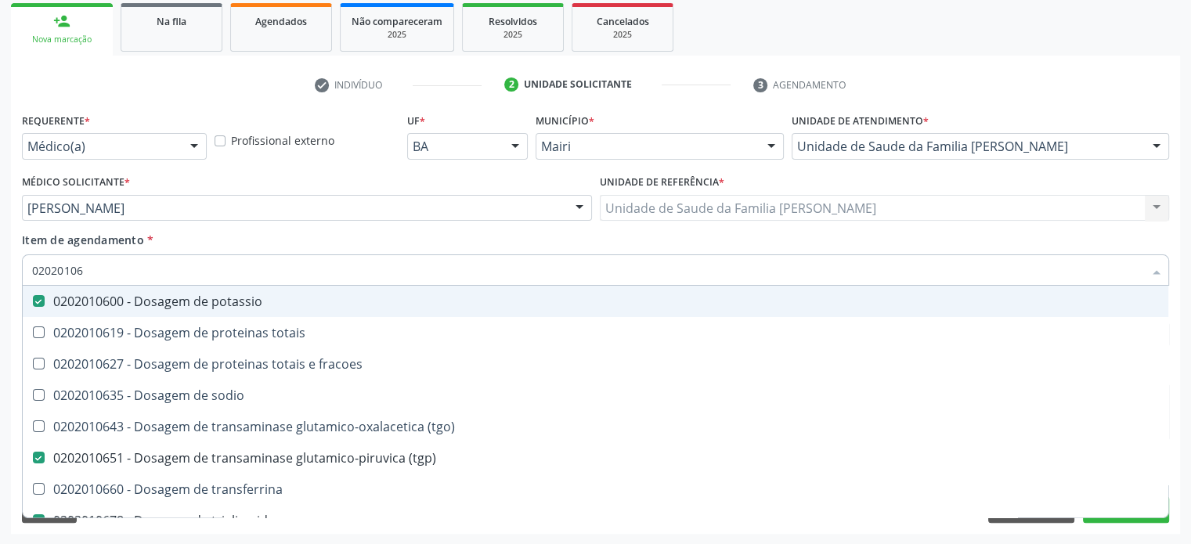
type input "020201064"
checkbox potassio "false"
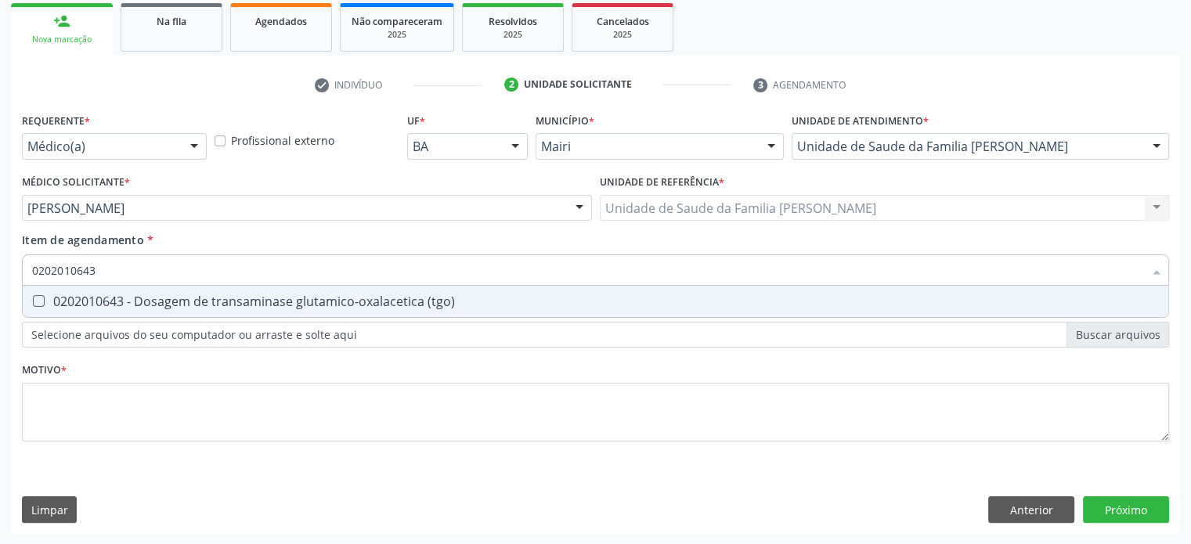
click at [81, 298] on div "0202010643 - Dosagem de transaminase glutamico-oxalacetica (tgo)" at bounding box center [595, 301] width 1127 height 13
click at [81, 298] on div "0202010708 - Dosagem de vitamina b12" at bounding box center [595, 301] width 1127 height 13
click at [81, 298] on div "0202010767 - Dosagem de 25 hidroxivitamina d" at bounding box center [595, 301] width 1127 height 13
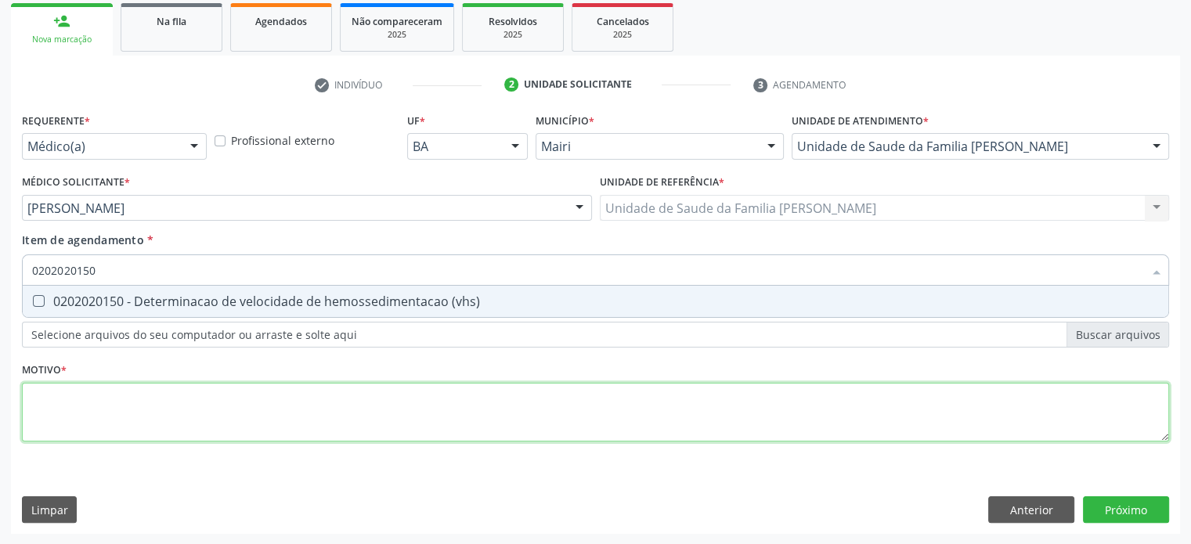
click at [68, 407] on div "Requerente * Médico(a) Médico(a) Enfermeiro(a) Paciente Nenhum resultado encont…" at bounding box center [596, 286] width 1148 height 355
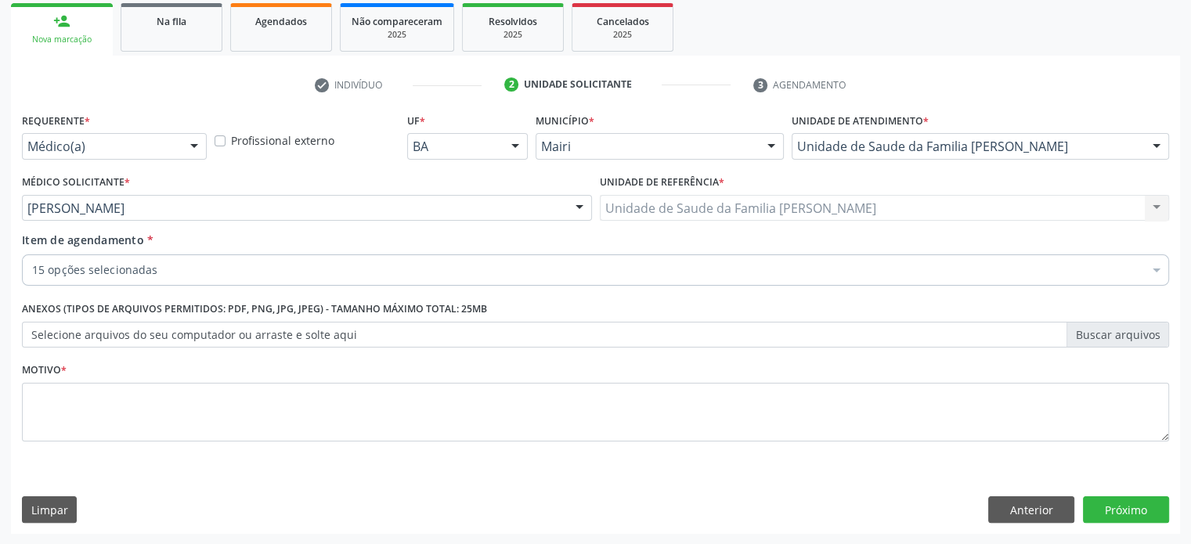
click at [1153, 269] on div at bounding box center [1157, 272] width 24 height 27
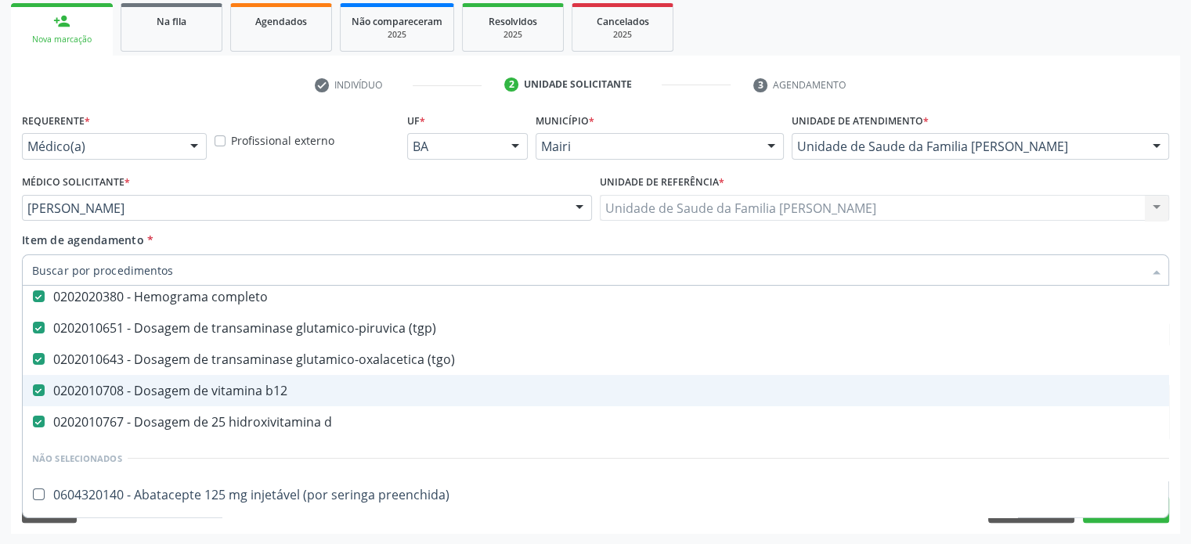
scroll to position [470, 0]
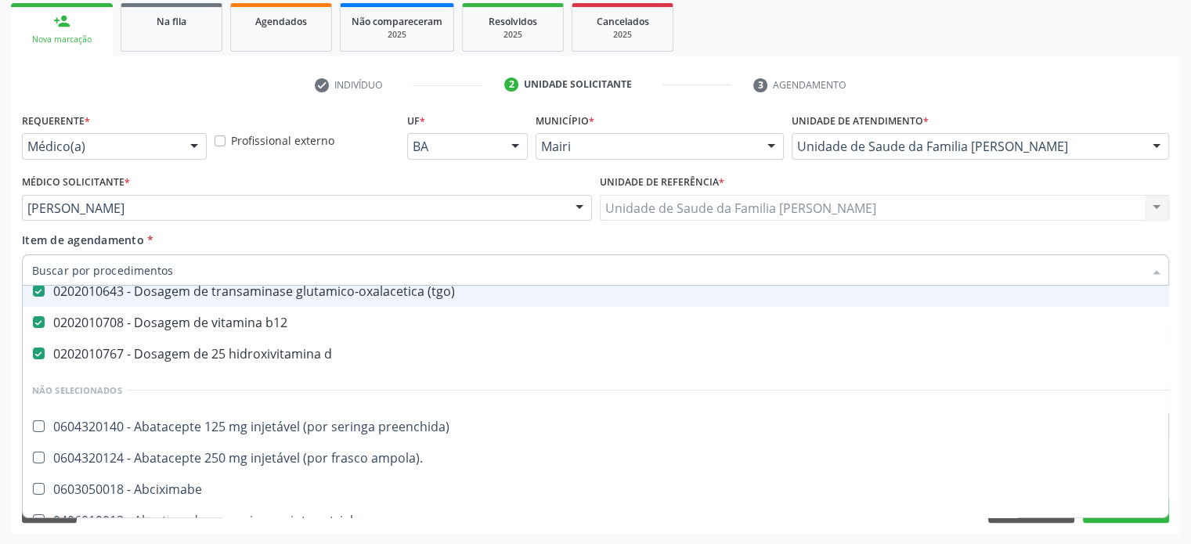
click at [216, 230] on div "Médico Solicitante * Edisbel Valdes Mendez Daniel Souza Hipolito Edisbel Valdes…" at bounding box center [307, 201] width 578 height 61
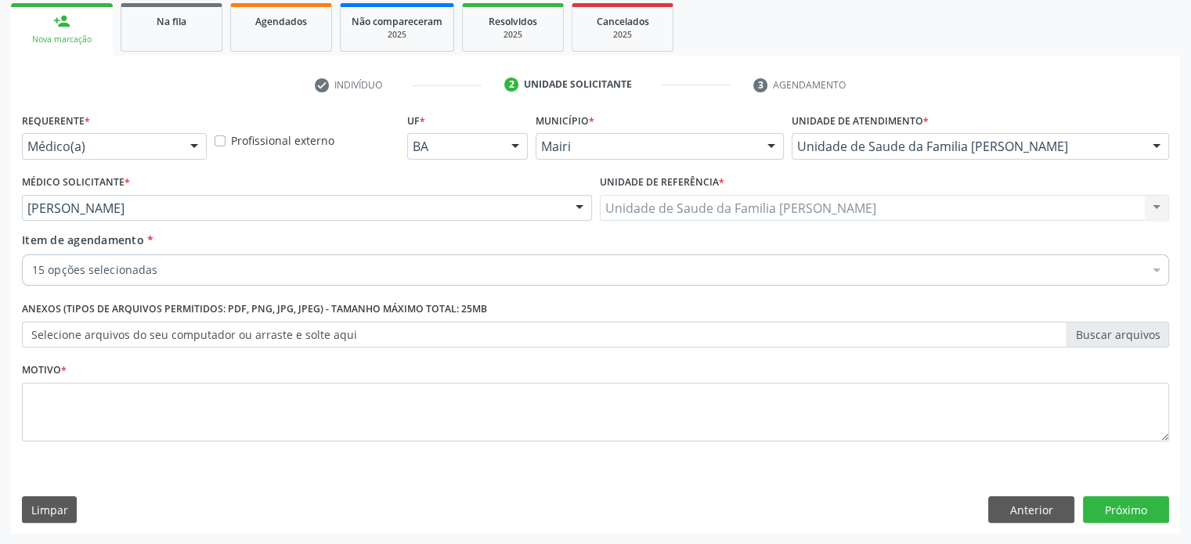
scroll to position [0, 0]
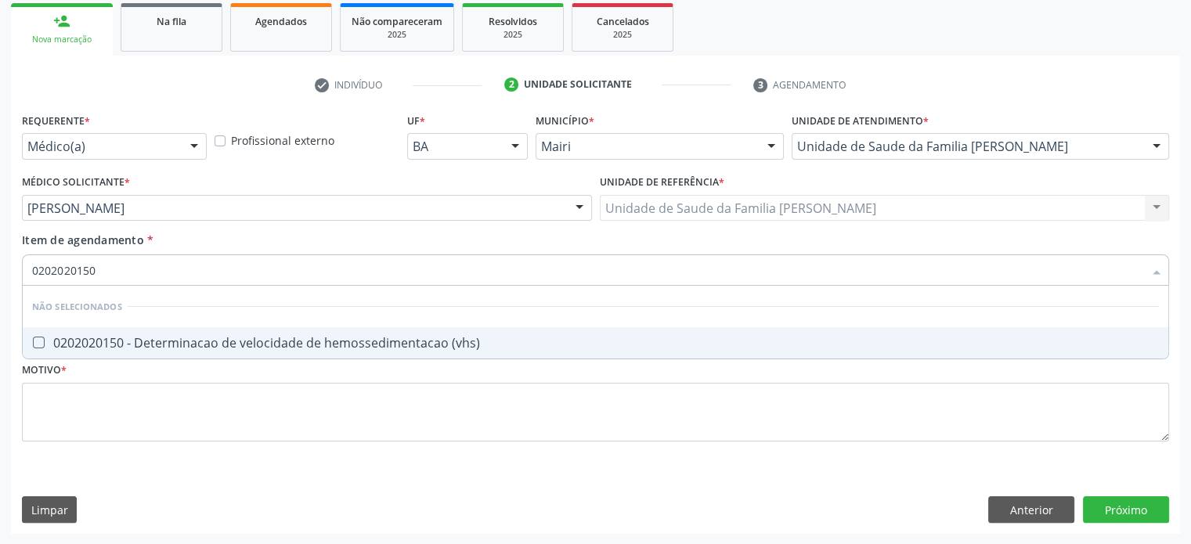
click at [38, 339] on \(vhs\) at bounding box center [39, 343] width 12 height 12
click at [33, 339] on \(vhs\) "checkbox" at bounding box center [28, 343] width 10 height 10
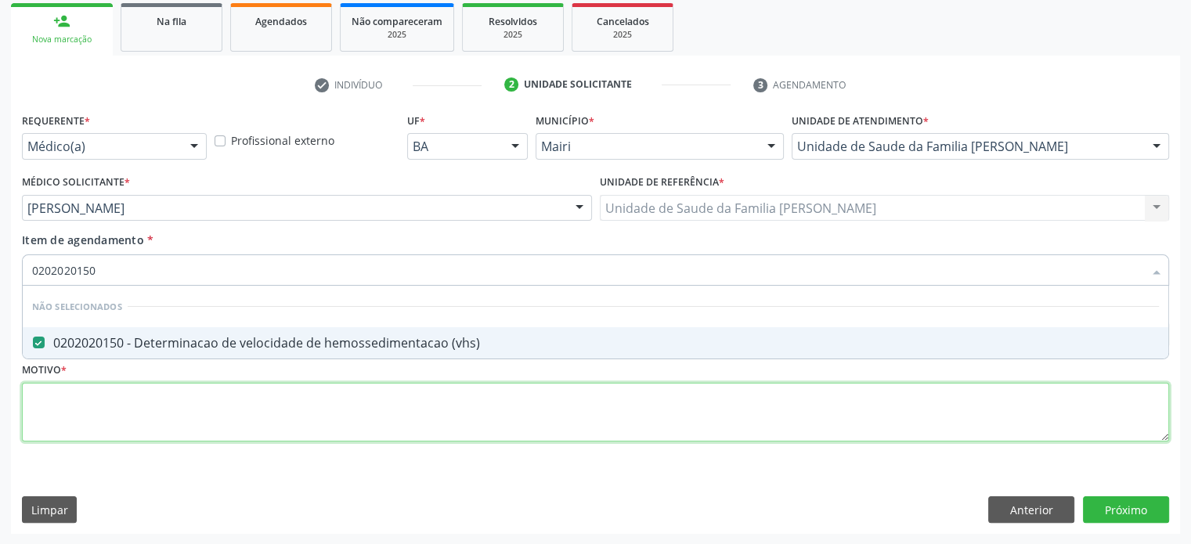
click at [42, 399] on div "Requerente * Médico(a) Médico(a) Enfermeiro(a) Paciente Nenhum resultado encont…" at bounding box center [596, 286] width 1148 height 355
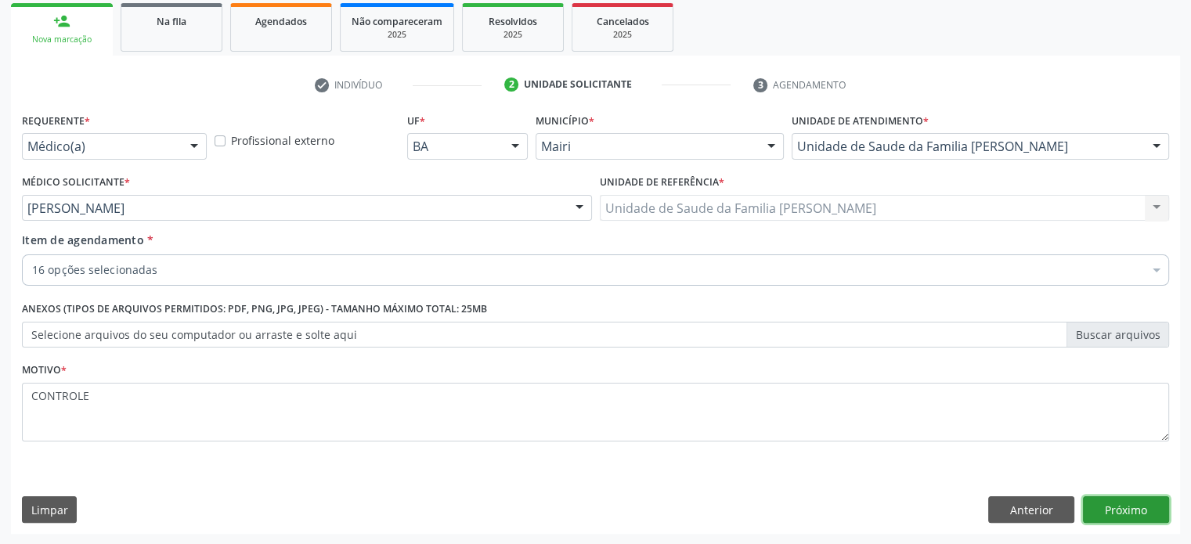
click at [1150, 518] on button "Próximo" at bounding box center [1126, 510] width 86 height 27
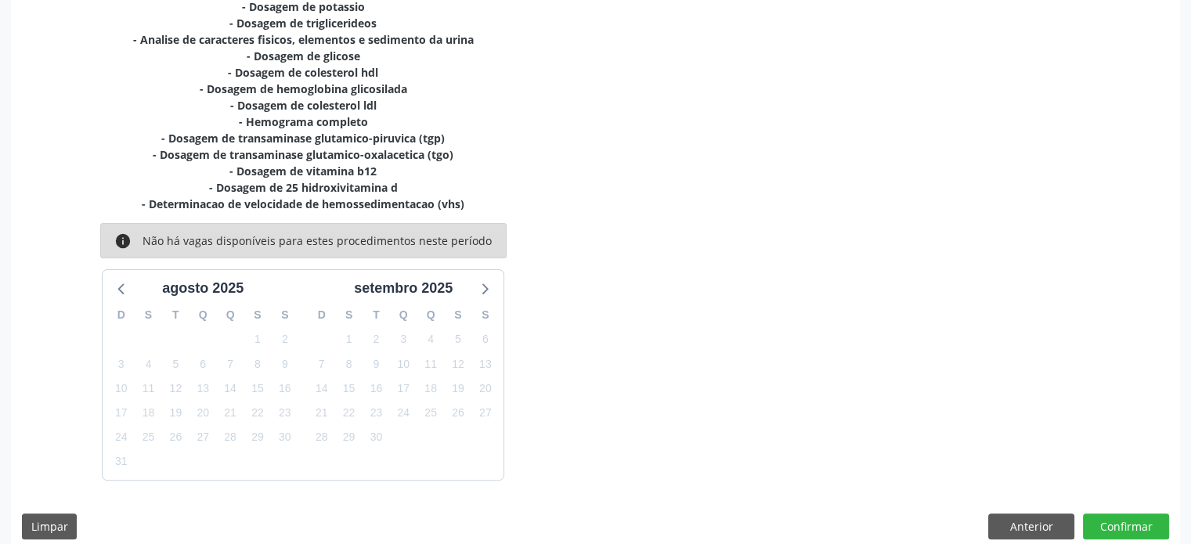
scroll to position [429, 0]
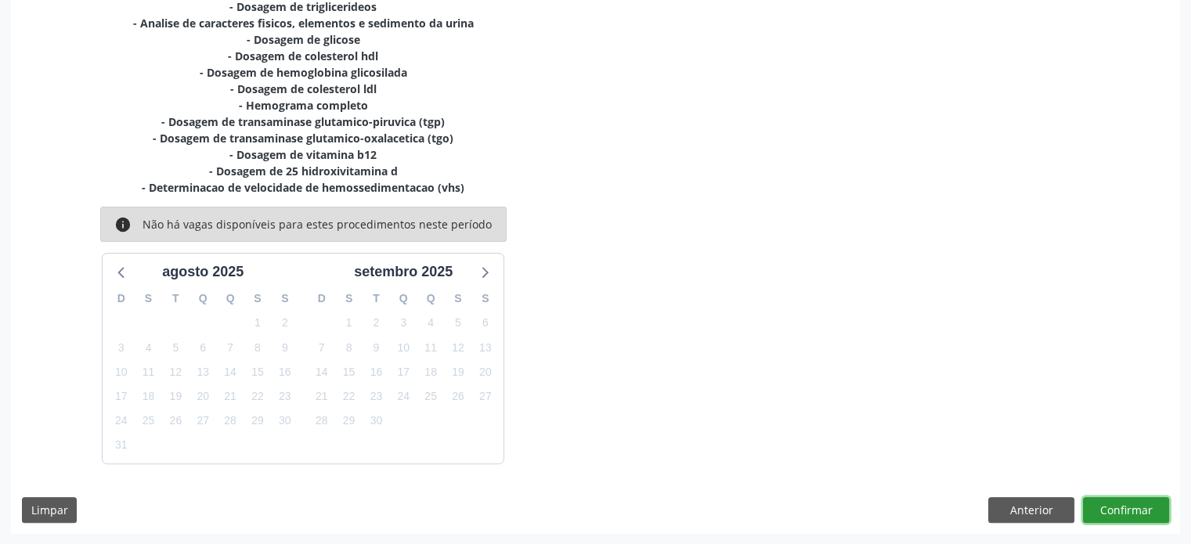
click at [1123, 503] on button "Confirmar" at bounding box center [1126, 510] width 86 height 27
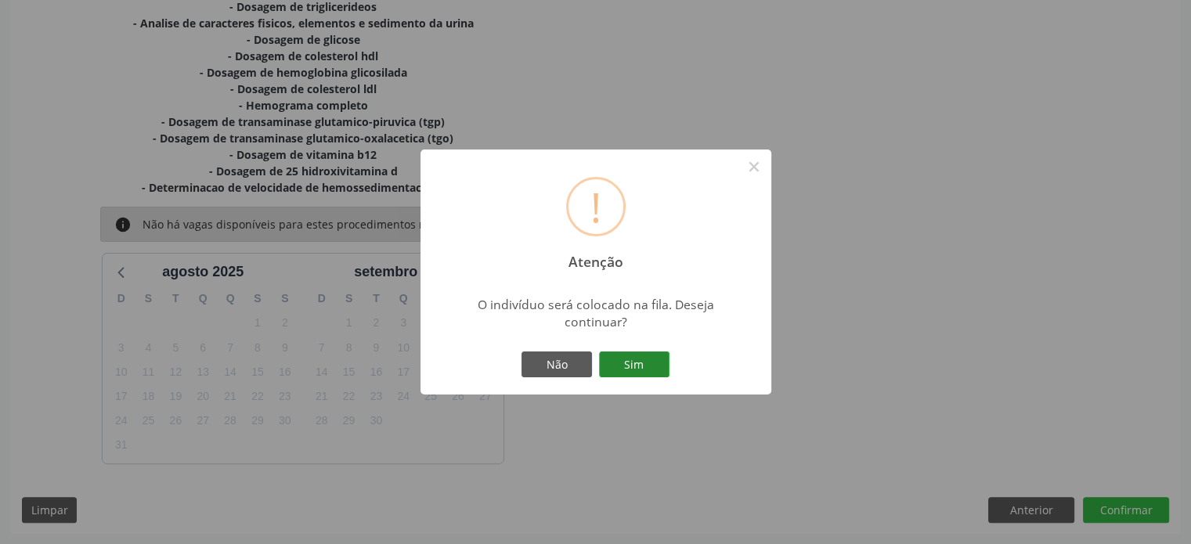
click at [626, 360] on button "Sim" at bounding box center [634, 365] width 71 height 27
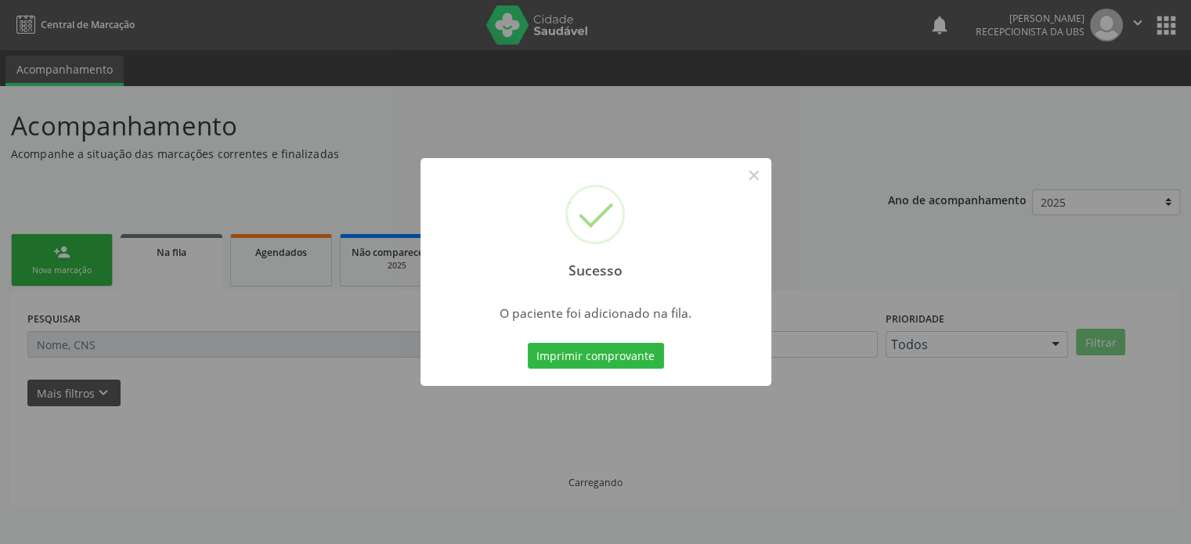
scroll to position [0, 0]
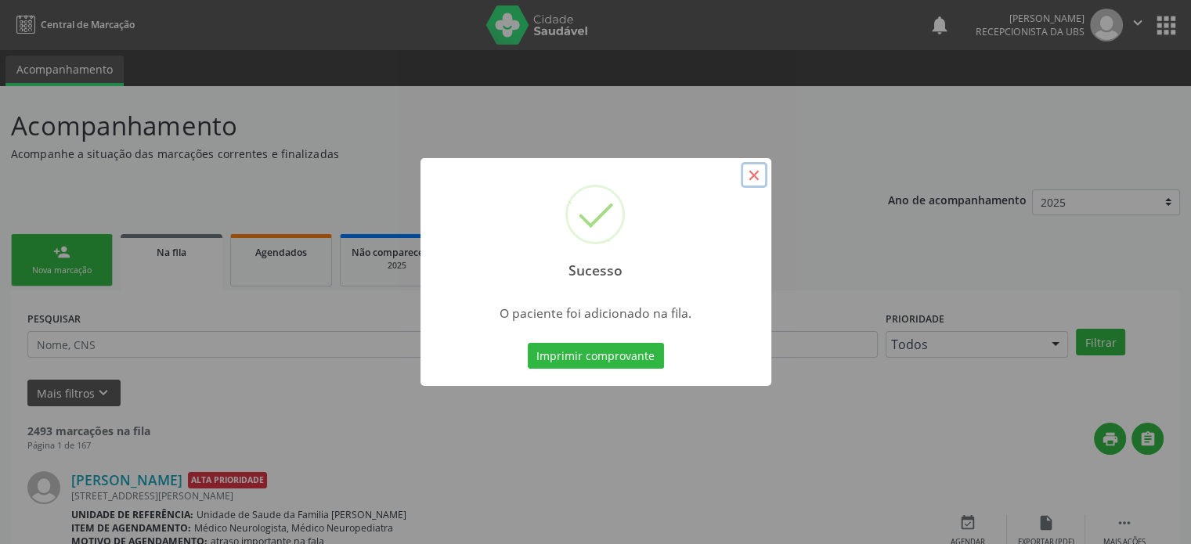
click at [757, 175] on button "×" at bounding box center [754, 175] width 27 height 27
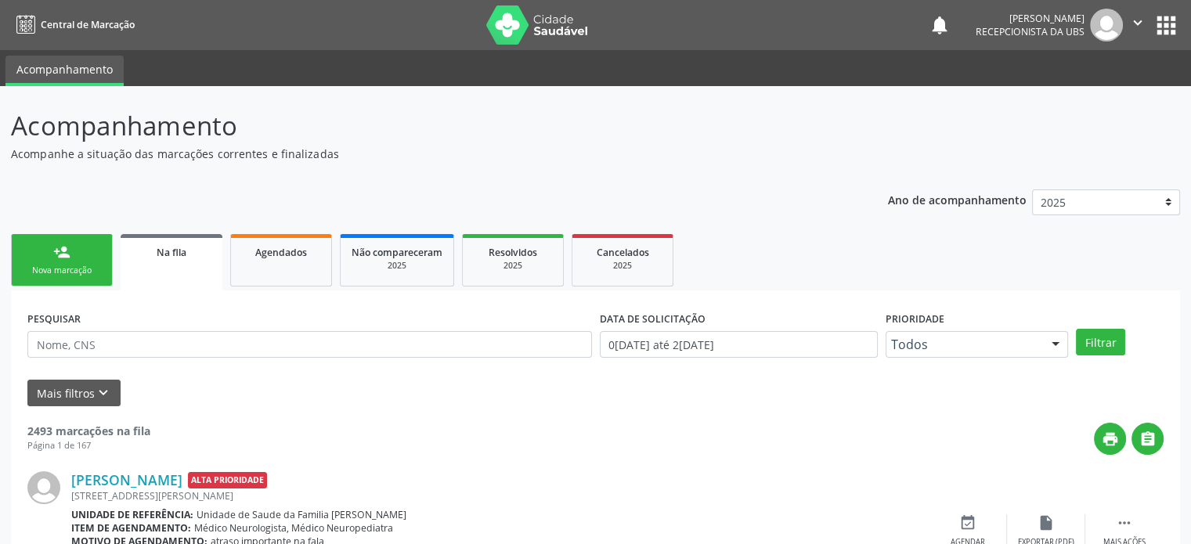
click at [57, 266] on div "Nova marcação" at bounding box center [62, 271] width 78 height 12
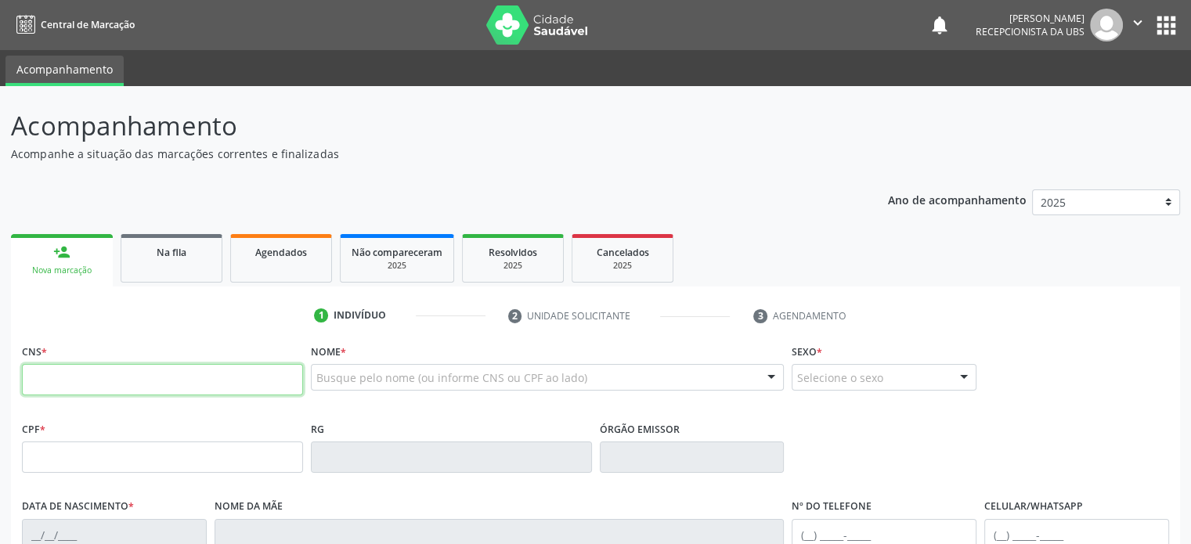
click at [69, 383] on input "text" at bounding box center [162, 379] width 281 height 31
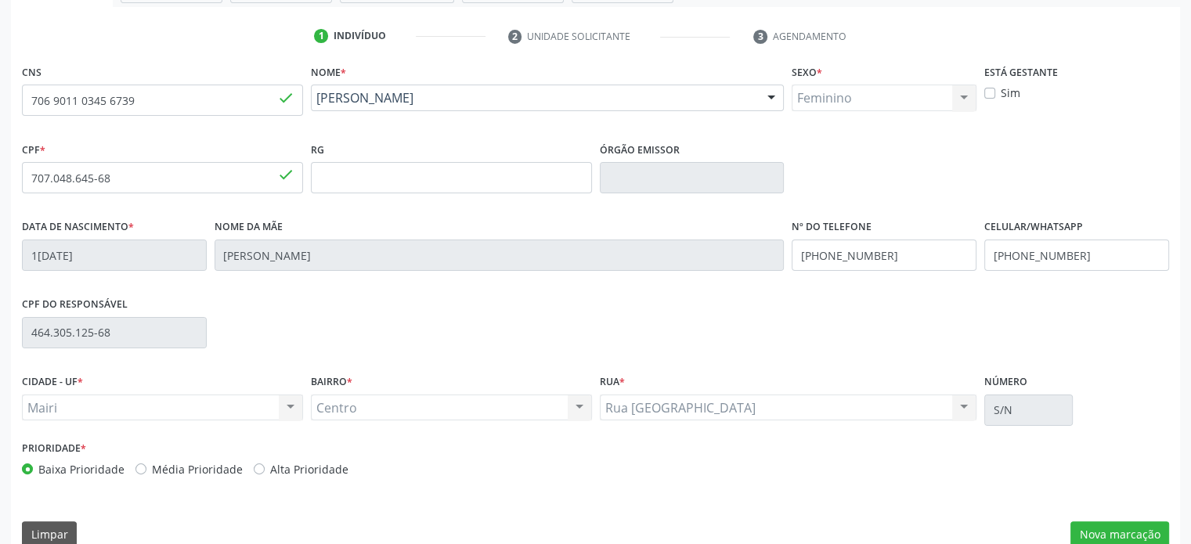
scroll to position [304, 0]
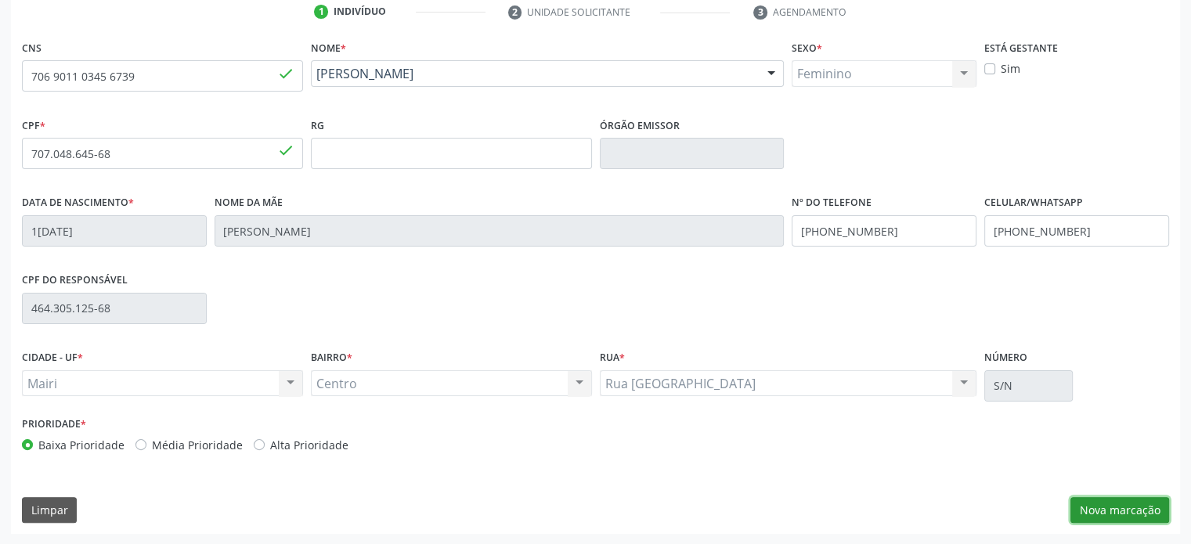
click at [1112, 508] on button "Nova marcação" at bounding box center [1120, 510] width 99 height 27
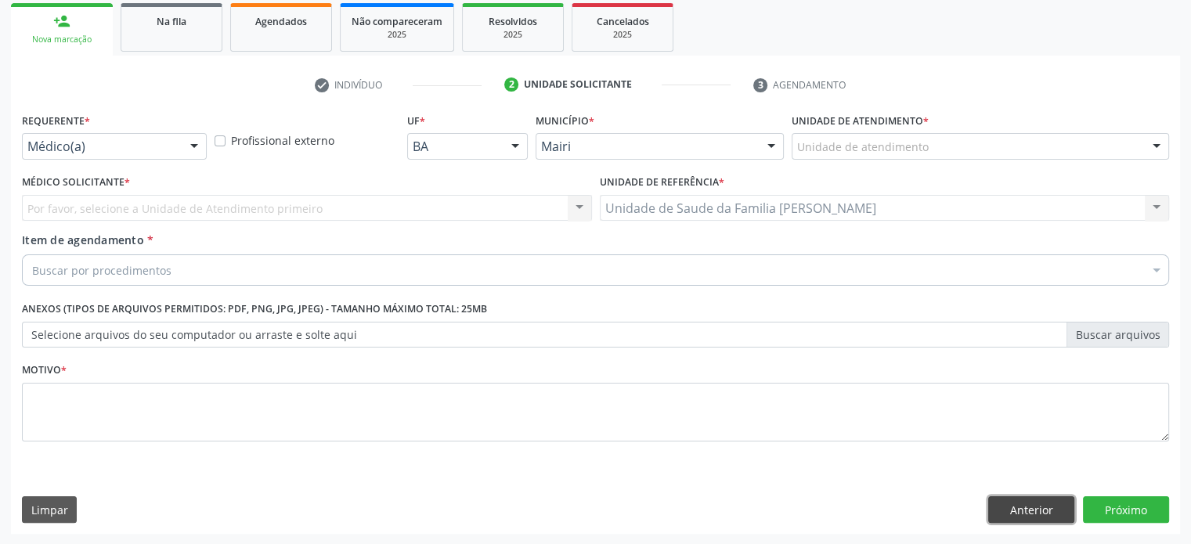
click at [1042, 510] on button "Anterior" at bounding box center [1032, 510] width 86 height 27
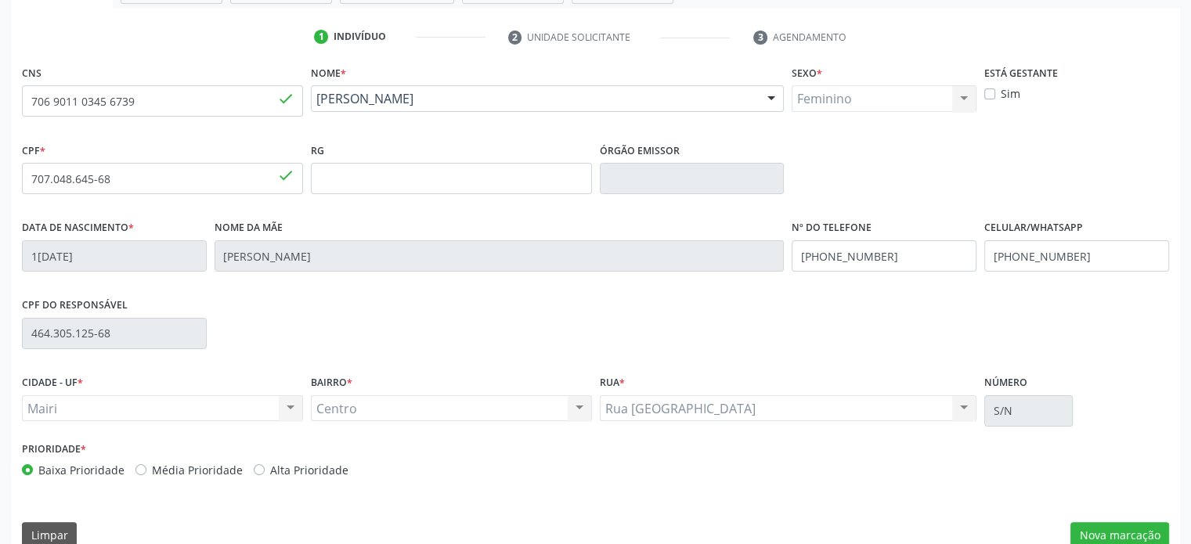
scroll to position [304, 0]
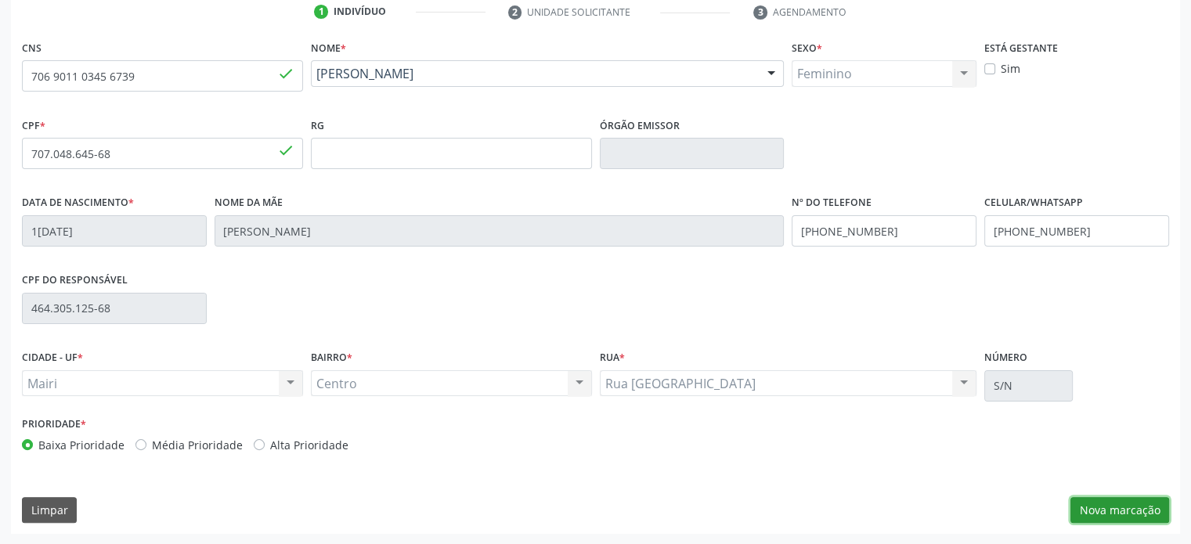
click at [1119, 510] on button "Nova marcação" at bounding box center [1120, 510] width 99 height 27
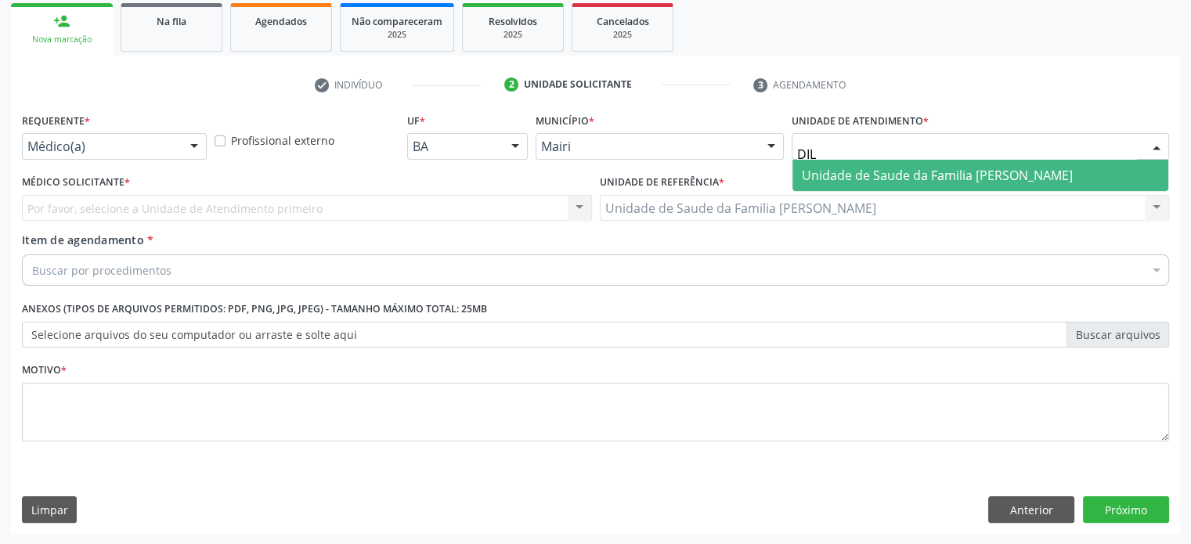
click at [846, 172] on span "Unidade de Saude da Familia [PERSON_NAME]" at bounding box center [937, 175] width 271 height 17
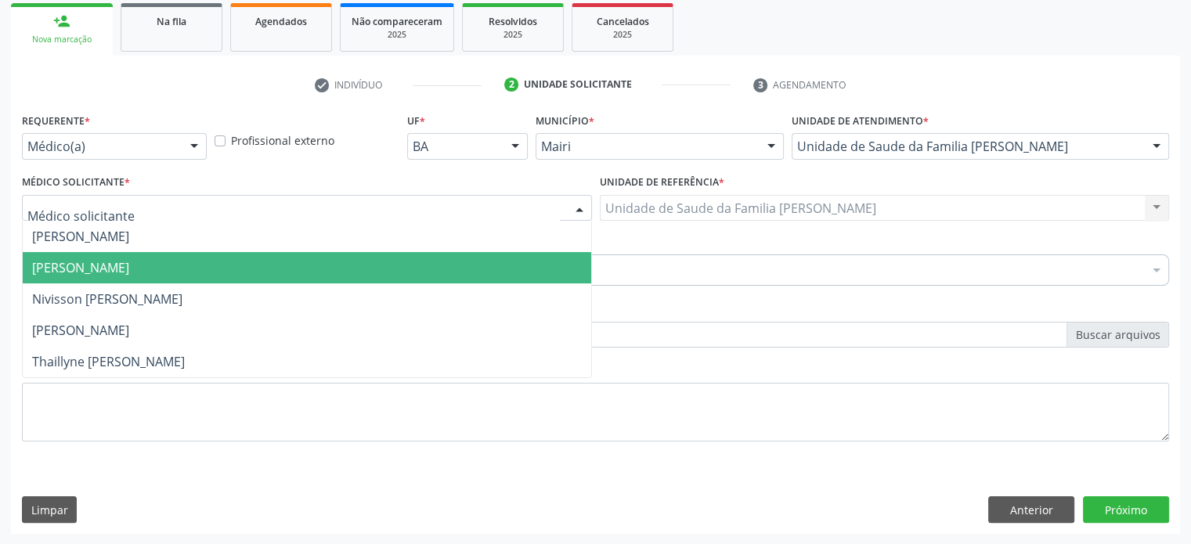
click at [88, 266] on span "[PERSON_NAME]" at bounding box center [80, 267] width 97 height 17
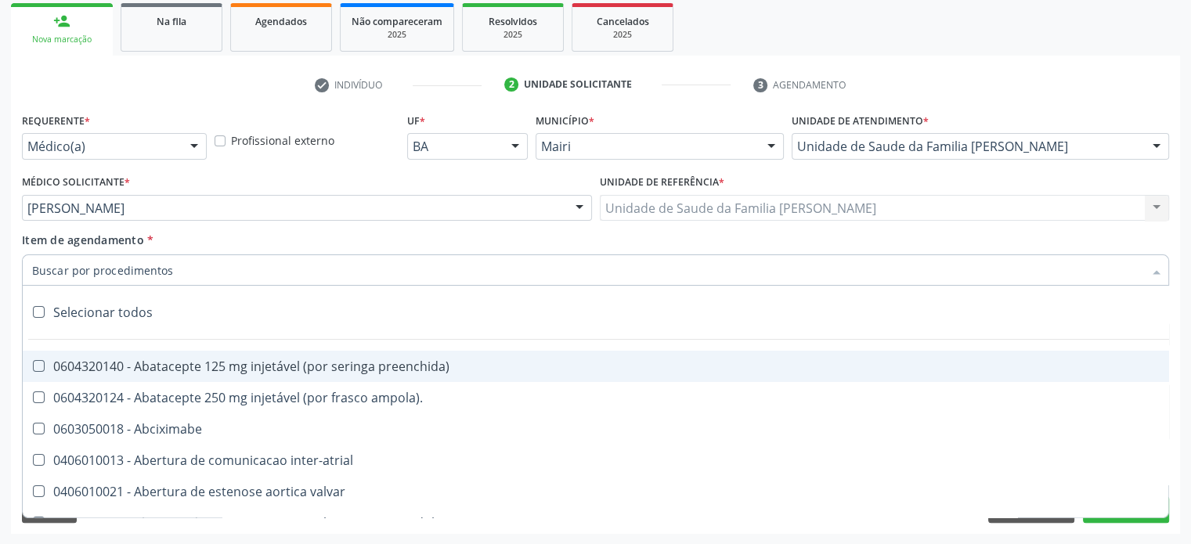
paste input "0205020160"
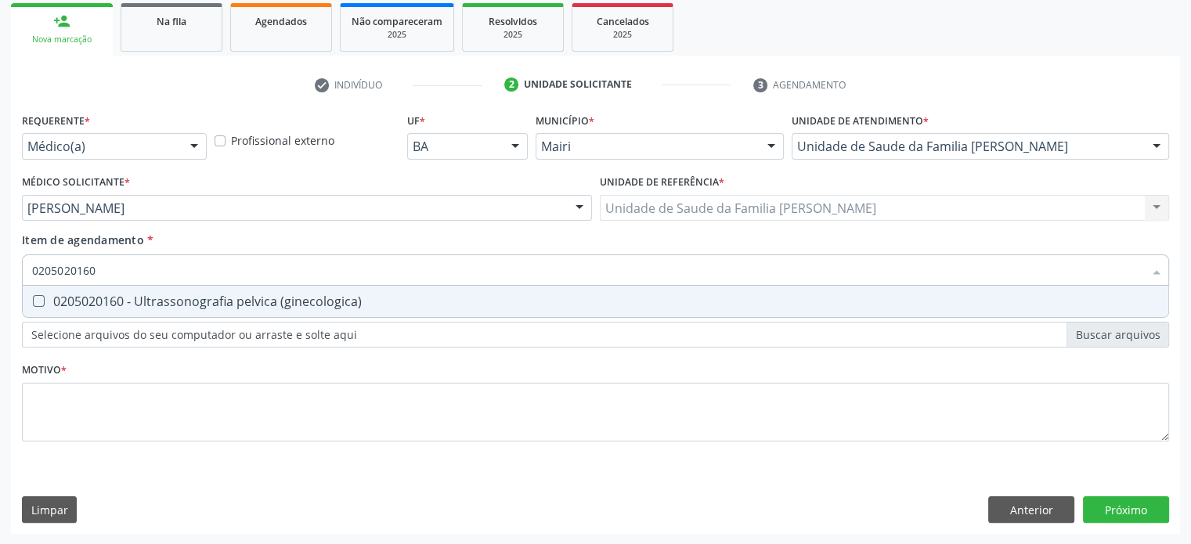
click at [81, 302] on div "0205020160 - Ultrassonografia pelvica (ginecologica)" at bounding box center [595, 301] width 1127 height 13
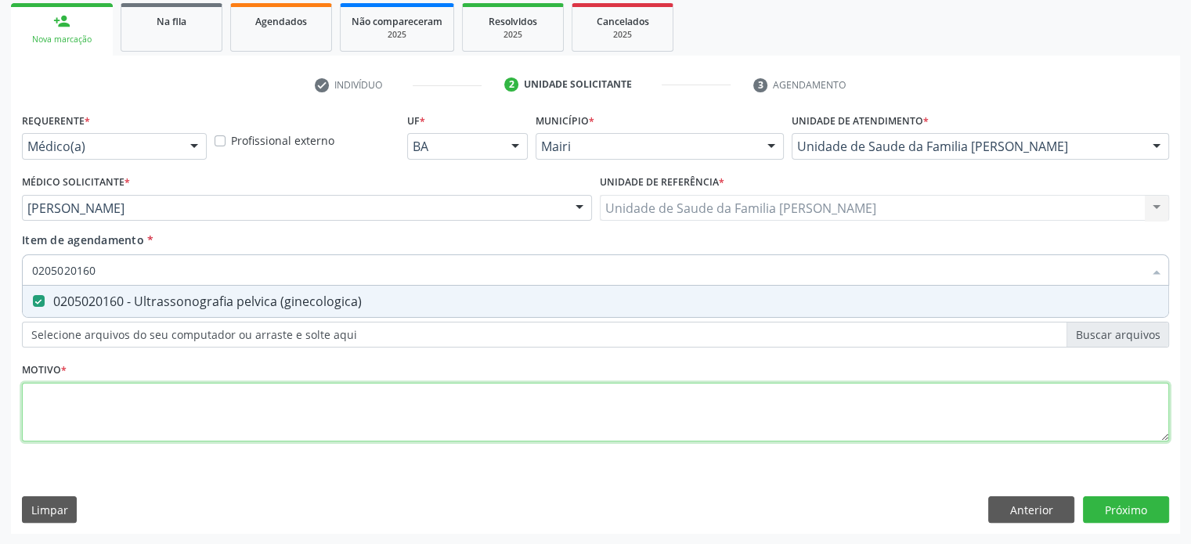
click at [79, 407] on div "Requerente * Médico(a) Médico(a) Enfermeiro(a) Paciente Nenhum resultado encont…" at bounding box center [596, 286] width 1148 height 355
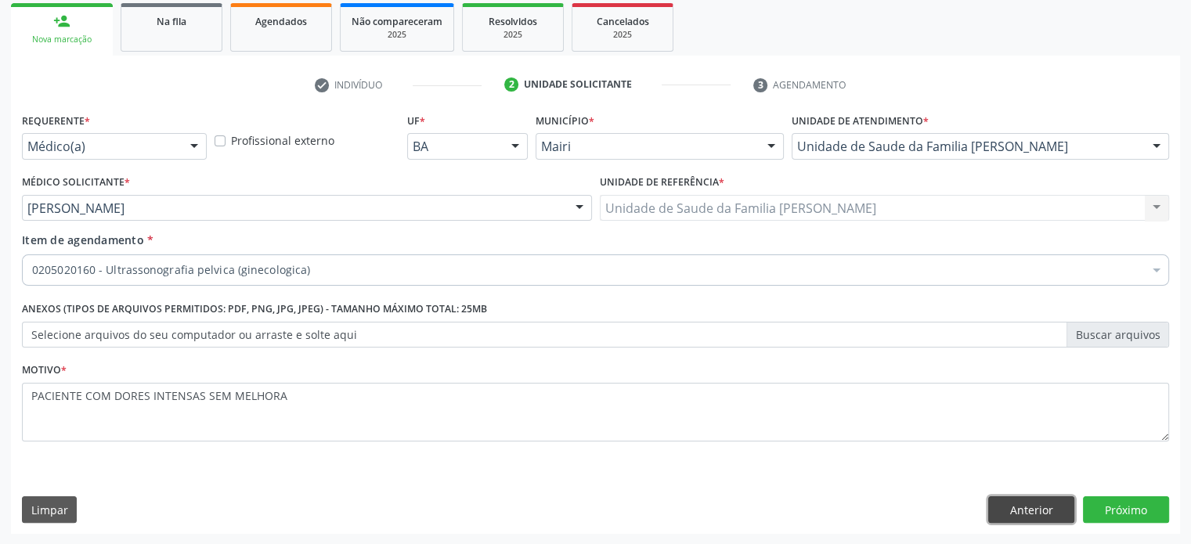
click at [1038, 504] on button "Anterior" at bounding box center [1032, 510] width 86 height 27
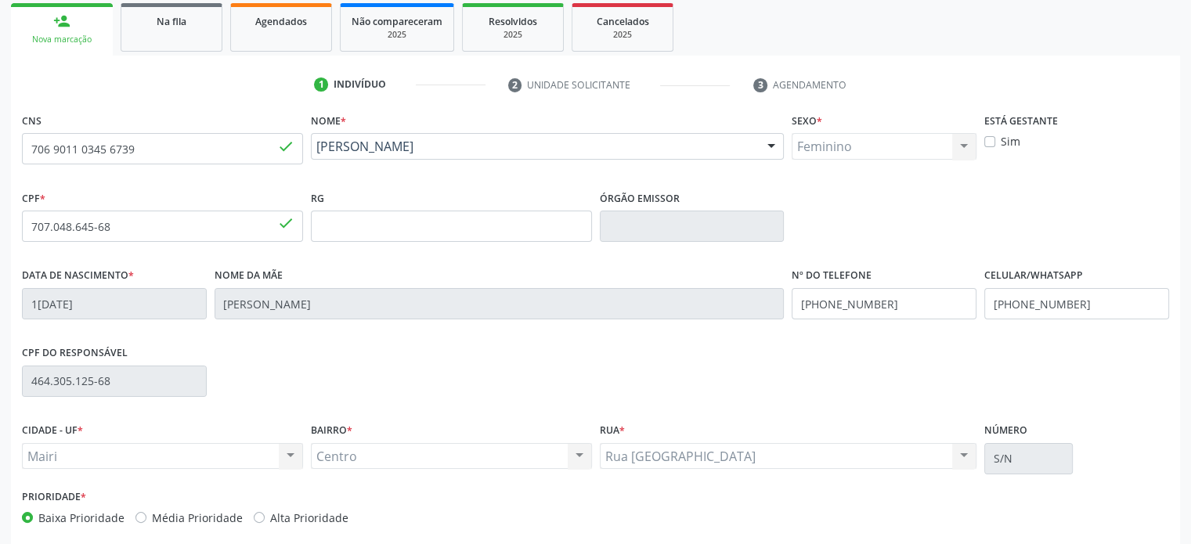
click at [190, 519] on label "Média Prioridade" at bounding box center [197, 518] width 91 height 16
click at [146, 519] on input "Média Prioridade" at bounding box center [141, 517] width 11 height 14
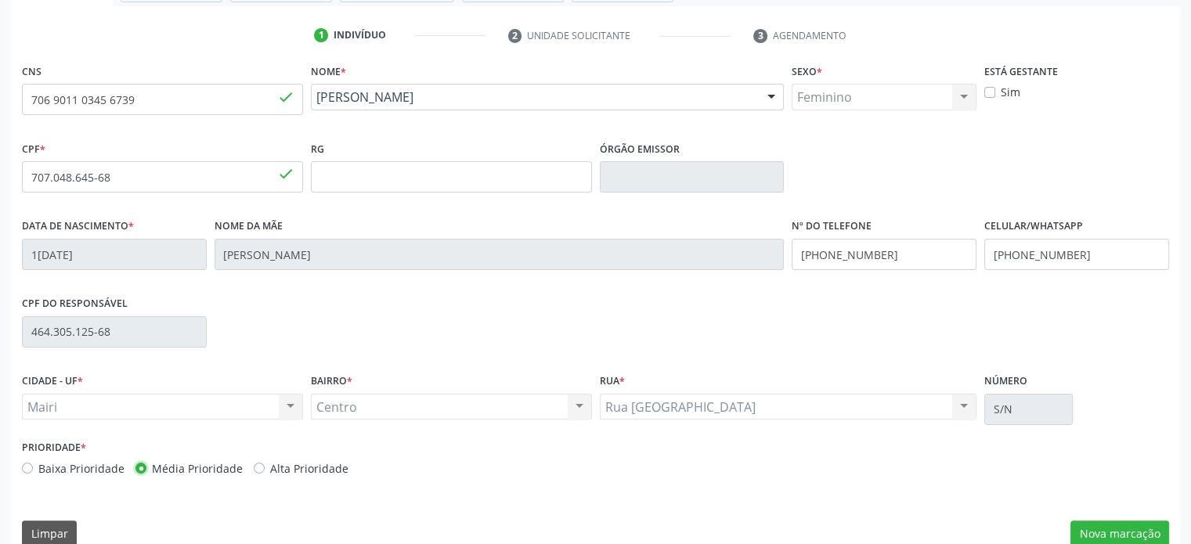
scroll to position [304, 0]
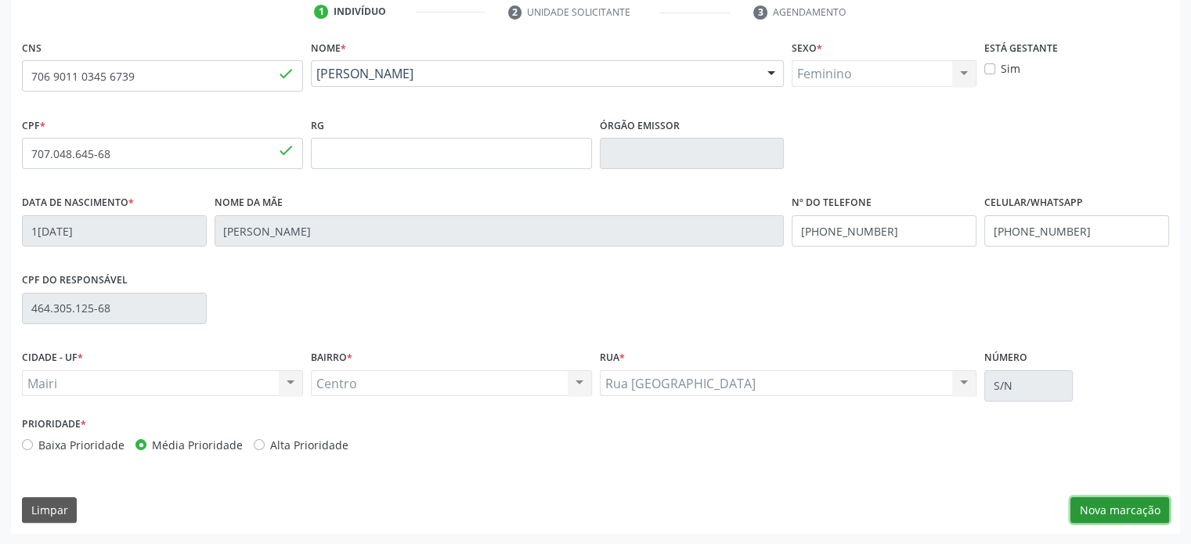
click at [1126, 508] on button "Nova marcação" at bounding box center [1120, 510] width 99 height 27
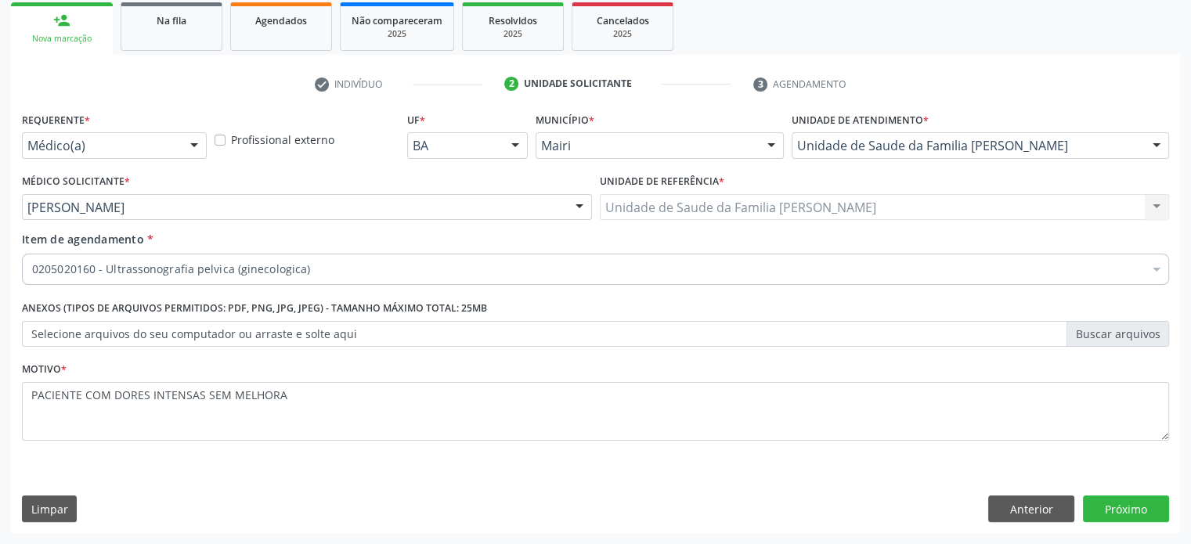
scroll to position [231, 0]
click at [1146, 507] on button "Próximo" at bounding box center [1126, 510] width 86 height 27
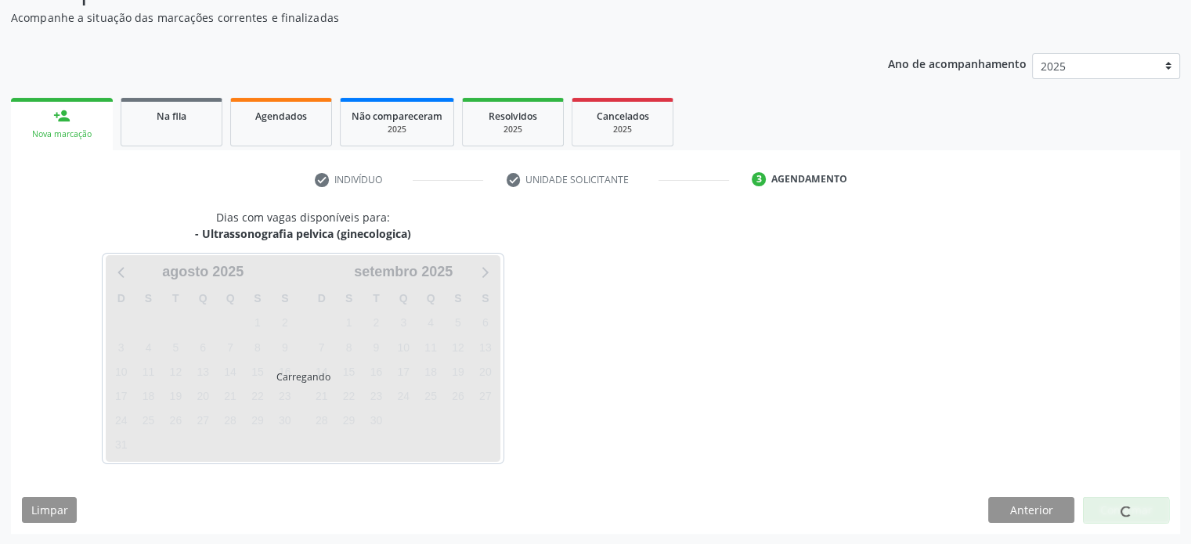
scroll to position [182, 0]
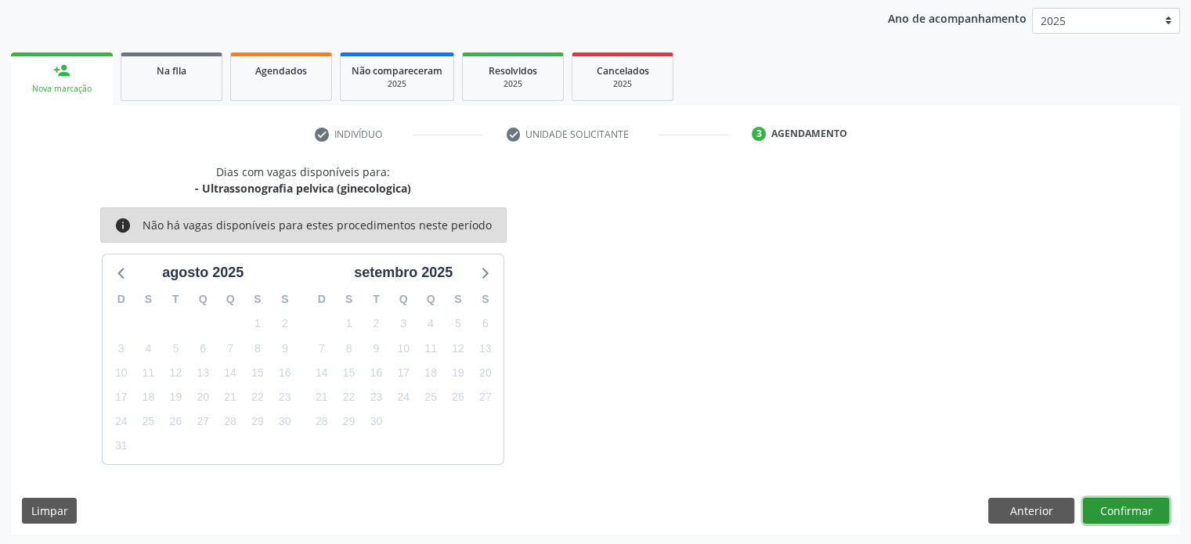
click at [1141, 505] on button "Confirmar" at bounding box center [1126, 511] width 86 height 27
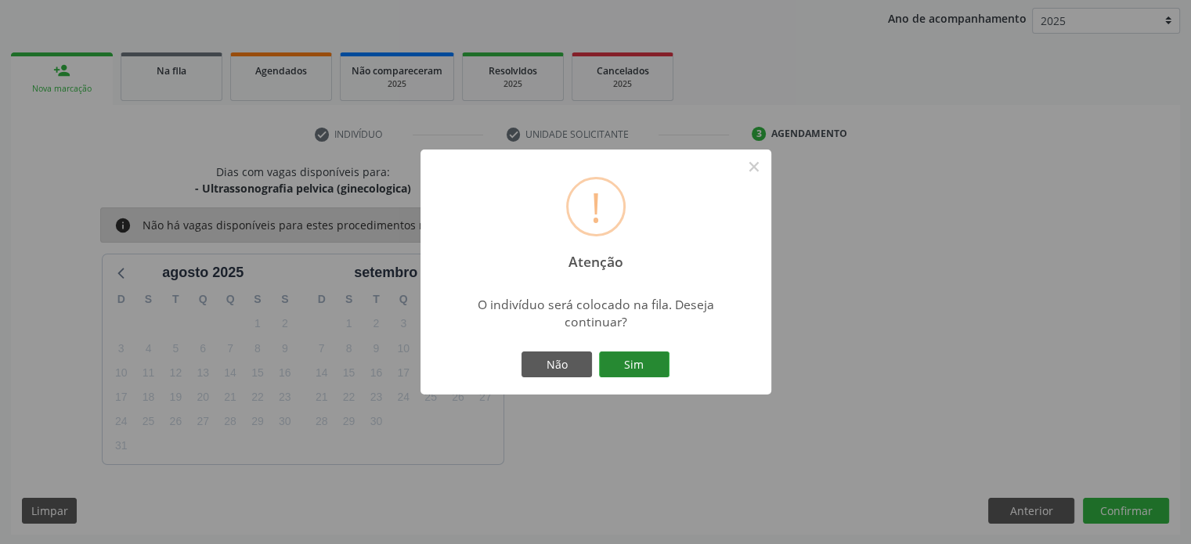
click at [622, 364] on button "Sim" at bounding box center [634, 365] width 71 height 27
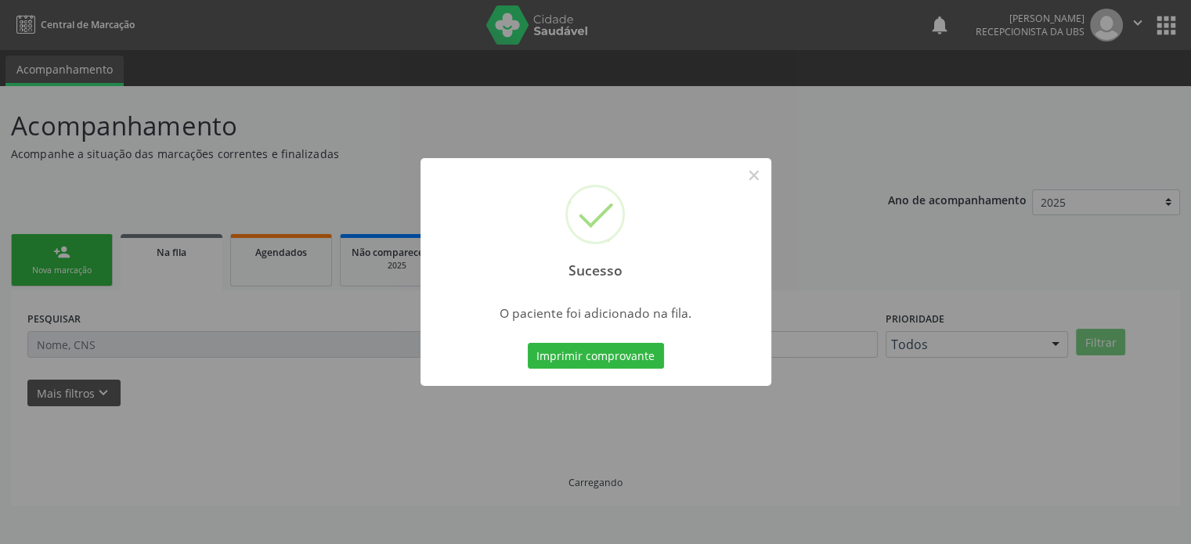
scroll to position [0, 0]
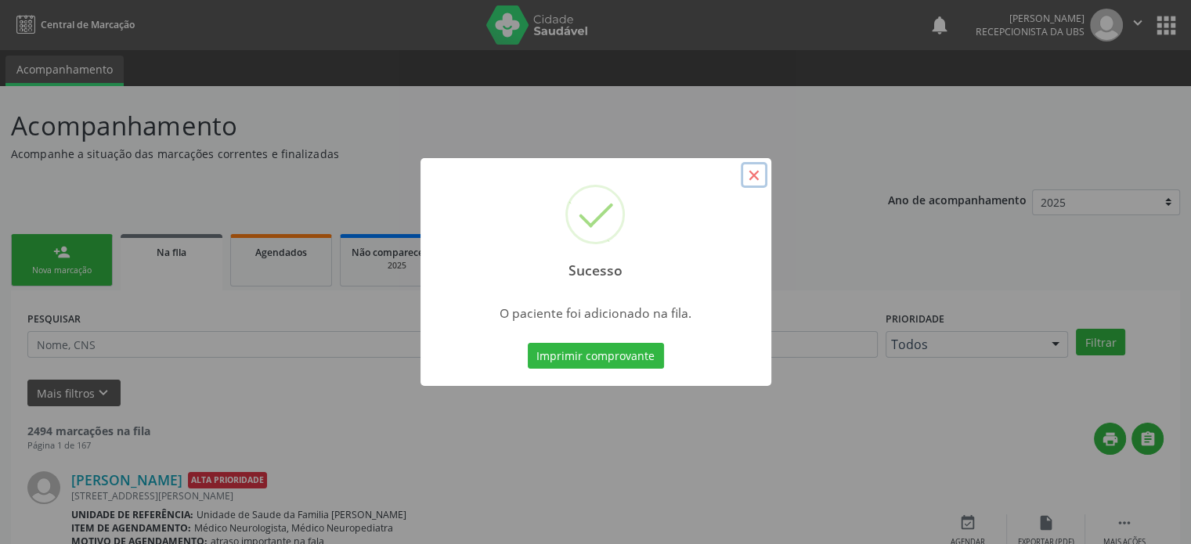
click at [755, 175] on button "×" at bounding box center [754, 175] width 27 height 27
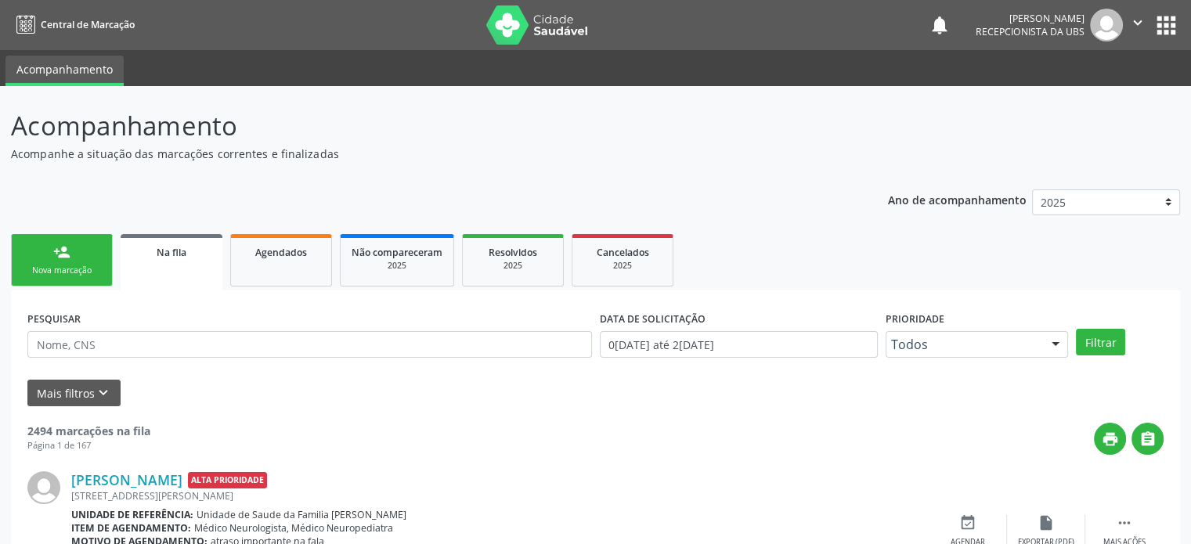
click at [65, 262] on link "person_add Nova marcação" at bounding box center [62, 260] width 102 height 52
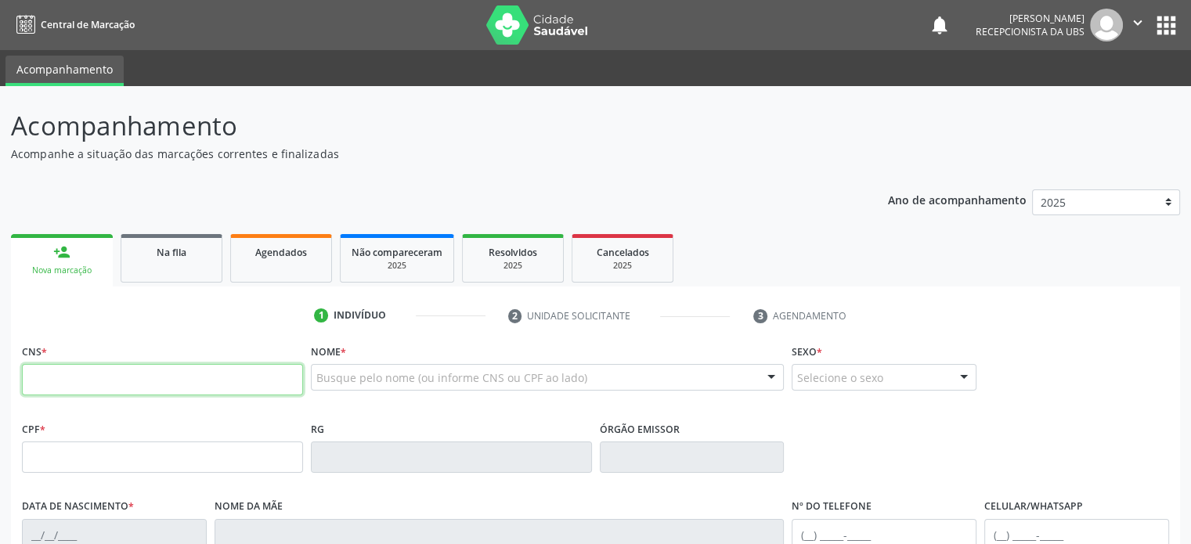
click at [69, 375] on input "text" at bounding box center [162, 379] width 281 height 31
click at [211, 372] on input "text" at bounding box center [162, 379] width 281 height 31
click at [123, 379] on input "text" at bounding box center [162, 379] width 281 height 31
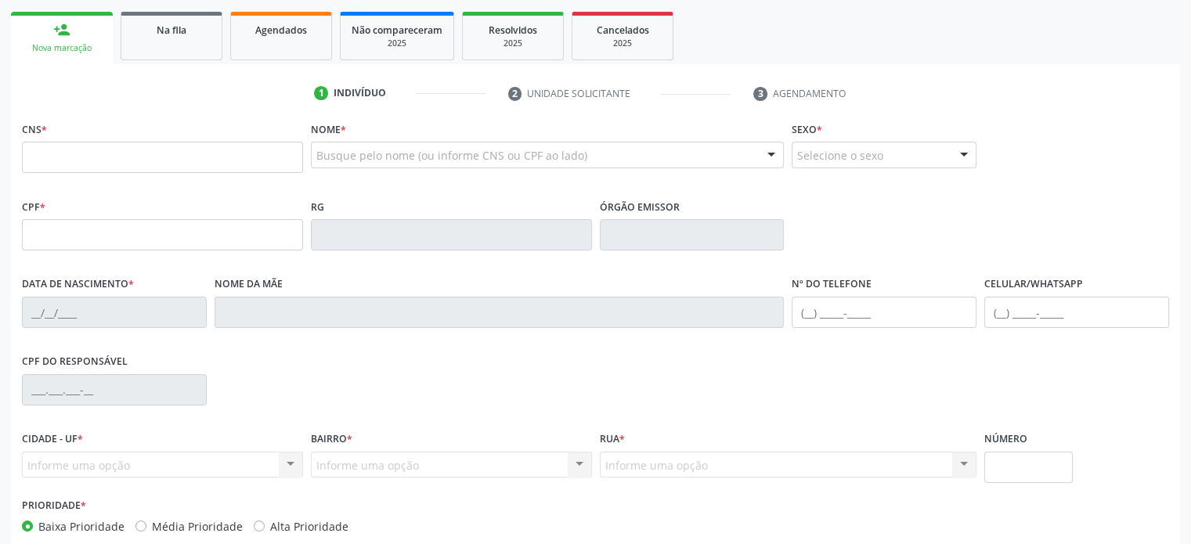
scroll to position [304, 0]
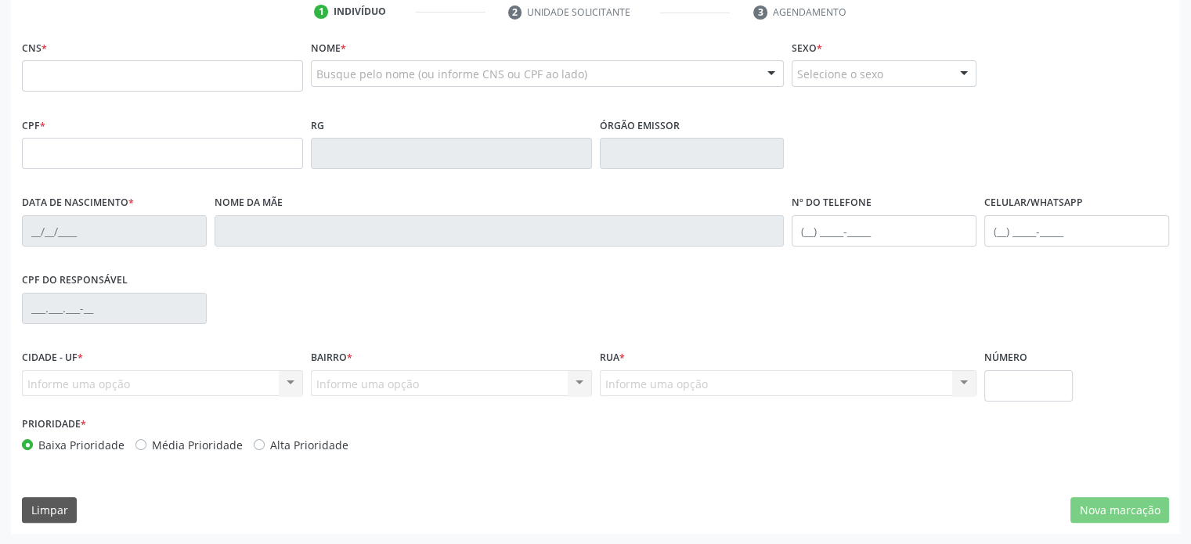
drag, startPoint x: 16, startPoint y: 352, endPoint x: 1018, endPoint y: 480, distance: 1009.3
click at [1018, 480] on div "CNS * Nome * Busque pelo nome (ou informe CNS ou CPF ao lado) Nenhum resultado …" at bounding box center [596, 285] width 1170 height 498
click at [370, 443] on div "Baixa Prioridade Média Prioridade Alta Prioridade" at bounding box center [307, 445] width 570 height 16
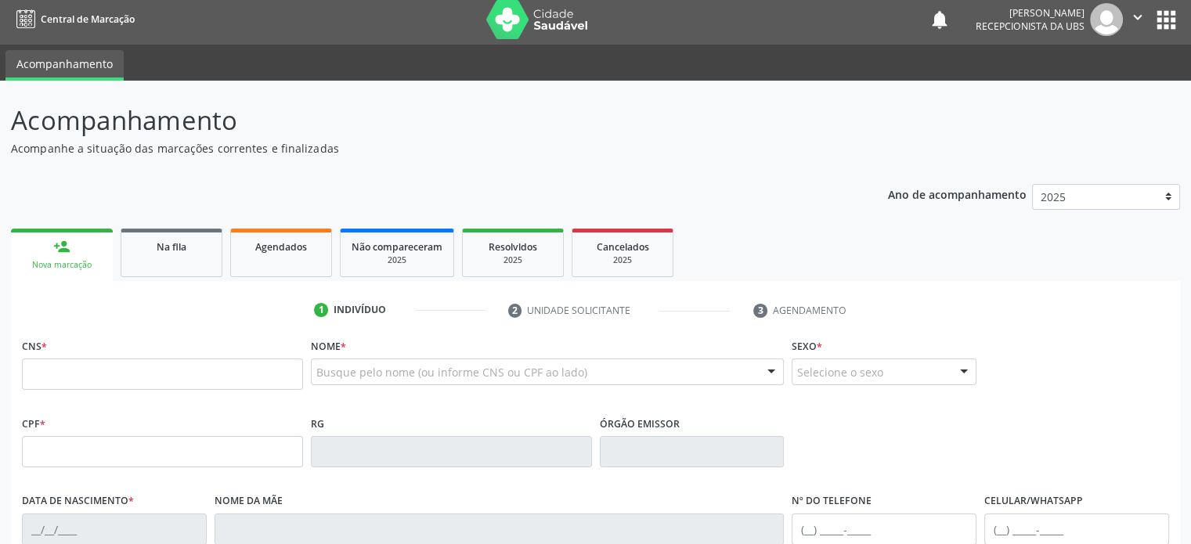
scroll to position [0, 0]
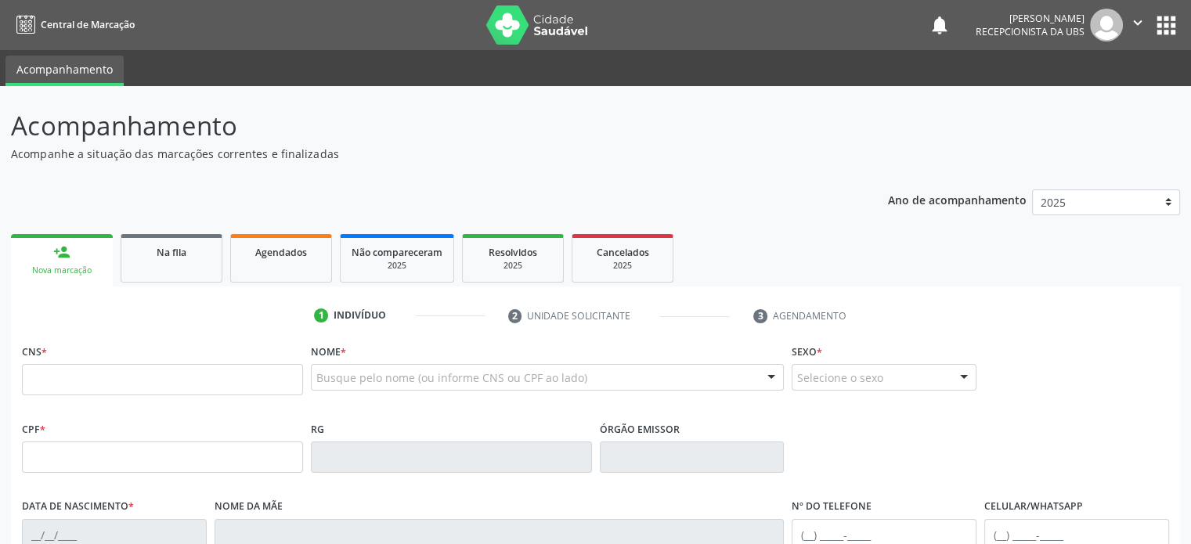
drag, startPoint x: 349, startPoint y: 447, endPoint x: 0, endPoint y: 128, distance: 472.4
click at [0, 128] on div "Acompanhamento Acompanhe a situação das marcações correntes e finalizadas Relat…" at bounding box center [595, 467] width 1191 height 763
drag, startPoint x: 948, startPoint y: 15, endPoint x: 1085, endPoint y: 37, distance: 138.8
click at [1085, 37] on div "Rosana Mendes Borges Santos Recepcionista da UBS" at bounding box center [1049, 25] width 147 height 33
click at [930, 27] on div "notifications Rosana Mendes Borges Santos Recepcionista da UBS  Configurações …" at bounding box center [1054, 25] width 251 height 33
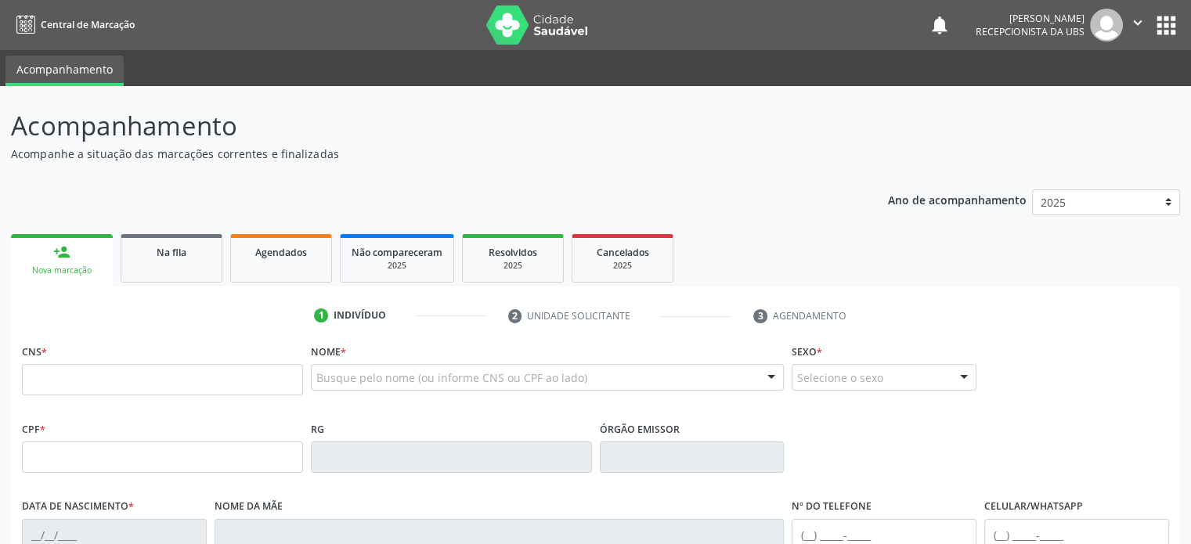
drag, startPoint x: 1087, startPoint y: 20, endPoint x: 1033, endPoint y: 32, distance: 55.3
click at [1033, 32] on div "Rosana Mendes Borges Santos Recepcionista da UBS" at bounding box center [1049, 25] width 147 height 33
click at [1085, 31] on div "Rosana Mendes Borges Santos Recepcionista da UBS" at bounding box center [1049, 25] width 147 height 33
drag, startPoint x: 1087, startPoint y: 31, endPoint x: 947, endPoint y: 13, distance: 141.4
click at [976, 13] on div "Rosana Mendes Borges Santos Recepcionista da UBS" at bounding box center [1049, 25] width 147 height 33
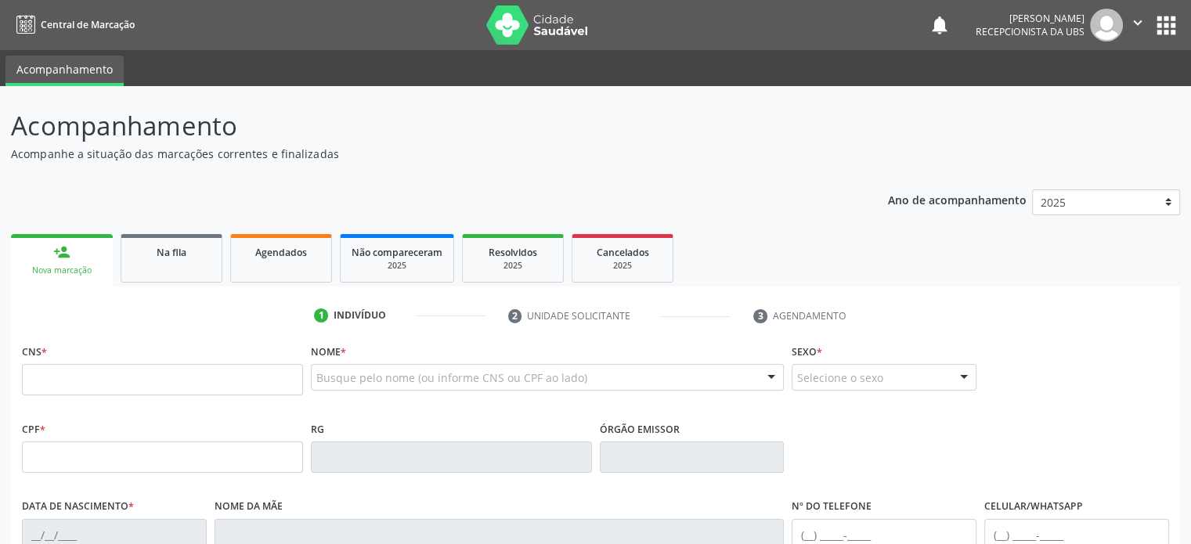
click at [943, 81] on ul "Acompanhamento" at bounding box center [595, 68] width 1191 height 36
drag, startPoint x: 11, startPoint y: 122, endPoint x: 342, endPoint y: 156, distance: 332.3
click at [342, 156] on div "Acompanhamento Acompanhe a situação das marcações correntes e finalizadas" at bounding box center [420, 135] width 819 height 56
click at [324, 184] on div "Ano de acompanhamento 2025 2024 2023 2022 2021 2020 2019 person_add Nova marcaç…" at bounding box center [596, 509] width 1170 height 660
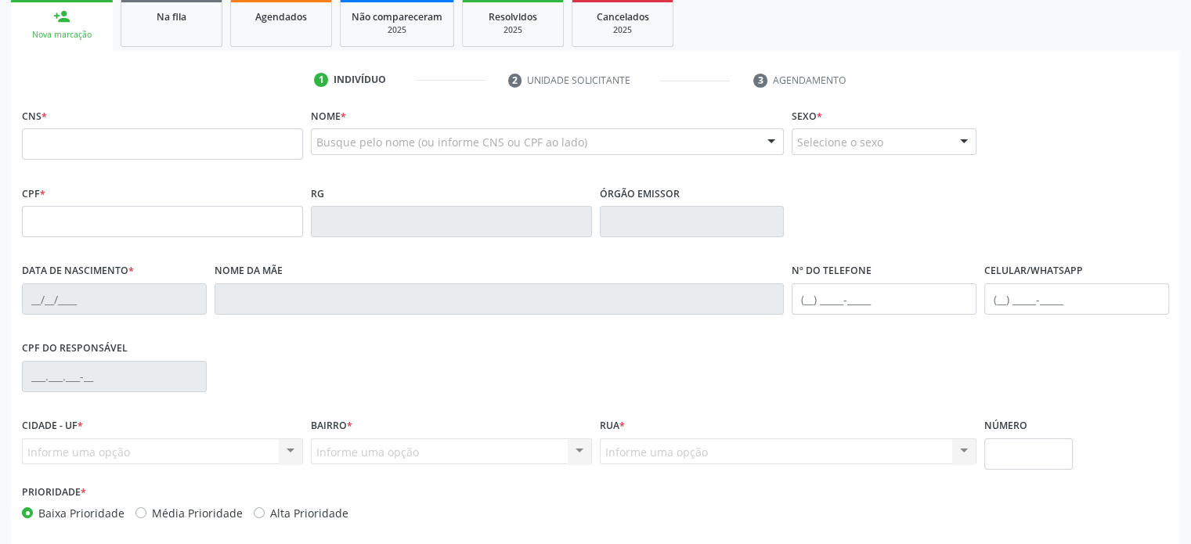
scroll to position [304, 0]
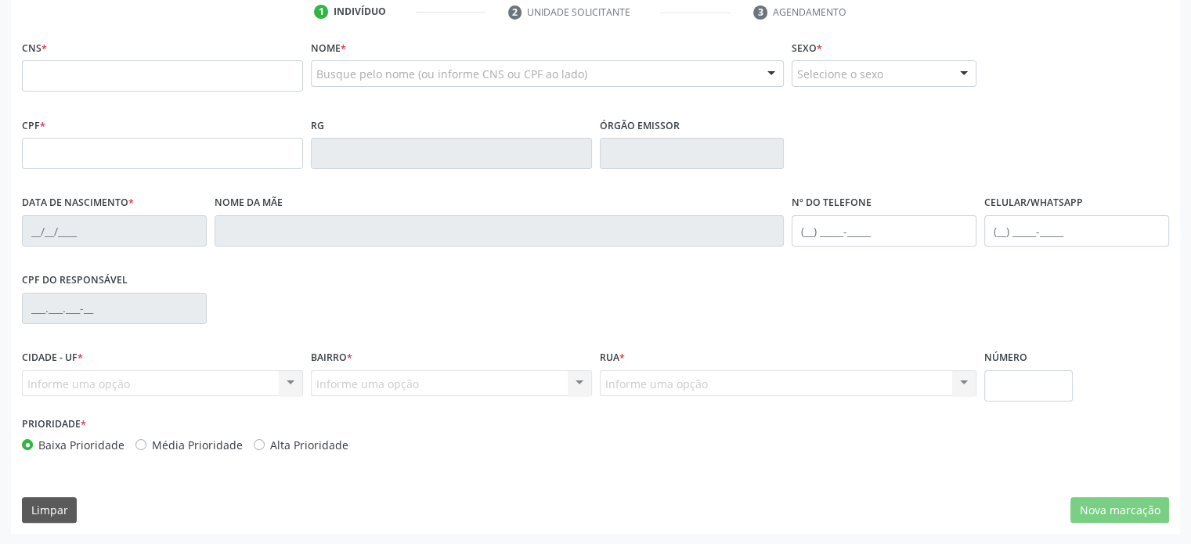
drag, startPoint x: 12, startPoint y: 125, endPoint x: 445, endPoint y: 463, distance: 549.7
click at [445, 463] on div "Acompanhamento Acompanhe a situação das marcações correntes e finalizadas Relat…" at bounding box center [596, 169] width 1170 height 732
click at [445, 463] on div "Prioridade * Baixa Prioridade Média Prioridade Alta Prioridade" at bounding box center [307, 439] width 578 height 52
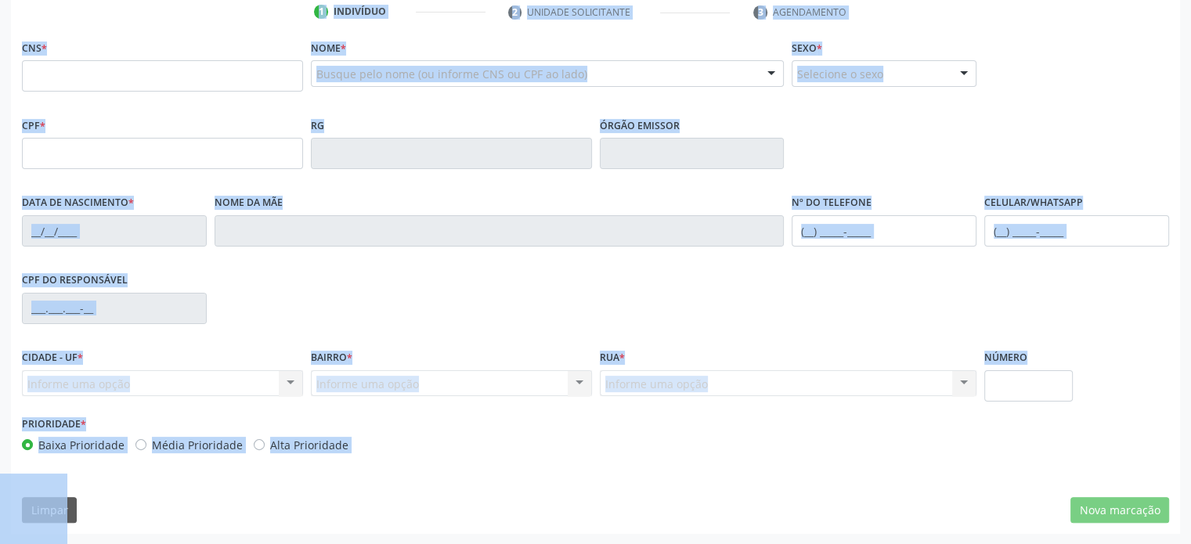
drag, startPoint x: 16, startPoint y: 125, endPoint x: 349, endPoint y: 443, distance: 461.5
click at [349, 443] on div "Acompanhamento Acompanhe a situação das marcações correntes e finalizadas Relat…" at bounding box center [596, 169] width 1170 height 732
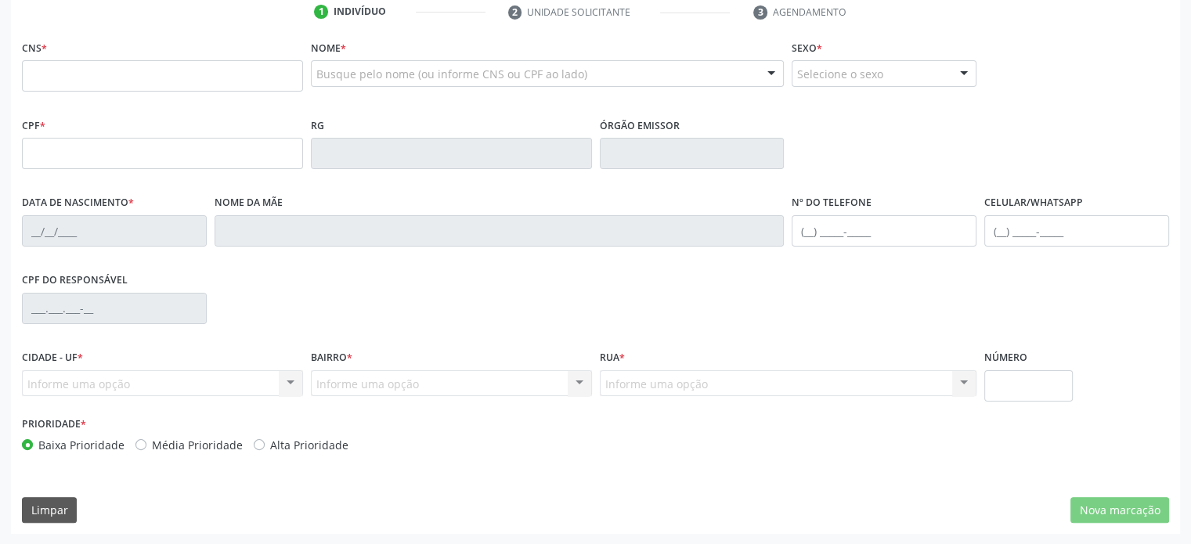
click at [367, 443] on div "Baixa Prioridade Média Prioridade Alta Prioridade" at bounding box center [307, 445] width 570 height 16
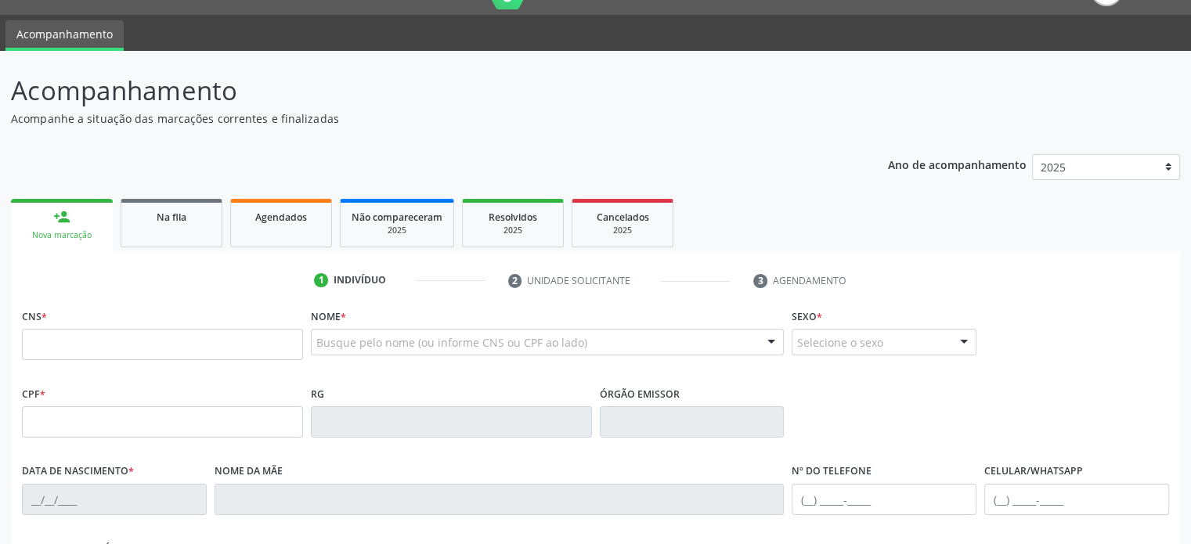
scroll to position [0, 0]
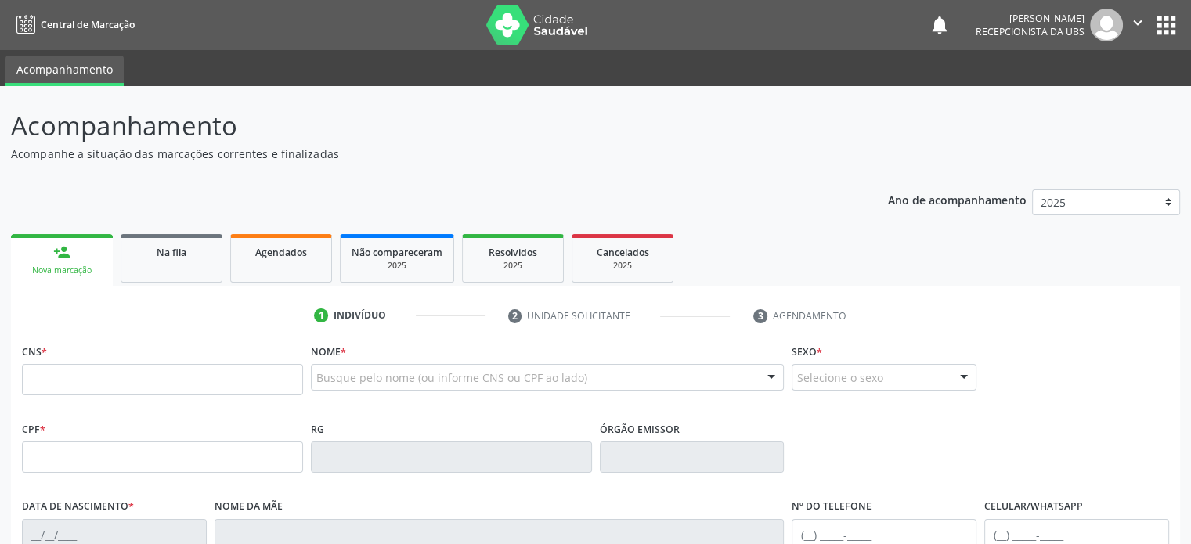
drag, startPoint x: 364, startPoint y: 444, endPoint x: 19, endPoint y: 107, distance: 482.5
click at [19, 107] on div "Acompanhamento Acompanhe a situação das marcações correntes e finalizadas Relat…" at bounding box center [596, 473] width 1170 height 732
click at [469, 166] on div "Acompanhamento Acompanhe a situação das marcações correntes e finalizadas Relat…" at bounding box center [596, 473] width 1170 height 732
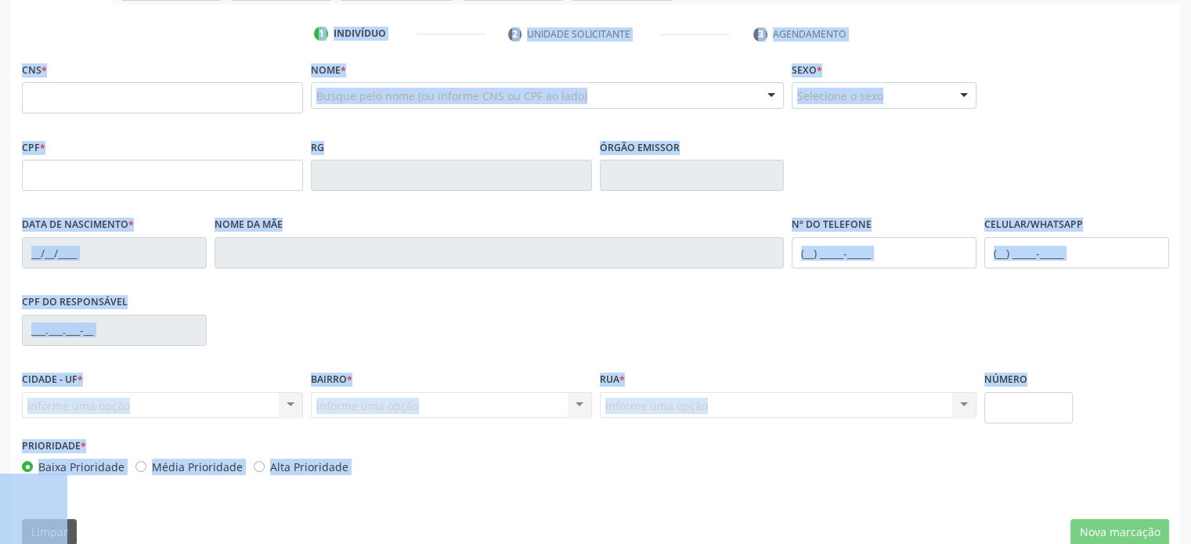
scroll to position [304, 0]
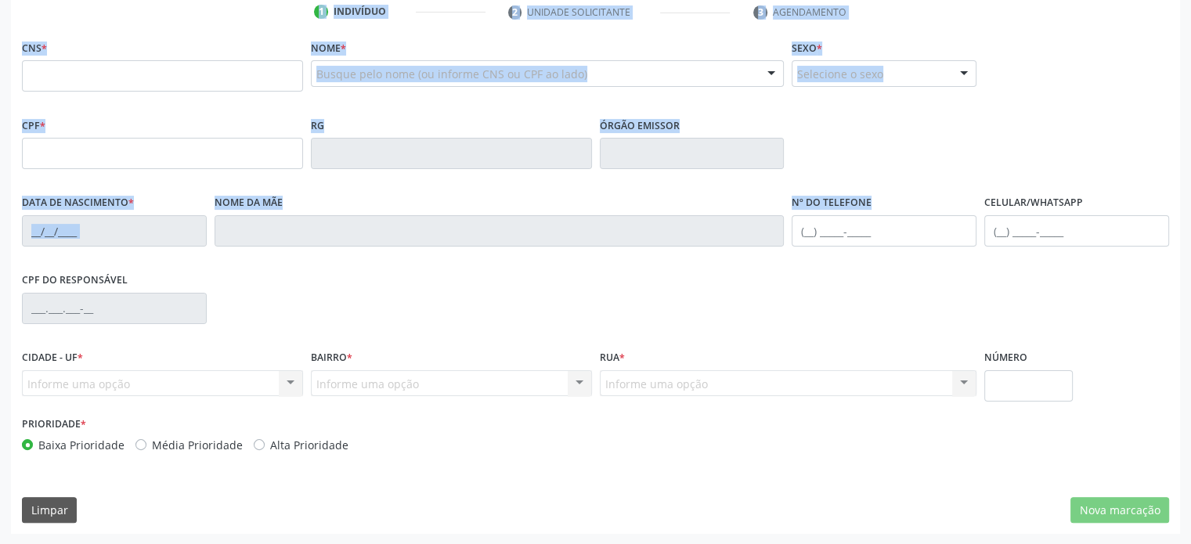
drag, startPoint x: 12, startPoint y: 125, endPoint x: 992, endPoint y: 193, distance: 983.2
click at [974, 221] on div "Acompanhamento Acompanhe a situação das marcações correntes e finalizadas Relat…" at bounding box center [596, 169] width 1170 height 732
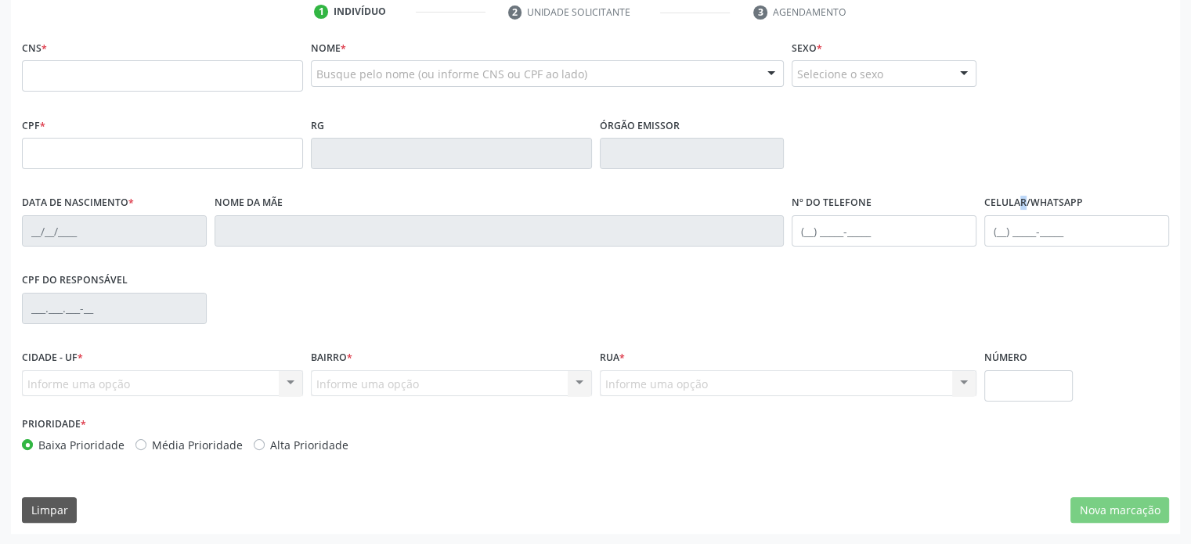
drag, startPoint x: 992, startPoint y: 193, endPoint x: 1014, endPoint y: 162, distance: 37.8
click at [996, 188] on div "CNS * Nome * Busque pelo nome (ou informe CNS ou CPF ao lado) Nenhum resultado …" at bounding box center [596, 250] width 1148 height 428
click at [1049, 121] on div "CPF * RG Órgão emissor" at bounding box center [595, 153] width 1155 height 78
